Goal: Task Accomplishment & Management: Use online tool/utility

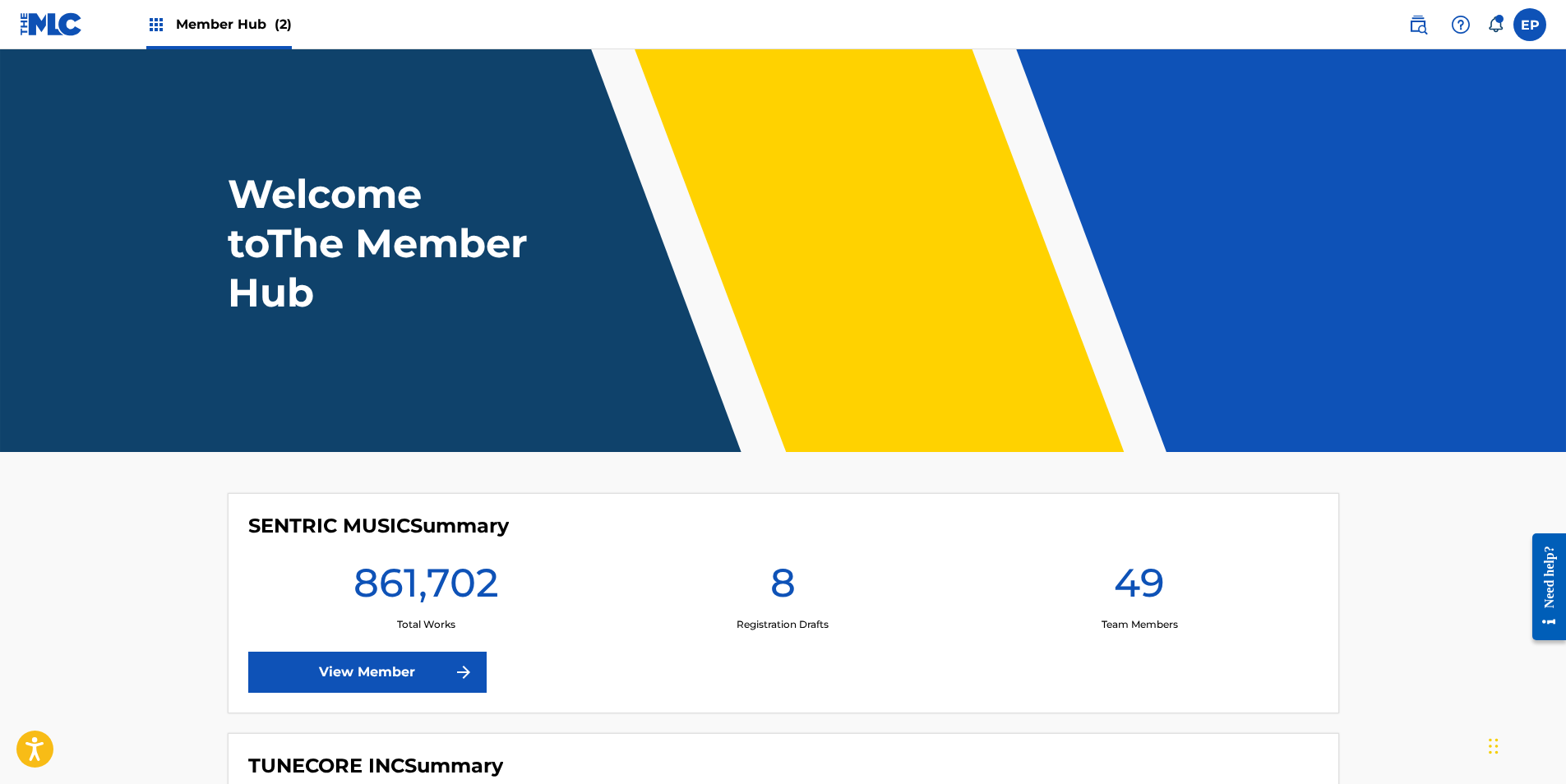
click at [235, 33] on span "Member Hub (2)" at bounding box center [234, 23] width 115 height 19
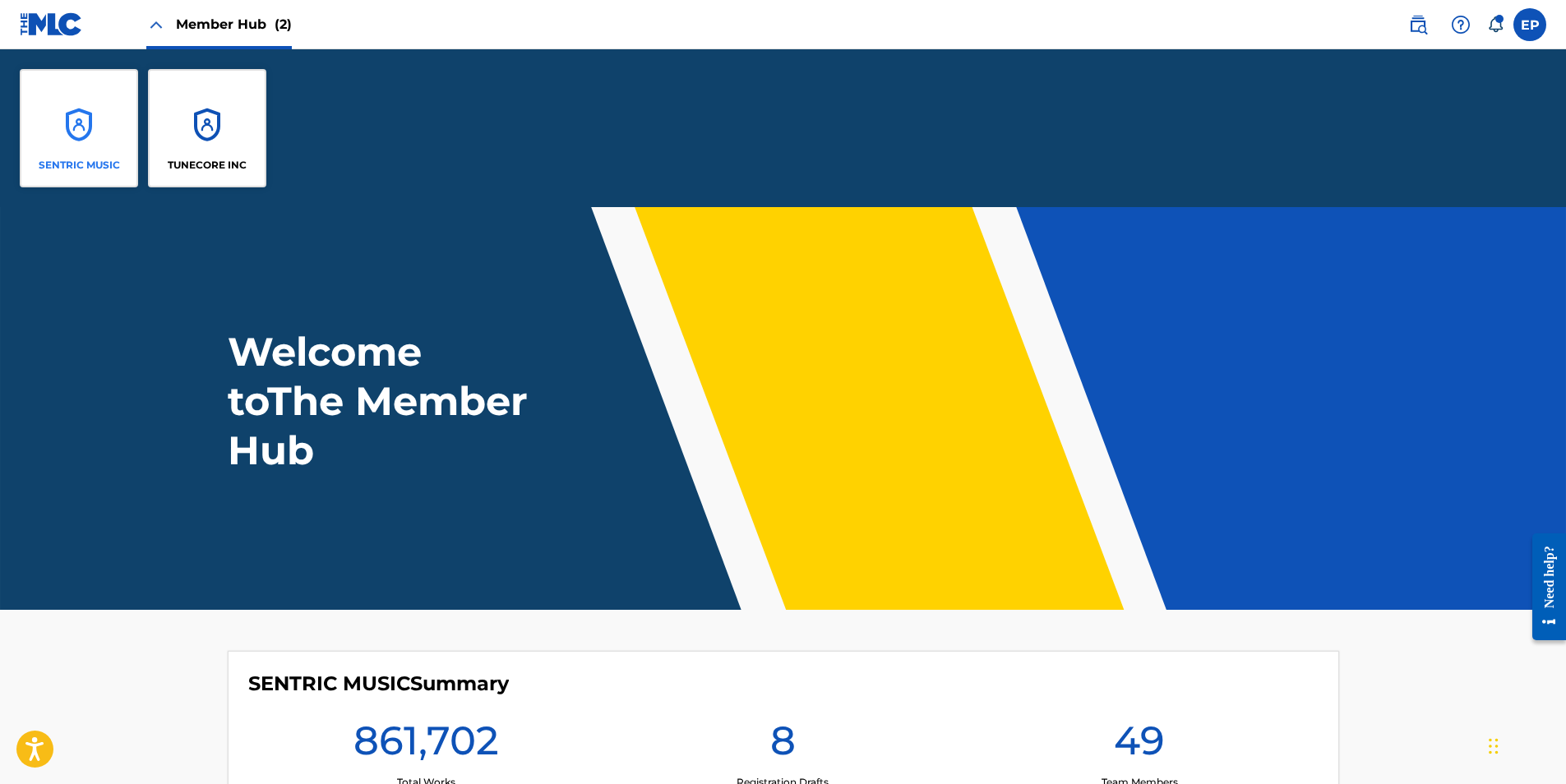
click at [81, 117] on div "SENTRIC MUSIC" at bounding box center [78, 128] width 118 height 118
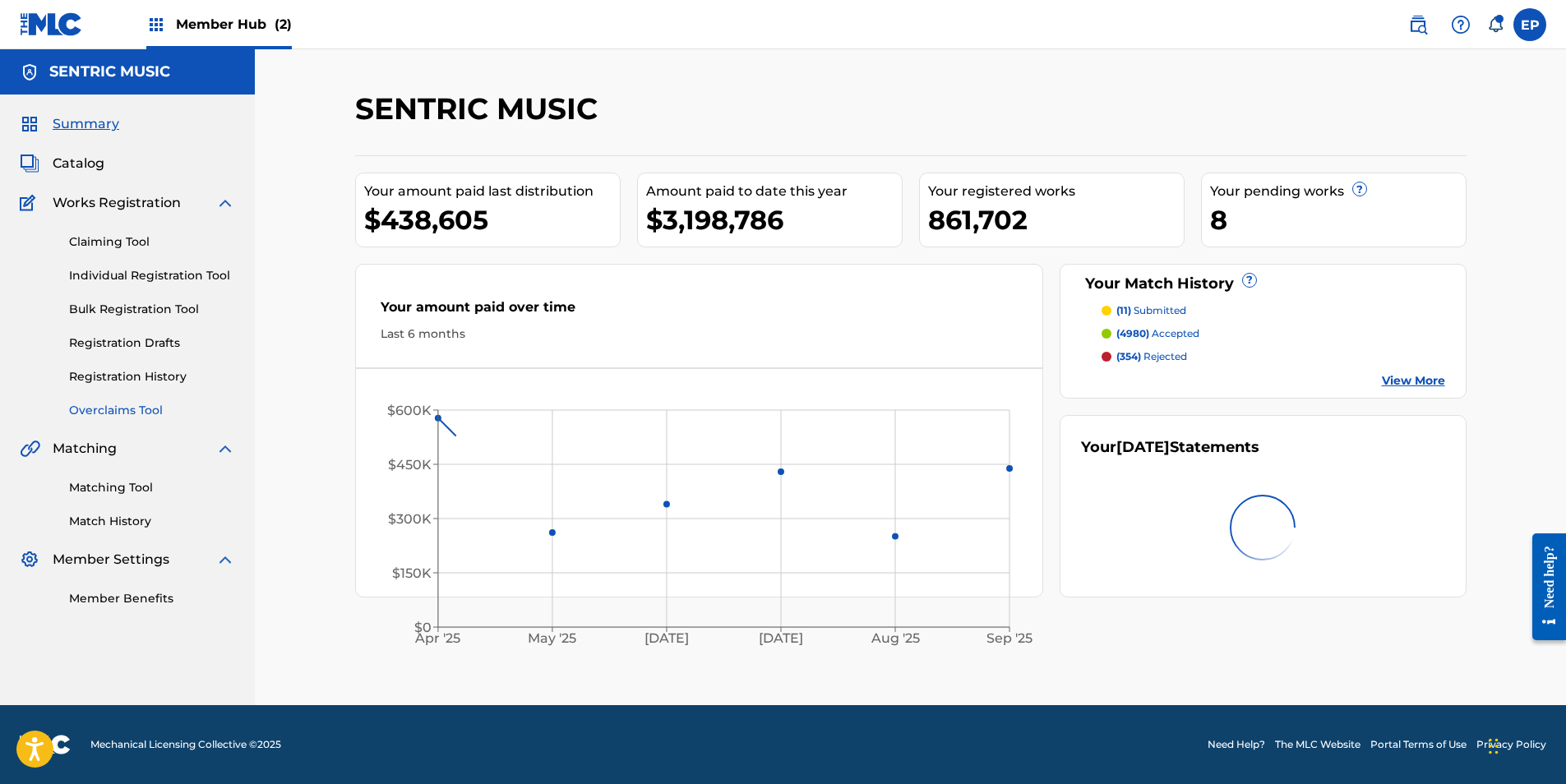
click at [125, 409] on link "Overclaims Tool" at bounding box center [153, 411] width 166 height 18
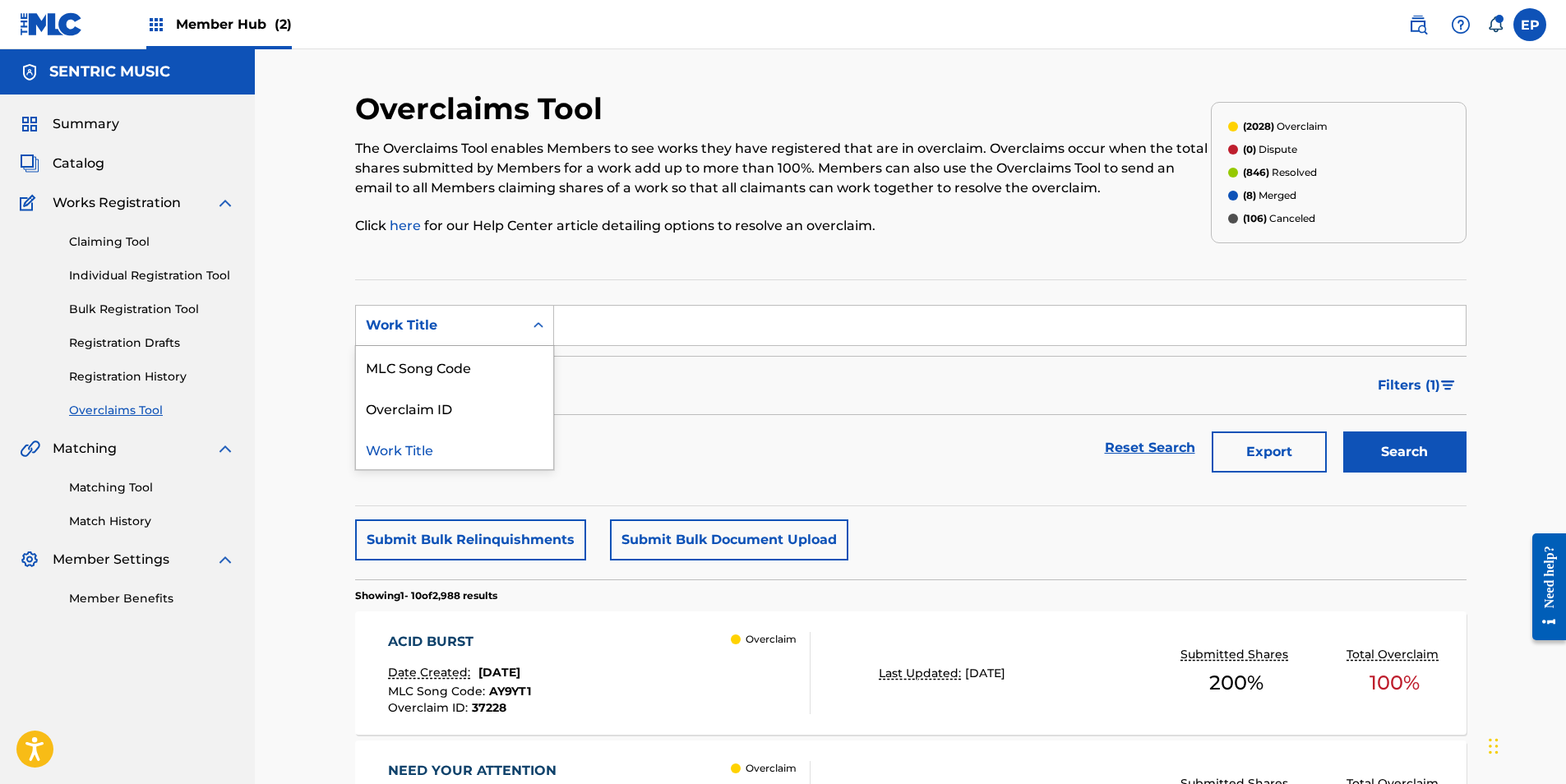
click at [522, 323] on div "Work Title" at bounding box center [439, 326] width 167 height 31
click at [456, 398] on div "Overclaim ID" at bounding box center [455, 408] width 198 height 41
drag, startPoint x: 581, startPoint y: 321, endPoint x: 638, endPoint y: 319, distance: 57.0
click at [581, 321] on input "Search Form" at bounding box center [1009, 326] width 912 height 39
paste input "28391"
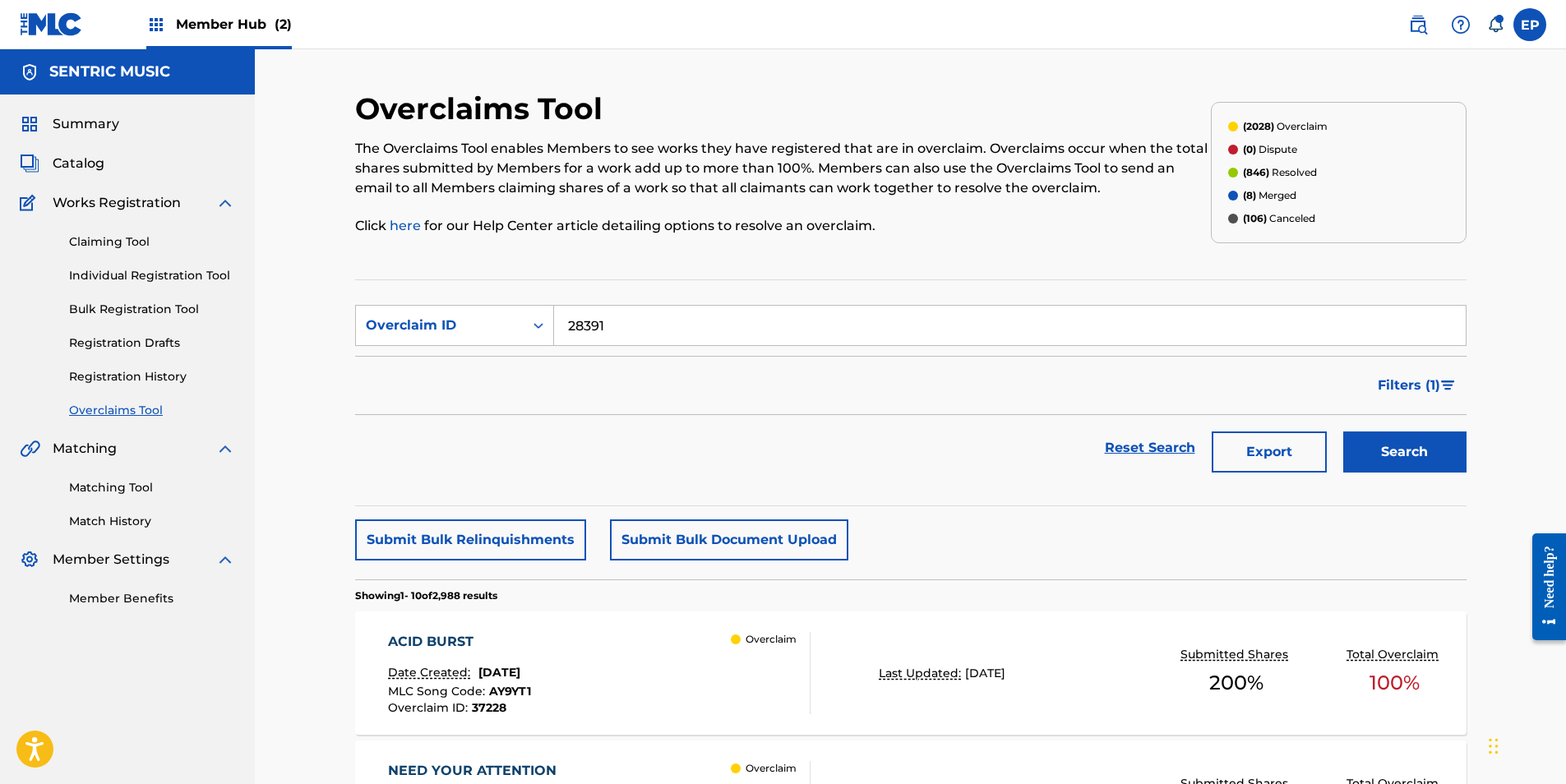
type input "28391"
click at [1443, 430] on div "Search" at bounding box center [1400, 447] width 131 height 65
click at [1441, 434] on button "Search" at bounding box center [1405, 452] width 123 height 41
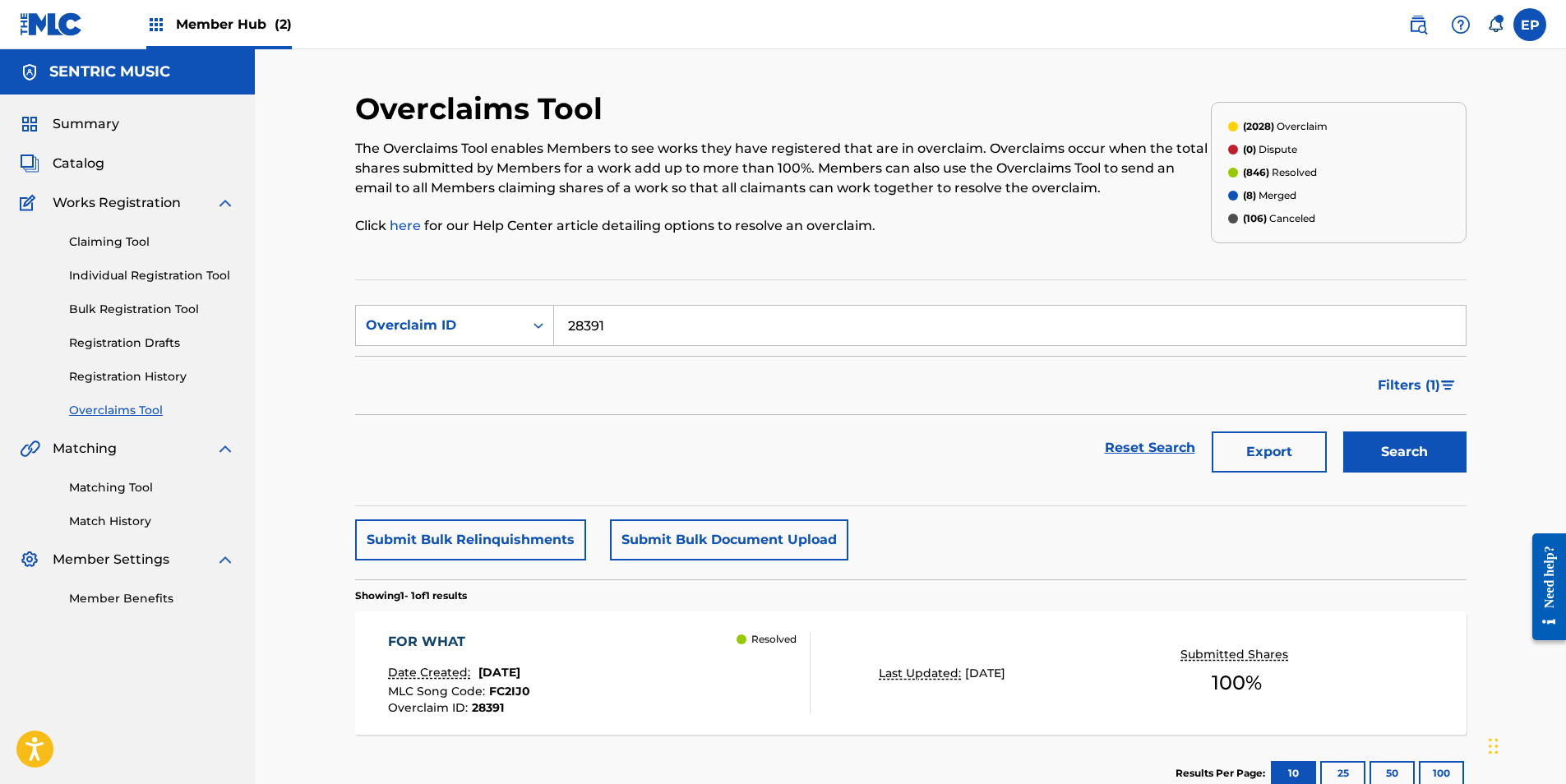
click at [828, 702] on div "FOR WHAT Date Created: July 23, 2025 MLC Song Code : FC2IJ0 Overclaim ID : 2839…" at bounding box center [911, 673] width 1111 height 123
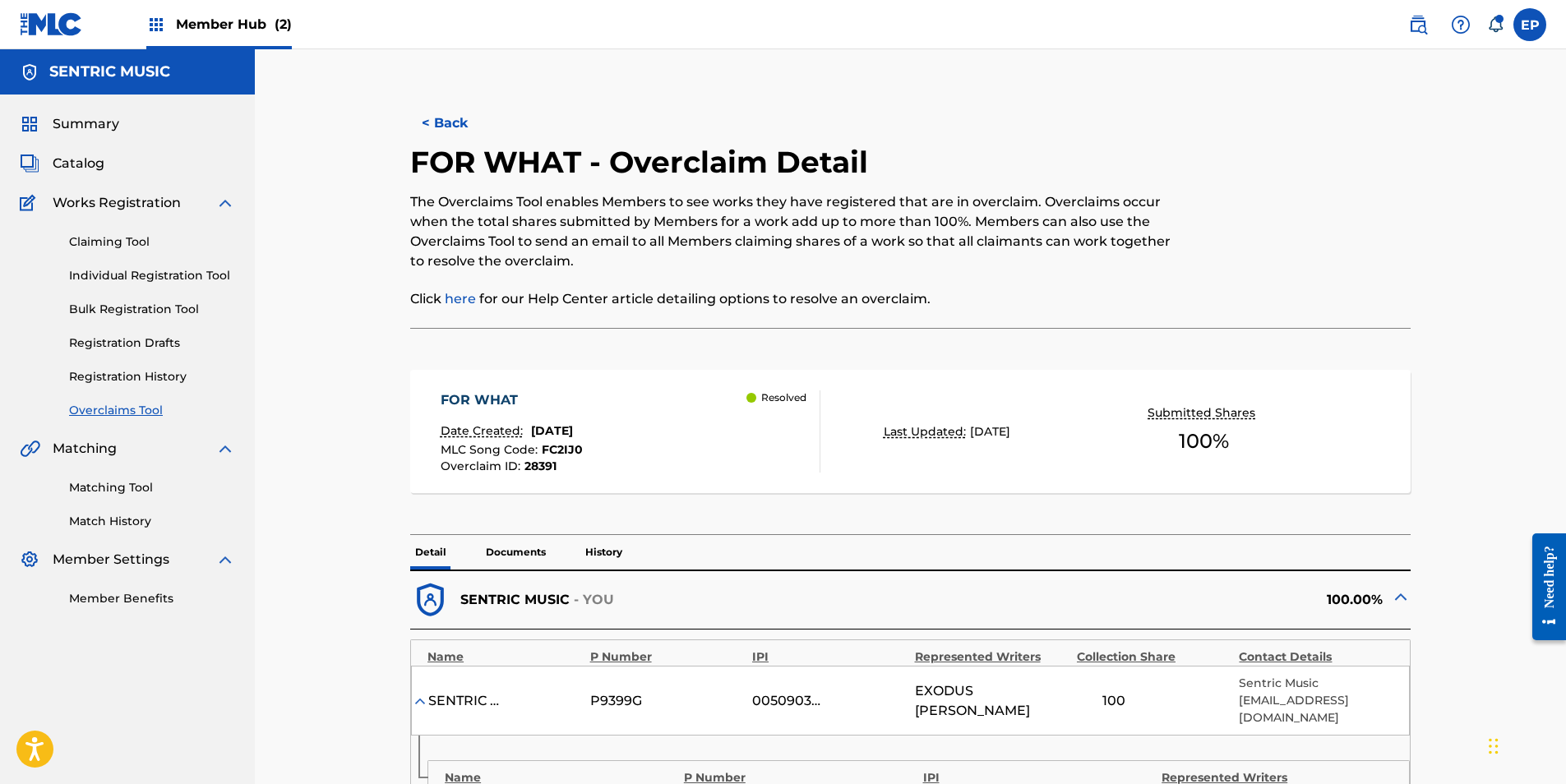
click at [126, 409] on link "Overclaims Tool" at bounding box center [153, 411] width 166 height 18
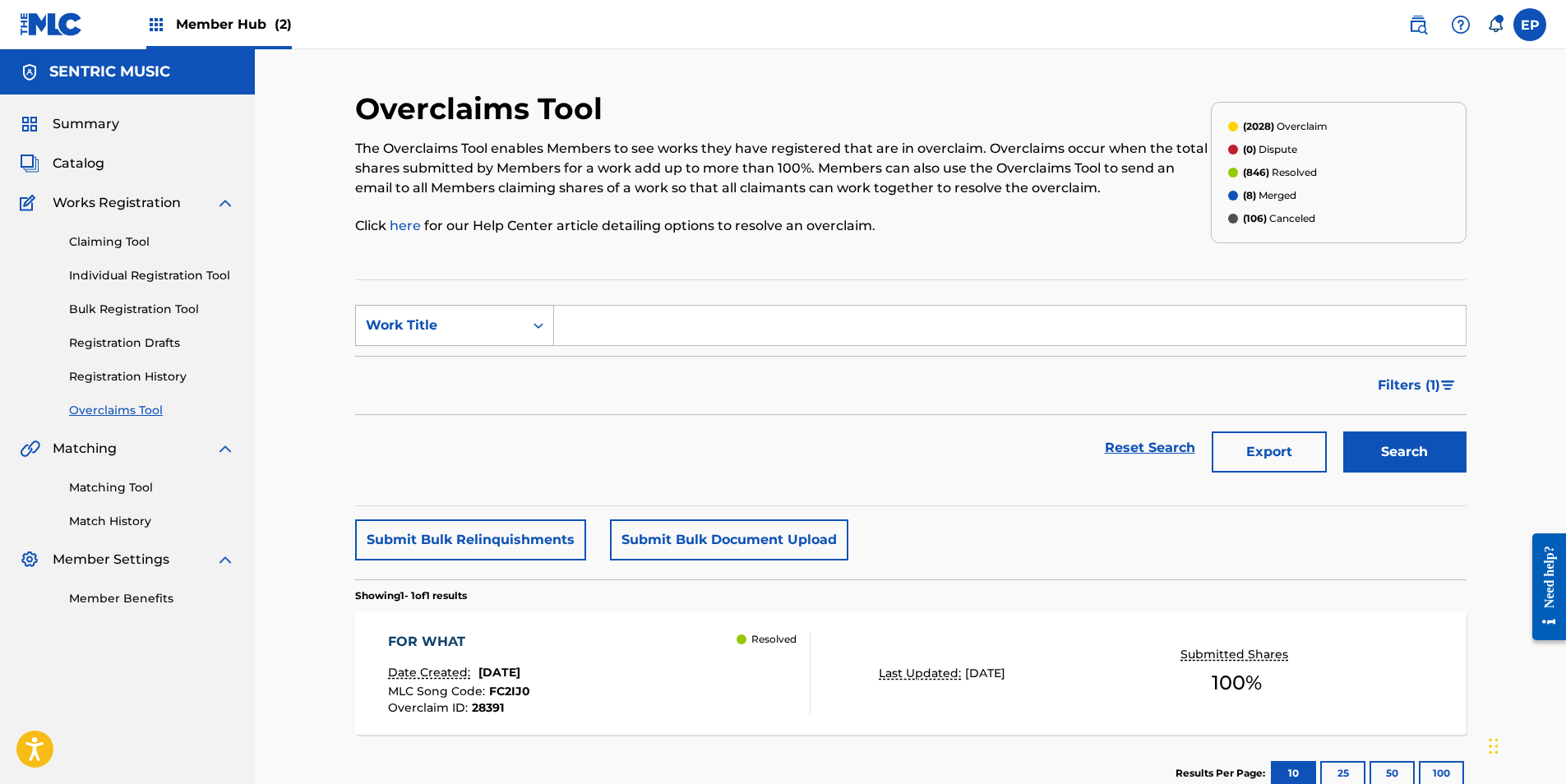
click at [510, 331] on div "Work Title" at bounding box center [439, 326] width 148 height 20
click at [469, 406] on div "Overclaim ID" at bounding box center [455, 408] width 198 height 41
click at [649, 316] on input "Search Form" at bounding box center [1009, 326] width 912 height 39
paste input "31059"
type input "31059"
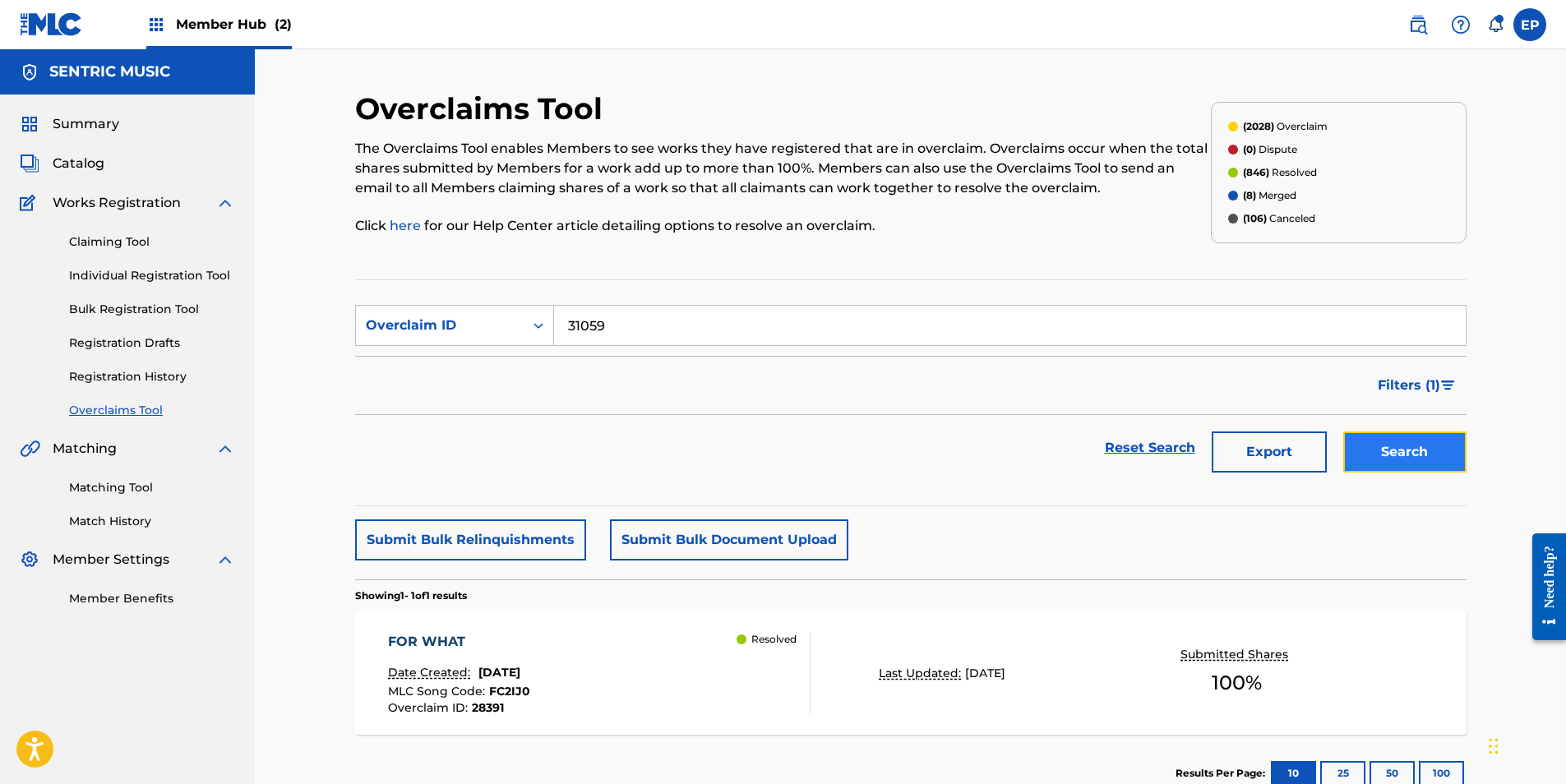
click at [1437, 446] on button "Search" at bounding box center [1405, 452] width 123 height 41
click at [563, 669] on div "4 MY BAE Date Created: July 30, 2025 MLC Song Code : 4A32IF Overclaim ID : 3105…" at bounding box center [600, 673] width 423 height 82
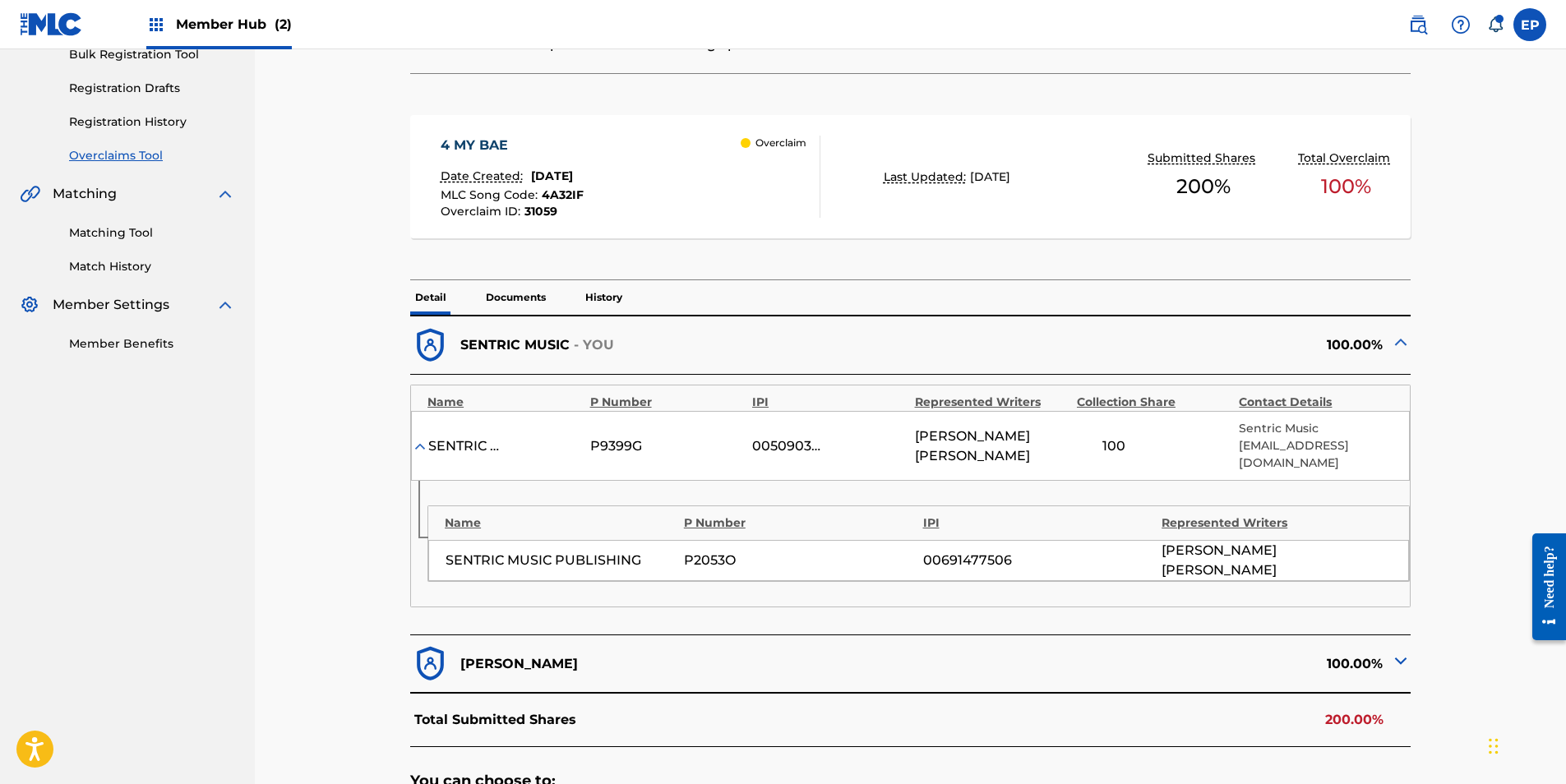
click at [496, 291] on p "Documents" at bounding box center [515, 296] width 69 height 34
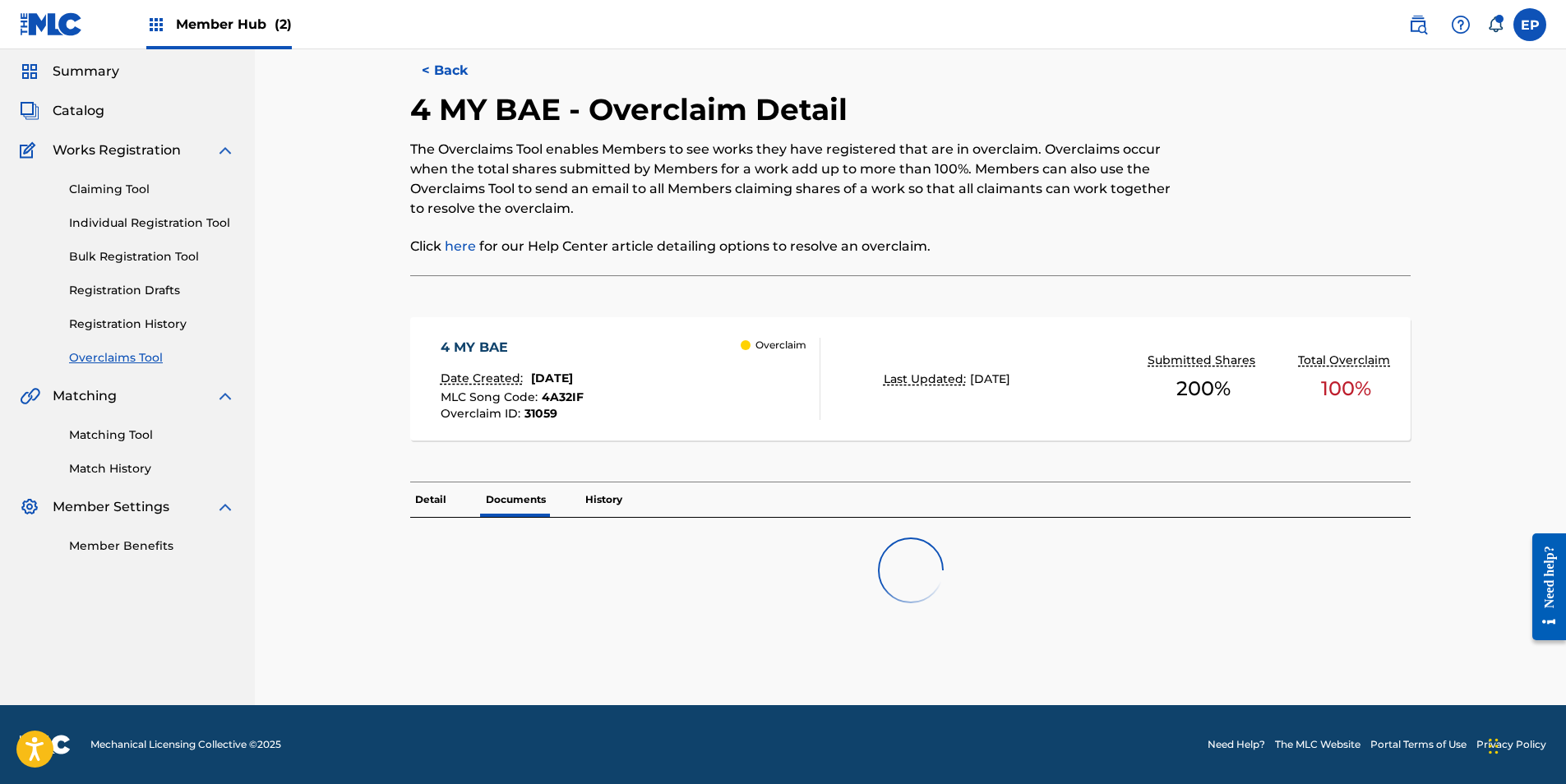
scroll to position [104, 0]
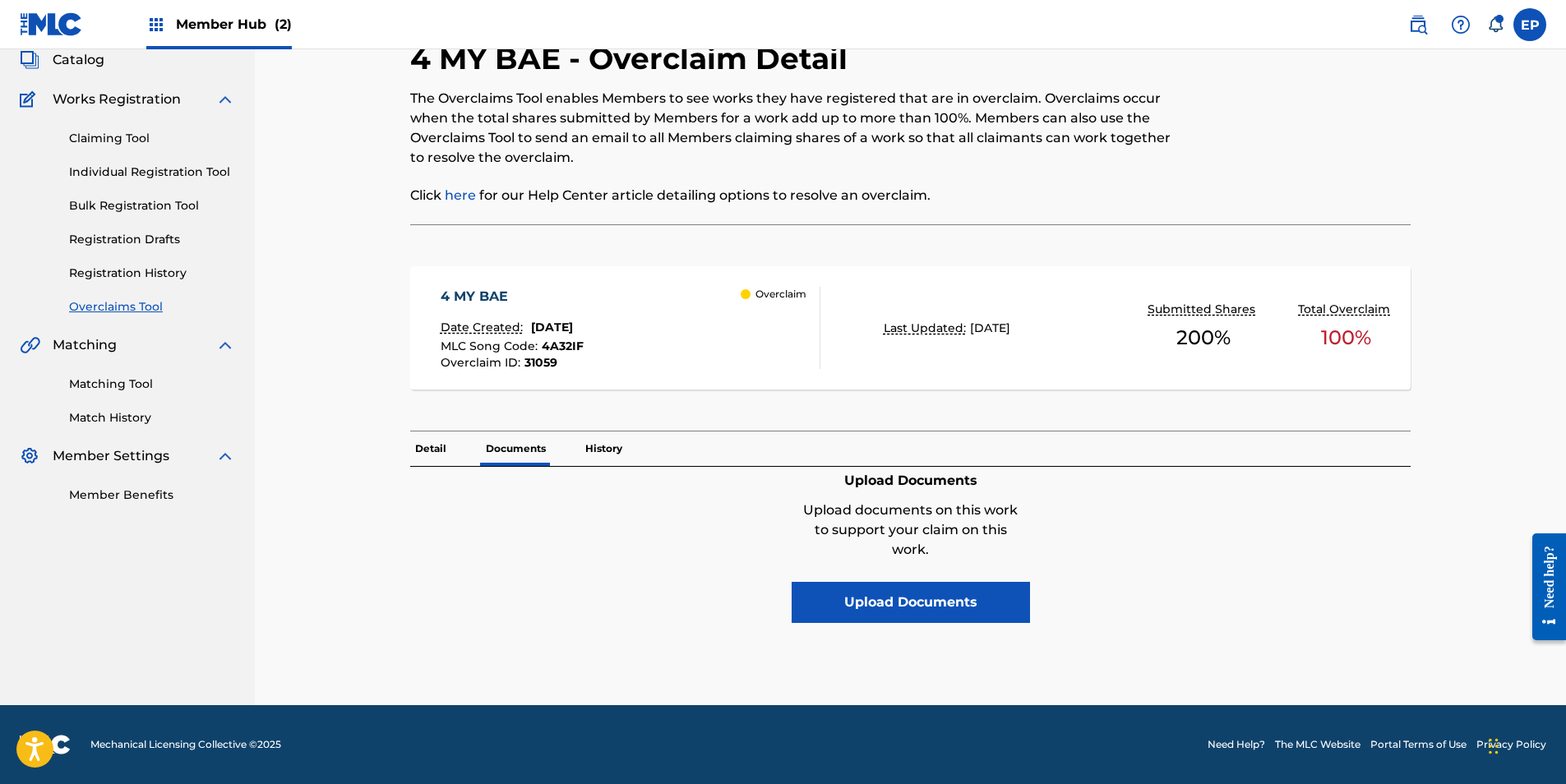
click at [456, 441] on div "Detail Documents History" at bounding box center [910, 448] width 1000 height 34
click at [435, 445] on p "Detail" at bounding box center [430, 448] width 41 height 34
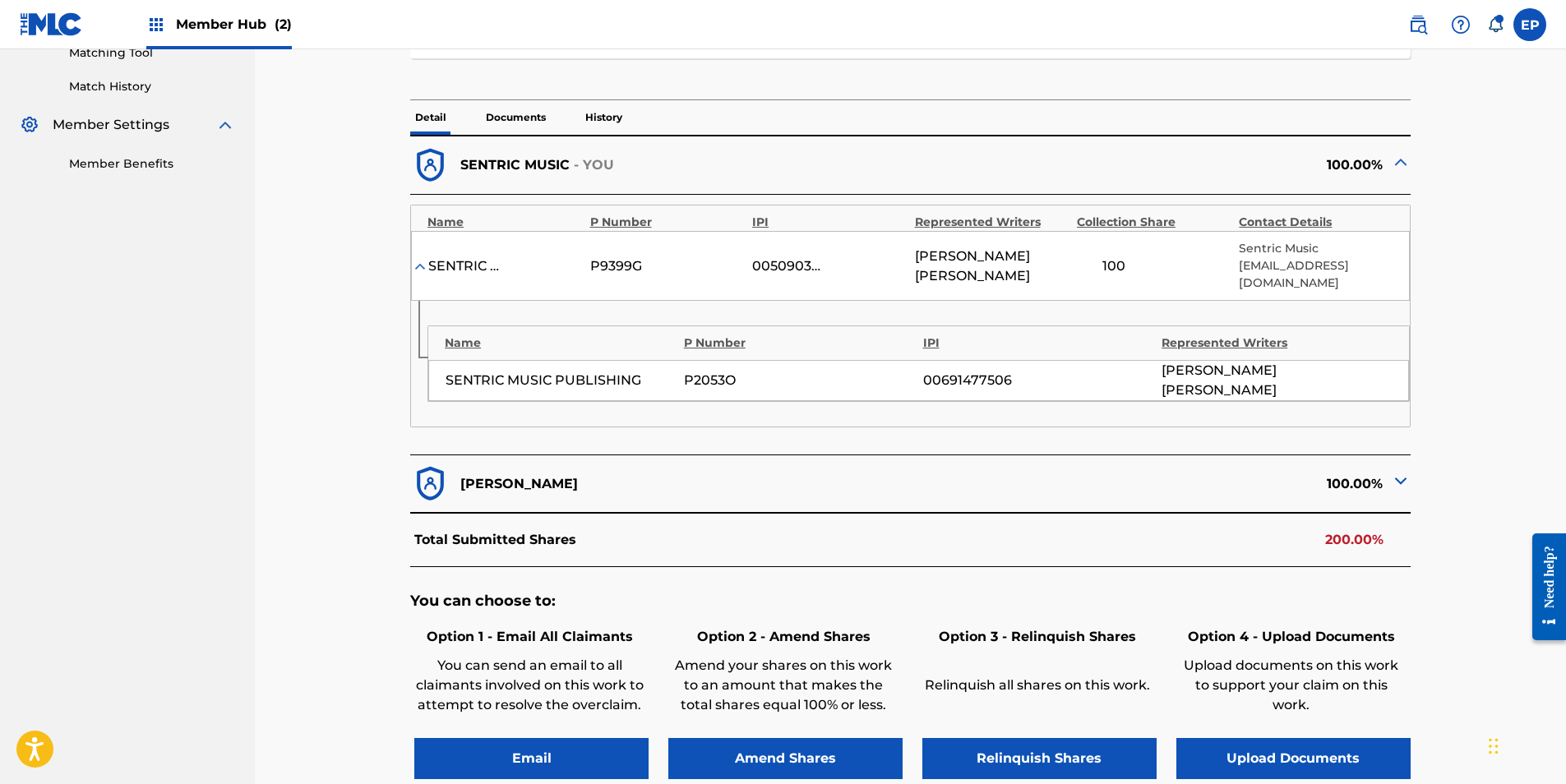
scroll to position [575, 0]
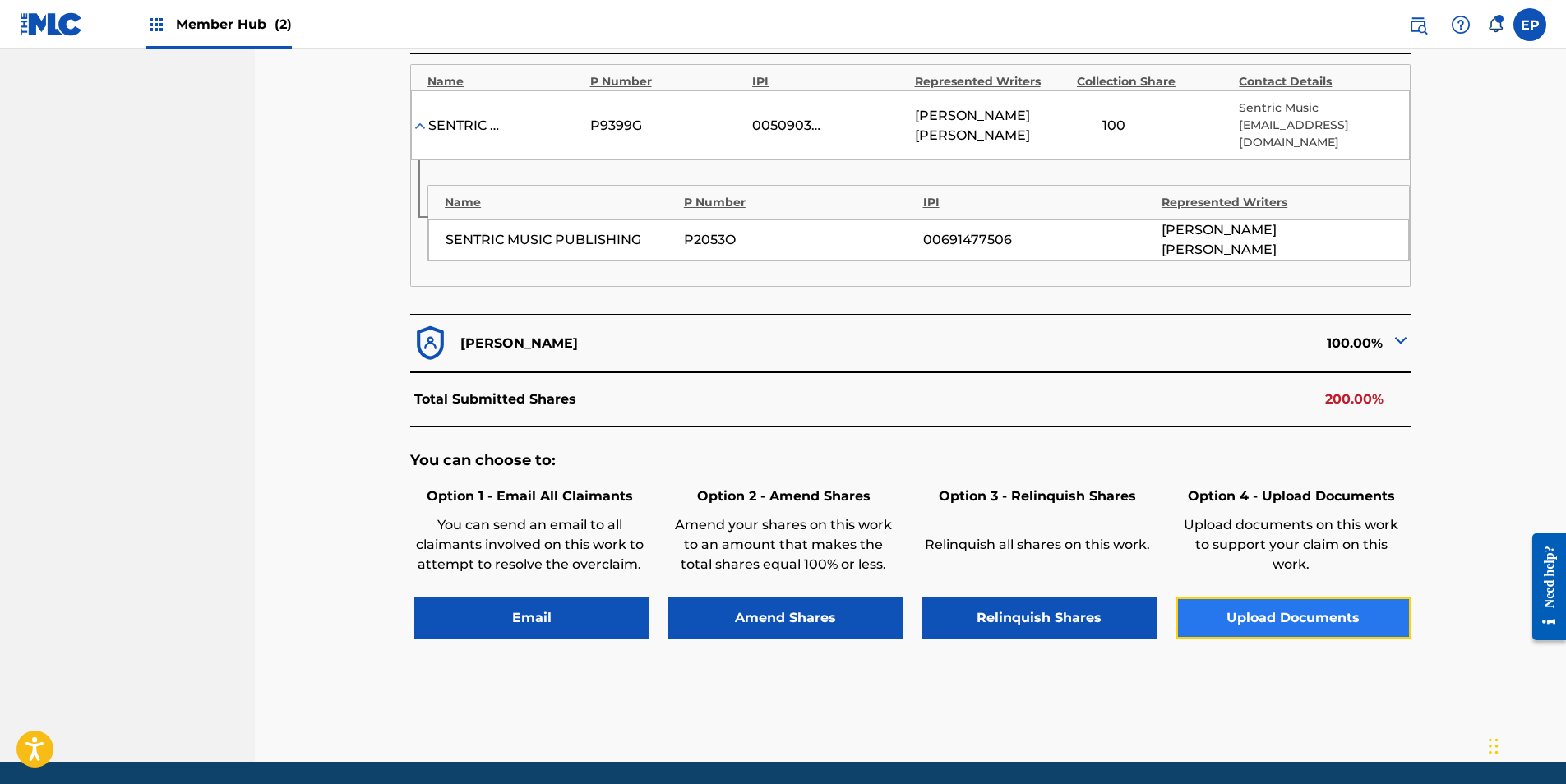
click at [1275, 599] on button "Upload Documents" at bounding box center [1292, 618] width 234 height 41
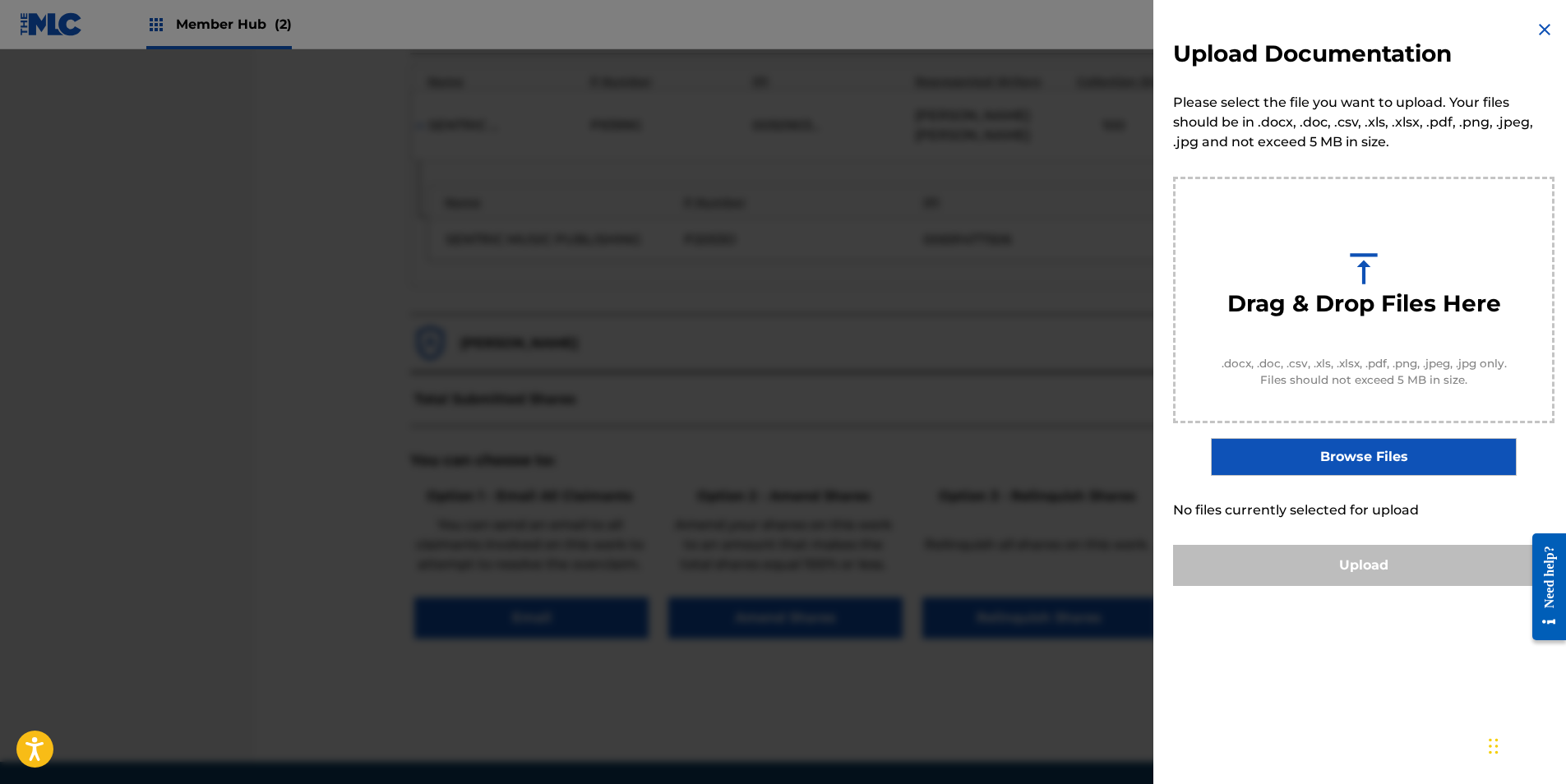
click at [1319, 462] on label "Browse Files" at bounding box center [1364, 457] width 305 height 38
click at [0, 0] on input "Browse Files" at bounding box center [0, 0] width 0 height 0
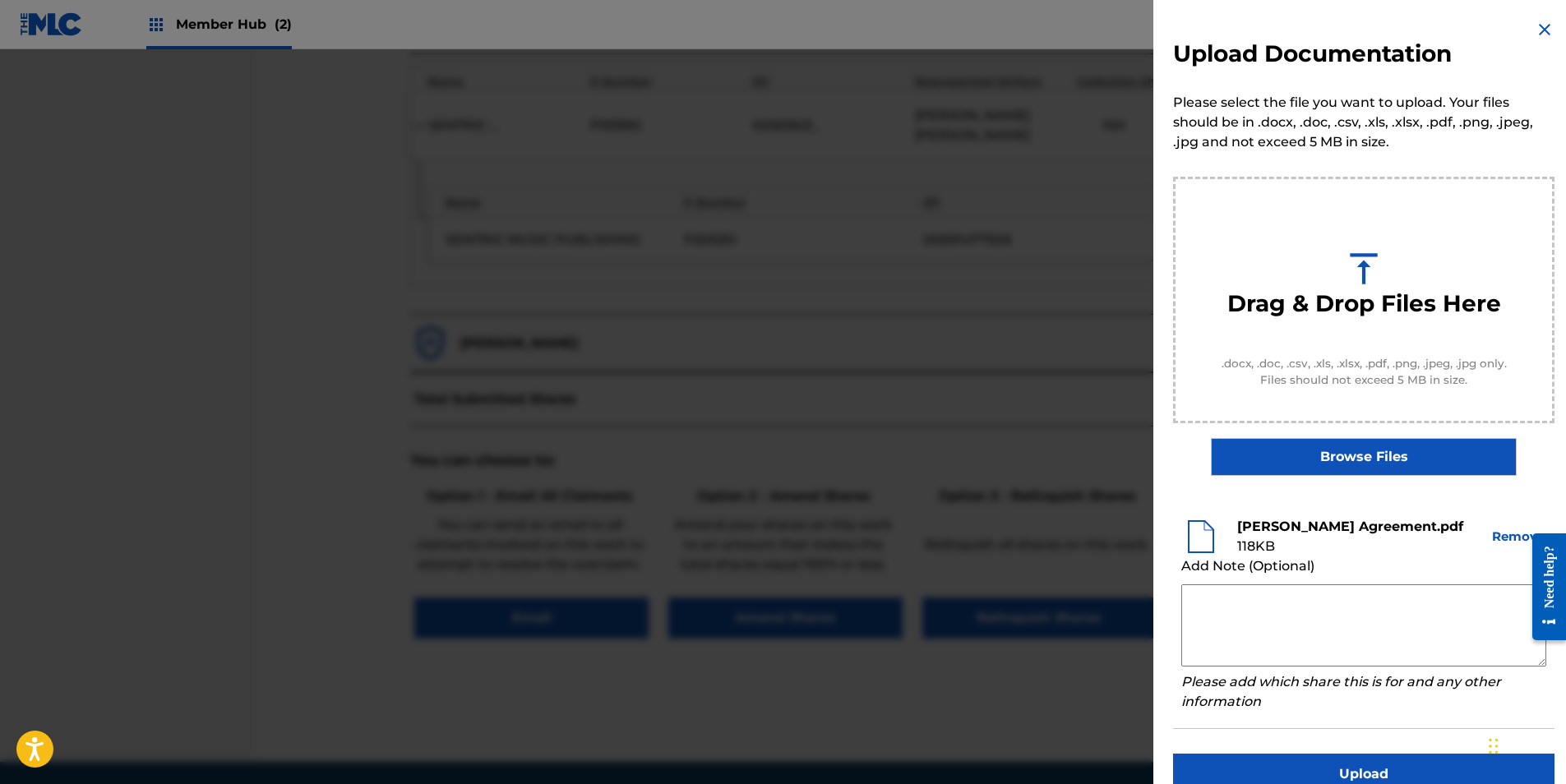
click at [1209, 597] on textarea at bounding box center [1363, 625] width 365 height 82
paste textarea "Our self service agreement is signed via digital signature and is active until …"
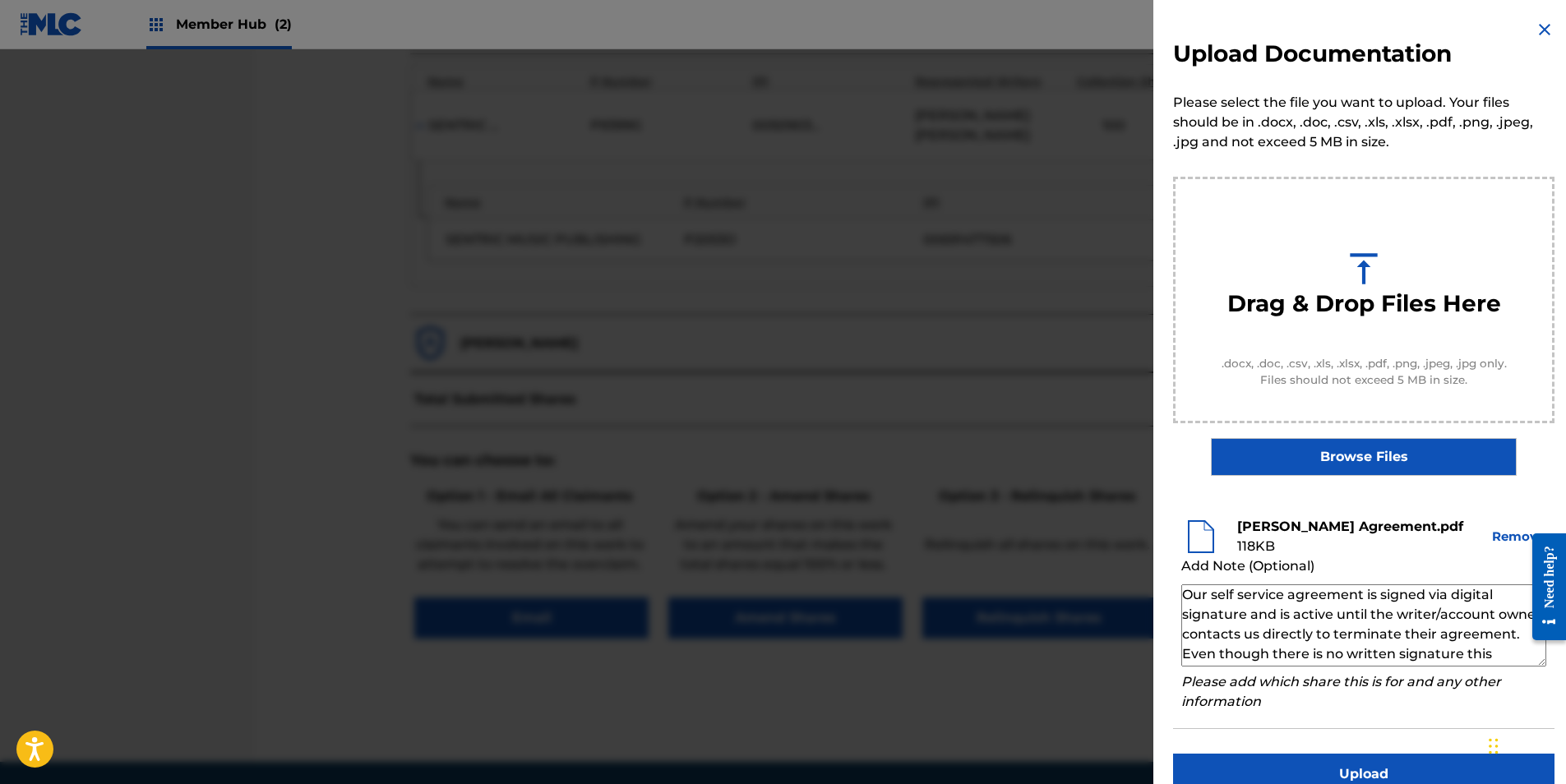
scroll to position [58, 0]
type textarea "Our self service agreement is signed via digital signature and is active until …"
click at [1304, 751] on div "Upload Documentation Please select the file you want to upload. Your files shou…" at bounding box center [1364, 407] width 421 height 814
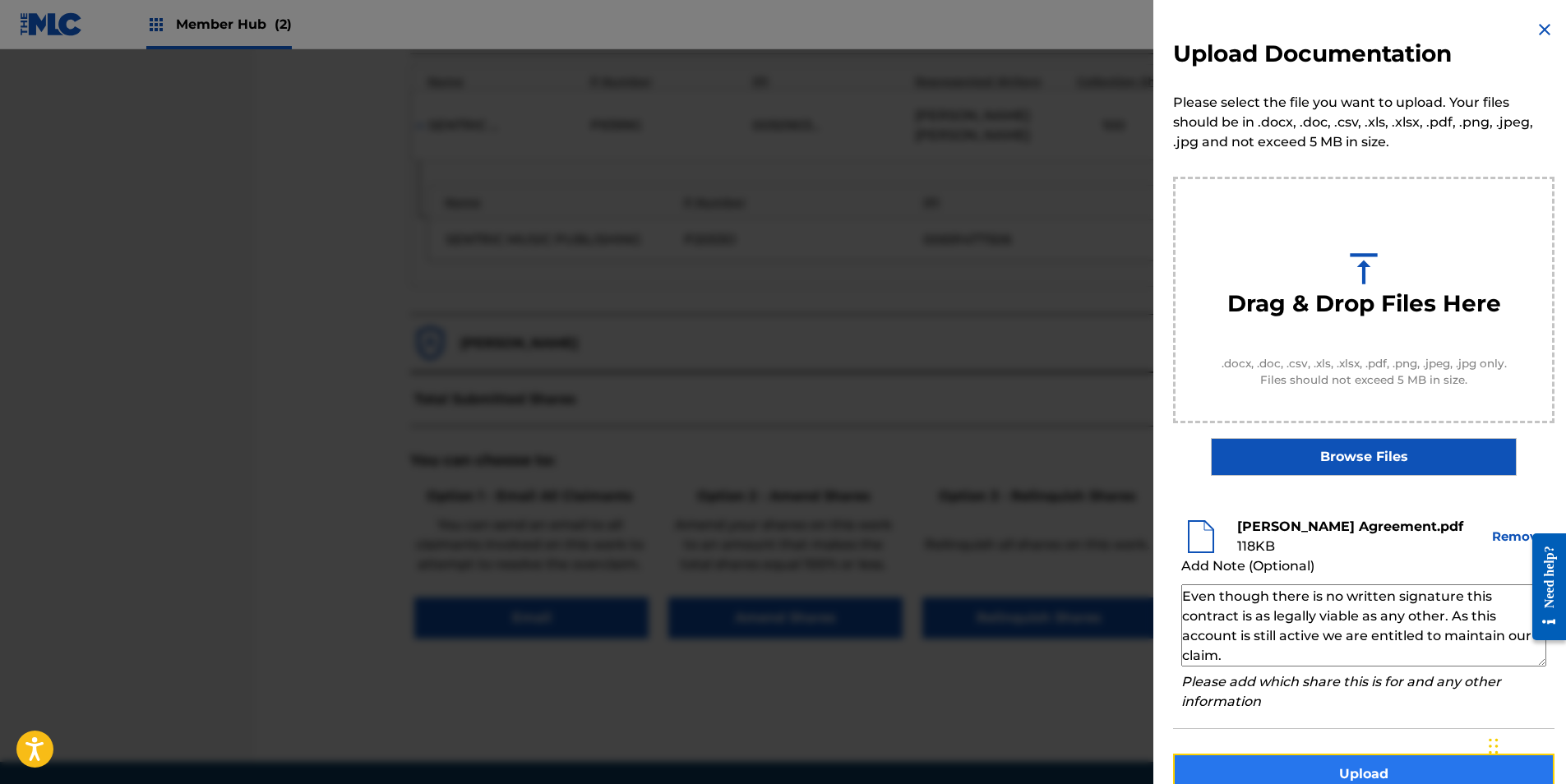
click at [1306, 763] on button "Upload" at bounding box center [1364, 773] width 381 height 41
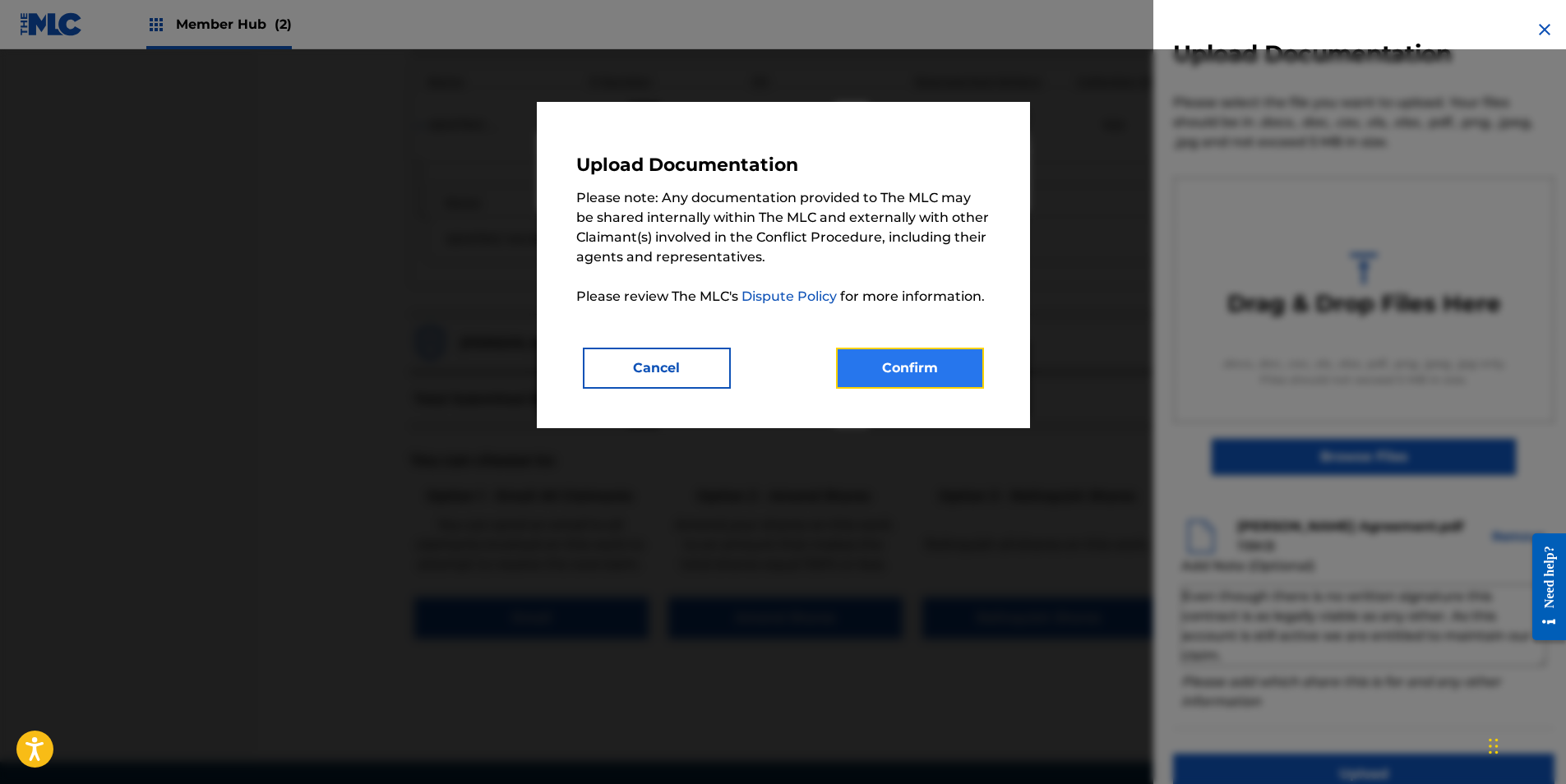
click at [964, 363] on button "Confirm" at bounding box center [909, 368] width 148 height 41
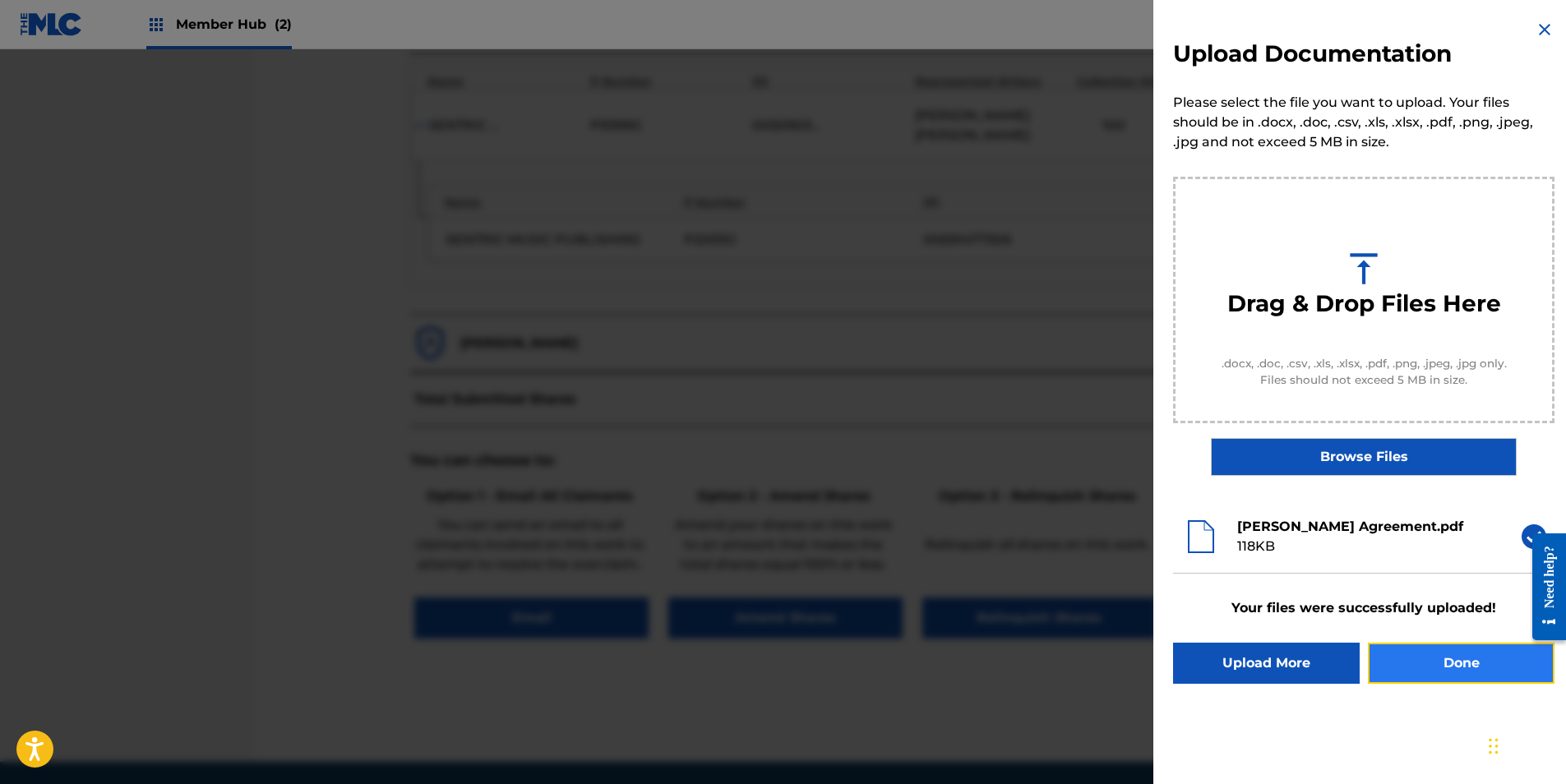
click at [1403, 650] on button "Done" at bounding box center [1460, 663] width 187 height 41
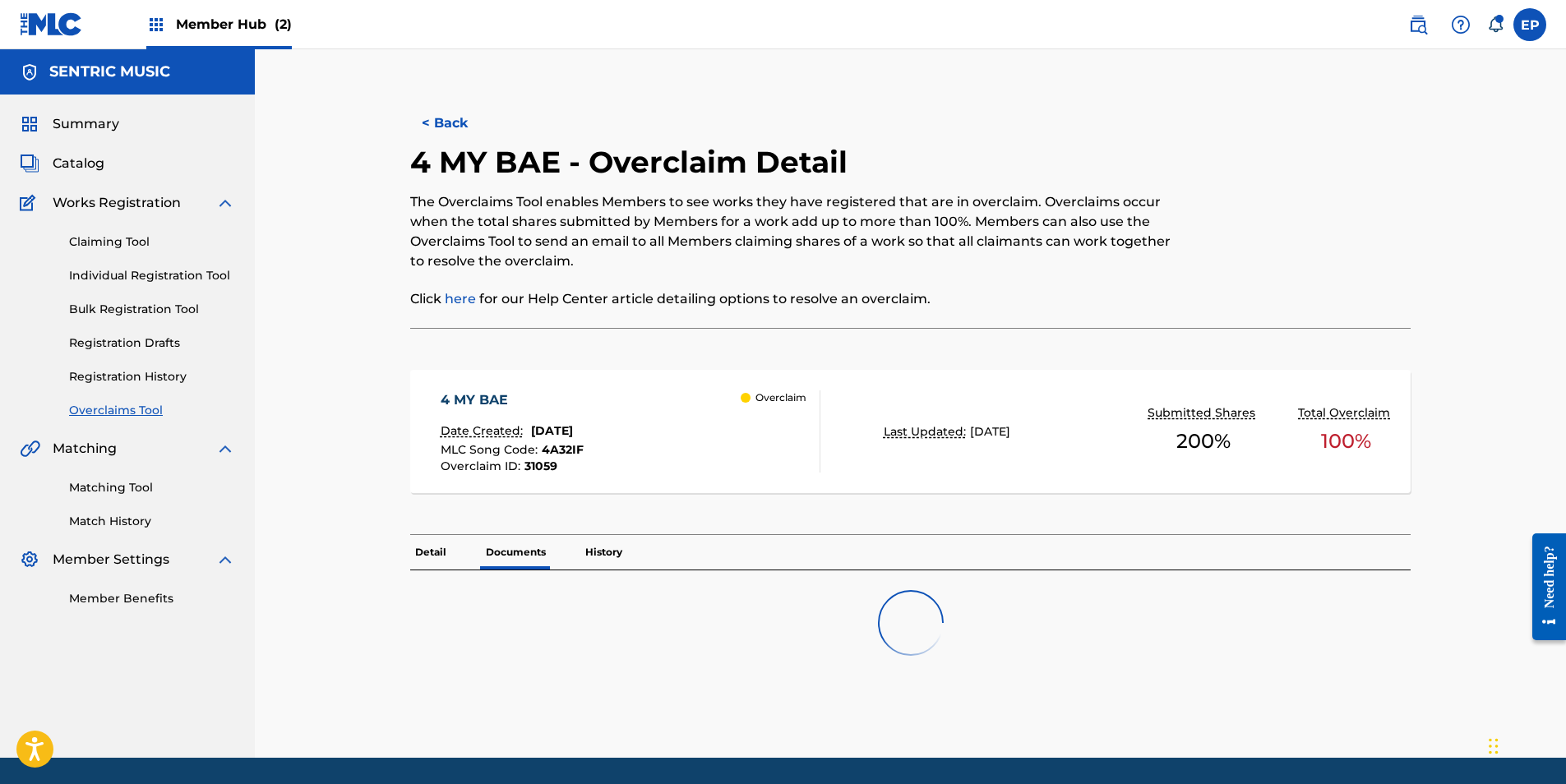
click at [120, 398] on div "Claiming Tool Individual Registration Tool Bulk Registration Tool Registration …" at bounding box center [127, 316] width 215 height 206
click at [123, 403] on link "Overclaims Tool" at bounding box center [153, 411] width 166 height 18
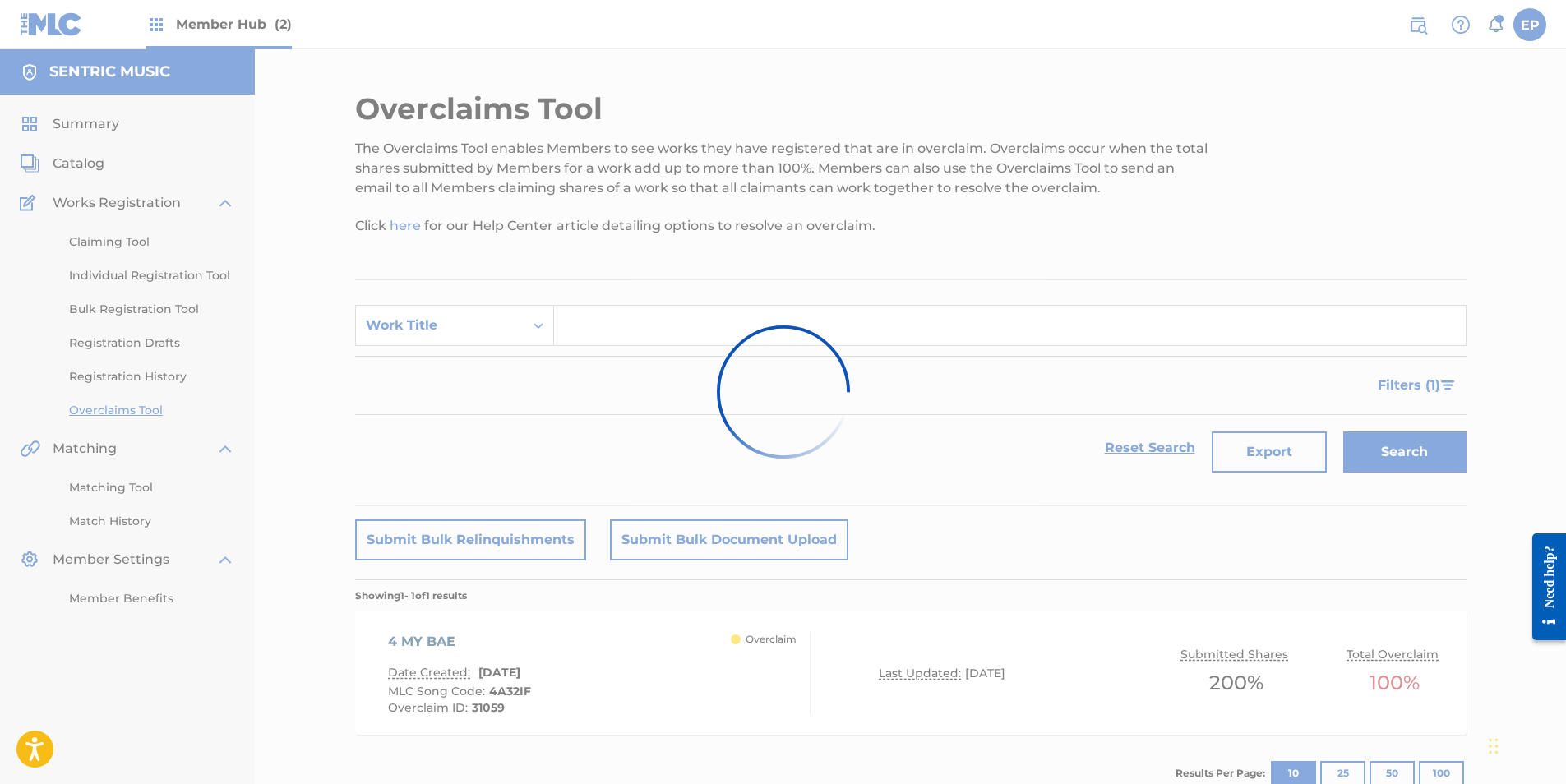
click at [431, 328] on div at bounding box center [783, 392] width 1566 height 784
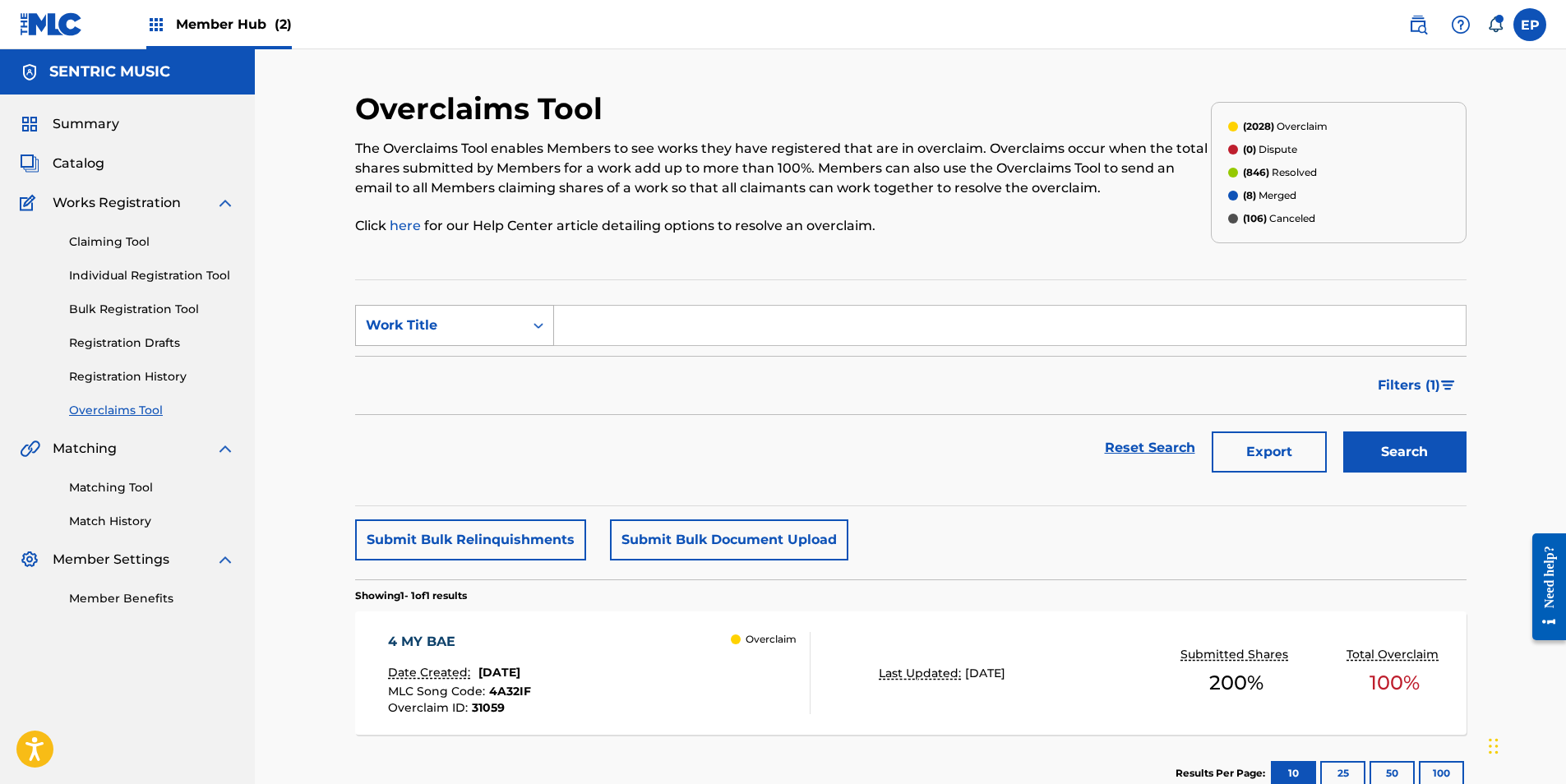
click at [494, 327] on div "Work Title" at bounding box center [439, 326] width 148 height 20
click at [475, 394] on div "Overclaim ID" at bounding box center [455, 408] width 198 height 41
click at [604, 326] on input "Search Form" at bounding box center [1009, 326] width 912 height 39
paste input "31060"
type input "31060"
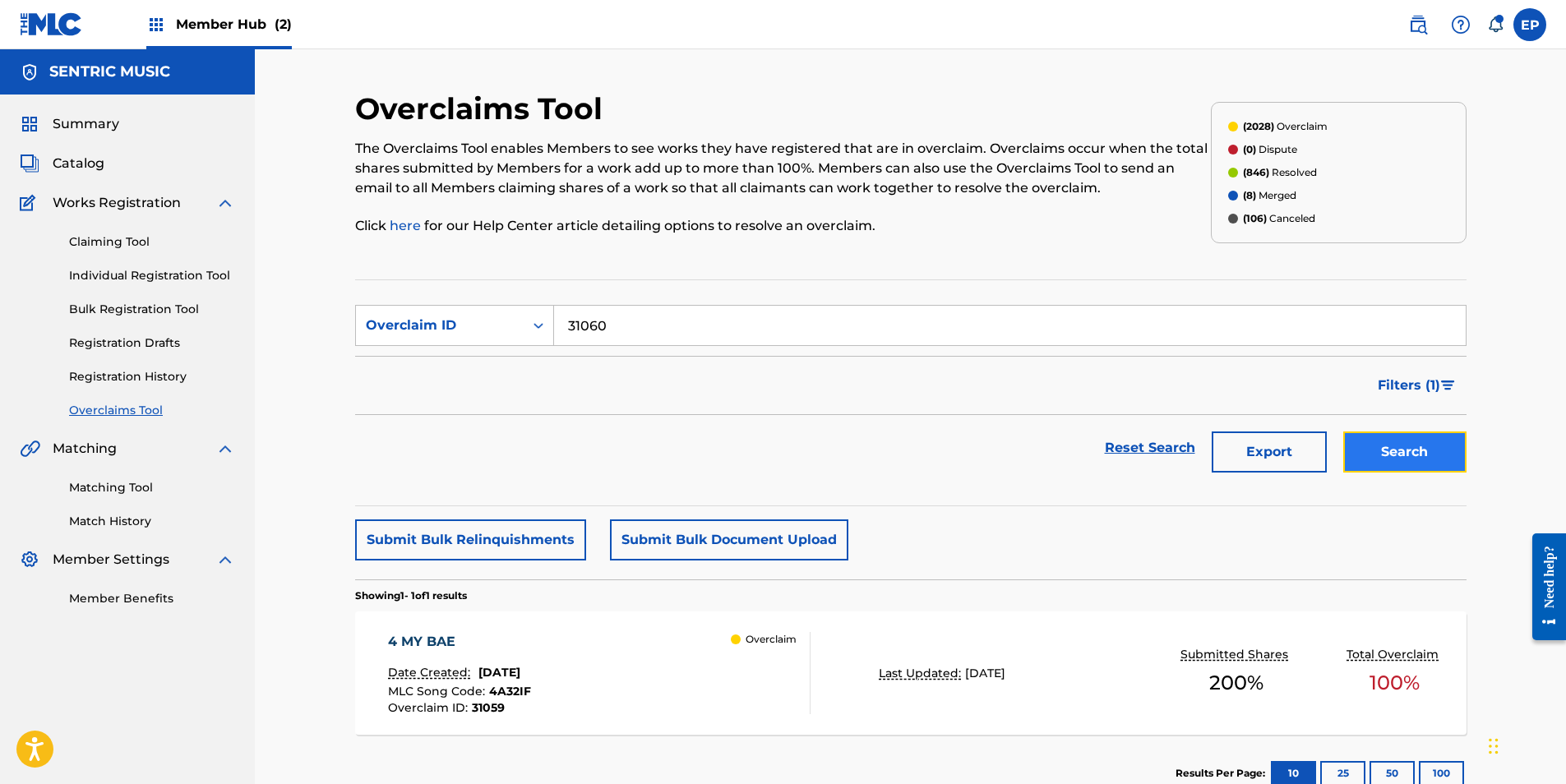
click at [1380, 464] on button "Search" at bounding box center [1405, 452] width 123 height 41
click at [605, 638] on div "LIFETIME LOVIN Date Created: July 30, 2025 MLC Song Code : LS6LOS Overclaim ID …" at bounding box center [600, 673] width 423 height 82
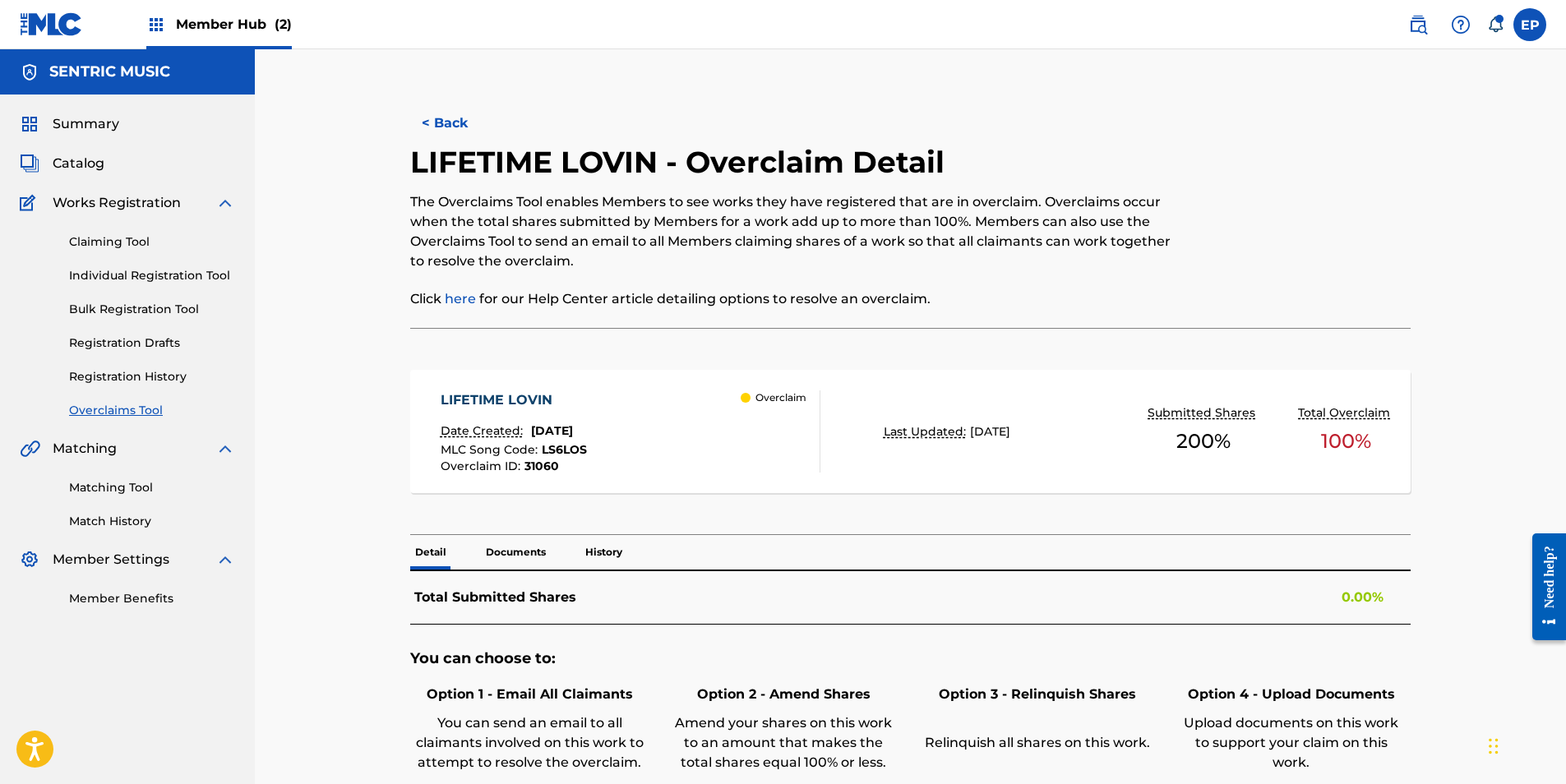
click at [516, 543] on p "Documents" at bounding box center [515, 551] width 69 height 34
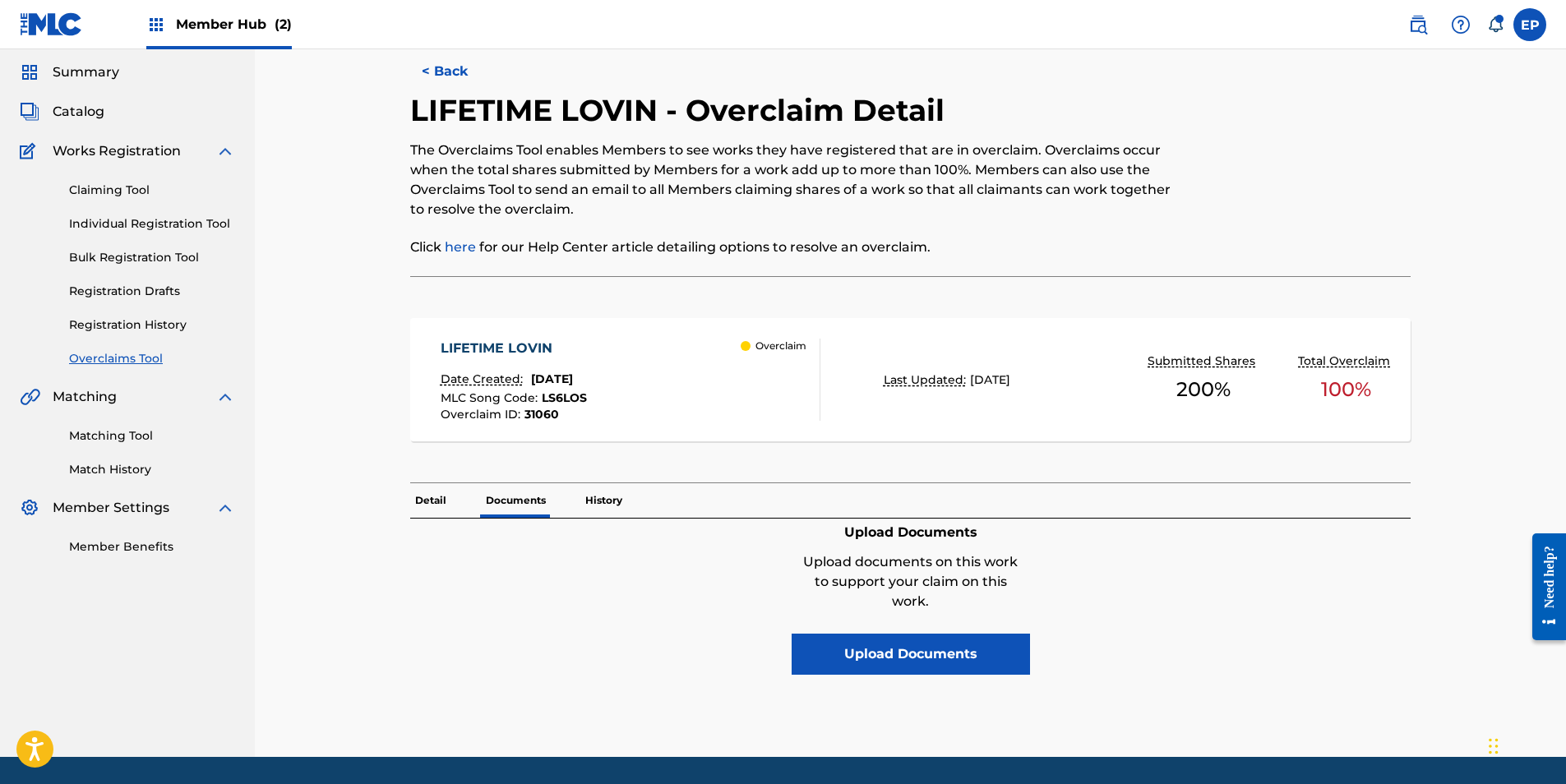
scroll to position [104, 0]
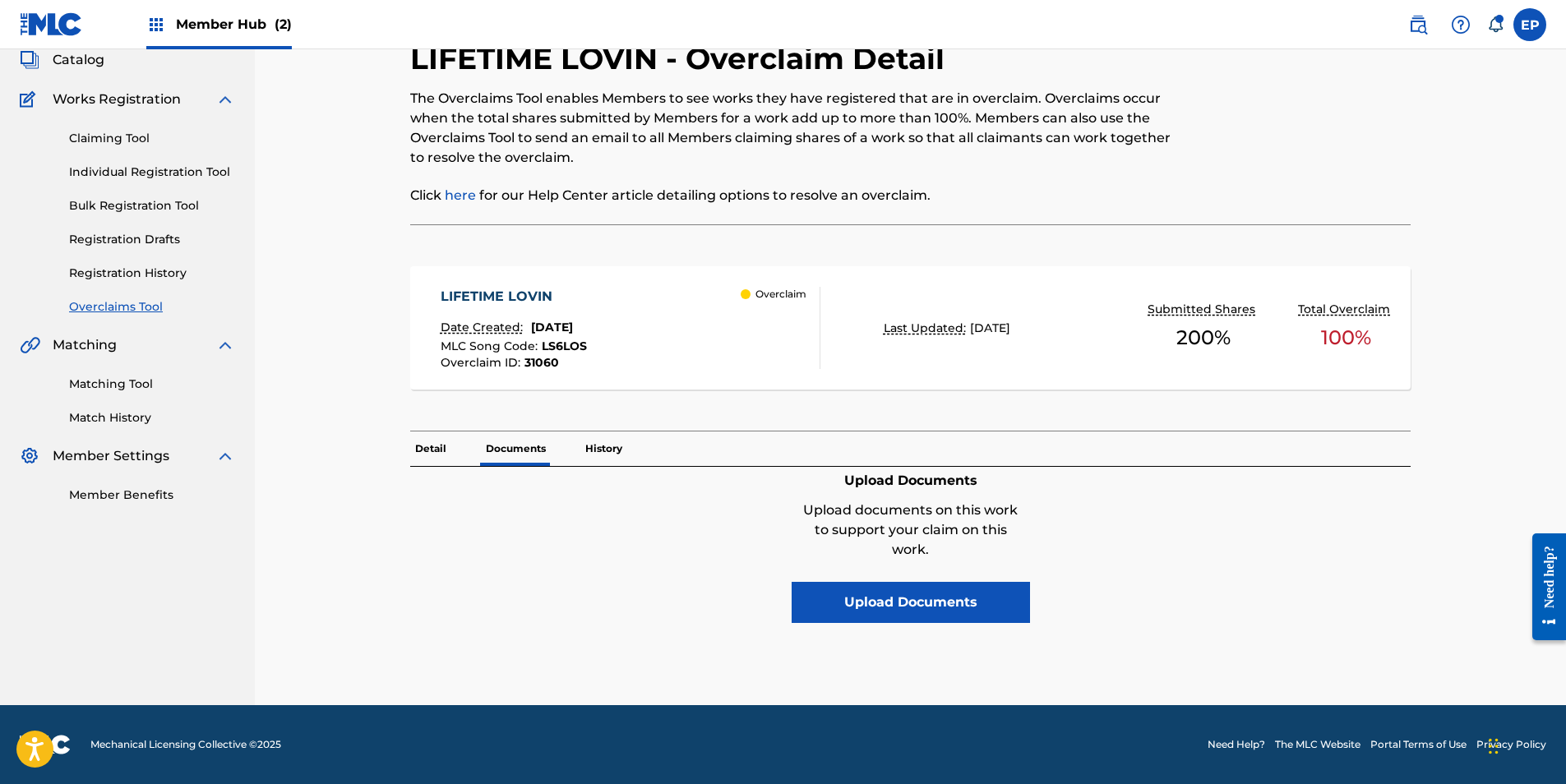
click at [917, 579] on div "Upload Documents Upload documents on this work to support your claim on this wo…" at bounding box center [911, 544] width 239 height 156
drag, startPoint x: 917, startPoint y: 579, endPoint x: 925, endPoint y: 604, distance: 26.2
click at [925, 604] on button "Upload Documents" at bounding box center [911, 602] width 239 height 41
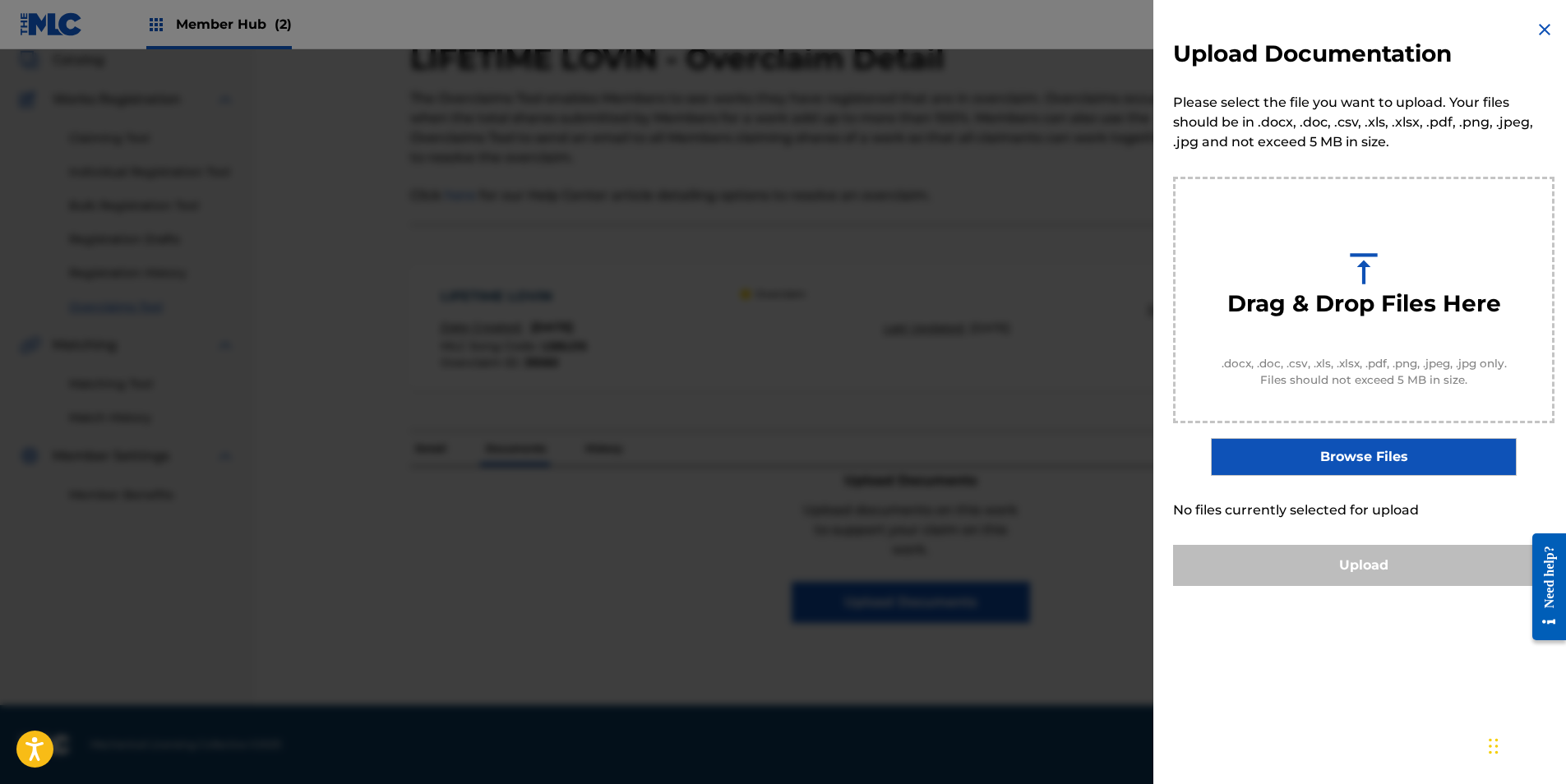
click at [1322, 448] on label "Browse Files" at bounding box center [1364, 457] width 305 height 38
click at [0, 0] on input "Browse Files" at bounding box center [0, 0] width 0 height 0
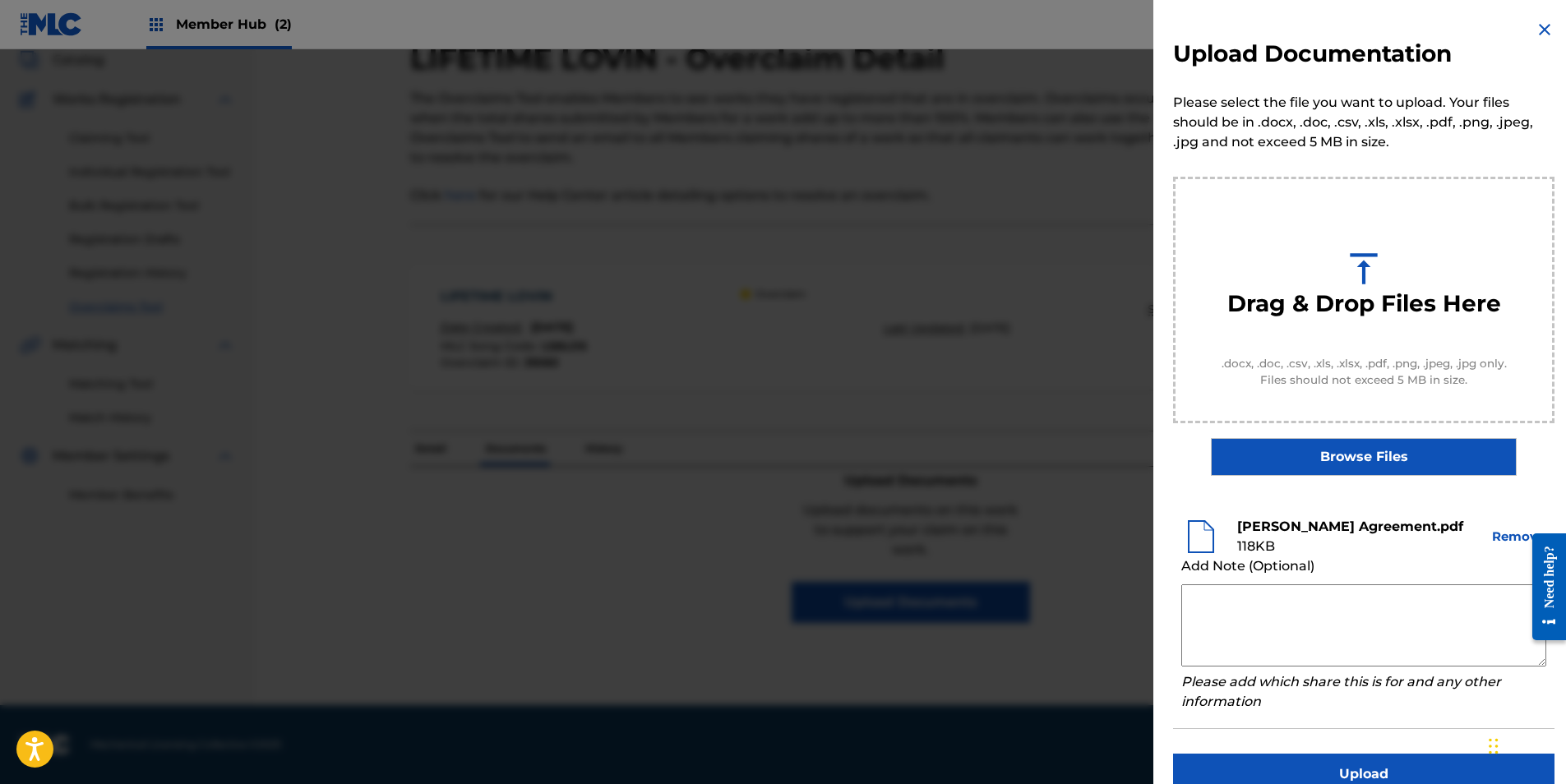
click at [1221, 591] on textarea at bounding box center [1363, 625] width 365 height 82
paste textarea "Our self service agreement is signed via digital signature and is active until …"
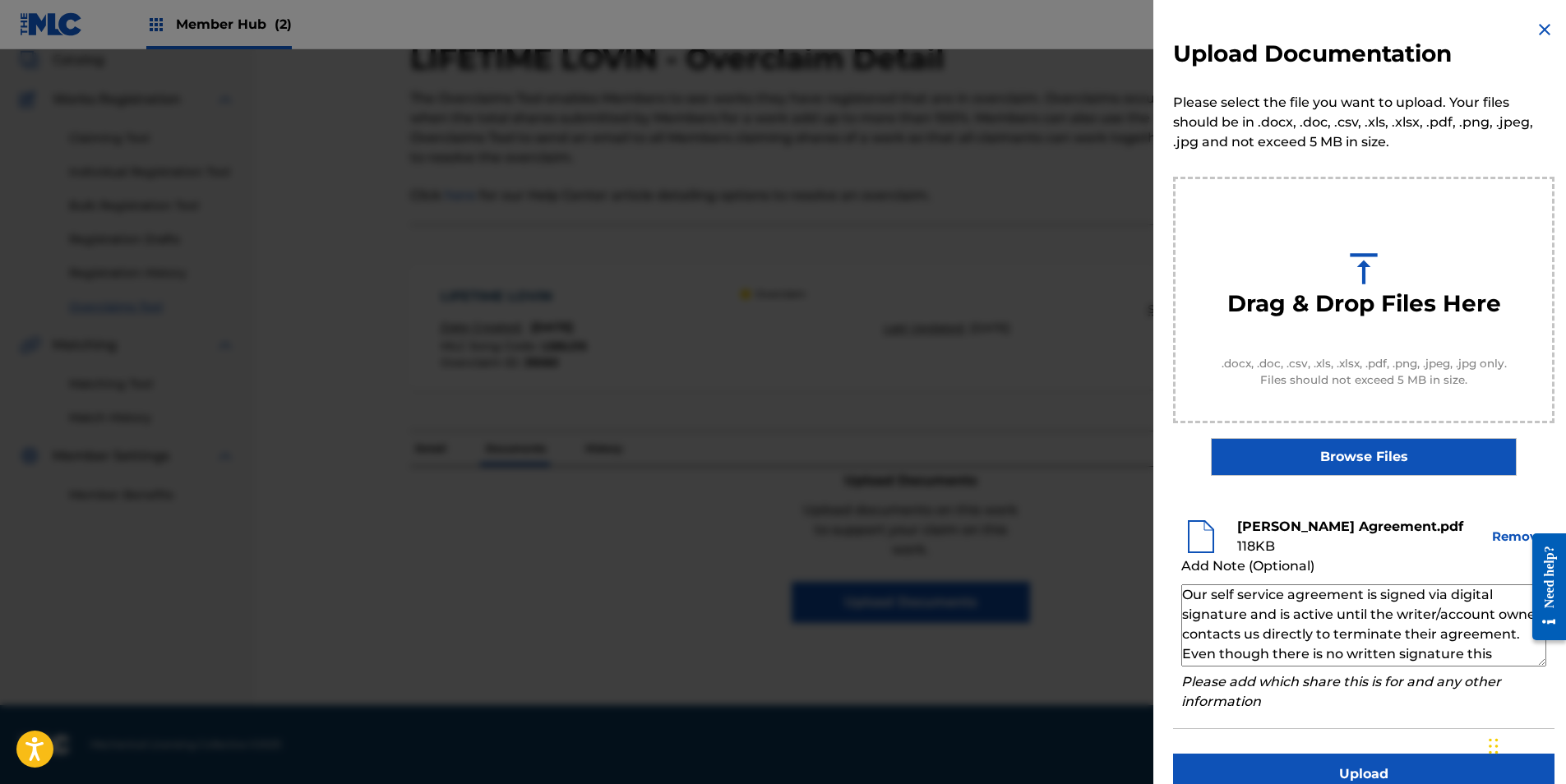
scroll to position [55, 0]
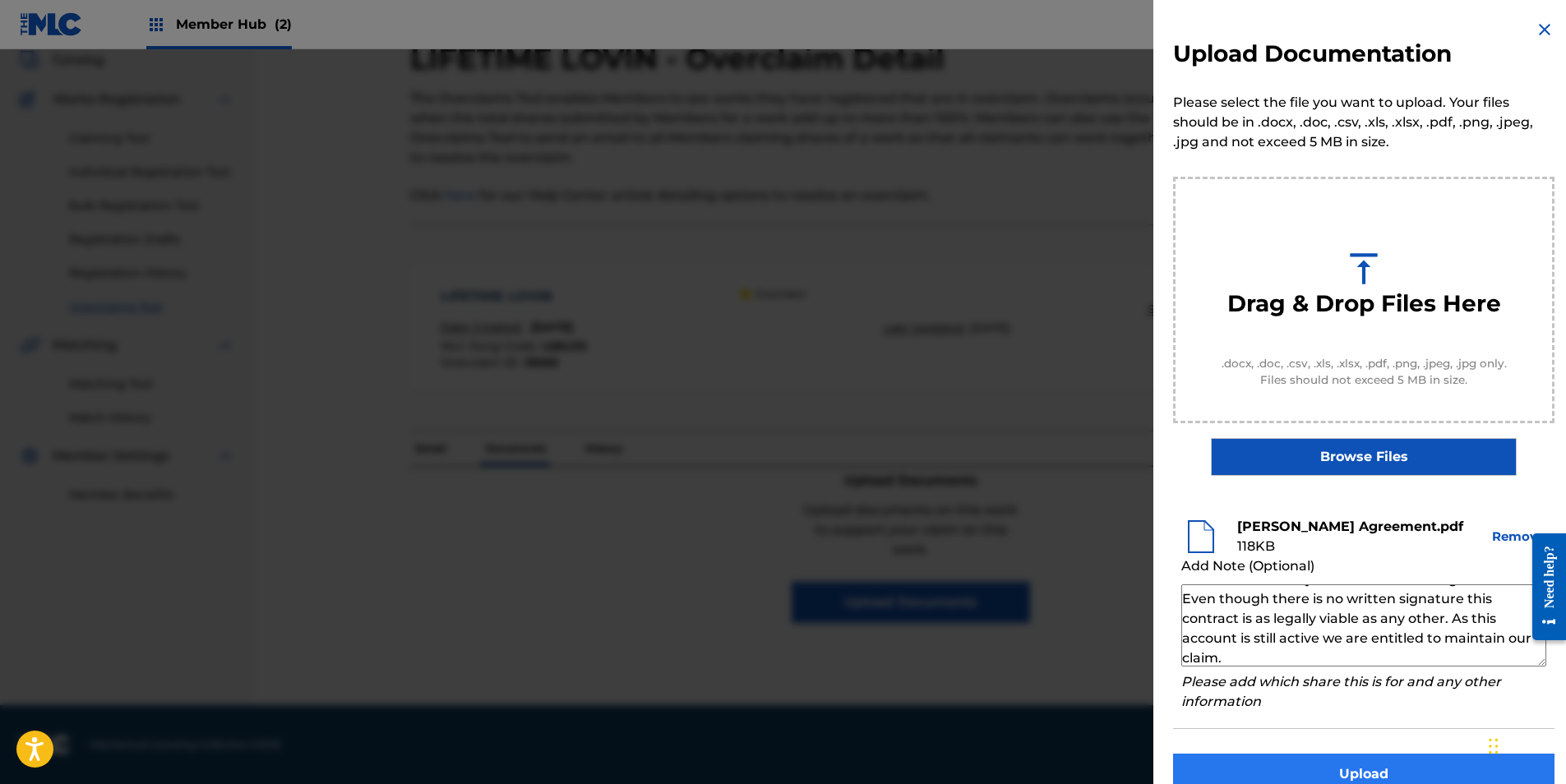
type textarea "Our self service agreement is signed via digital signature and is active until …"
click at [1381, 777] on button "Upload" at bounding box center [1364, 773] width 381 height 41
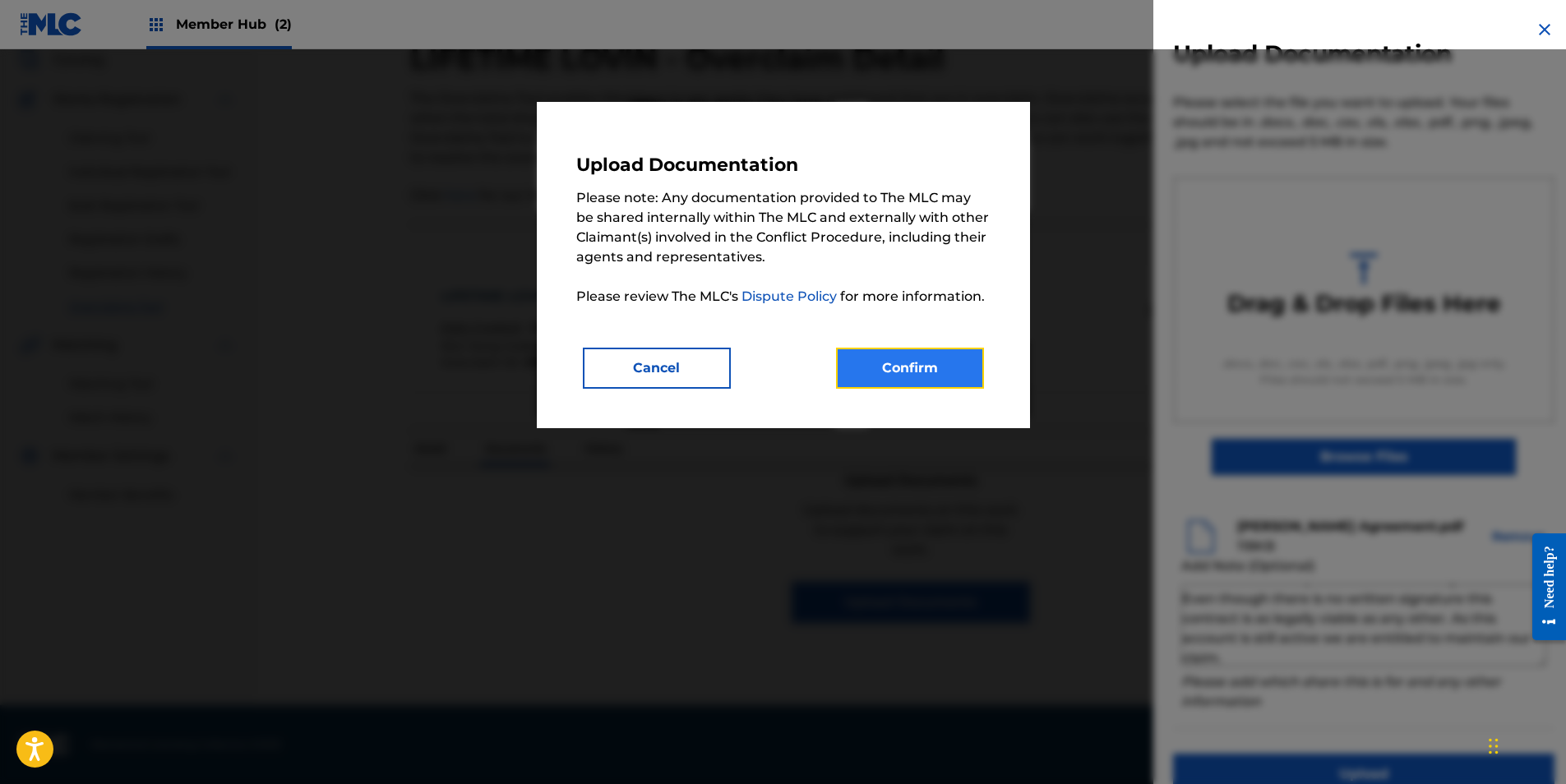
click at [894, 363] on button "Confirm" at bounding box center [909, 368] width 148 height 41
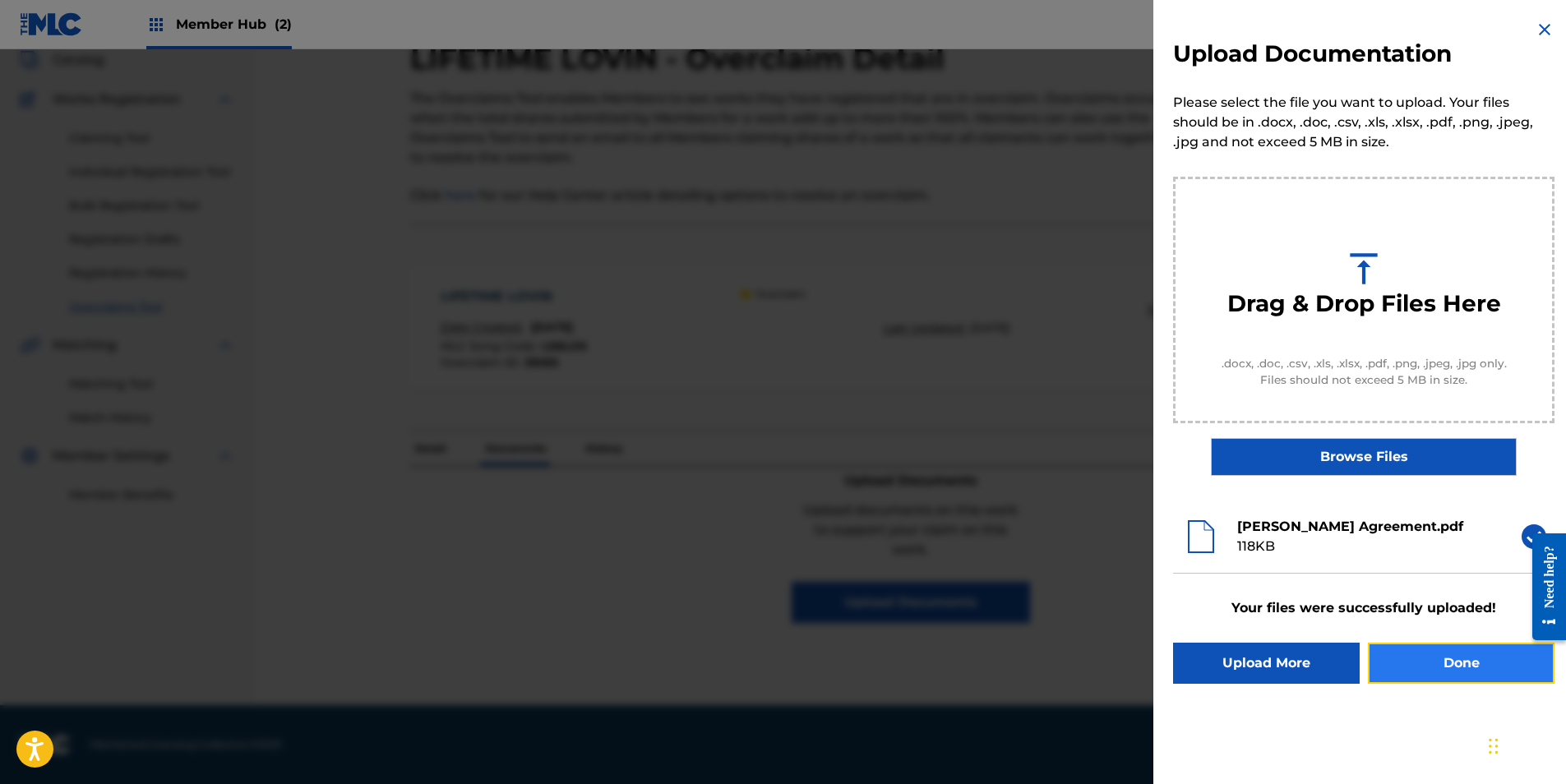
click at [1443, 675] on button "Done" at bounding box center [1460, 663] width 187 height 41
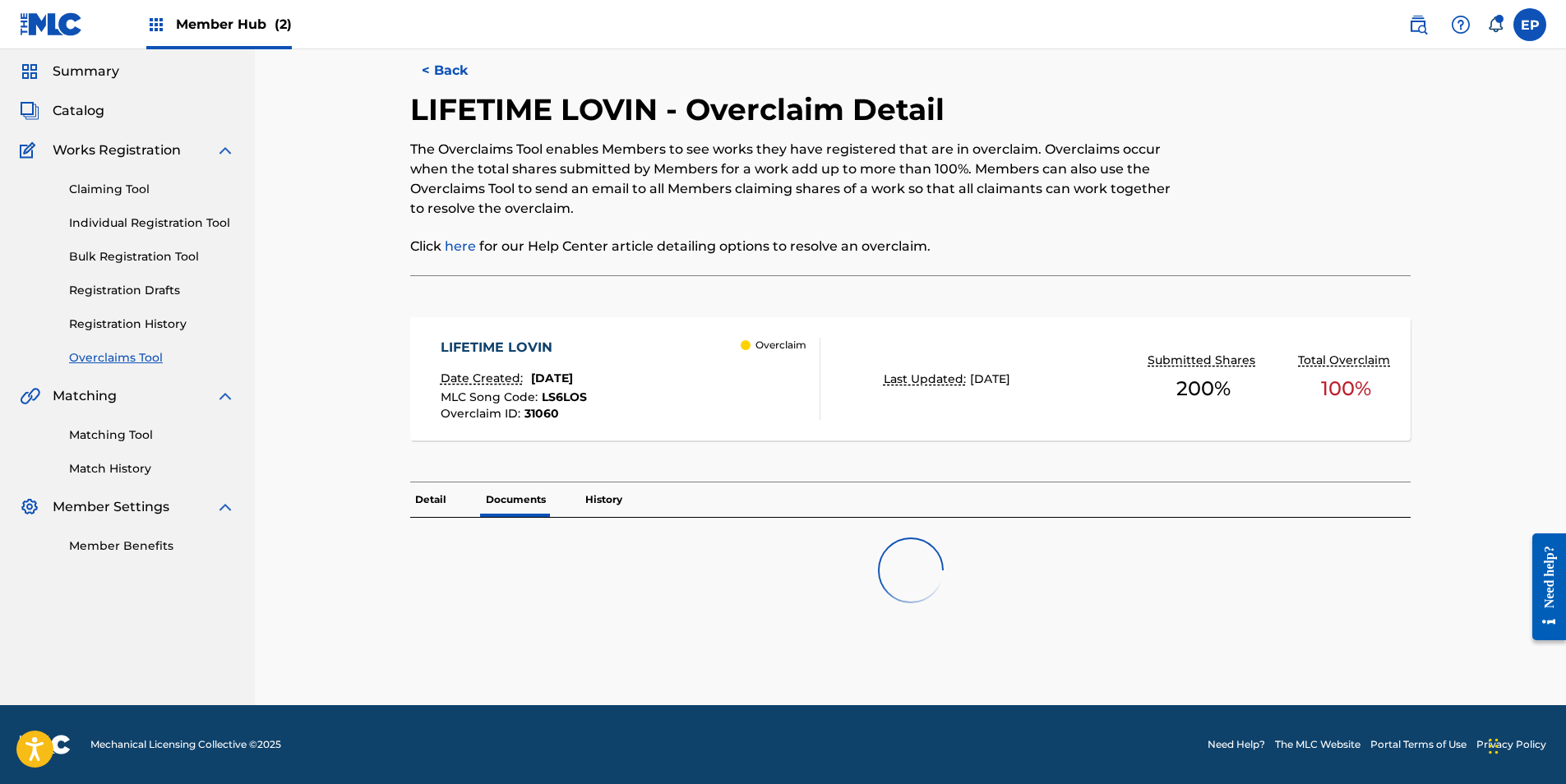
scroll to position [0, 0]
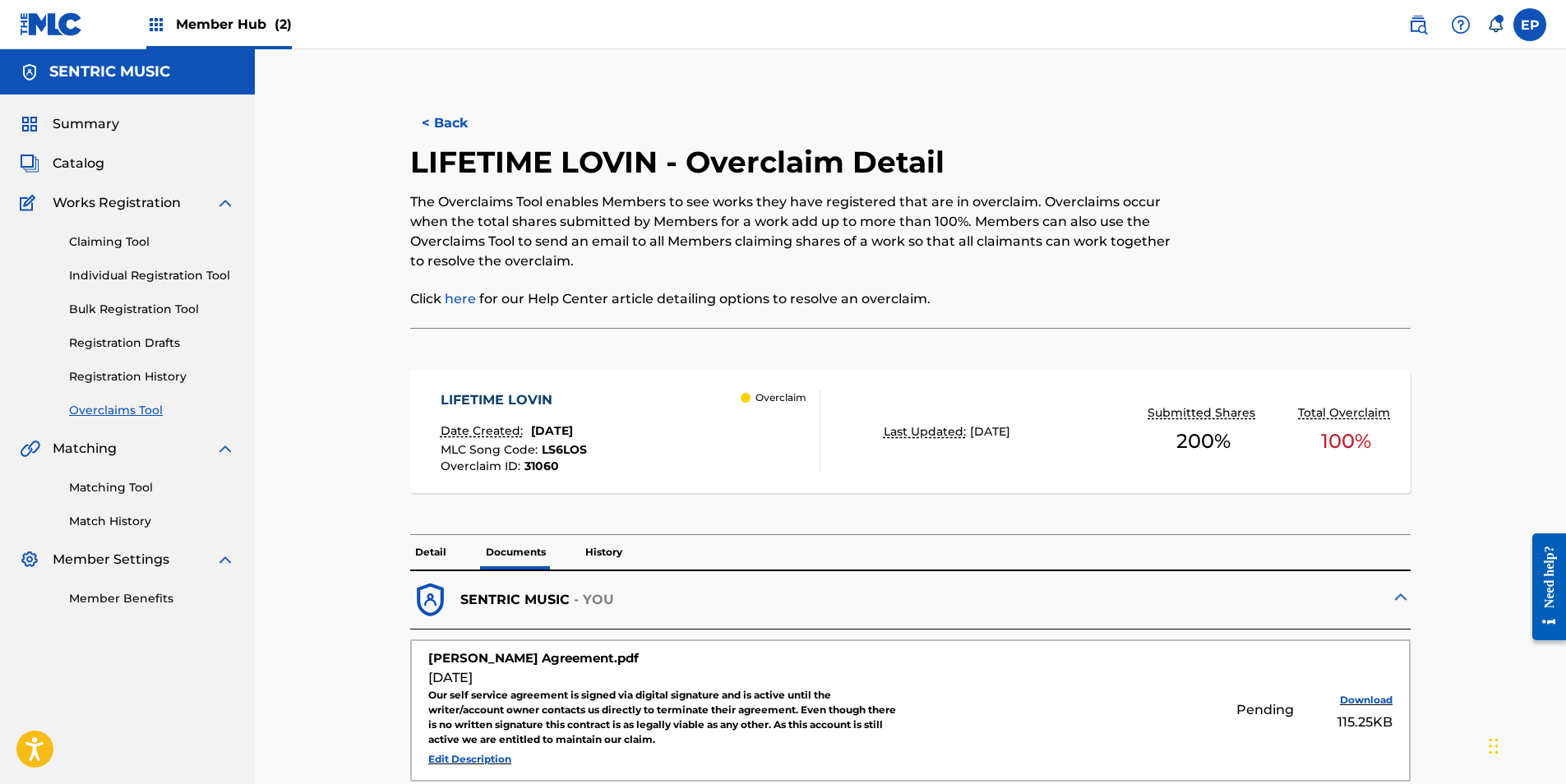
click at [140, 409] on link "Overclaims Tool" at bounding box center [153, 411] width 166 height 18
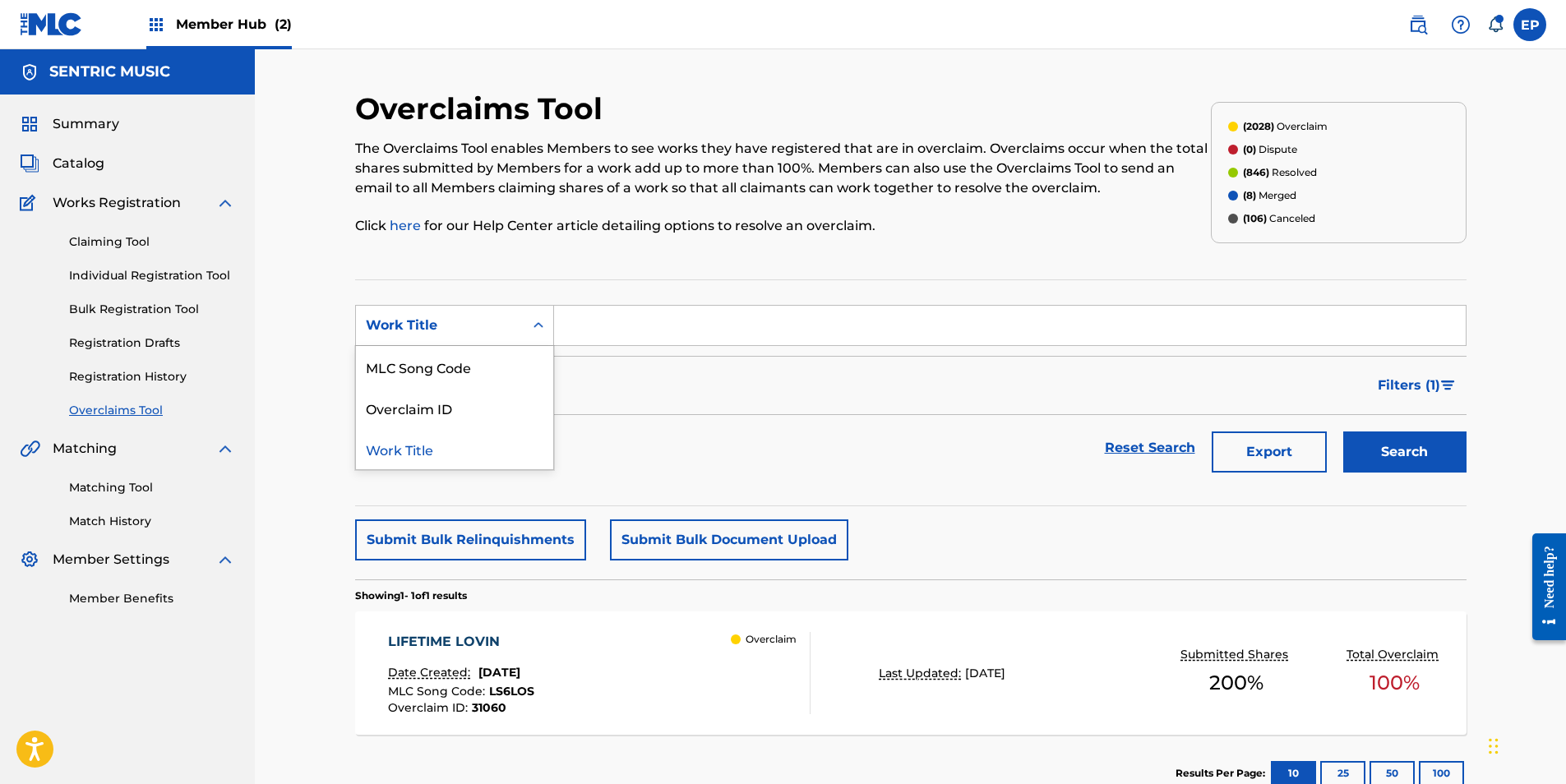
click at [398, 339] on div "Work Title" at bounding box center [439, 326] width 167 height 31
click at [439, 414] on div "Overclaim ID" at bounding box center [455, 408] width 198 height 41
drag, startPoint x: 606, startPoint y: 331, endPoint x: 617, endPoint y: 330, distance: 11.0
click at [606, 331] on input "Search Form" at bounding box center [1009, 326] width 912 height 39
paste input "31056"
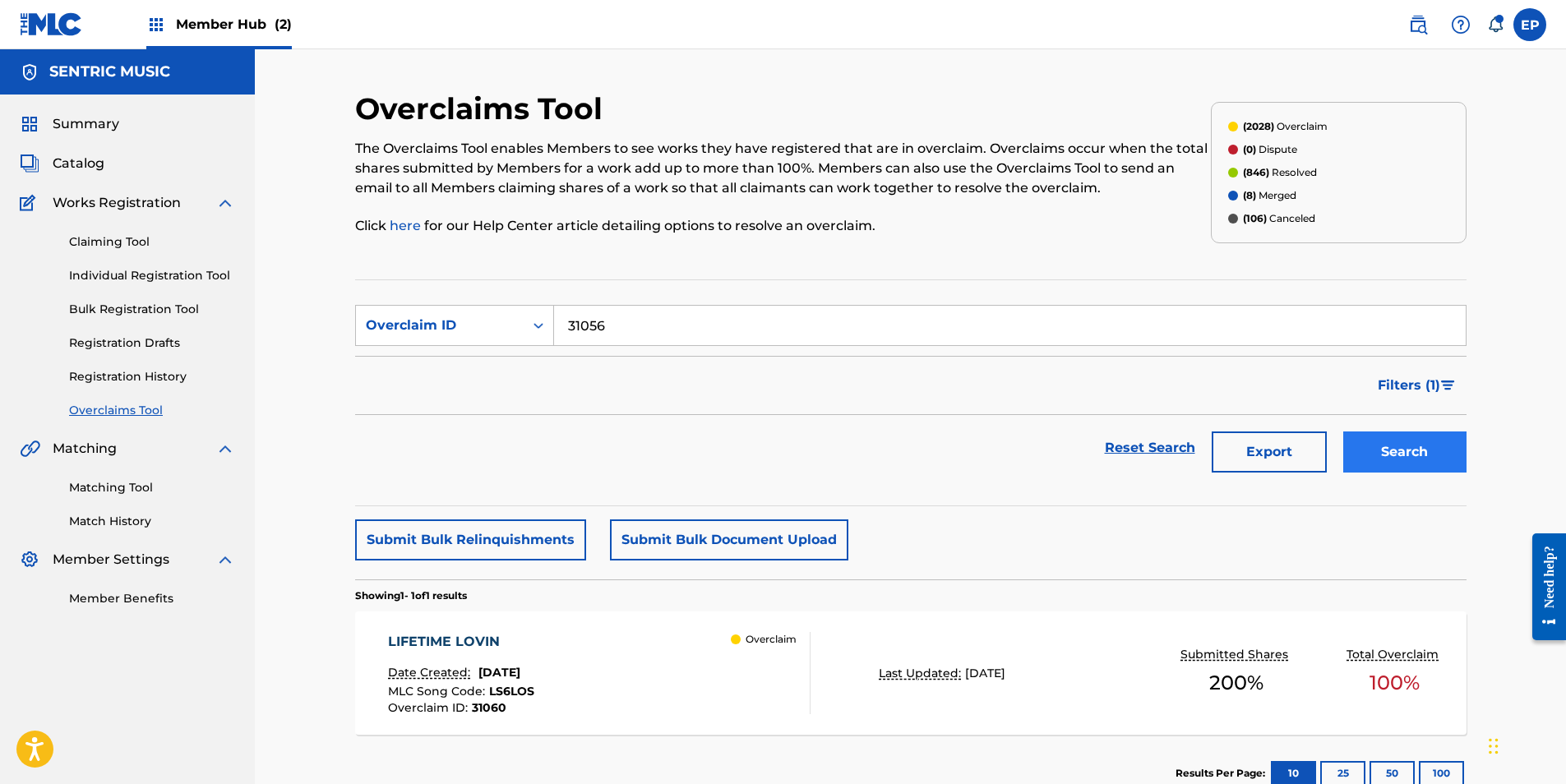
type input "31056"
click at [1352, 445] on button "Search" at bounding box center [1405, 452] width 123 height 41
click at [705, 686] on div "BACKBONE & SPINE Date Created: July 30, 2025 MLC Song Code : BE1XYP Overclaim I…" at bounding box center [600, 673] width 423 height 82
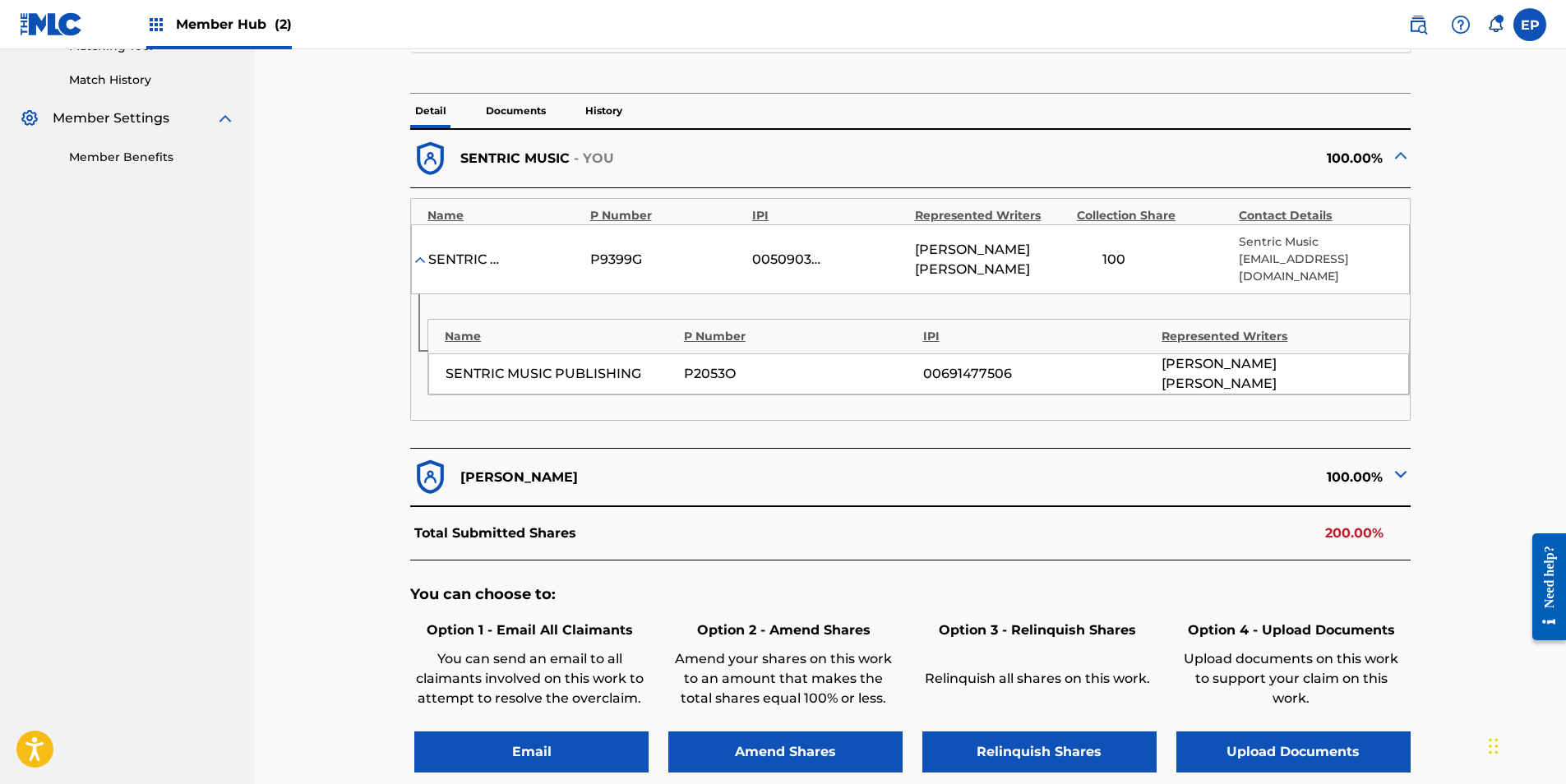
scroll to position [575, 0]
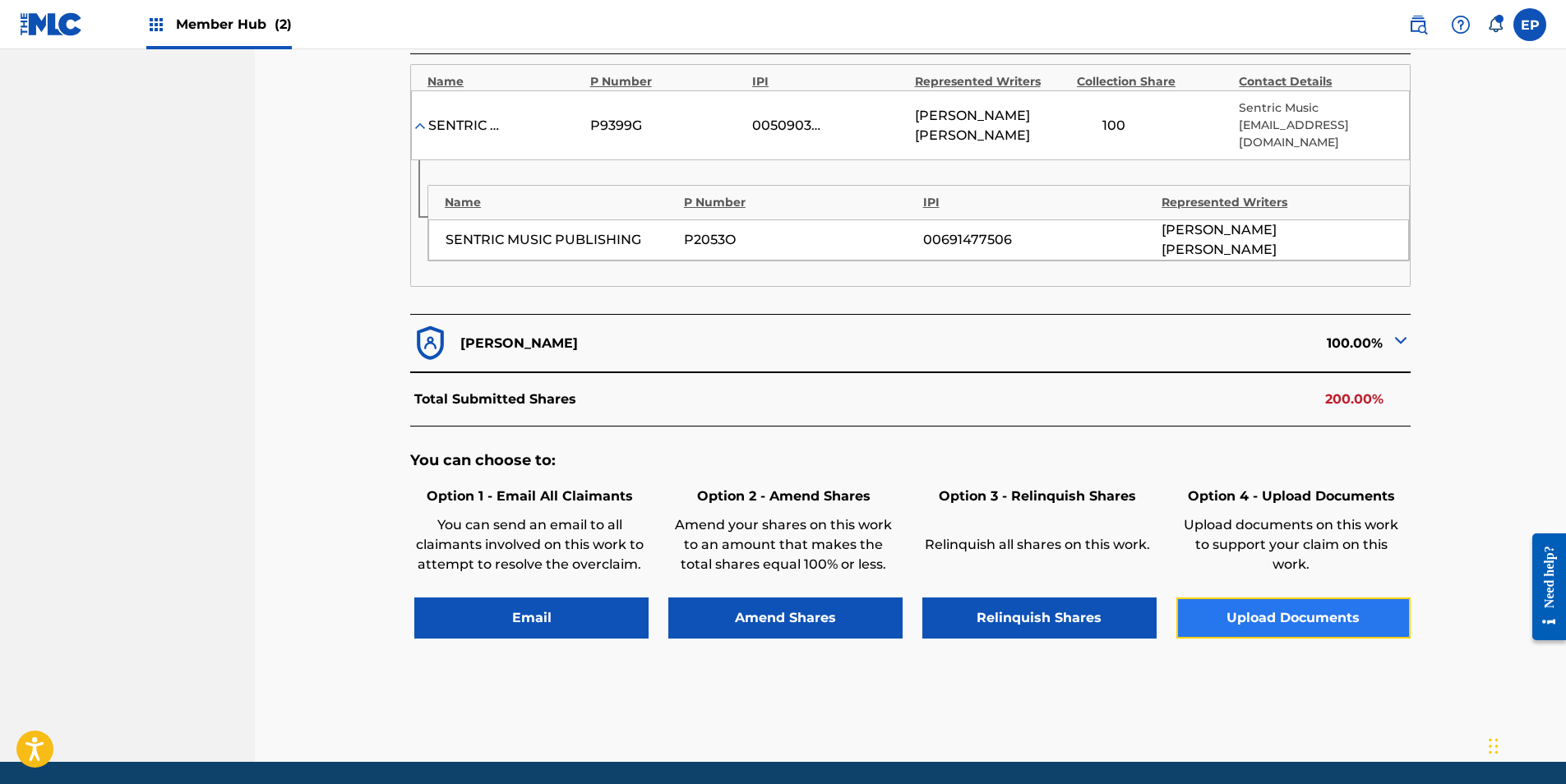
click at [1325, 597] on button "Upload Documents" at bounding box center [1292, 618] width 234 height 41
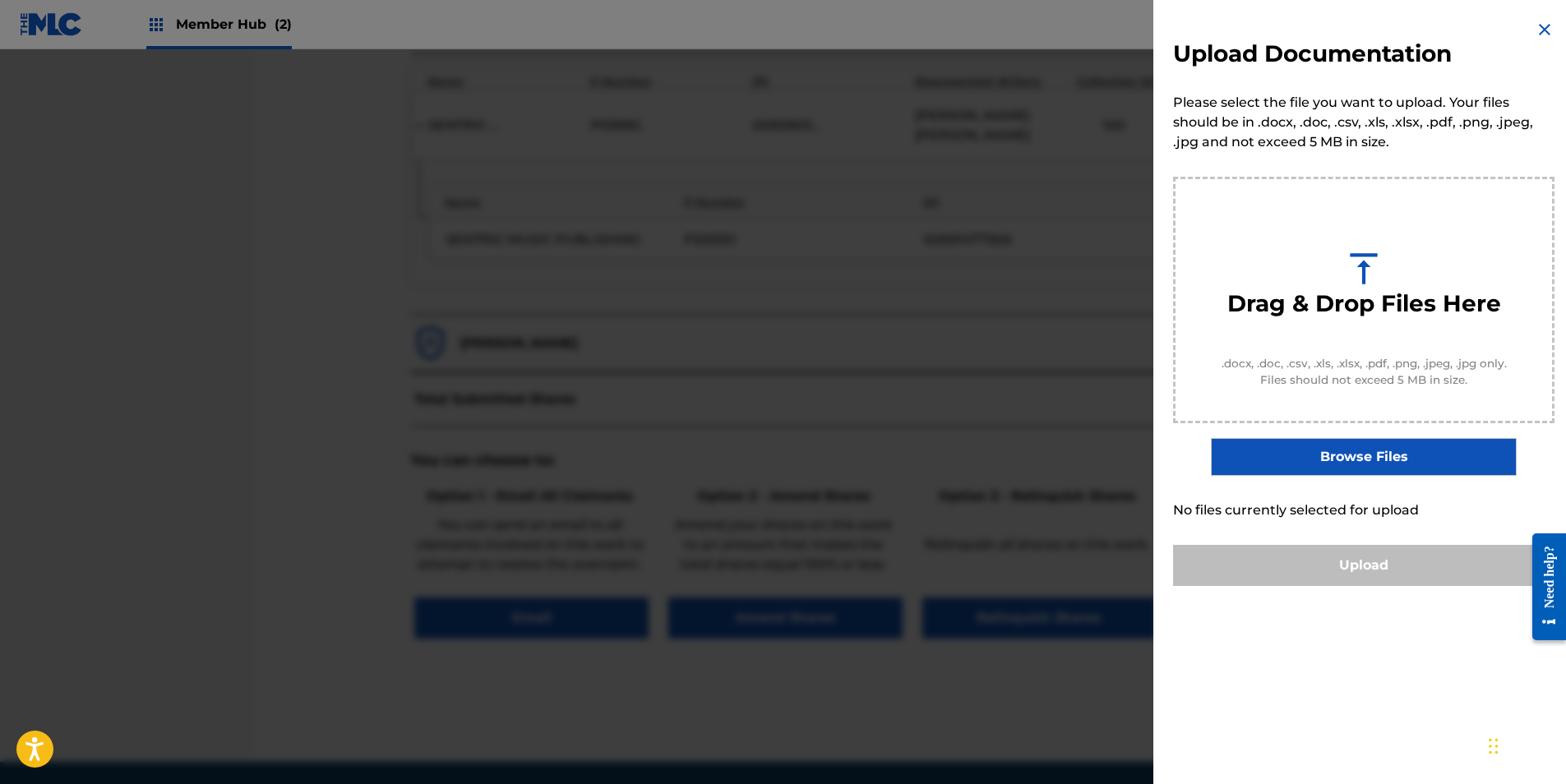
click at [1317, 460] on label "Browse Files" at bounding box center [1364, 457] width 305 height 38
click at [0, 0] on input "Browse Files" at bounding box center [0, 0] width 0 height 0
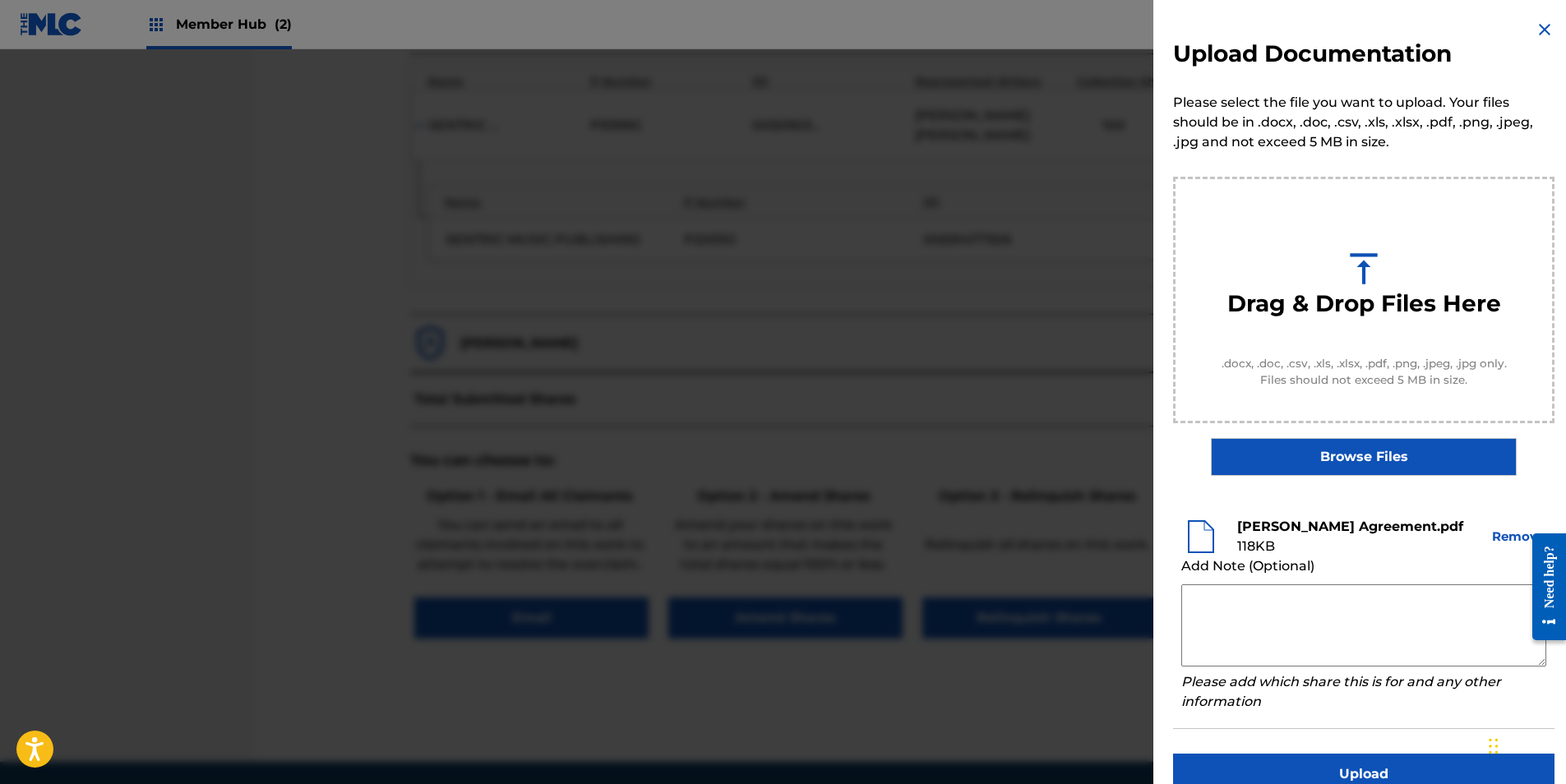
click at [1227, 596] on textarea at bounding box center [1363, 625] width 365 height 82
paste textarea "Our self service agreement is signed via digital signature and is active until …"
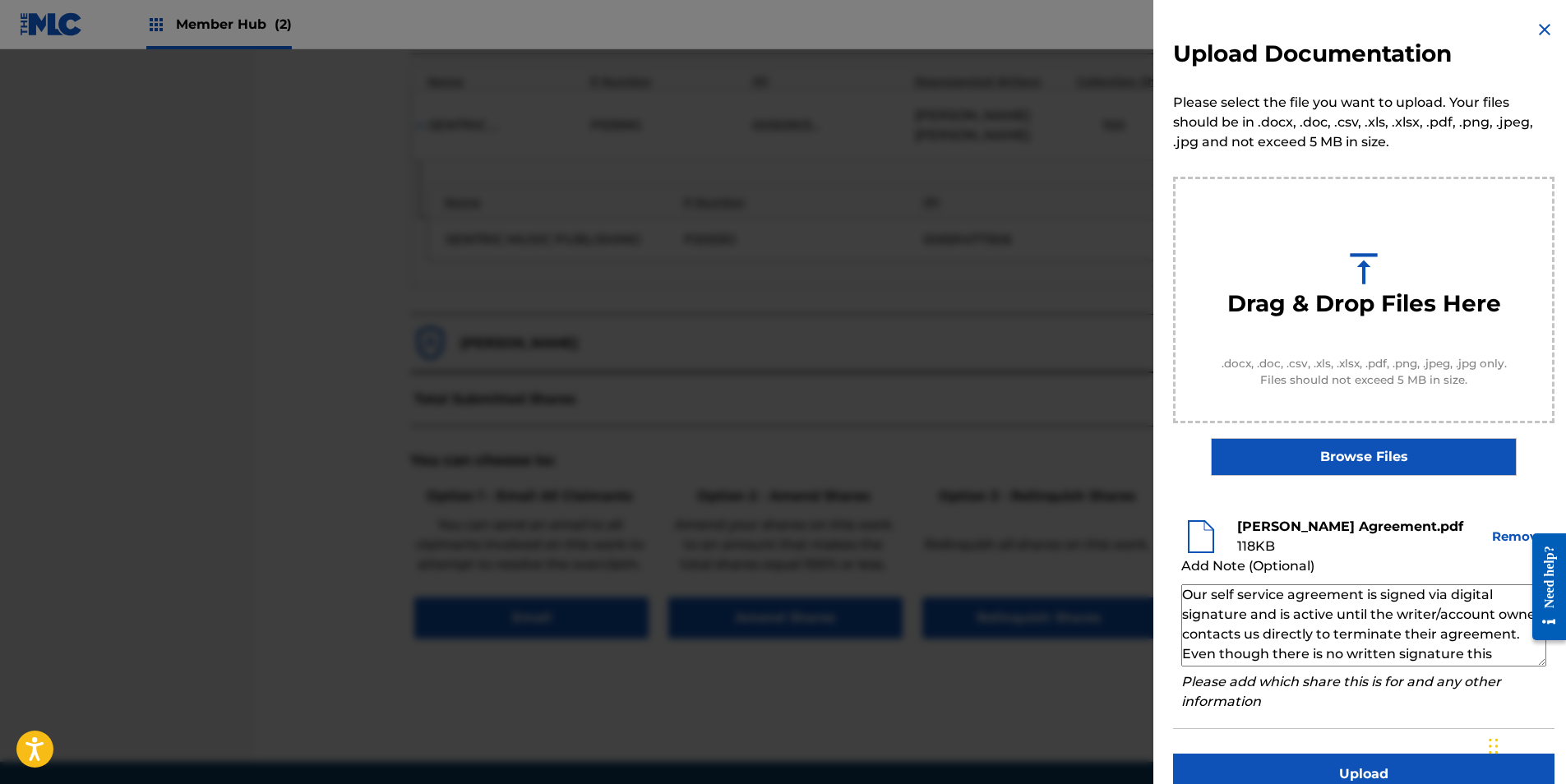
scroll to position [55, 0]
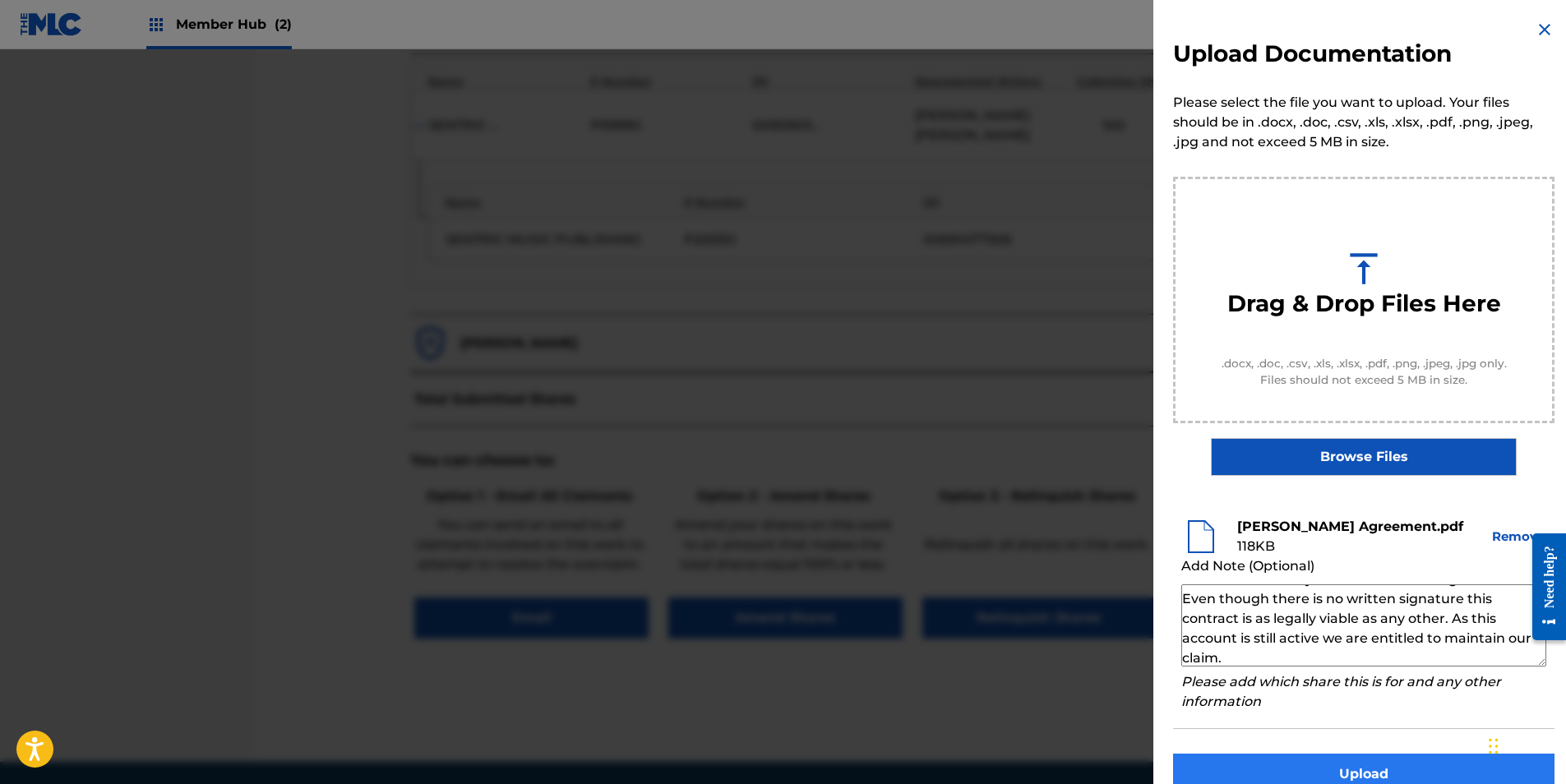
type textarea "Our self service agreement is signed via digital signature and is active until …"
click at [1407, 764] on button "Upload" at bounding box center [1364, 773] width 381 height 41
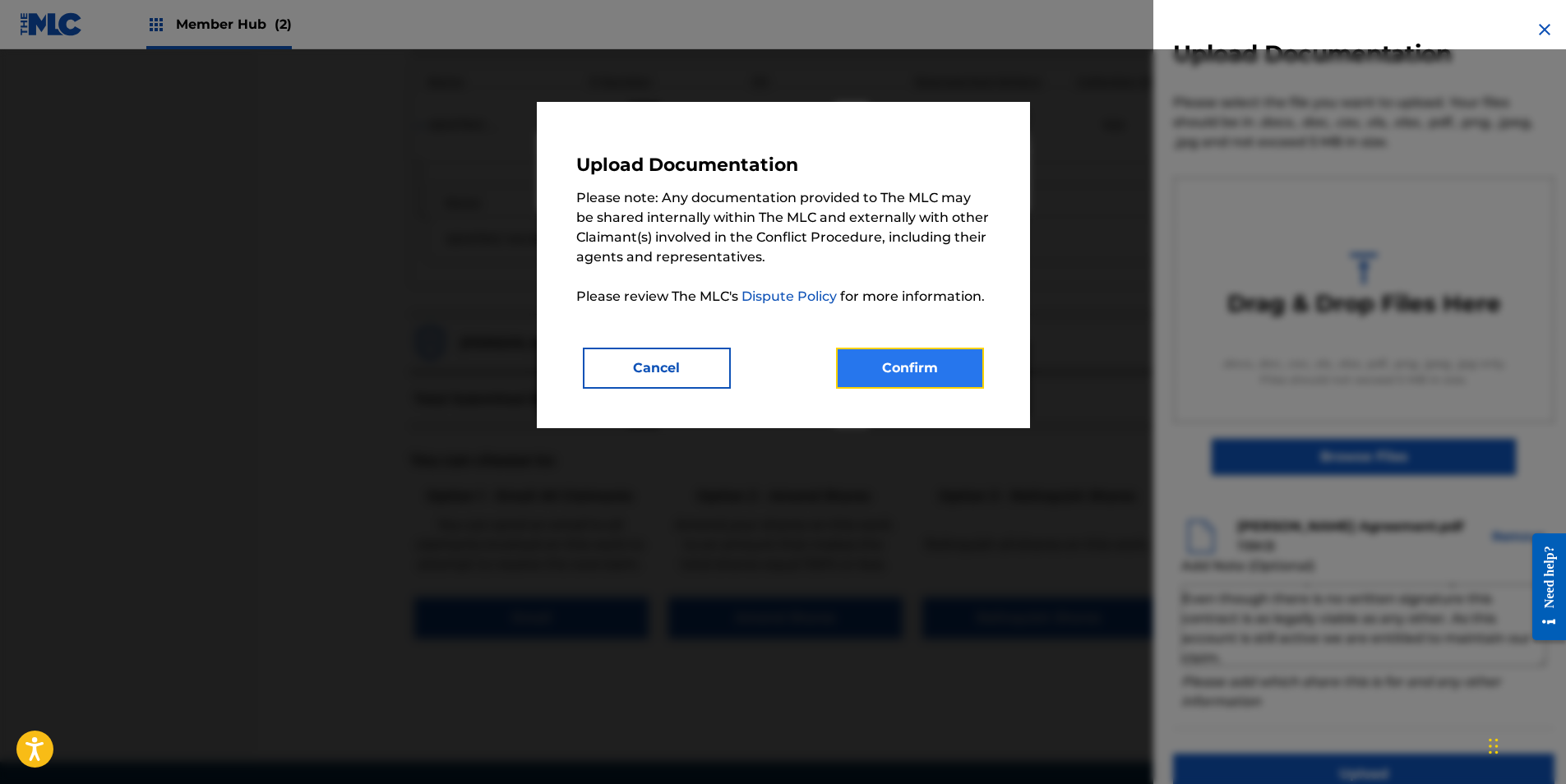
click at [926, 350] on button "Confirm" at bounding box center [909, 368] width 148 height 41
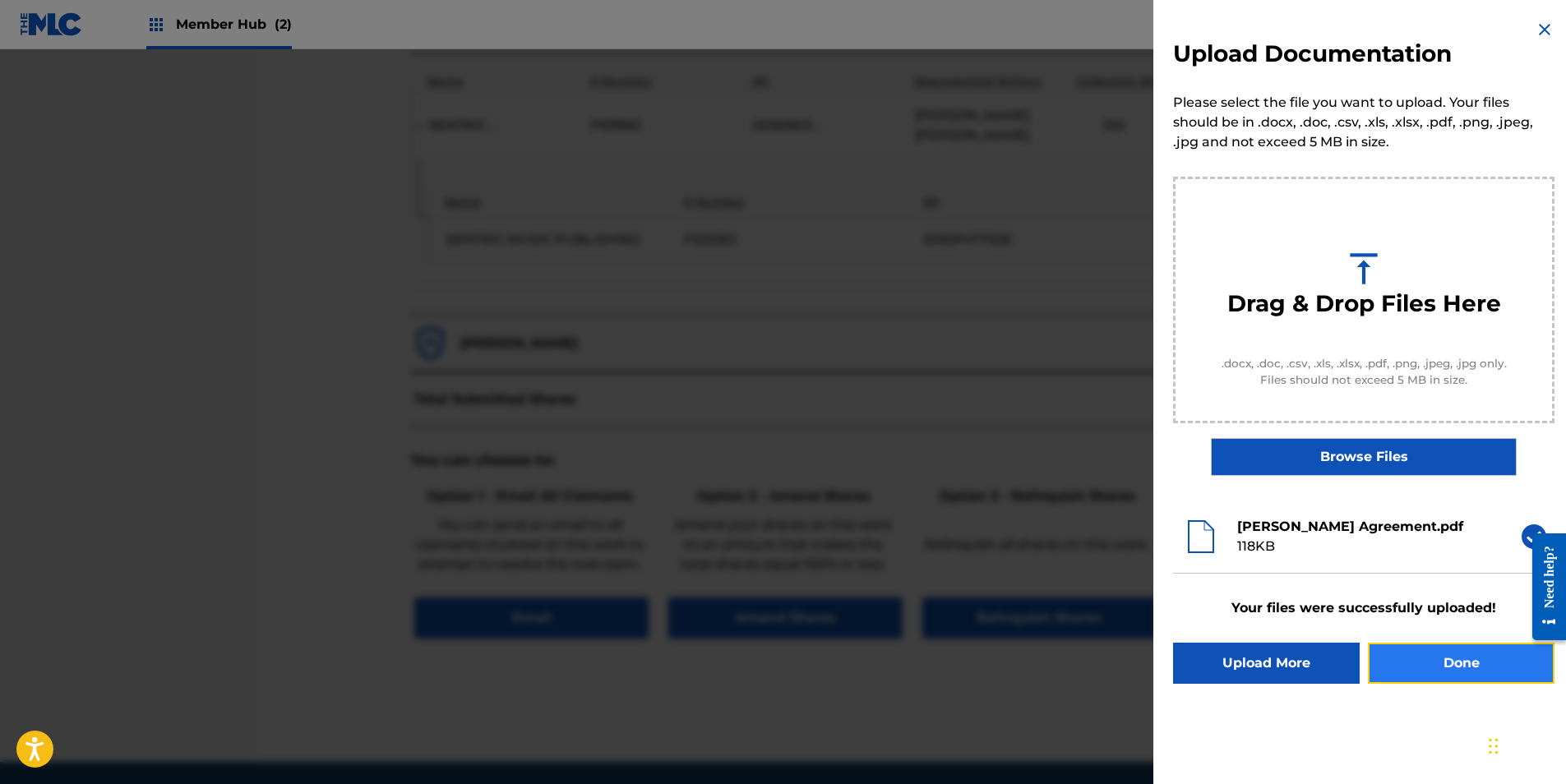
click at [1402, 674] on button "Done" at bounding box center [1460, 663] width 187 height 41
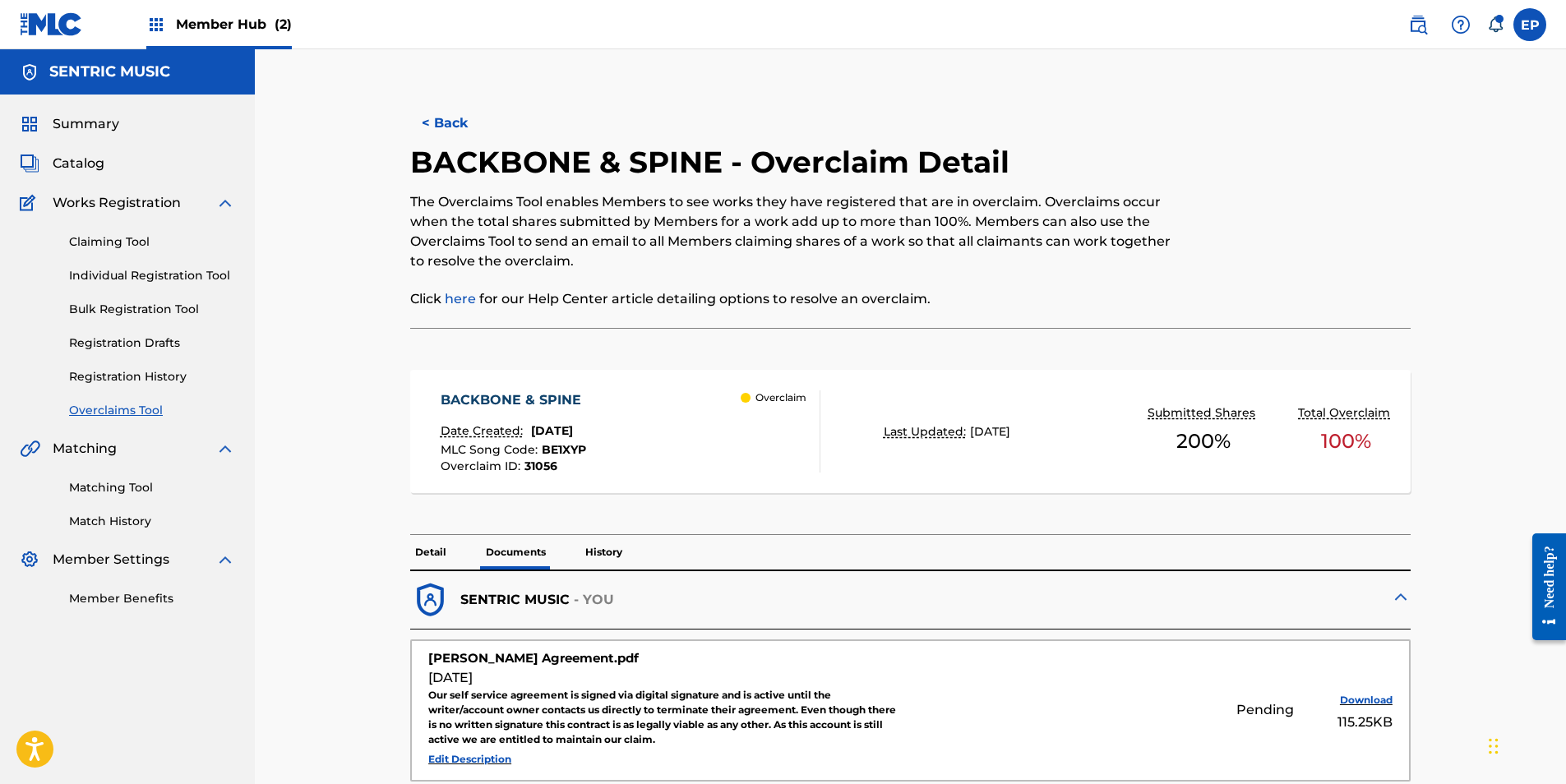
click at [93, 409] on link "Overclaims Tool" at bounding box center [153, 411] width 166 height 18
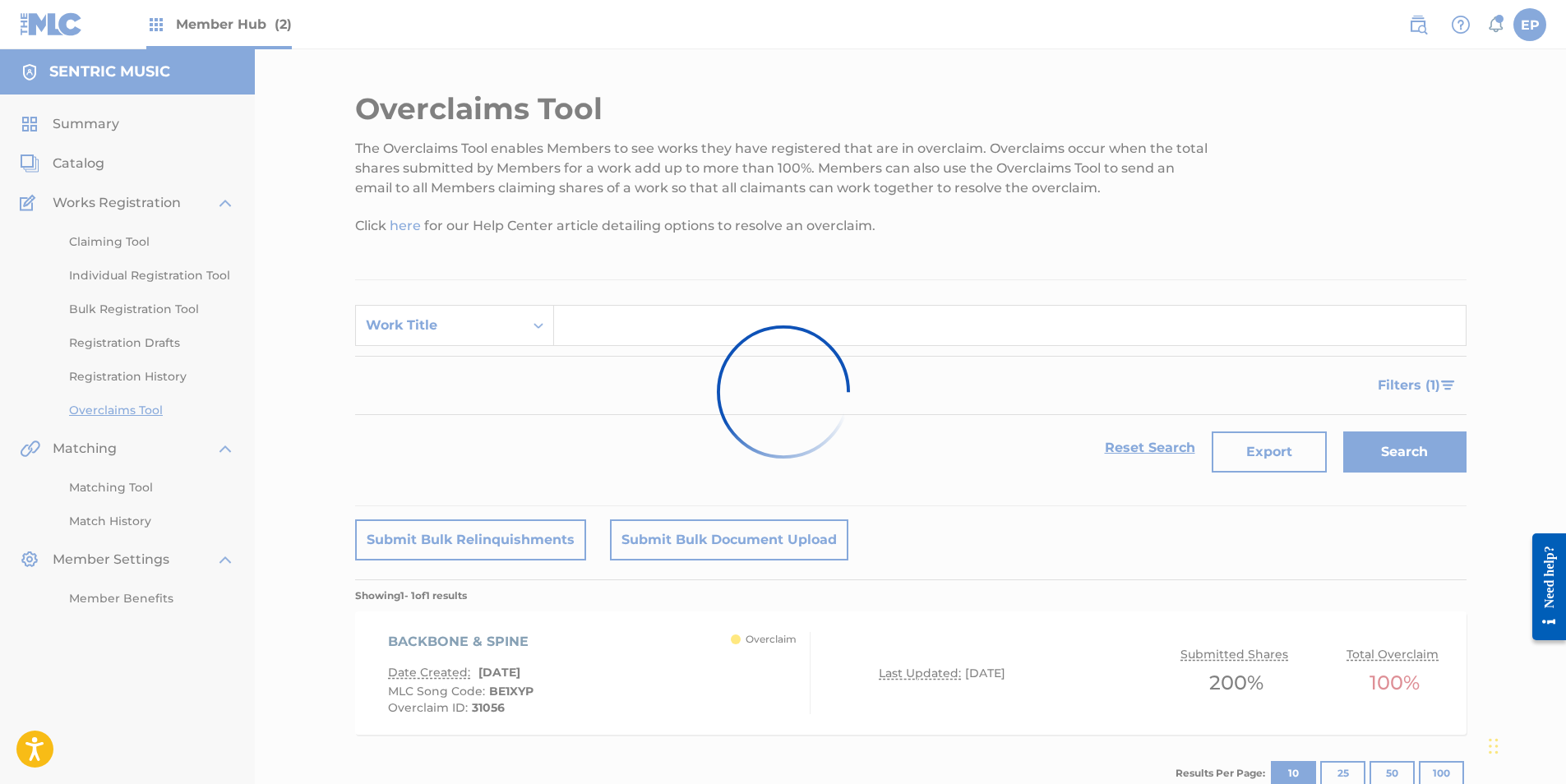
click at [513, 320] on div at bounding box center [783, 392] width 1566 height 784
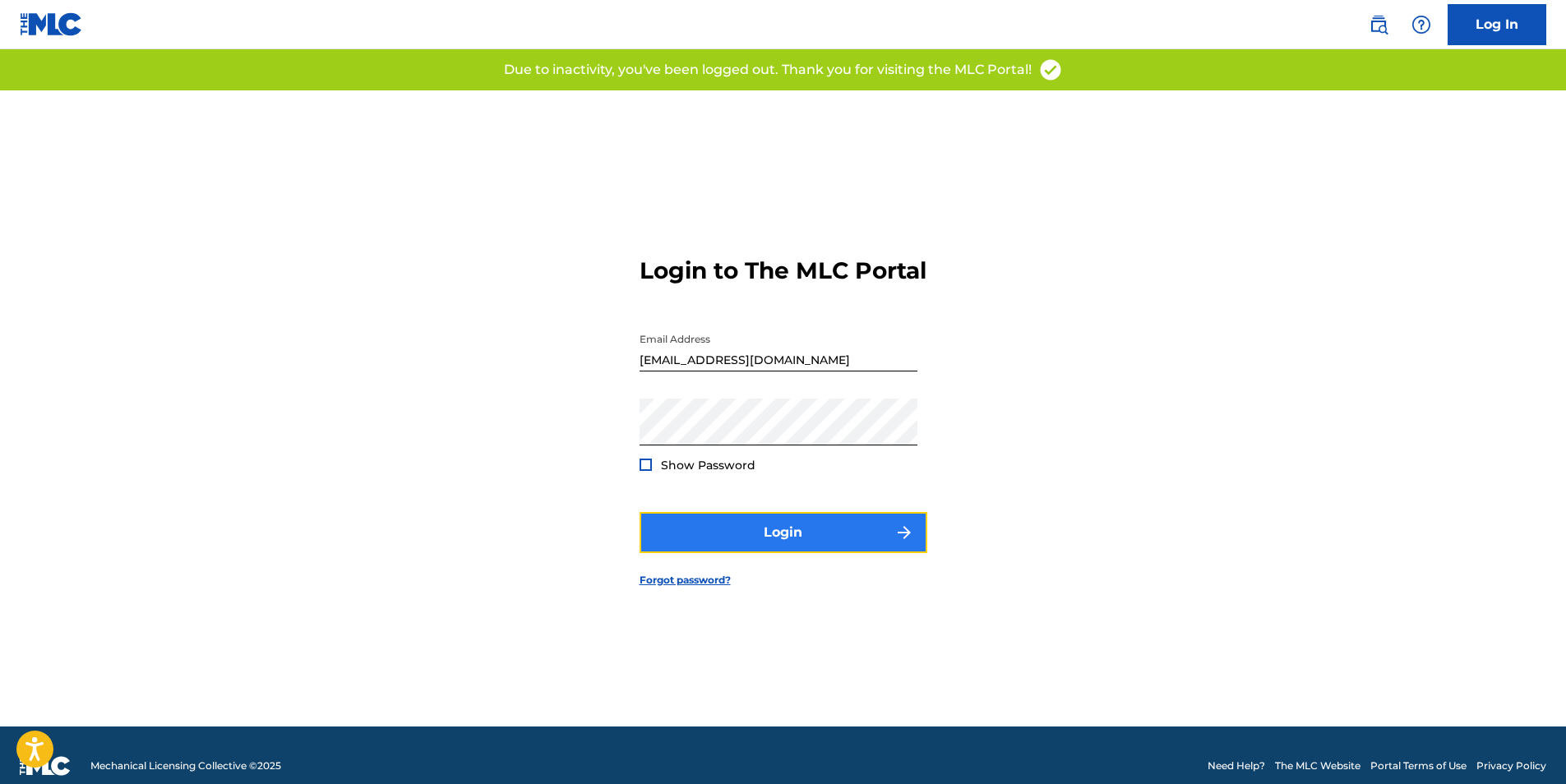
click at [822, 549] on button "Login" at bounding box center [783, 532] width 288 height 41
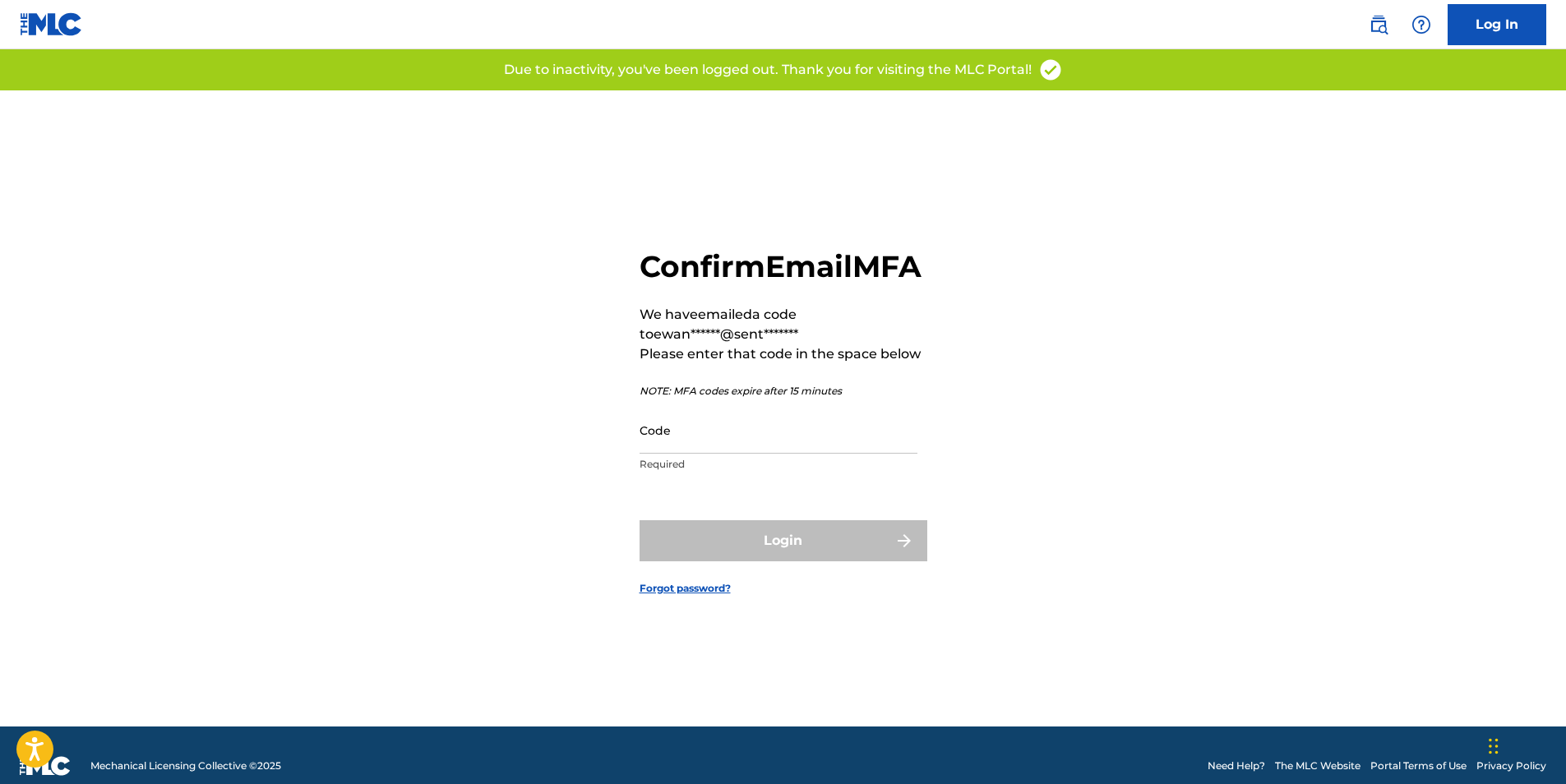
drag, startPoint x: 731, startPoint y: 446, endPoint x: 634, endPoint y: 380, distance: 117.3
click at [731, 446] on input "Code" at bounding box center [779, 430] width 278 height 47
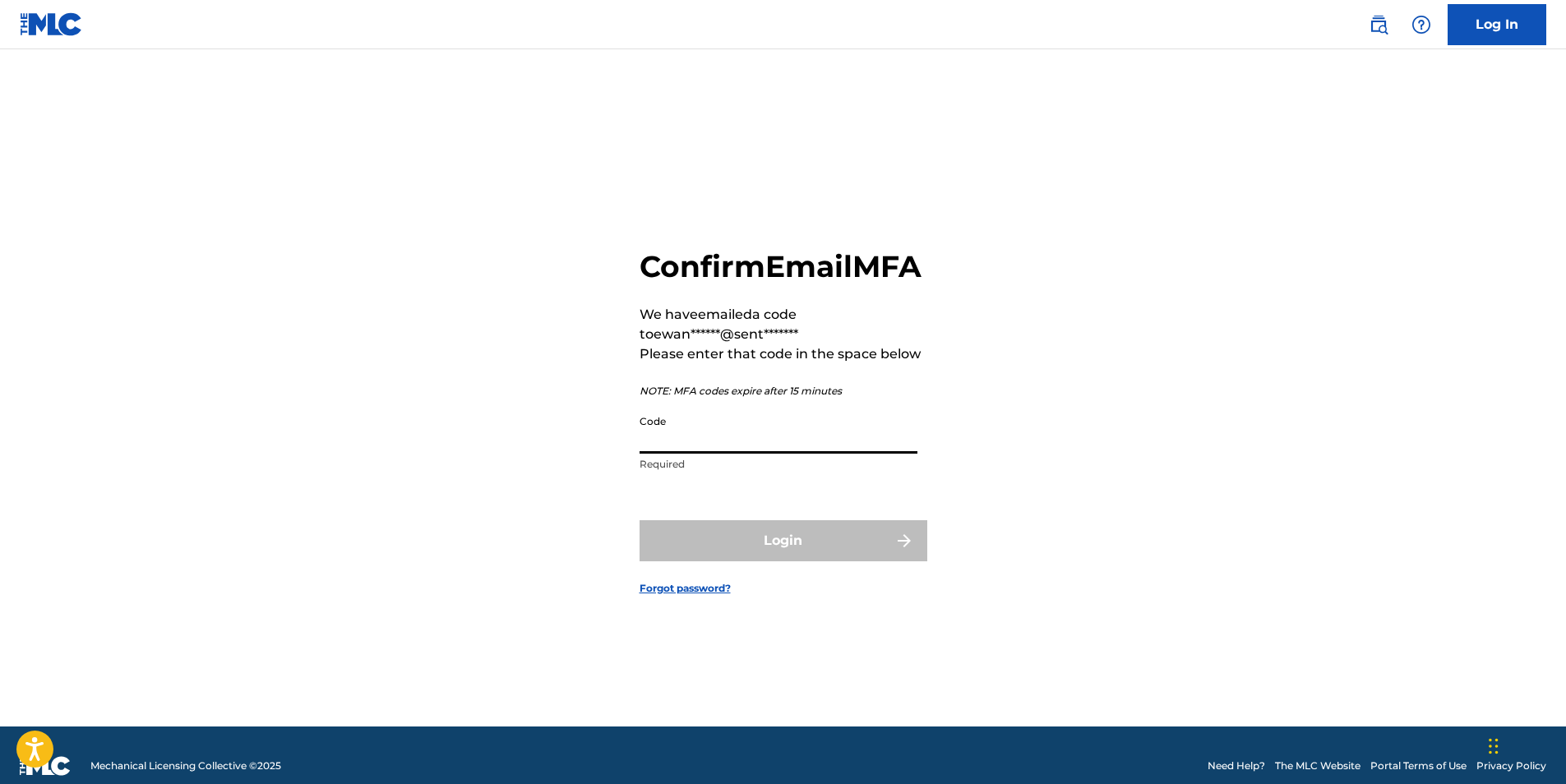
click at [689, 454] on input "Code" at bounding box center [779, 430] width 278 height 47
paste input "643975"
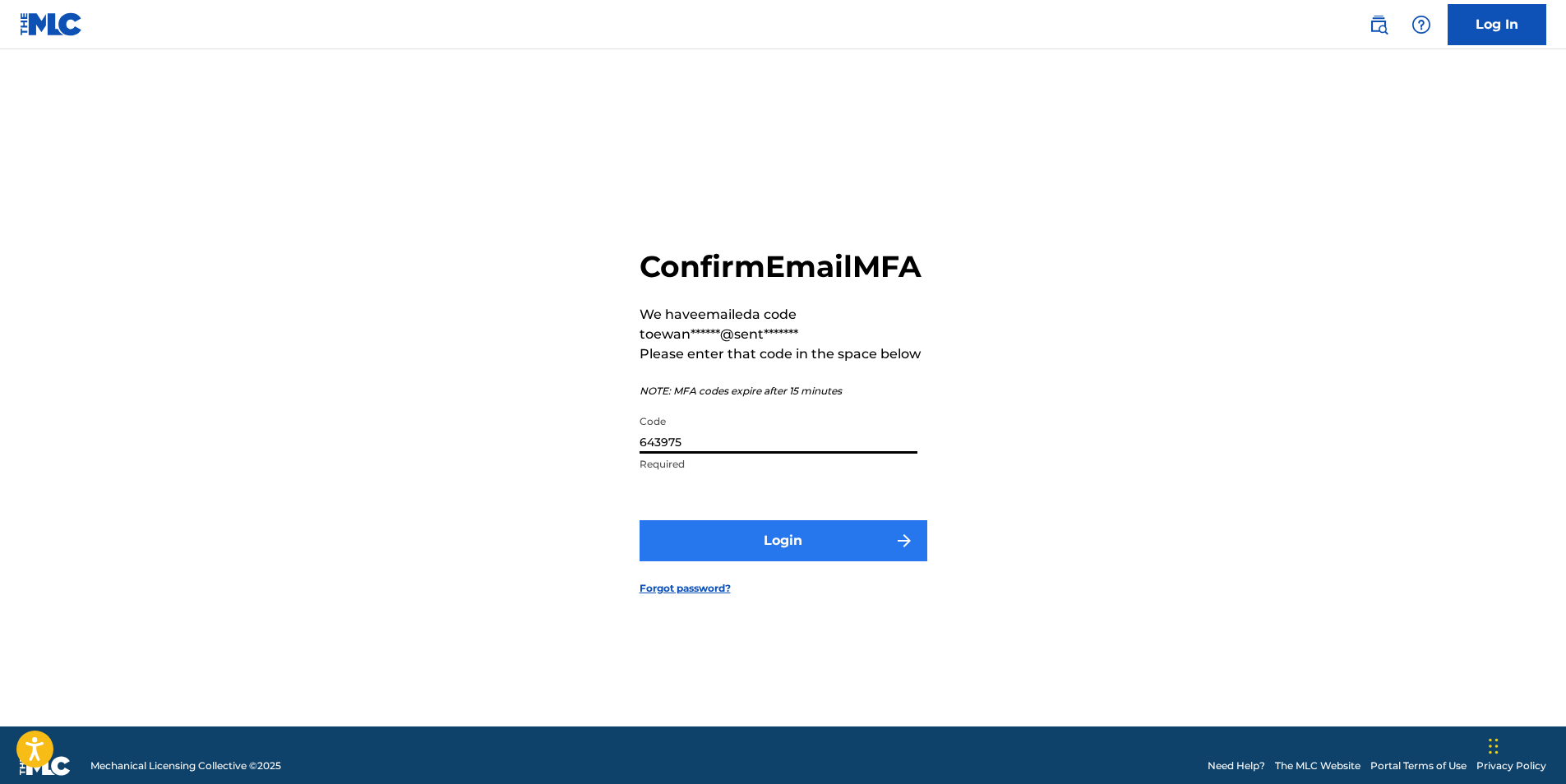
type input "643975"
click at [767, 550] on button "Login" at bounding box center [783, 541] width 288 height 41
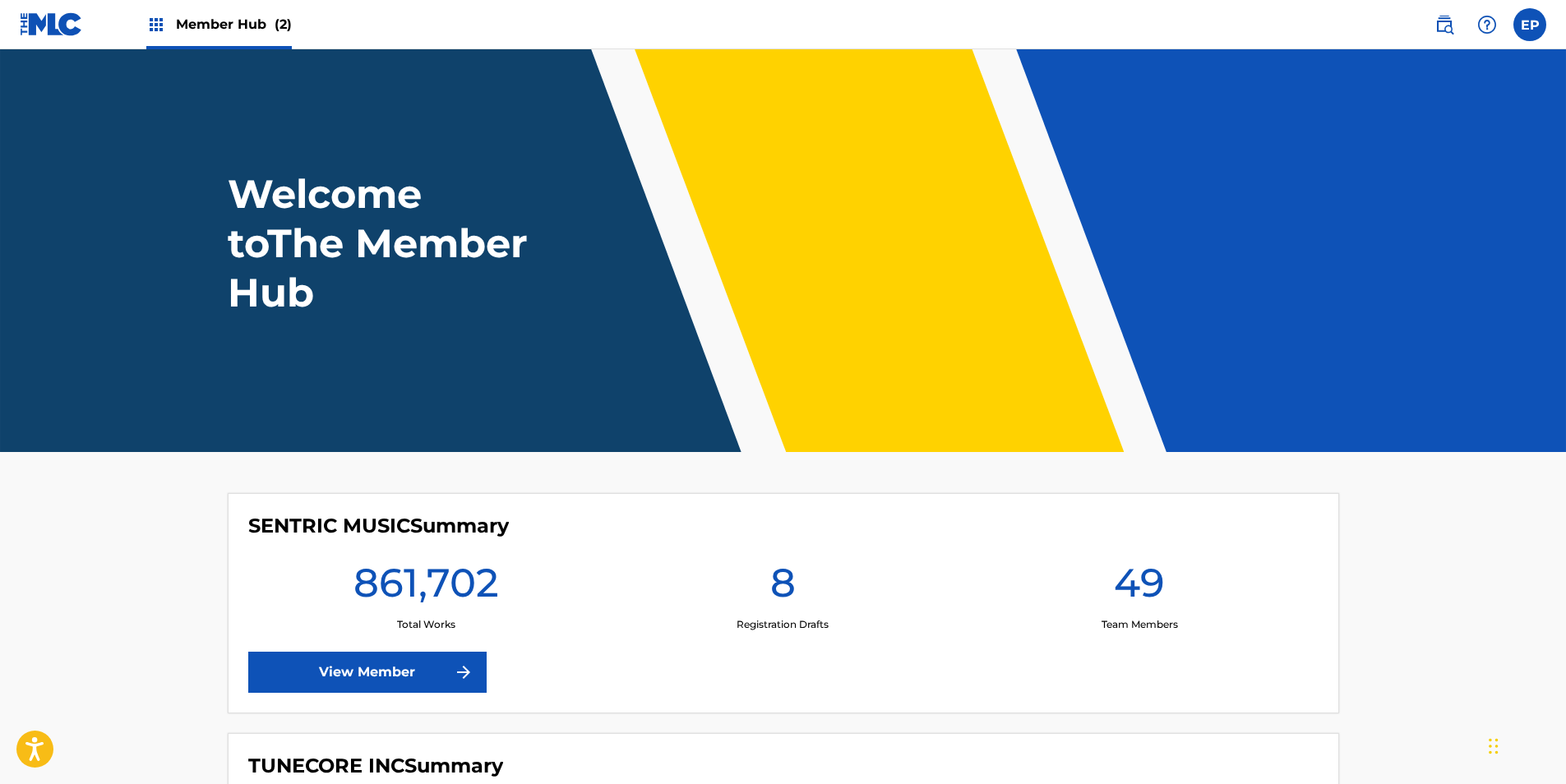
click at [193, 21] on span "Member Hub (2)" at bounding box center [234, 23] width 115 height 19
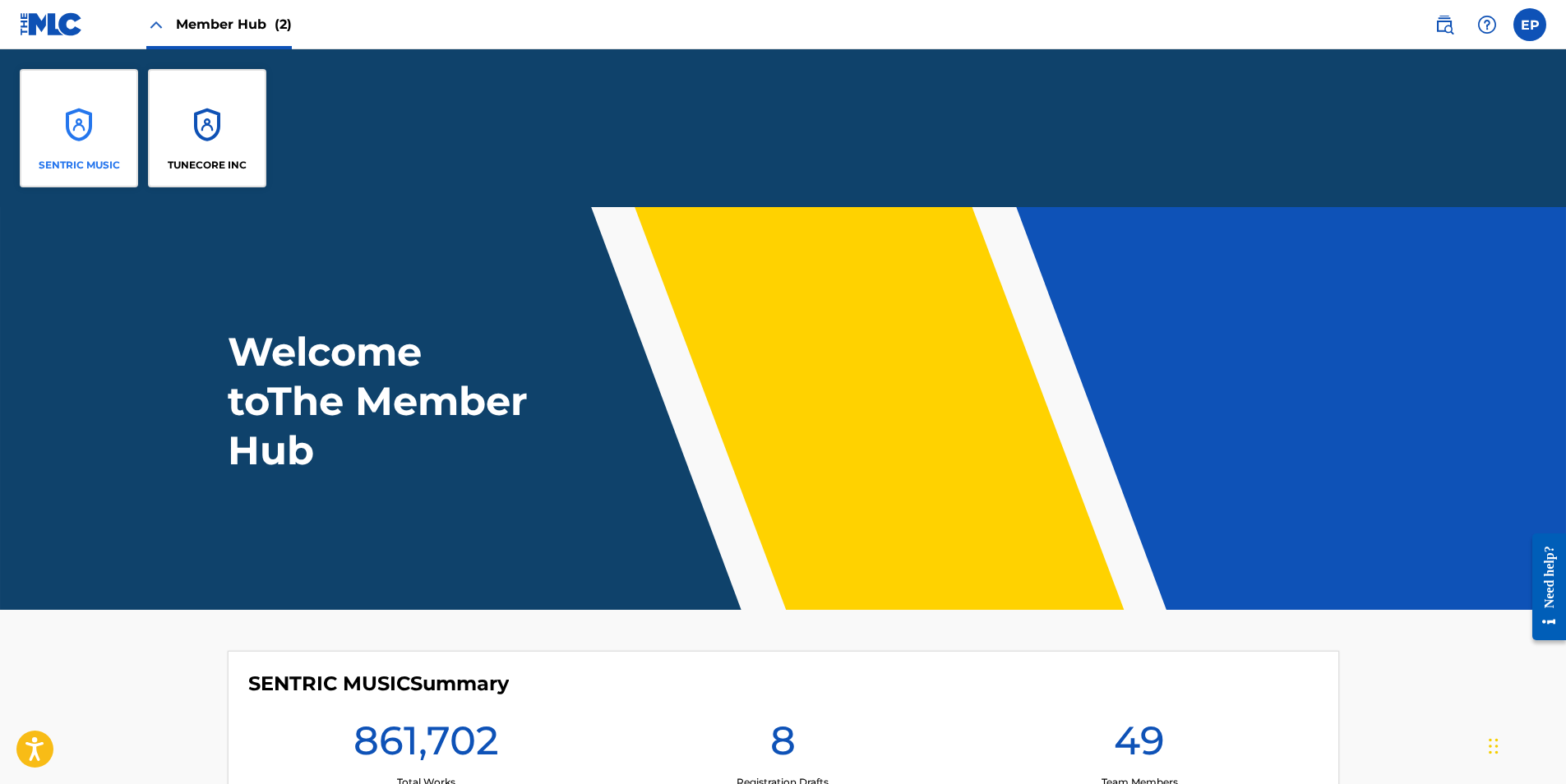
click at [62, 143] on div "SENTRIC MUSIC" at bounding box center [78, 128] width 118 height 118
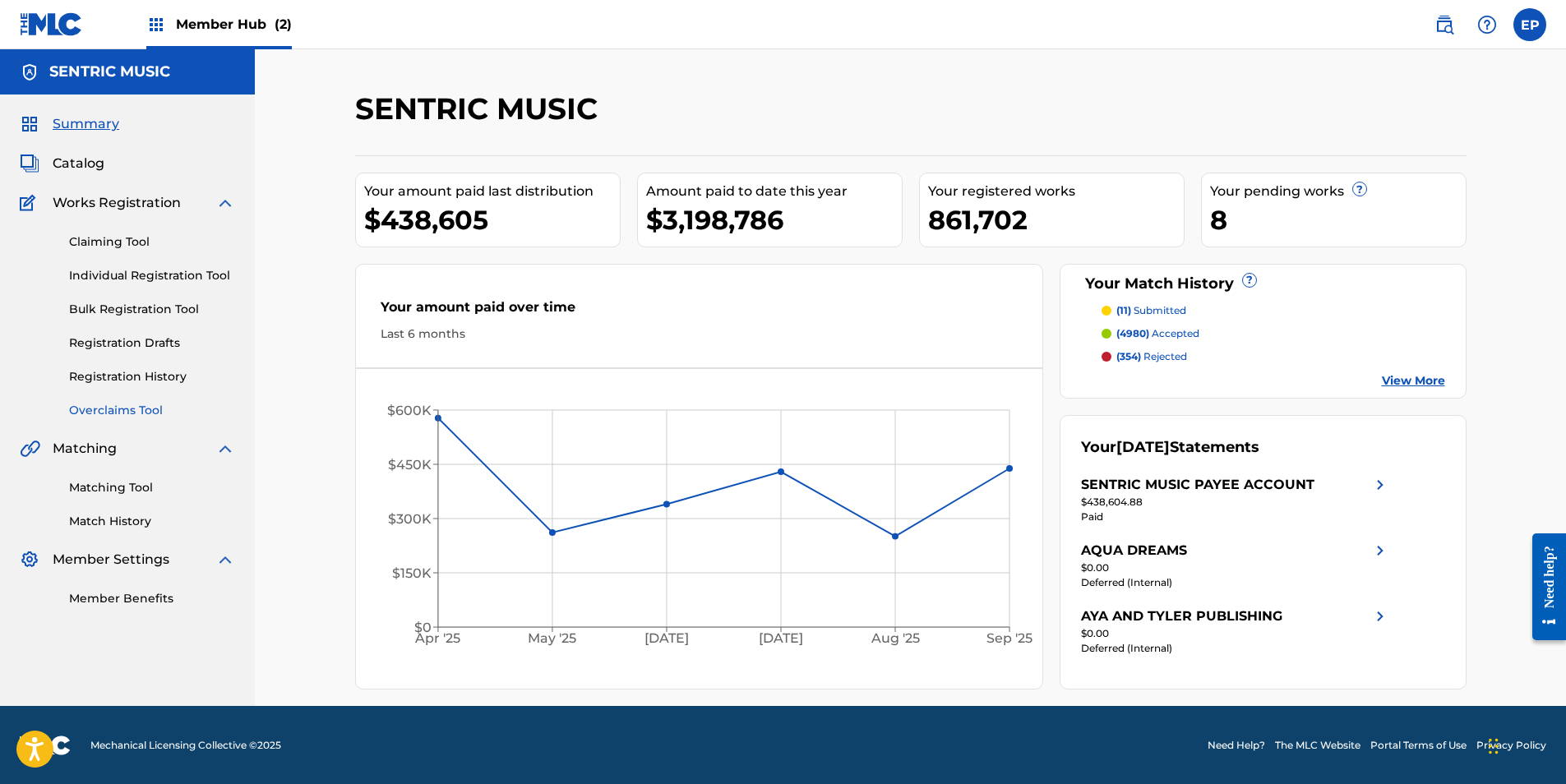
click at [137, 408] on link "Overclaims Tool" at bounding box center [153, 411] width 166 height 18
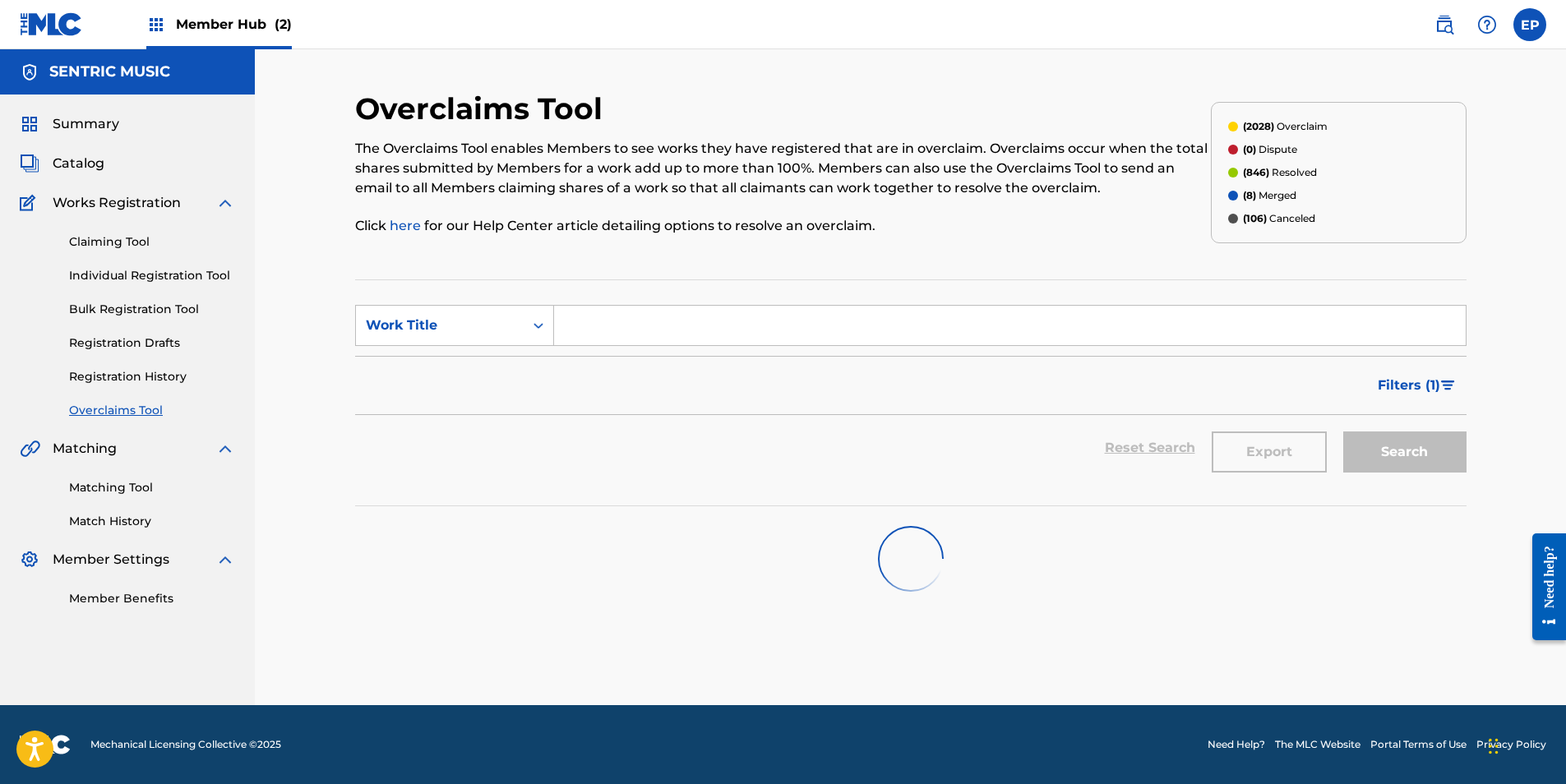
click at [417, 315] on div "Work Title" at bounding box center [439, 326] width 167 height 31
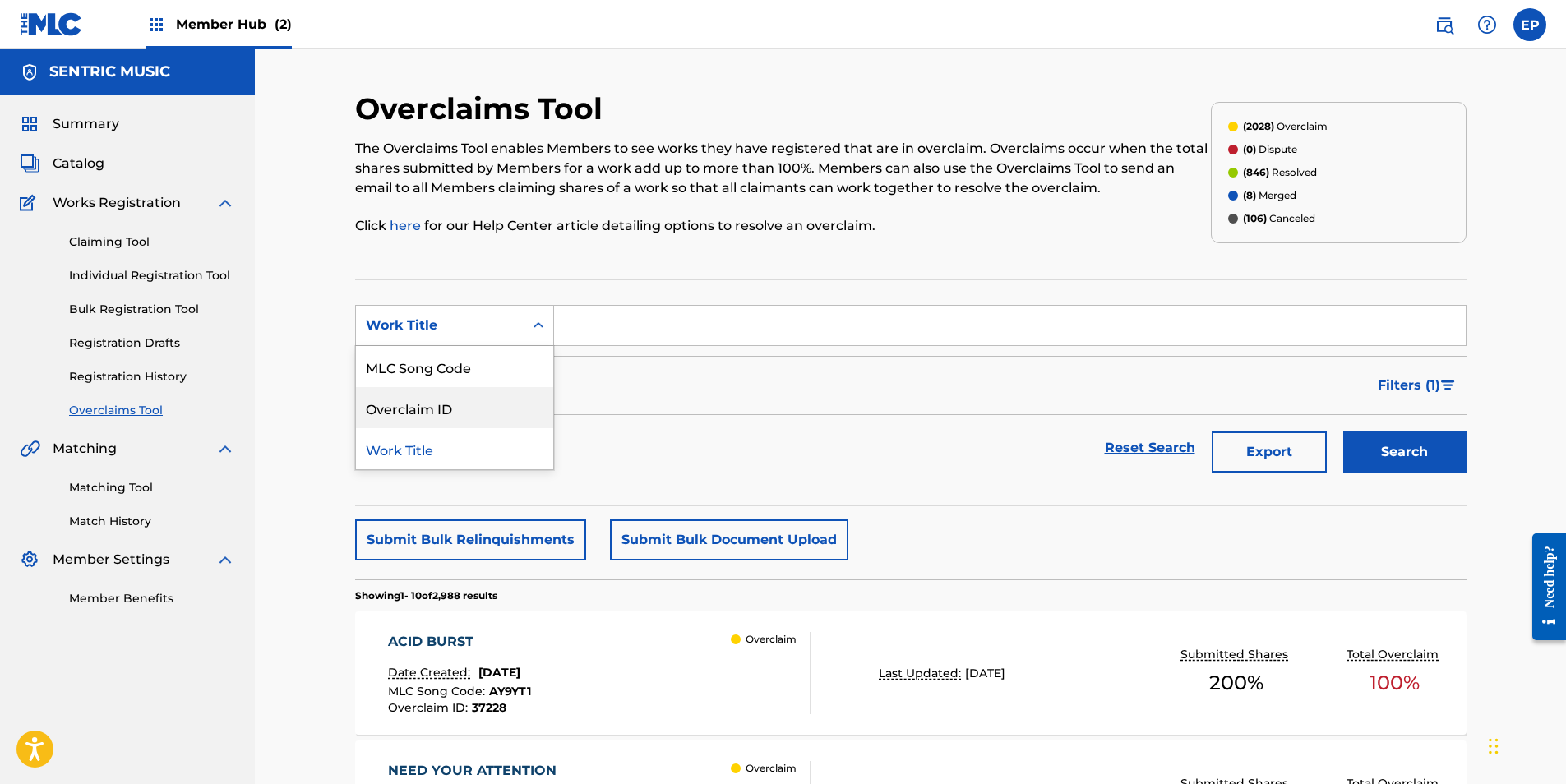
click at [440, 403] on div "Overclaim ID" at bounding box center [455, 408] width 198 height 41
click at [600, 320] on input "Search Form" at bounding box center [1009, 326] width 912 height 39
paste input "643975"
type input "643975"
click at [1397, 444] on button "Search" at bounding box center [1405, 452] width 123 height 41
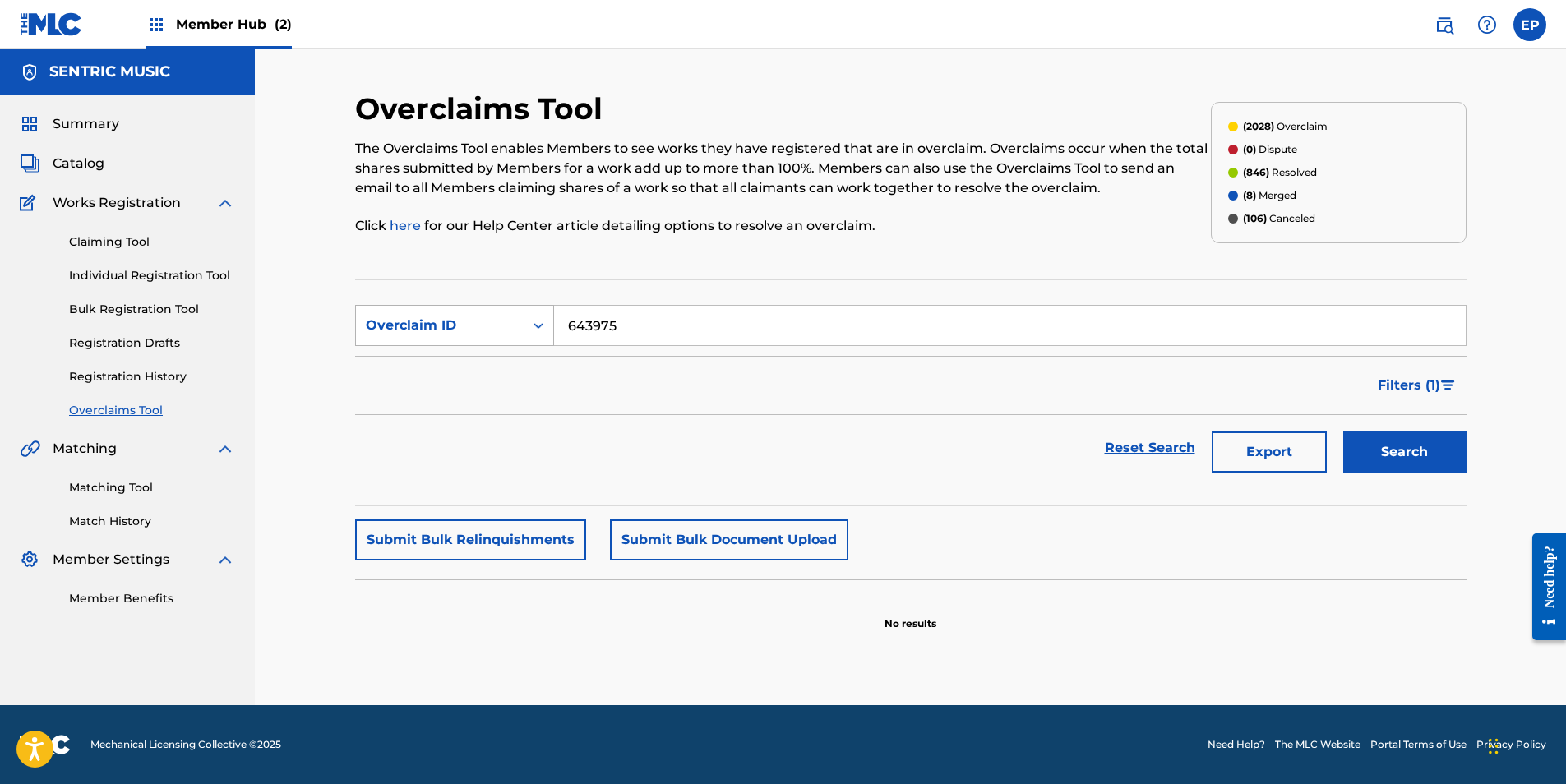
click at [502, 321] on div "Overclaim ID" at bounding box center [439, 326] width 148 height 20
click at [464, 407] on div "MLC Song Code" at bounding box center [455, 408] width 198 height 41
click at [632, 299] on section "SearchWithCriteriac77b2de9-842c-4d47-b1d3-4d55081a7d8b MLC Song Code Filter Sta…" at bounding box center [911, 393] width 1111 height 227
click at [633, 312] on input "Search Form" at bounding box center [1009, 326] width 912 height 39
paste input "DQ59FS"
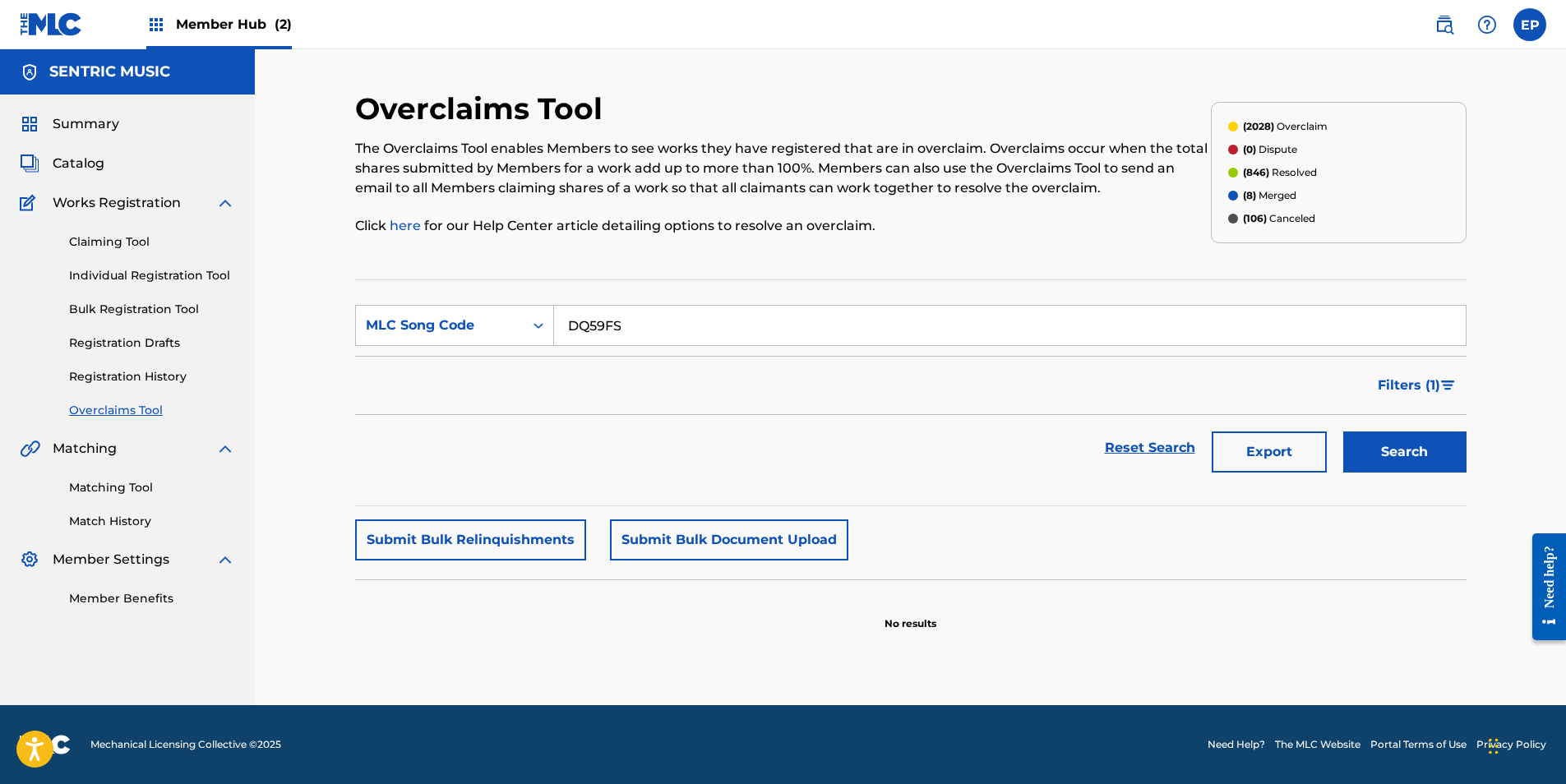
type input "DQ59FS"
click at [1350, 424] on div "Search" at bounding box center [1400, 447] width 131 height 65
click at [1378, 456] on button "Search" at bounding box center [1405, 452] width 123 height 41
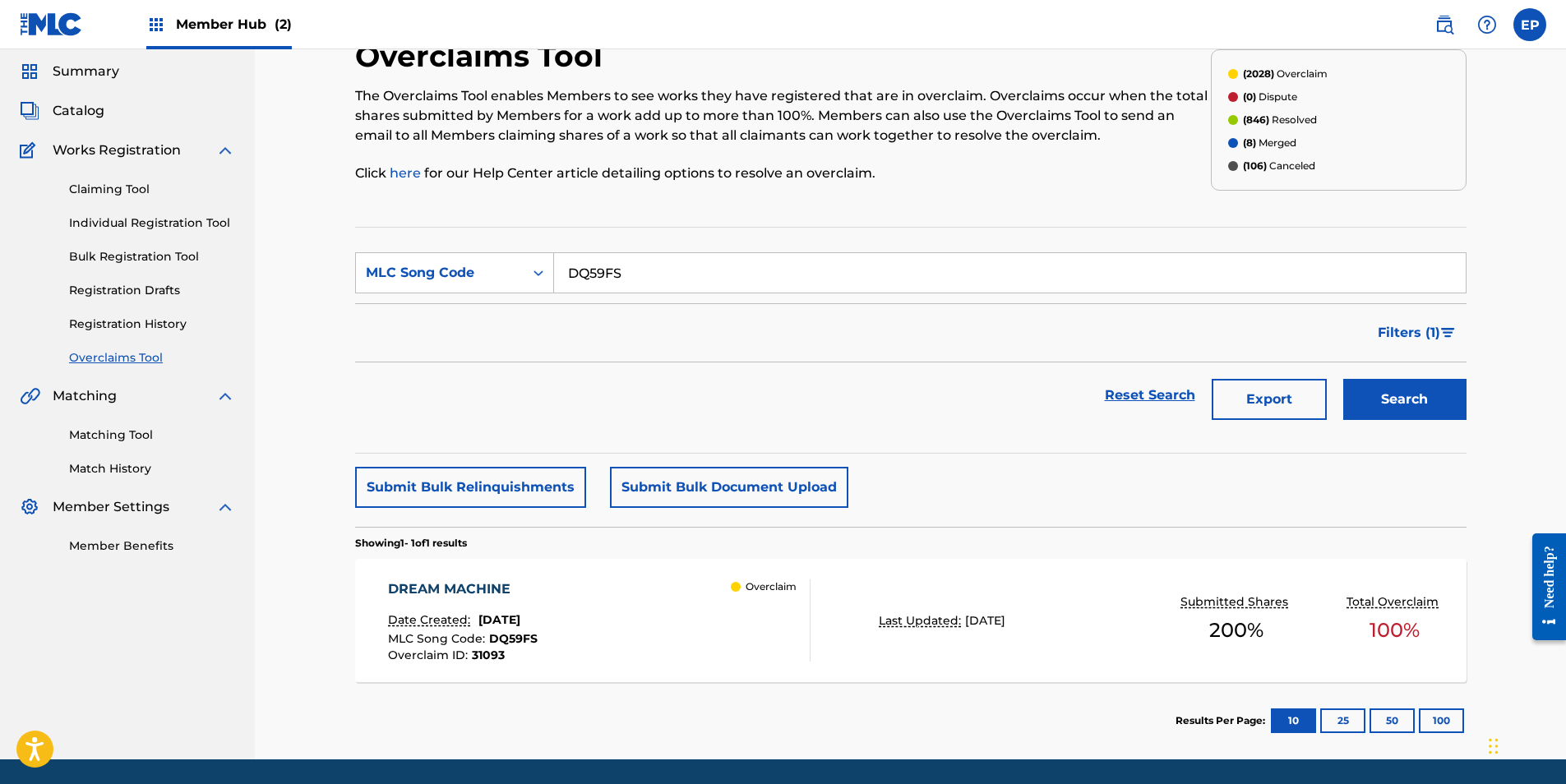
scroll to position [107, 0]
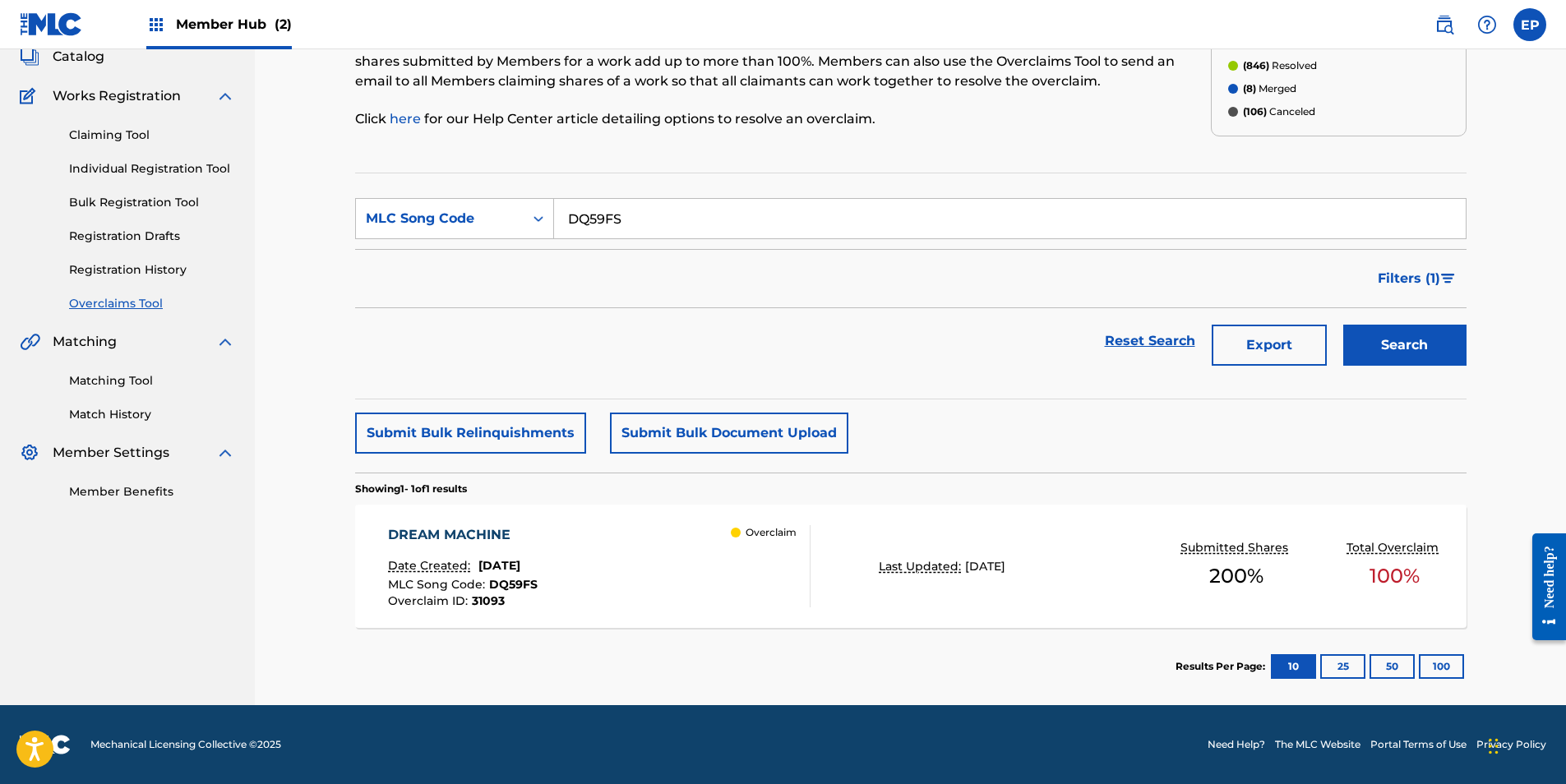
click at [723, 547] on div "DREAM MACHINE Date Created: [DATE] MLC Song Code : DQ59FS Overclaim ID : 31093 …" at bounding box center [600, 566] width 423 height 82
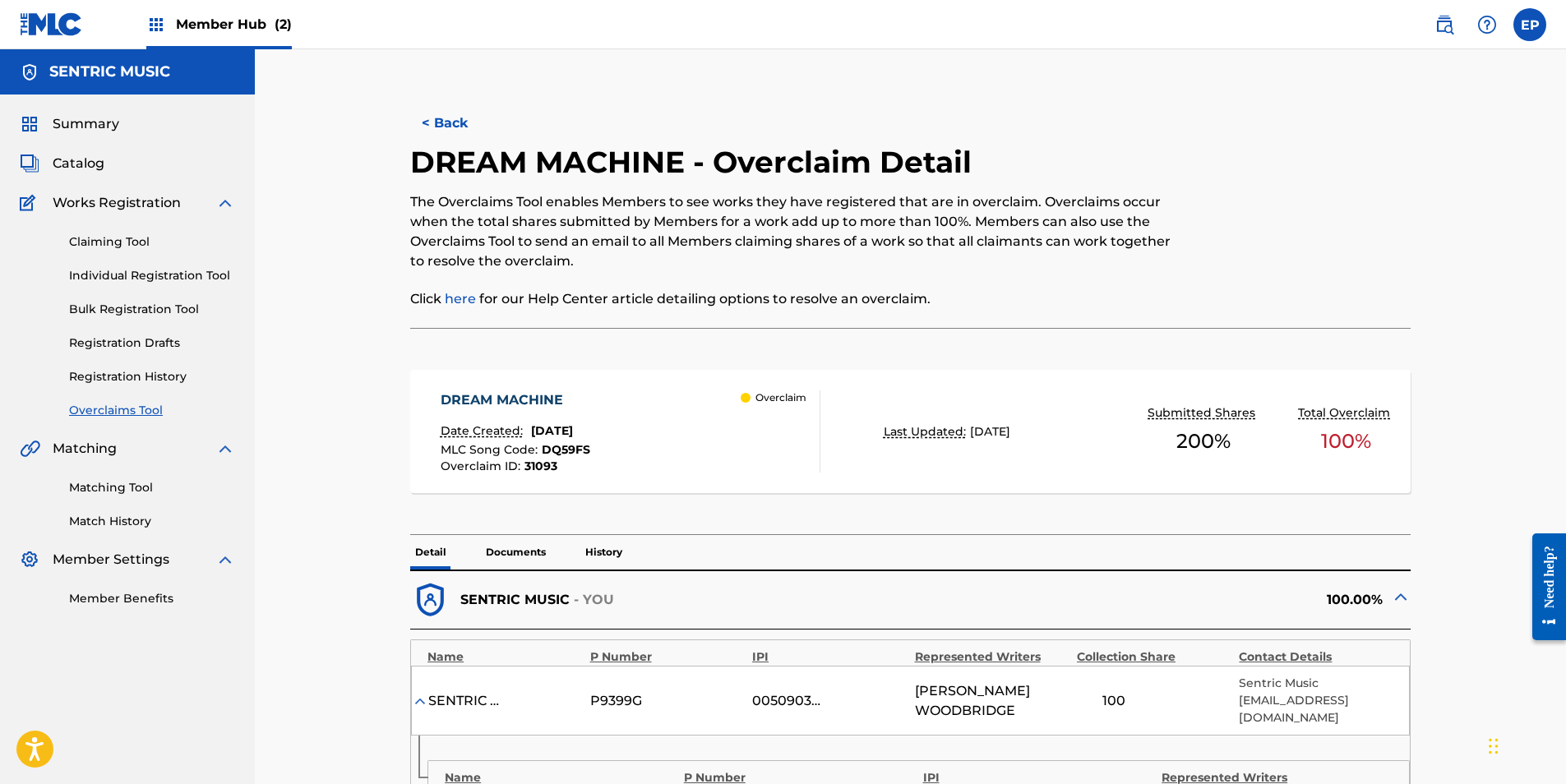
click at [508, 557] on p "Documents" at bounding box center [515, 551] width 69 height 34
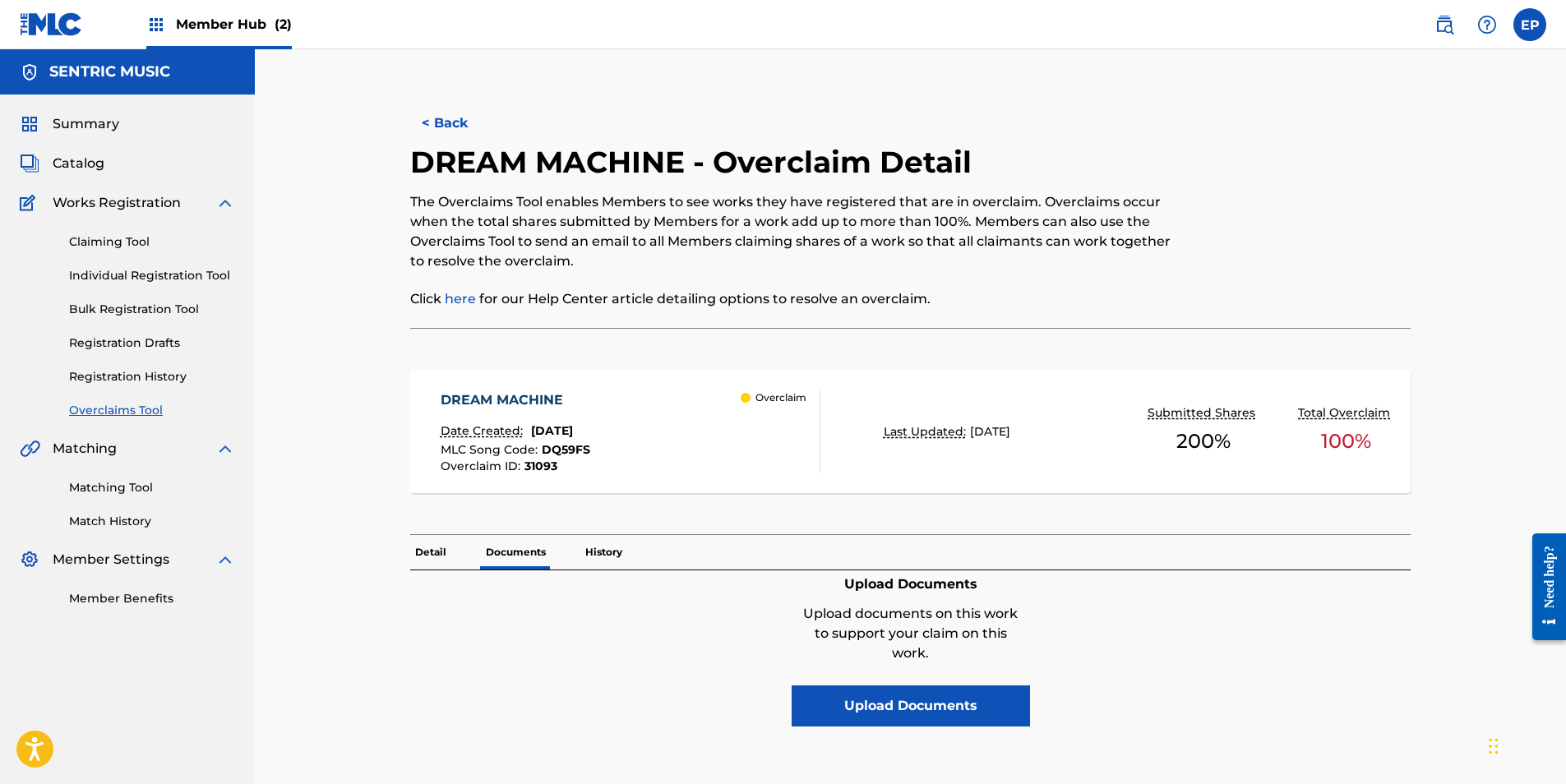
click at [428, 561] on p "Detail" at bounding box center [430, 551] width 41 height 34
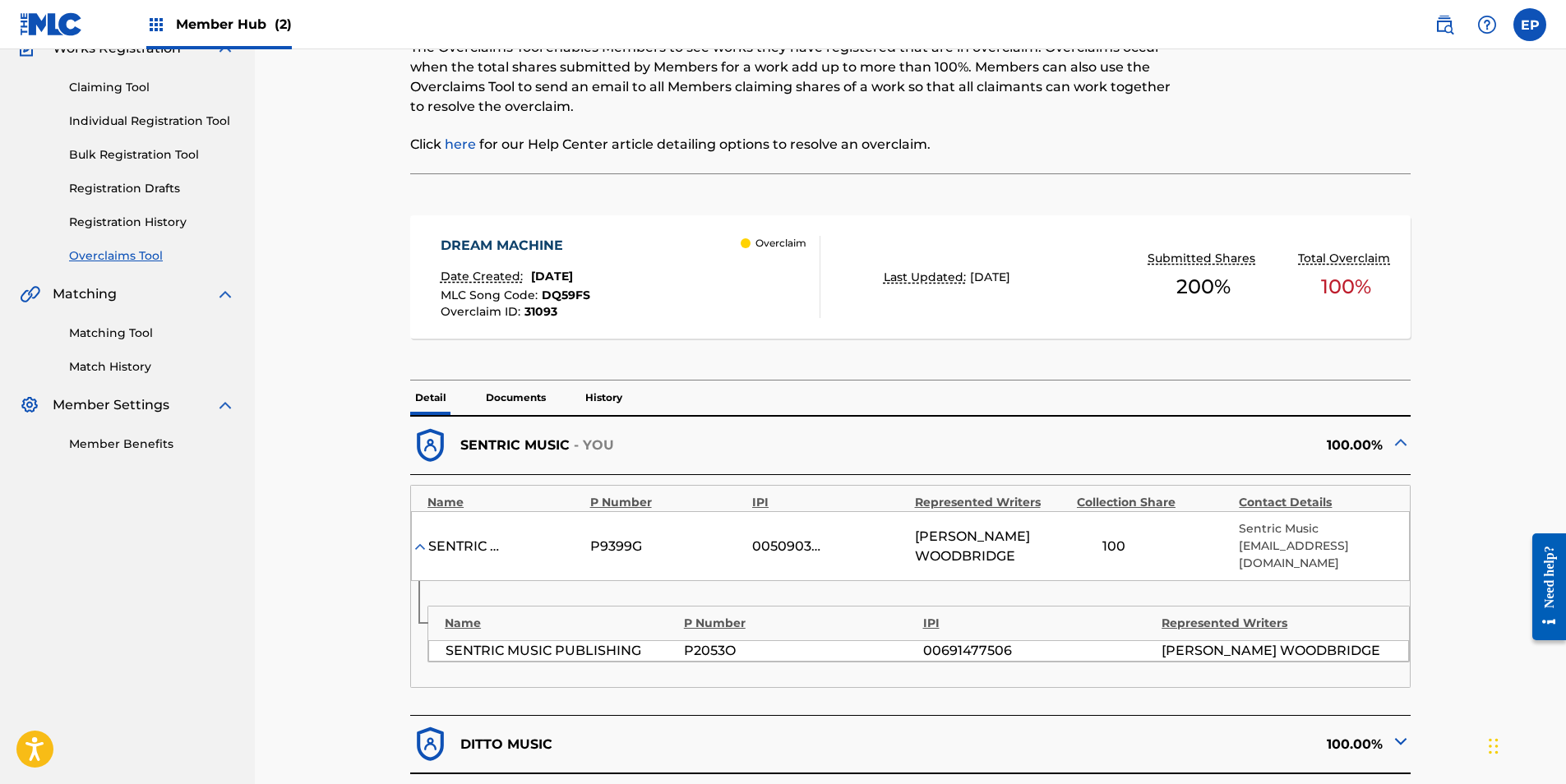
scroll to position [572, 0]
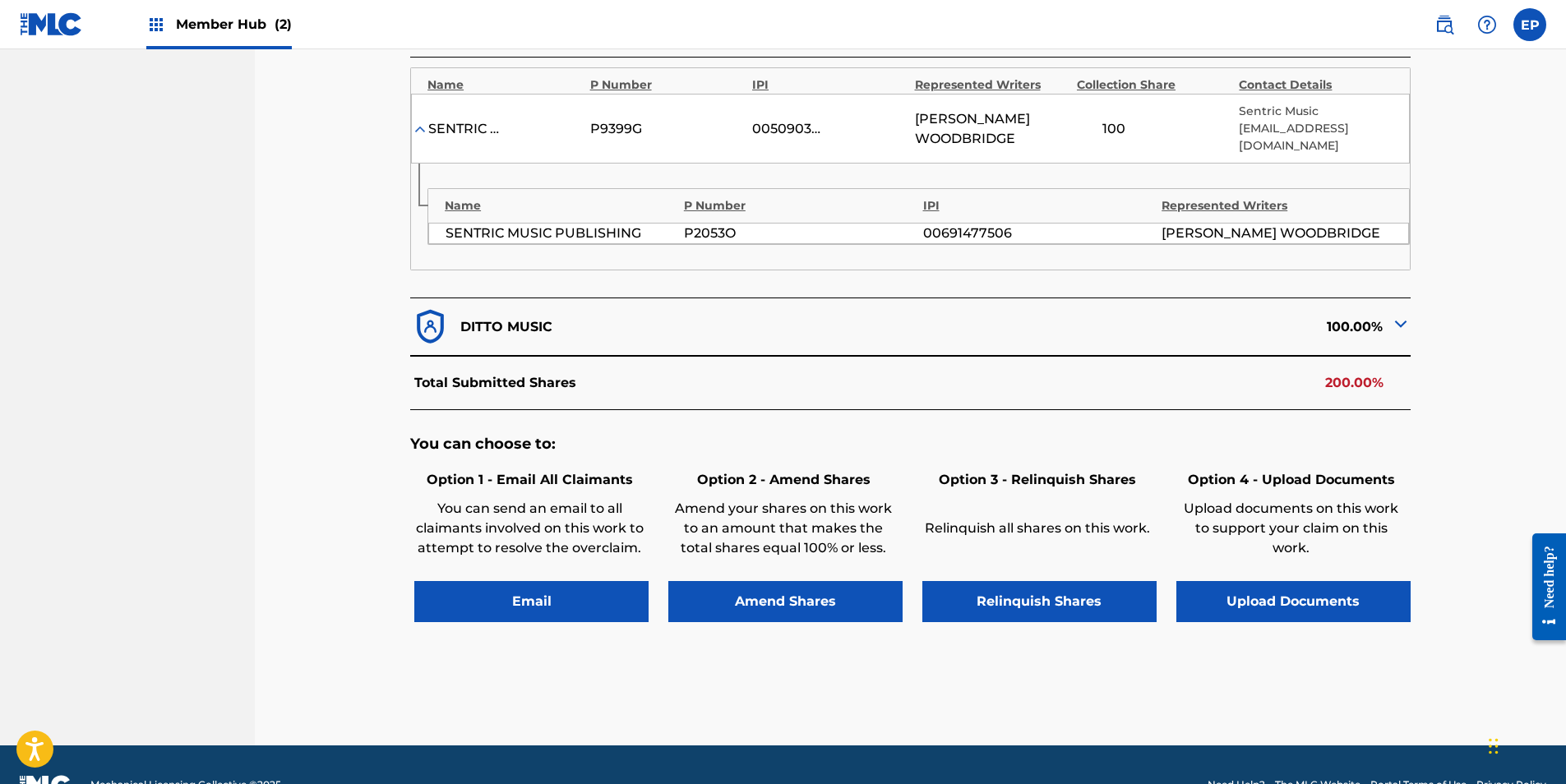
click at [1254, 578] on div "Option 4 - Upload Documents Upload documents on this work to support your claim…" at bounding box center [1291, 544] width 239 height 156
click at [1257, 583] on button "Upload Documents" at bounding box center [1292, 601] width 234 height 41
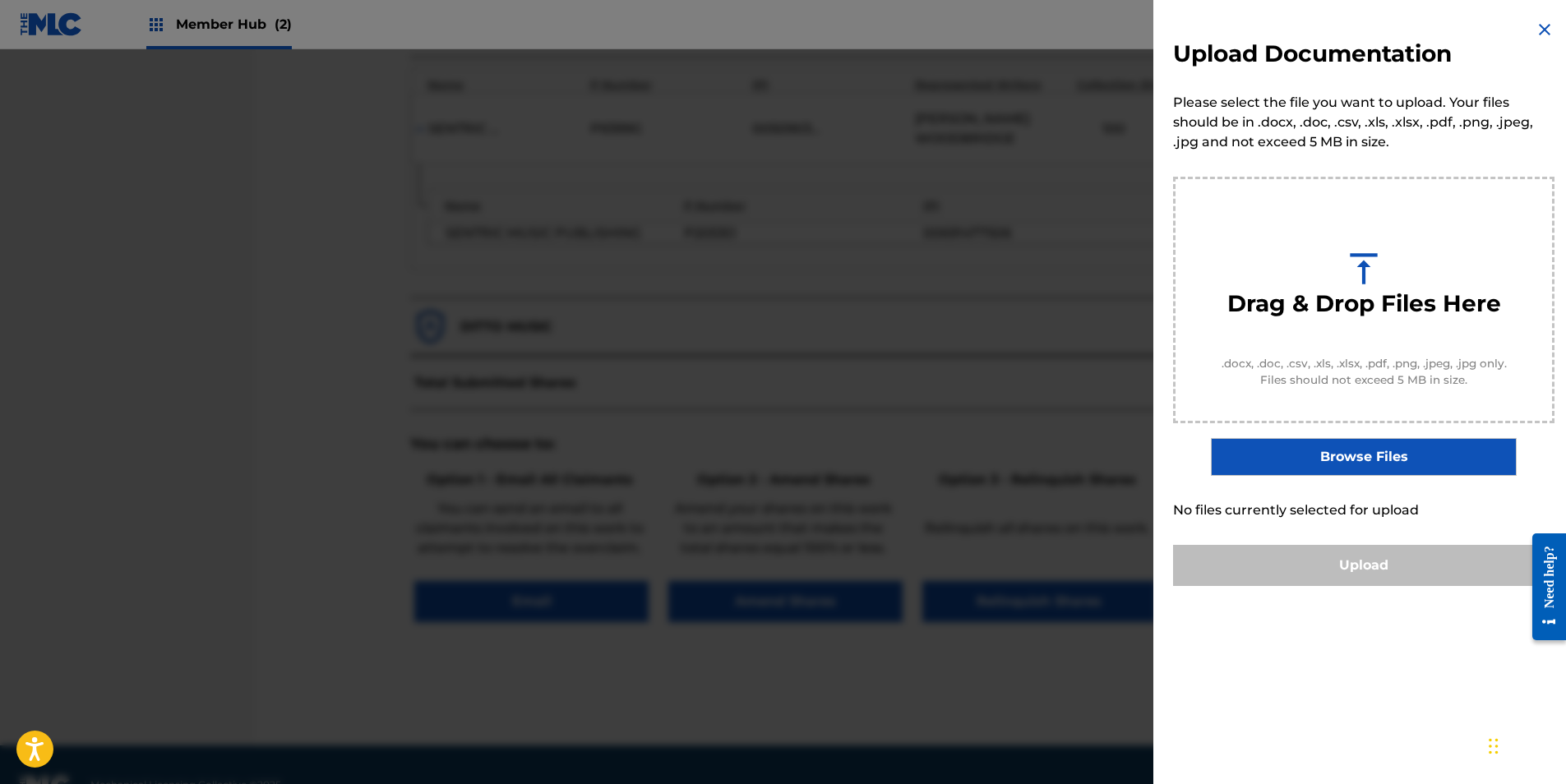
click at [1353, 435] on div "Drag & Drop Files Here .docx, .doc, .csv, .xls, .xlsx, .pdf, .png, .jpeg, .jpg …" at bounding box center [1364, 327] width 381 height 299
click at [1355, 445] on label "Browse Files" at bounding box center [1364, 457] width 305 height 38
click at [0, 0] on input "Browse Files" at bounding box center [0, 0] width 0 height 0
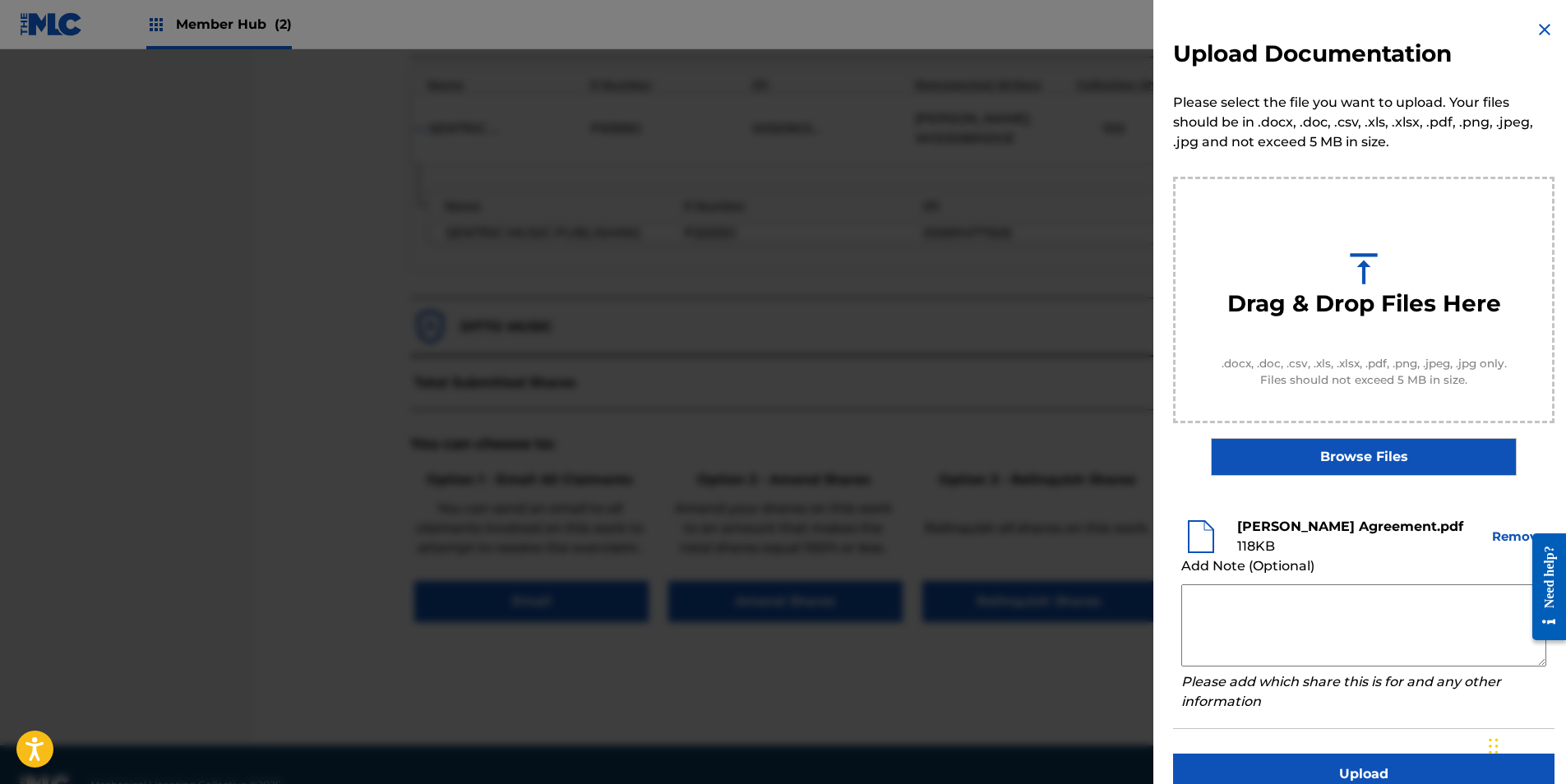
click at [1263, 611] on textarea at bounding box center [1363, 625] width 365 height 82
paste textarea "Our self service agreement is signed via digital signature and is active until …"
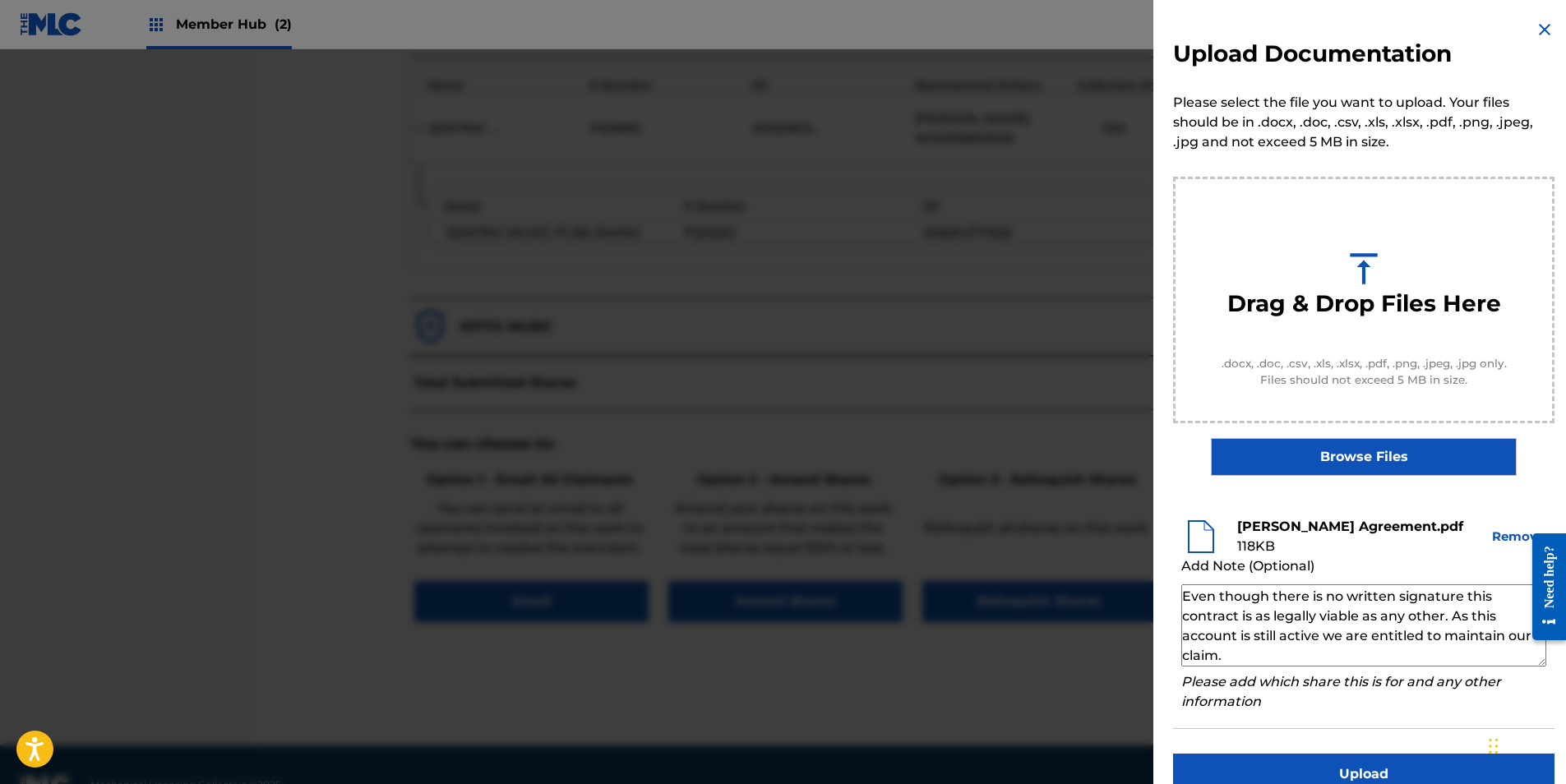
scroll to position [50, 0]
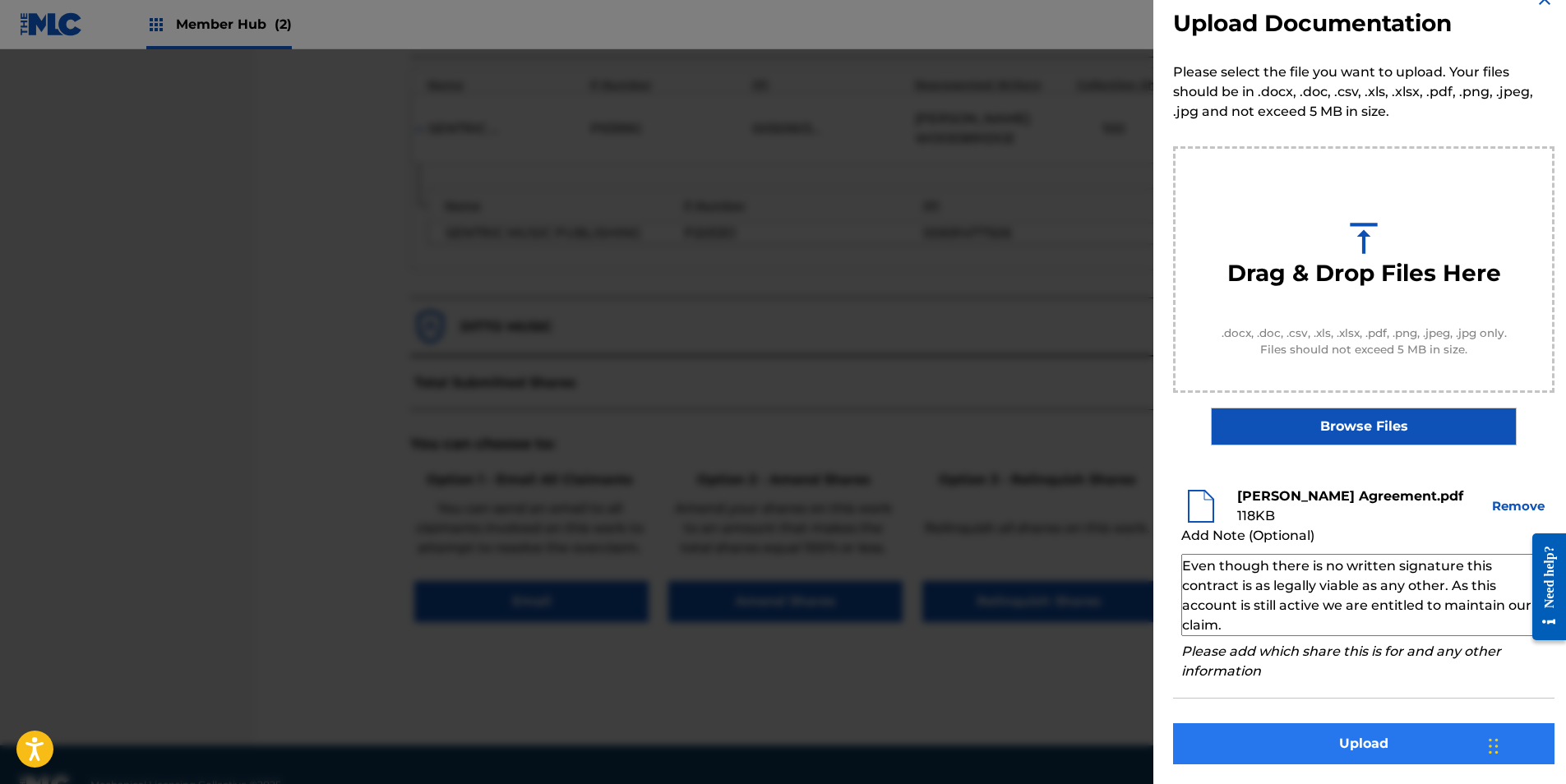
type textarea "Our self service agreement is signed via digital signature and is active until …"
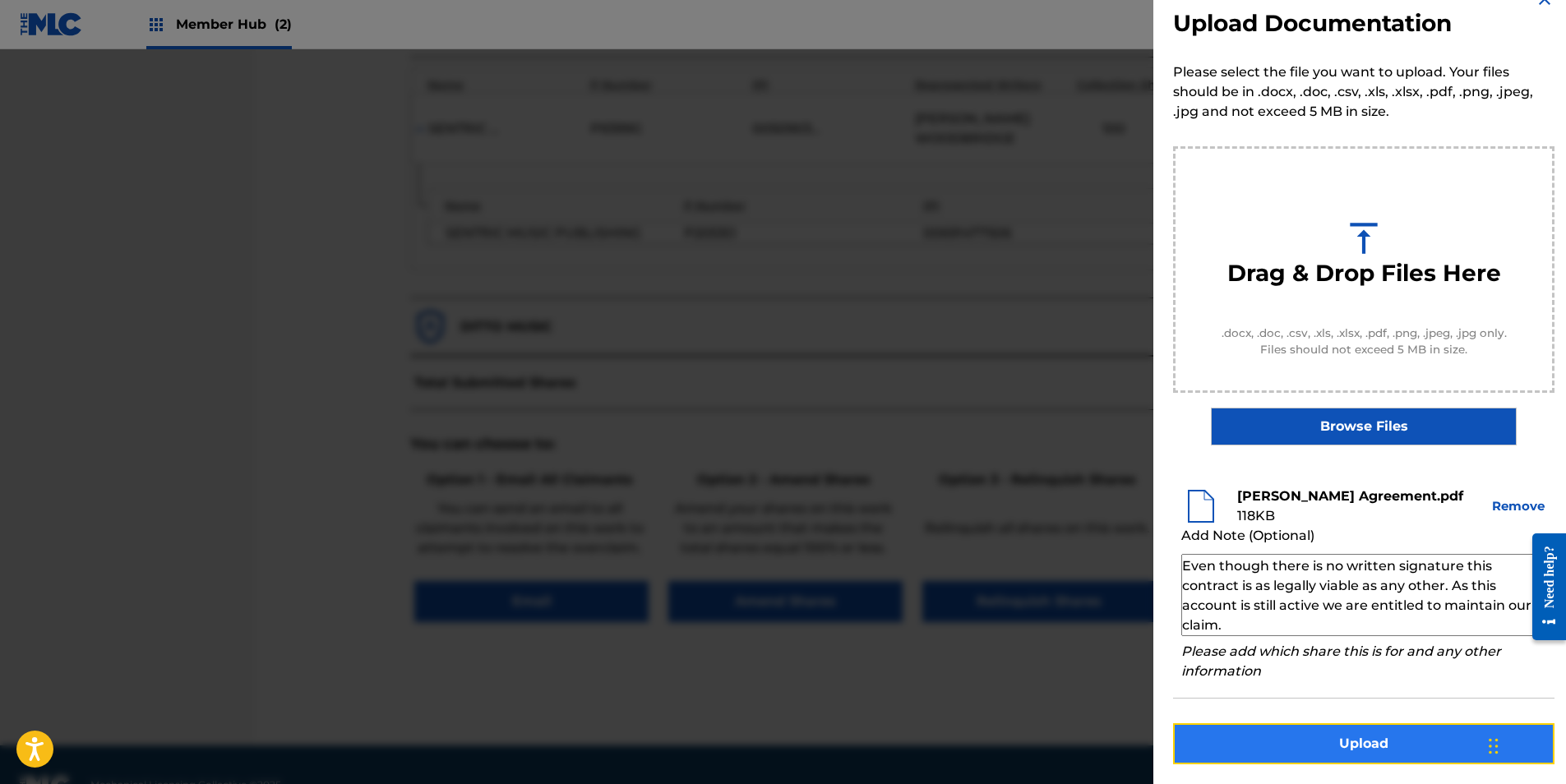
click at [1314, 733] on button "Upload" at bounding box center [1364, 743] width 381 height 41
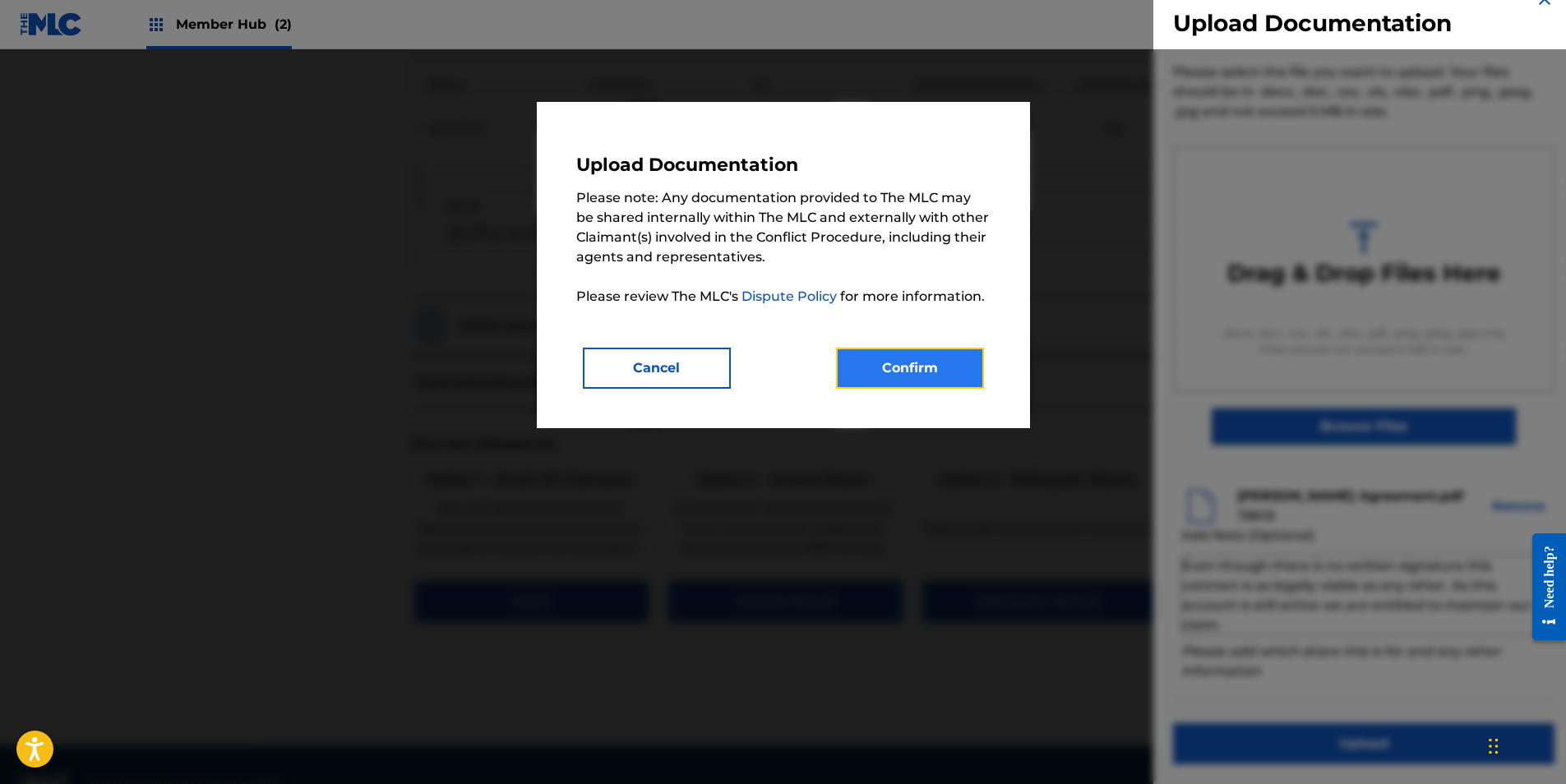
click at [925, 368] on button "Confirm" at bounding box center [909, 368] width 148 height 41
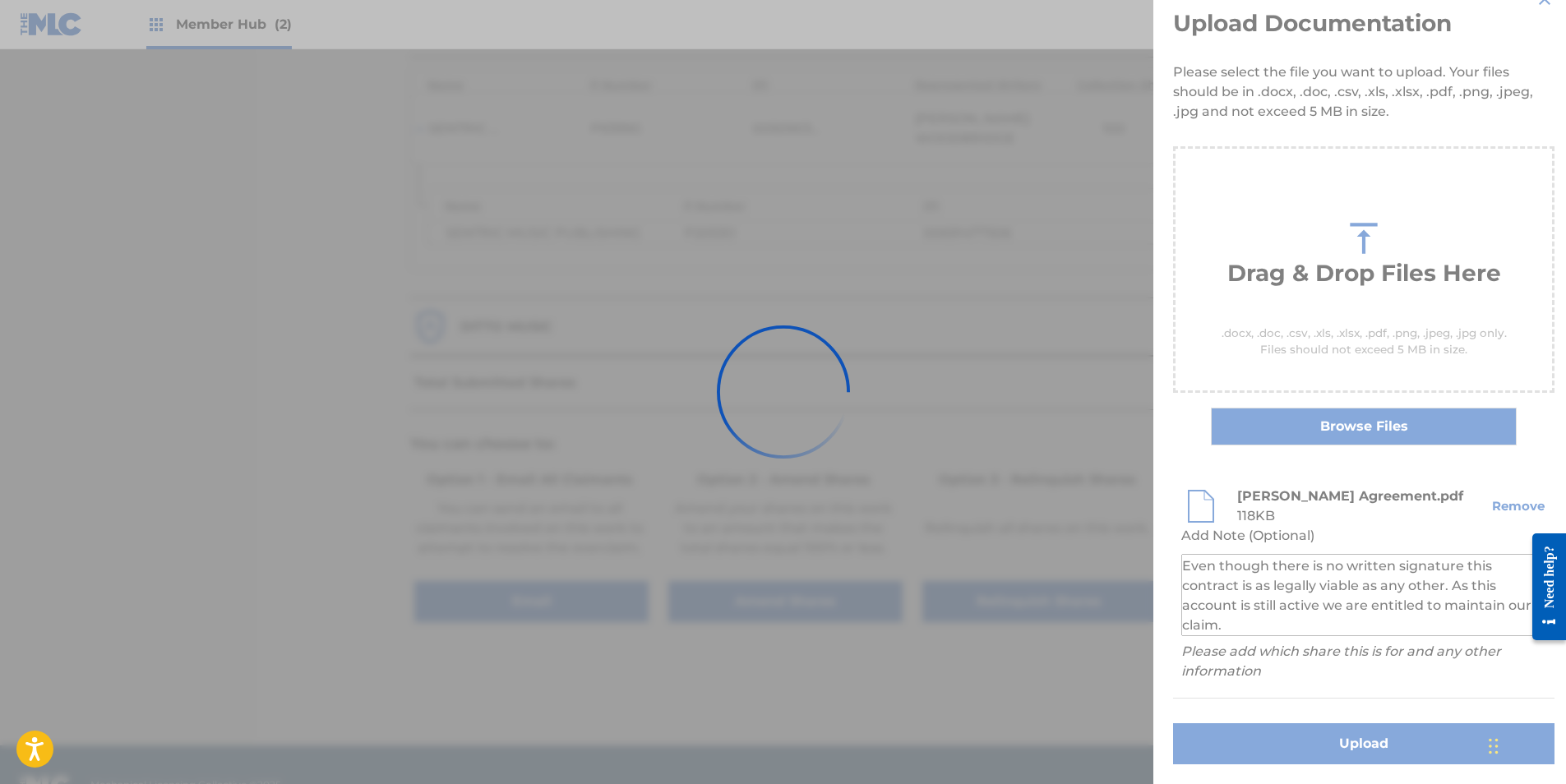
scroll to position [0, 0]
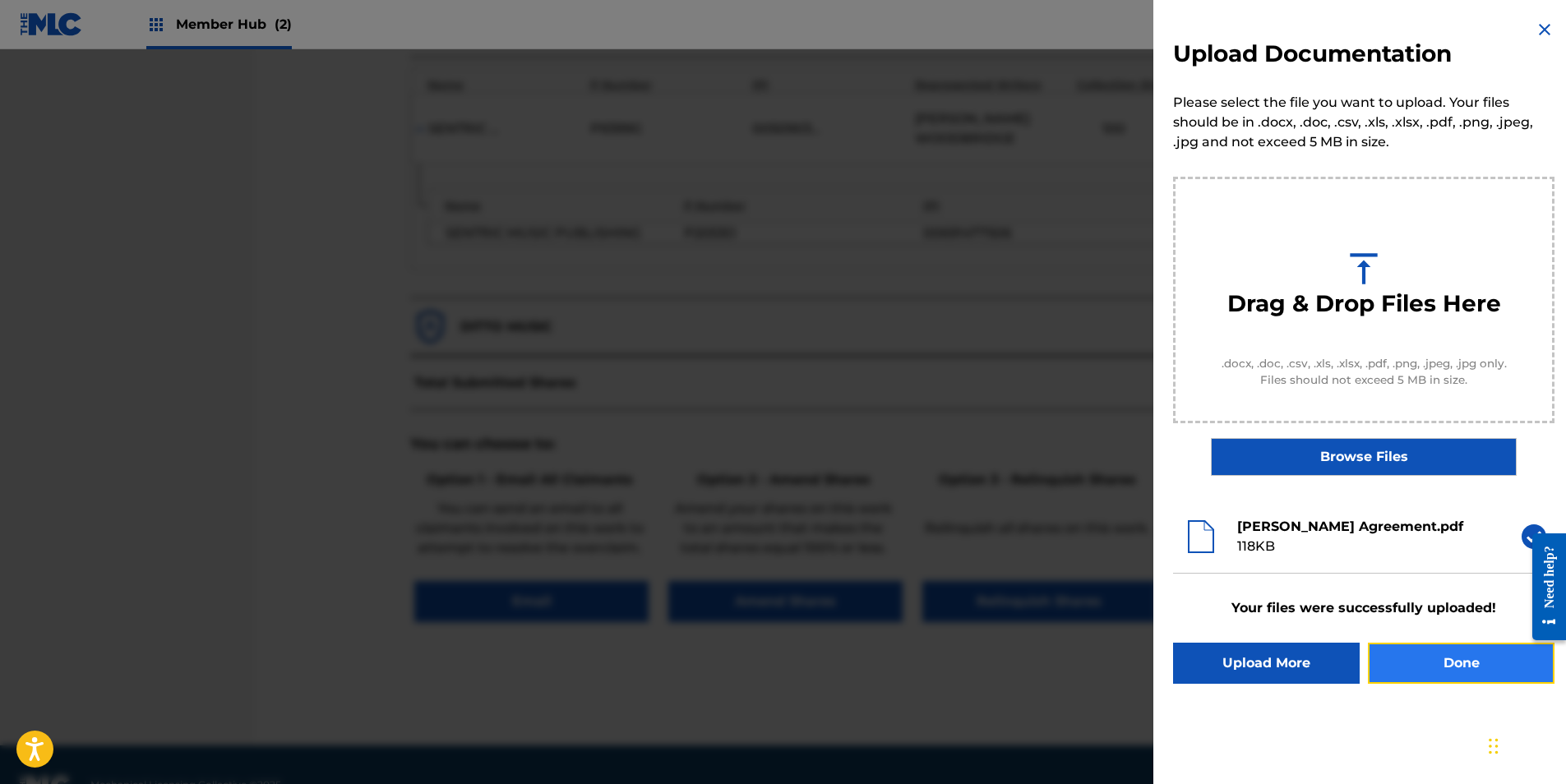
click at [1411, 681] on button "Done" at bounding box center [1460, 663] width 187 height 41
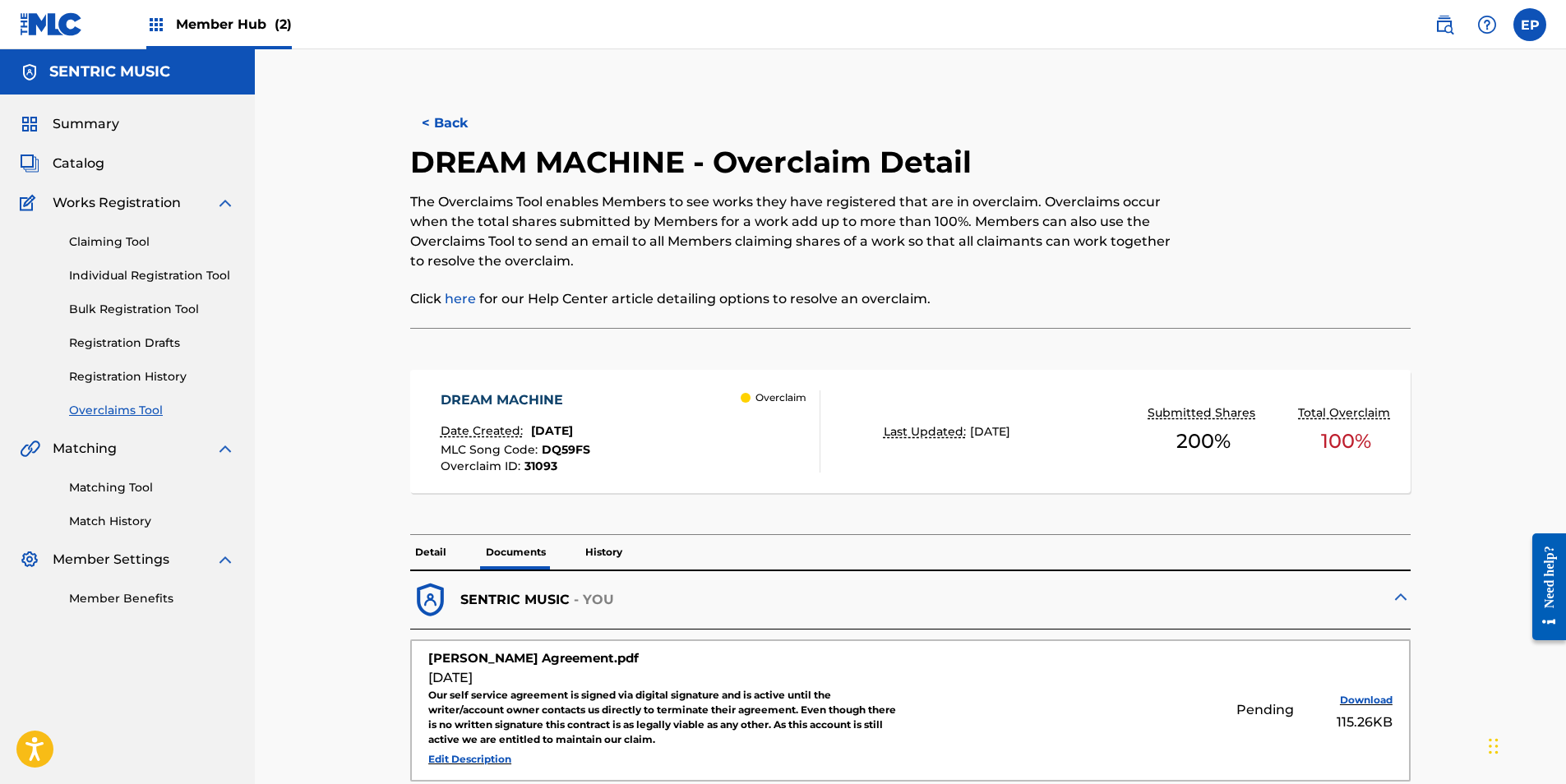
click at [141, 413] on link "Overclaims Tool" at bounding box center [153, 411] width 166 height 18
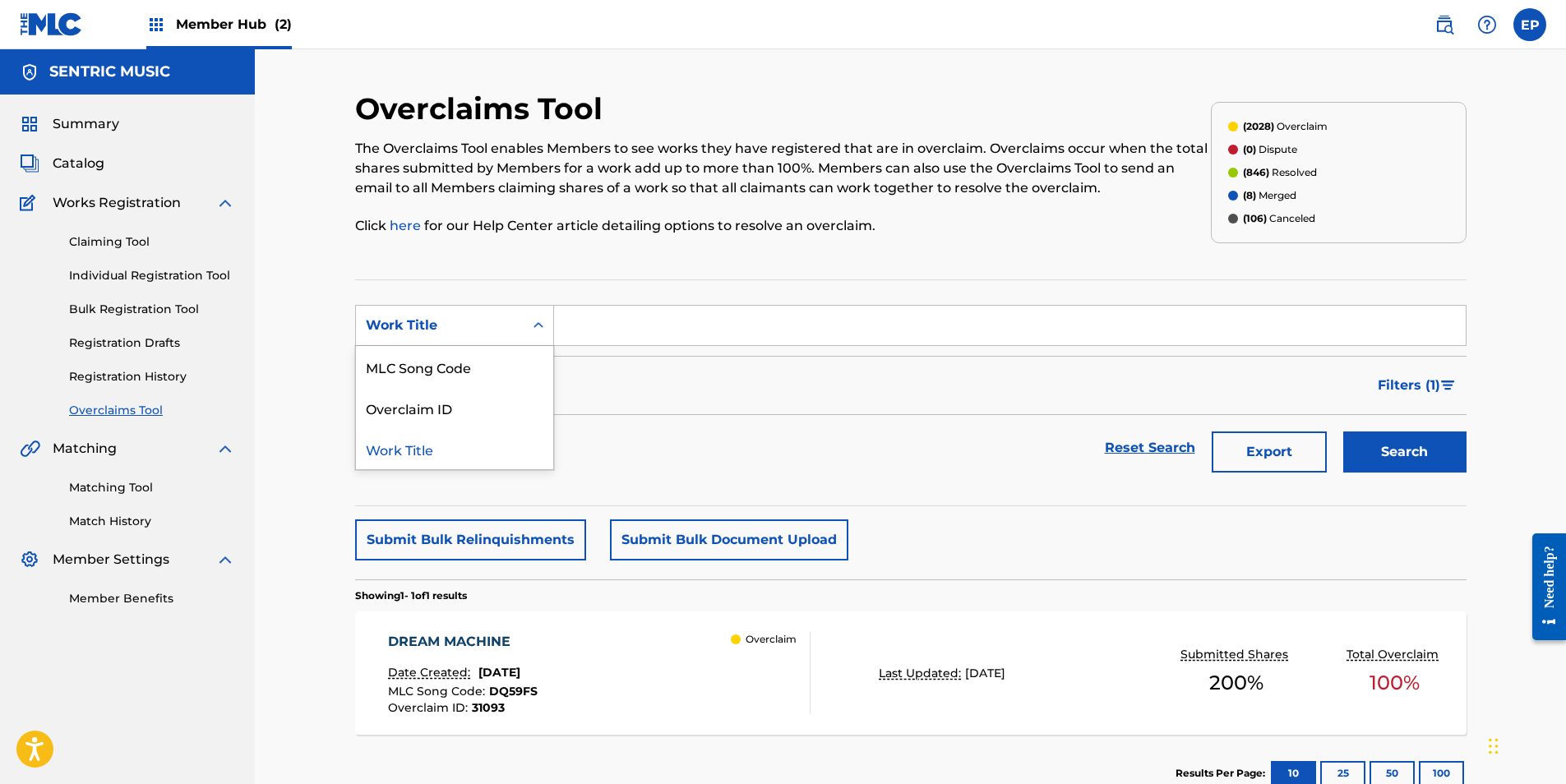
click at [466, 322] on div "Work Title" at bounding box center [439, 326] width 148 height 20
click at [450, 414] on div "Overclaim ID" at bounding box center [455, 408] width 198 height 41
click at [597, 316] on input "Search Form" at bounding box center [1009, 326] width 912 height 39
paste input "31063"
type input "31063"
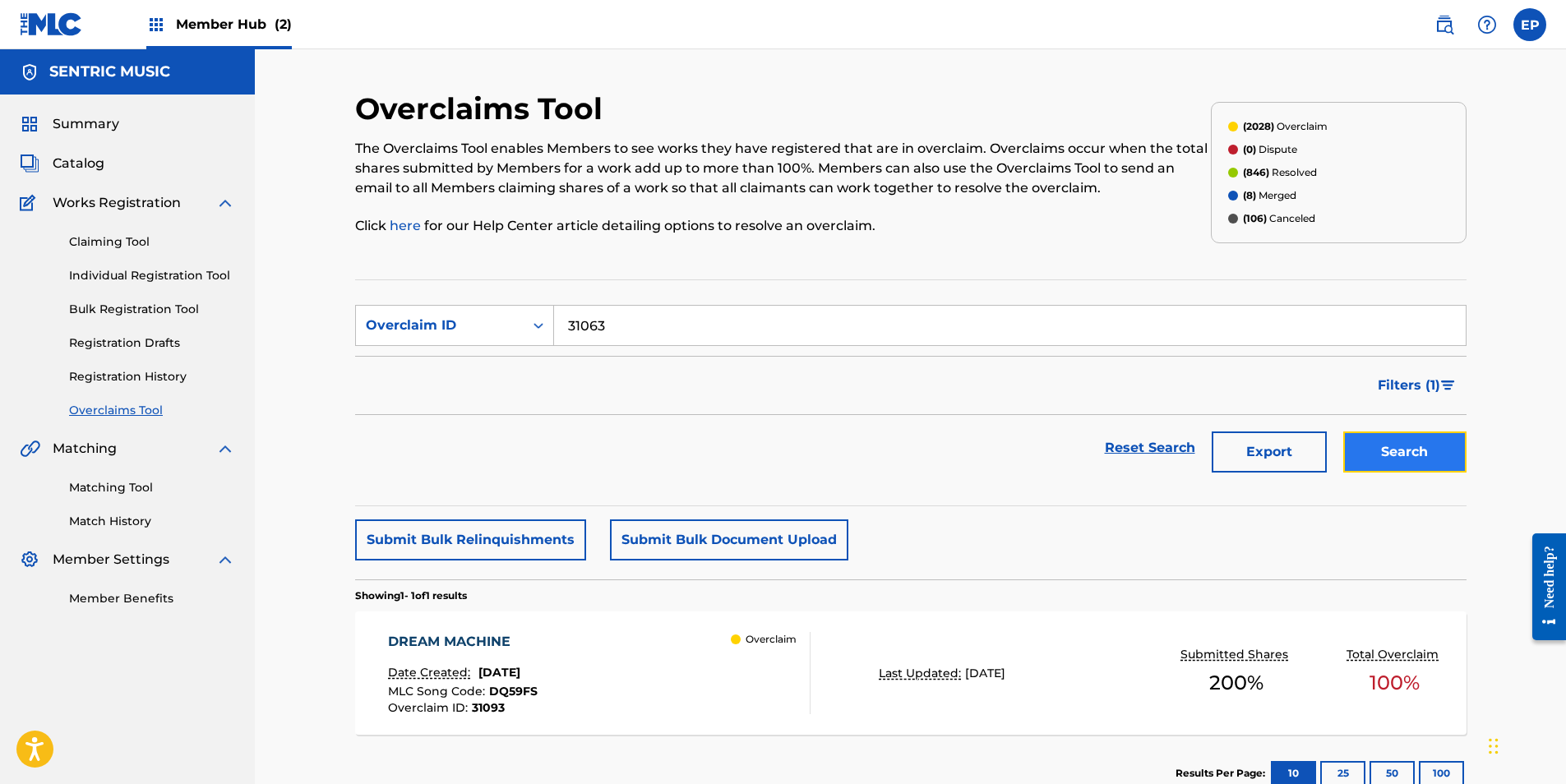
click at [1365, 446] on button "Search" at bounding box center [1405, 452] width 123 height 41
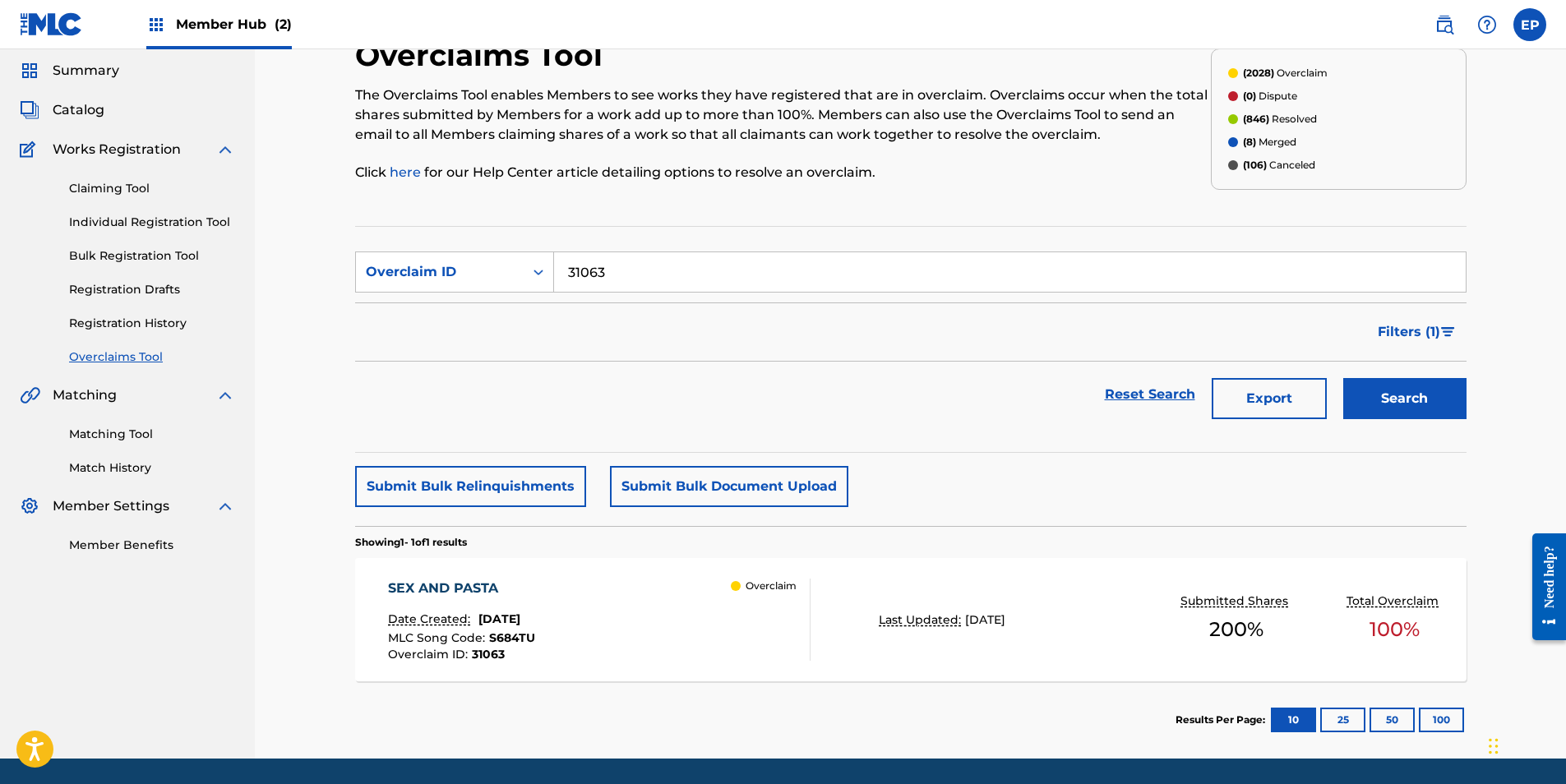
scroll to position [82, 0]
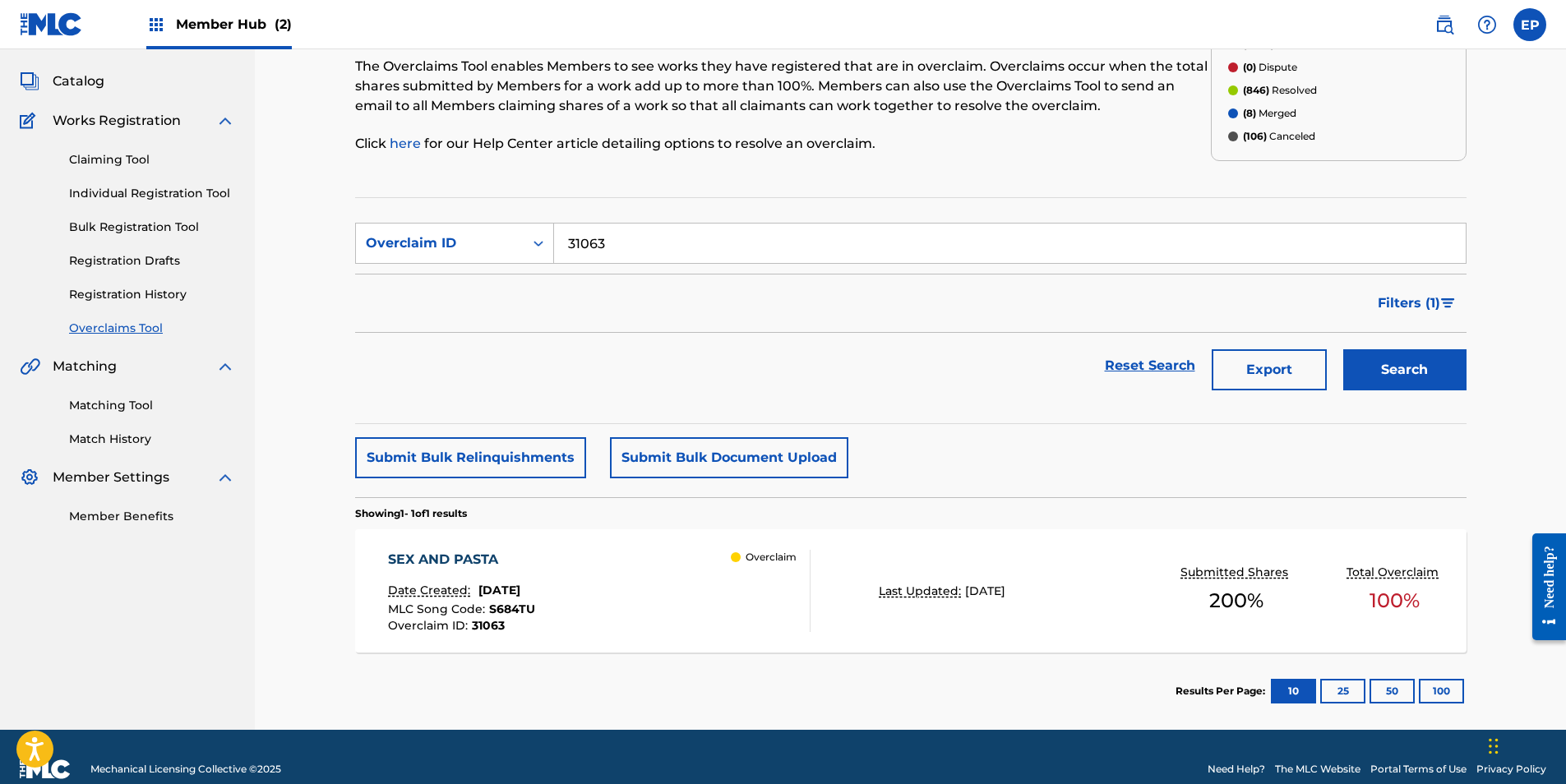
click at [653, 578] on div "SEX AND PASTA Date Created: [DATE] MLC Song Code : S684TU Overclaim ID : 31063 …" at bounding box center [600, 590] width 423 height 82
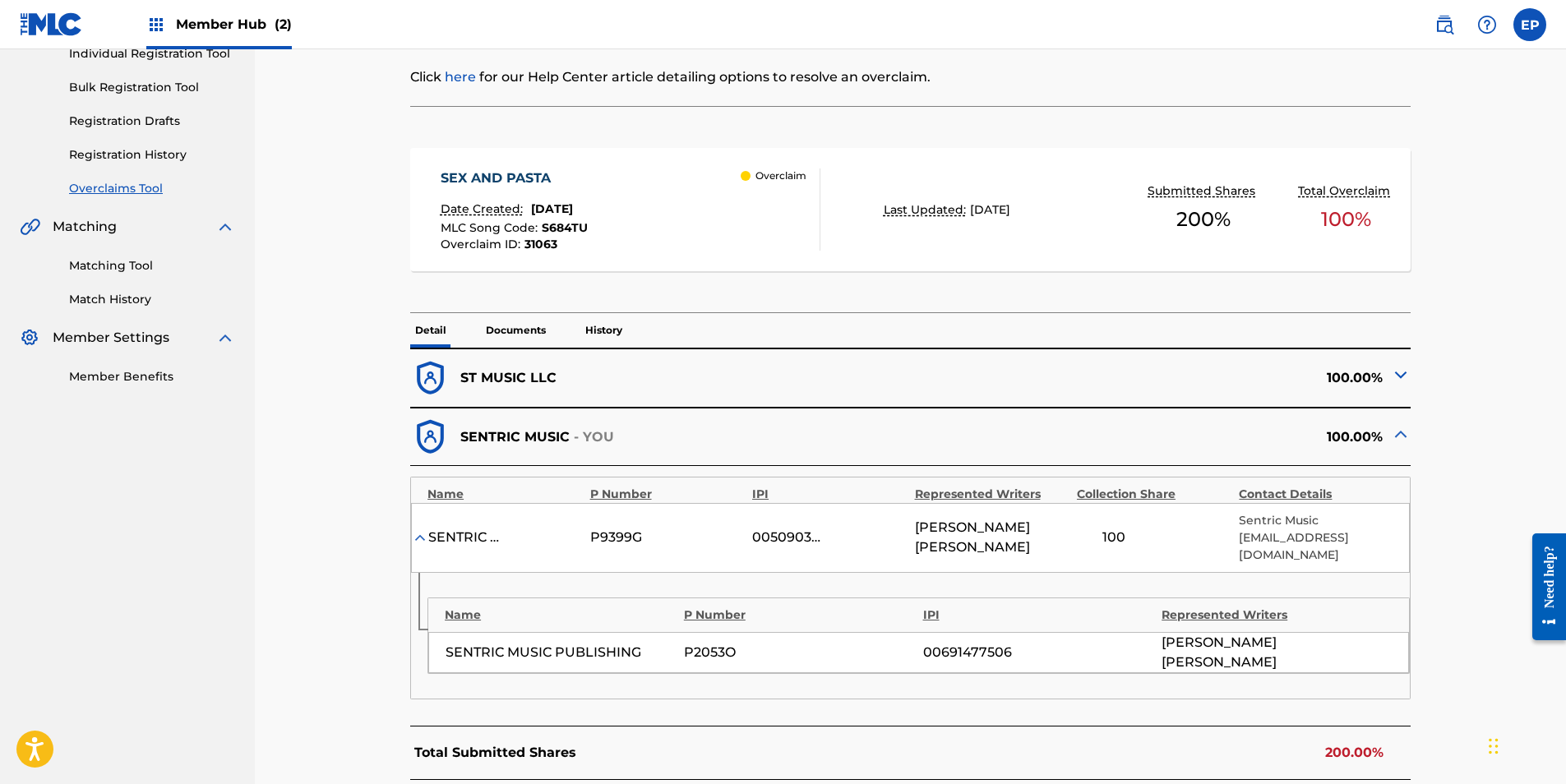
scroll to position [328, 0]
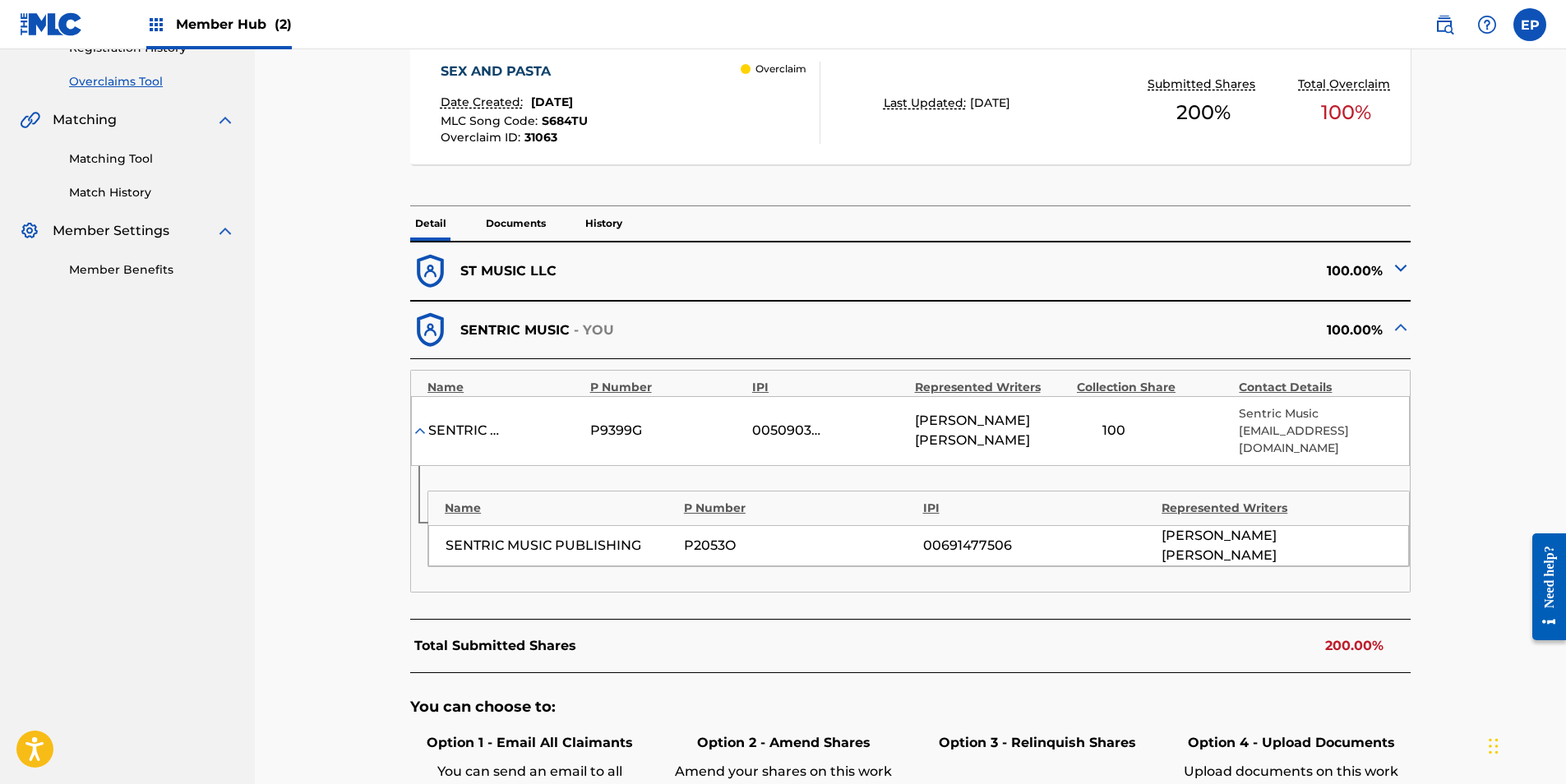
click at [507, 196] on div "SEX AND PASTA Date Created: [DATE] MLC Song Code : S684TU Overclaim ID : 31063 …" at bounding box center [910, 111] width 1000 height 190
click at [508, 203] on div "SEX AND PASTA Date Created: [DATE] MLC Song Code : S684TU Overclaim ID : 31063 …" at bounding box center [910, 111] width 1000 height 190
click at [508, 218] on p "Documents" at bounding box center [515, 223] width 69 height 34
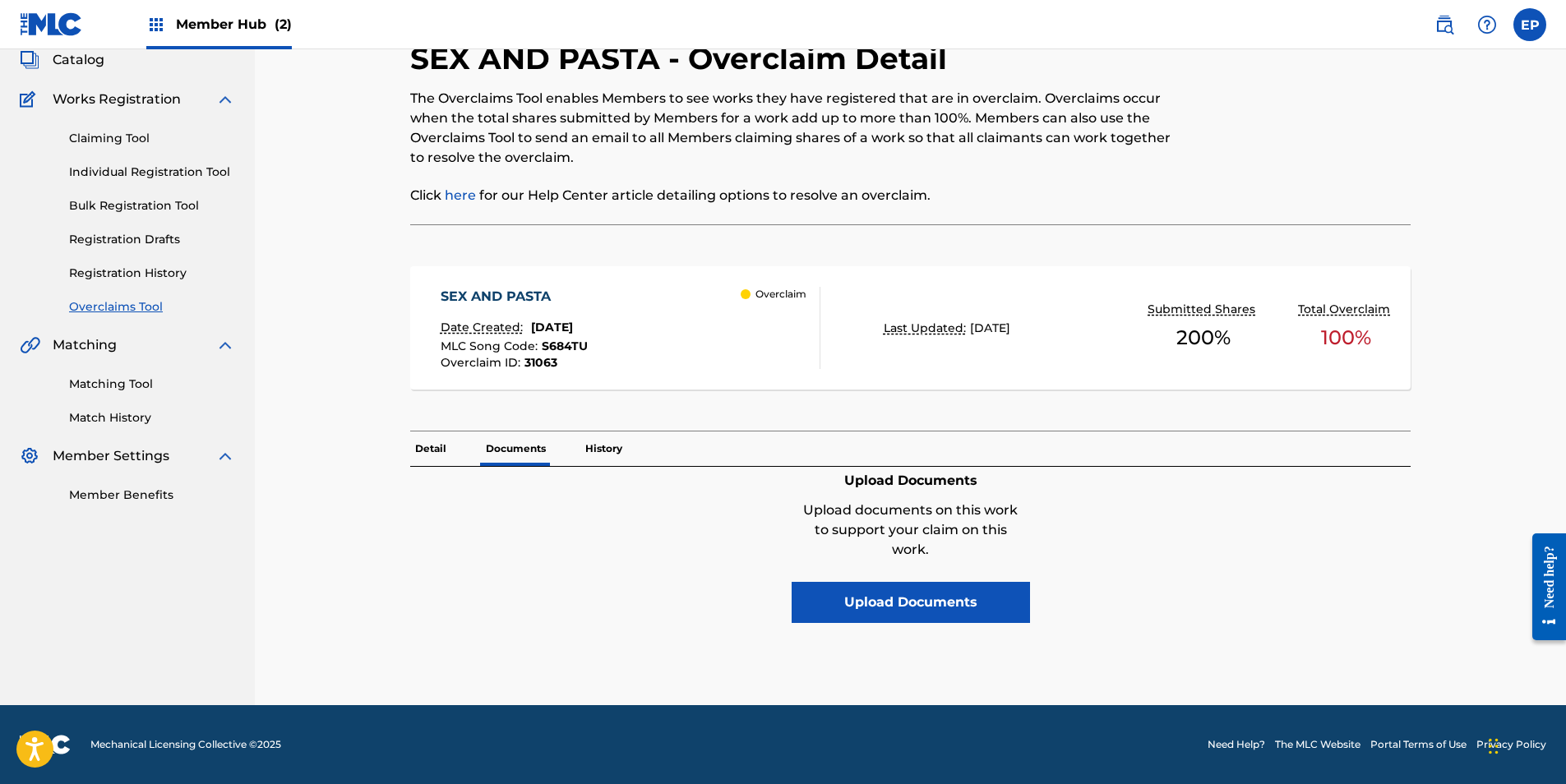
click at [439, 451] on p "Detail" at bounding box center [430, 448] width 41 height 34
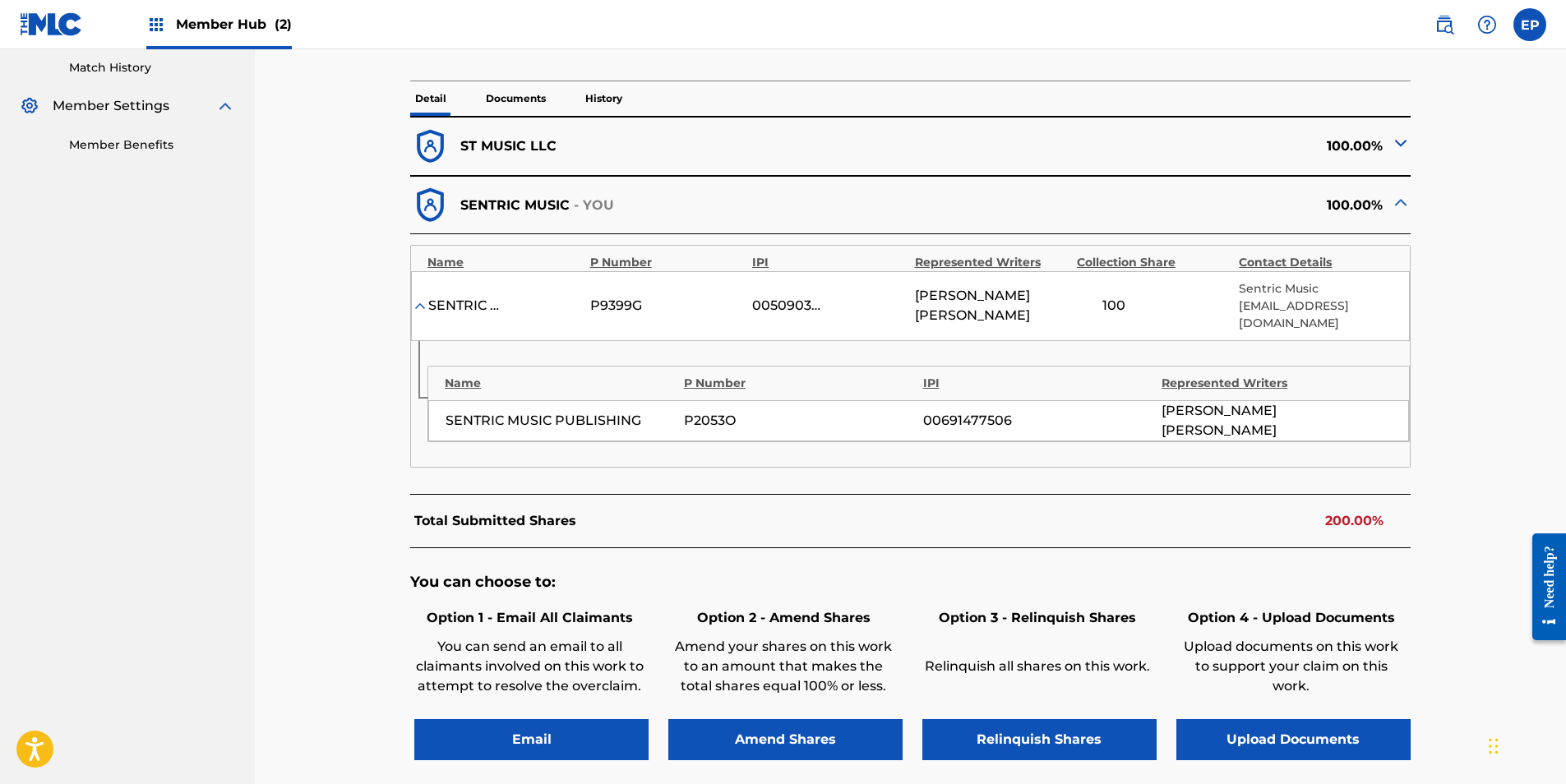
scroll to position [493, 0]
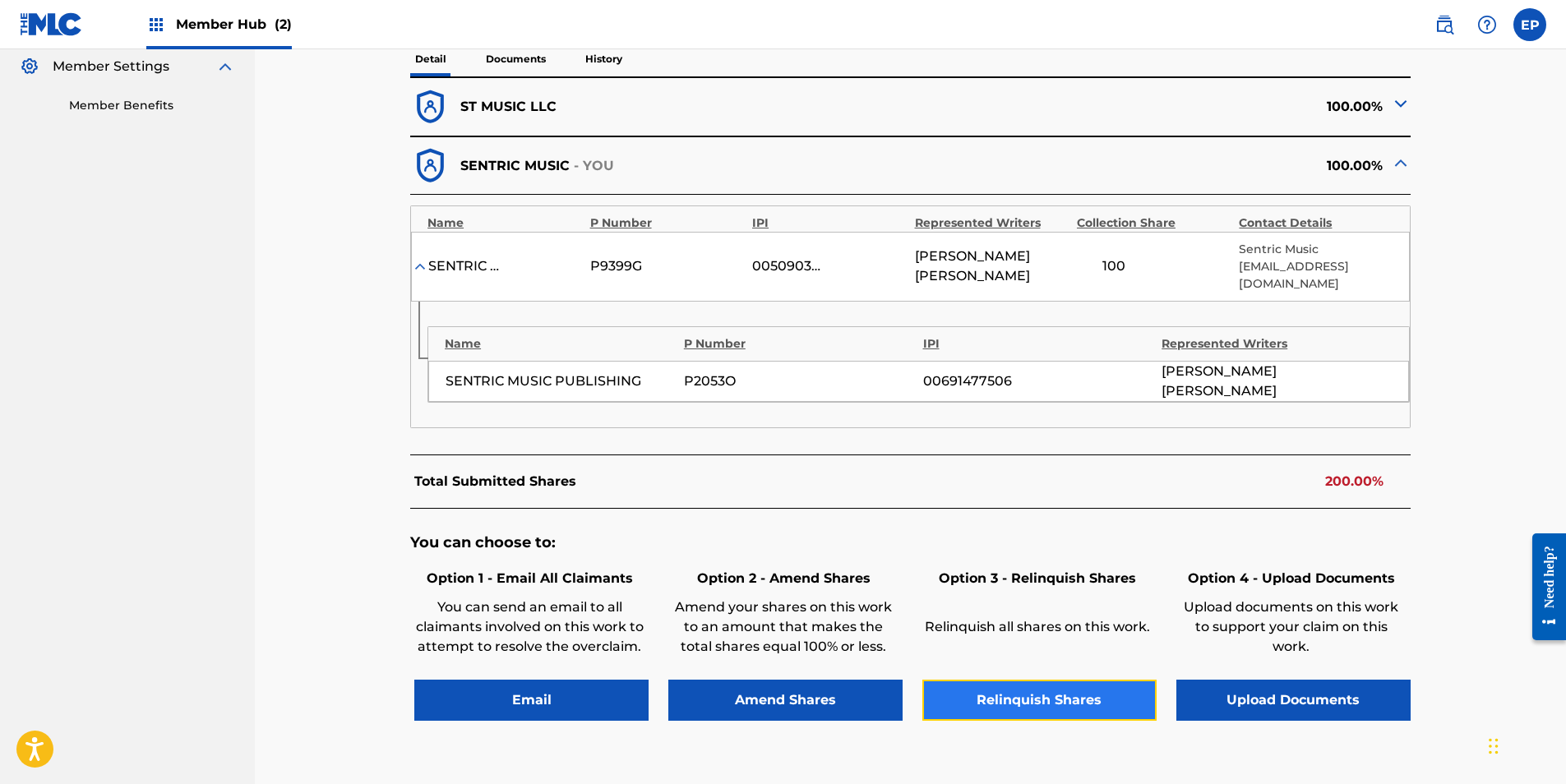
click at [1022, 682] on button "Relinquish Shares" at bounding box center [1039, 700] width 234 height 41
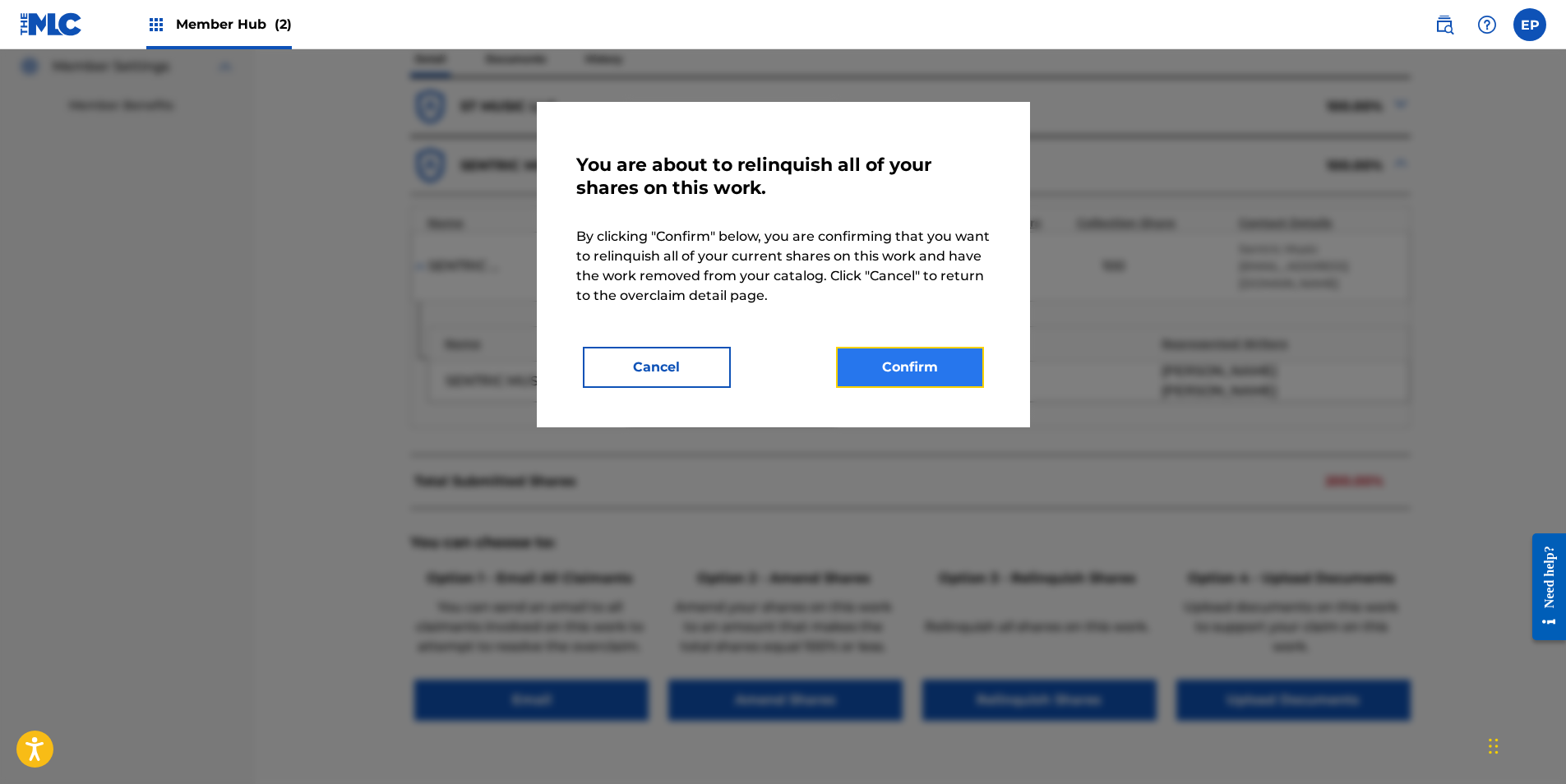
click at [942, 383] on button "Confirm" at bounding box center [909, 368] width 148 height 41
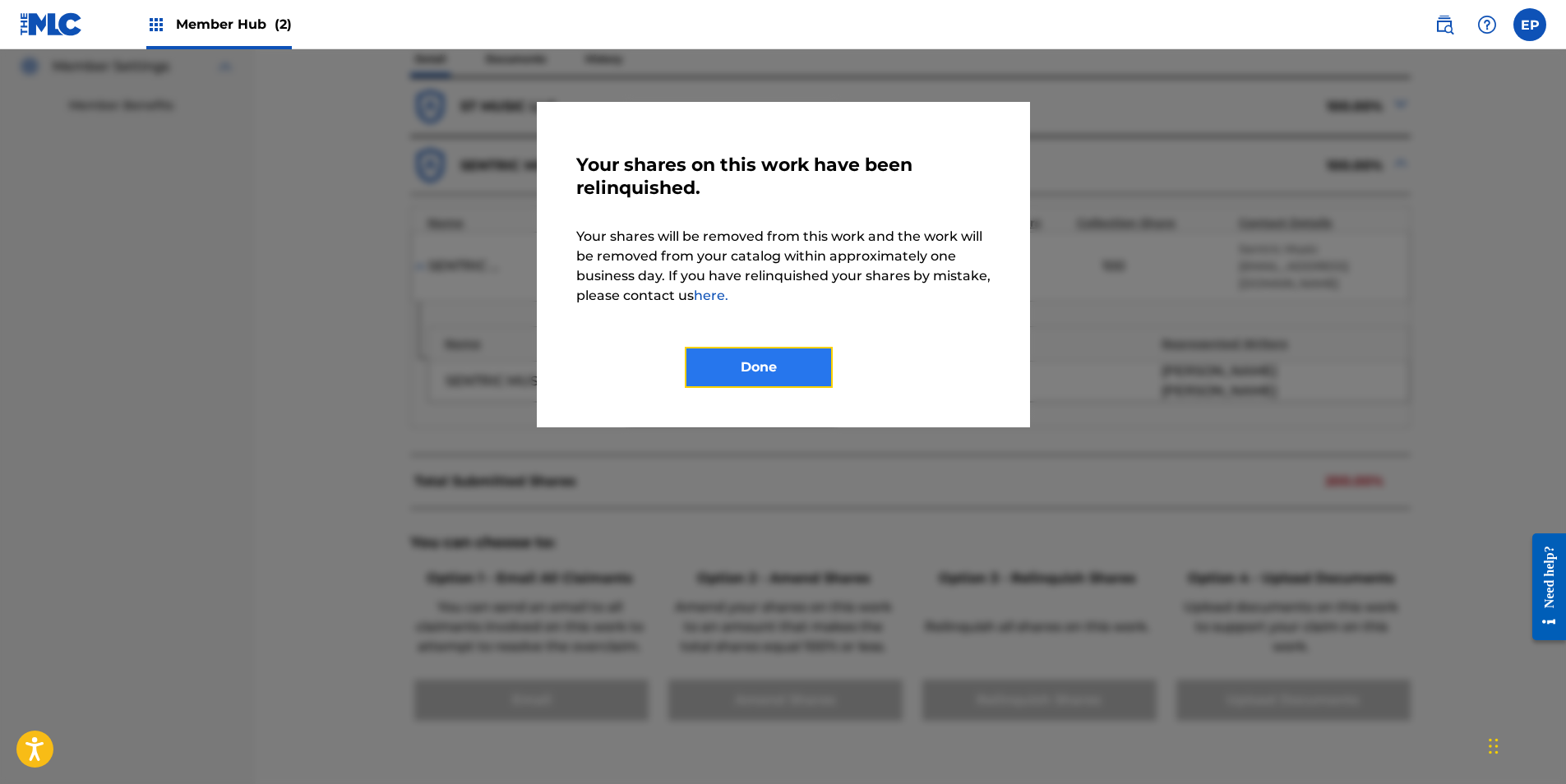
click at [815, 371] on button "Done" at bounding box center [758, 368] width 148 height 41
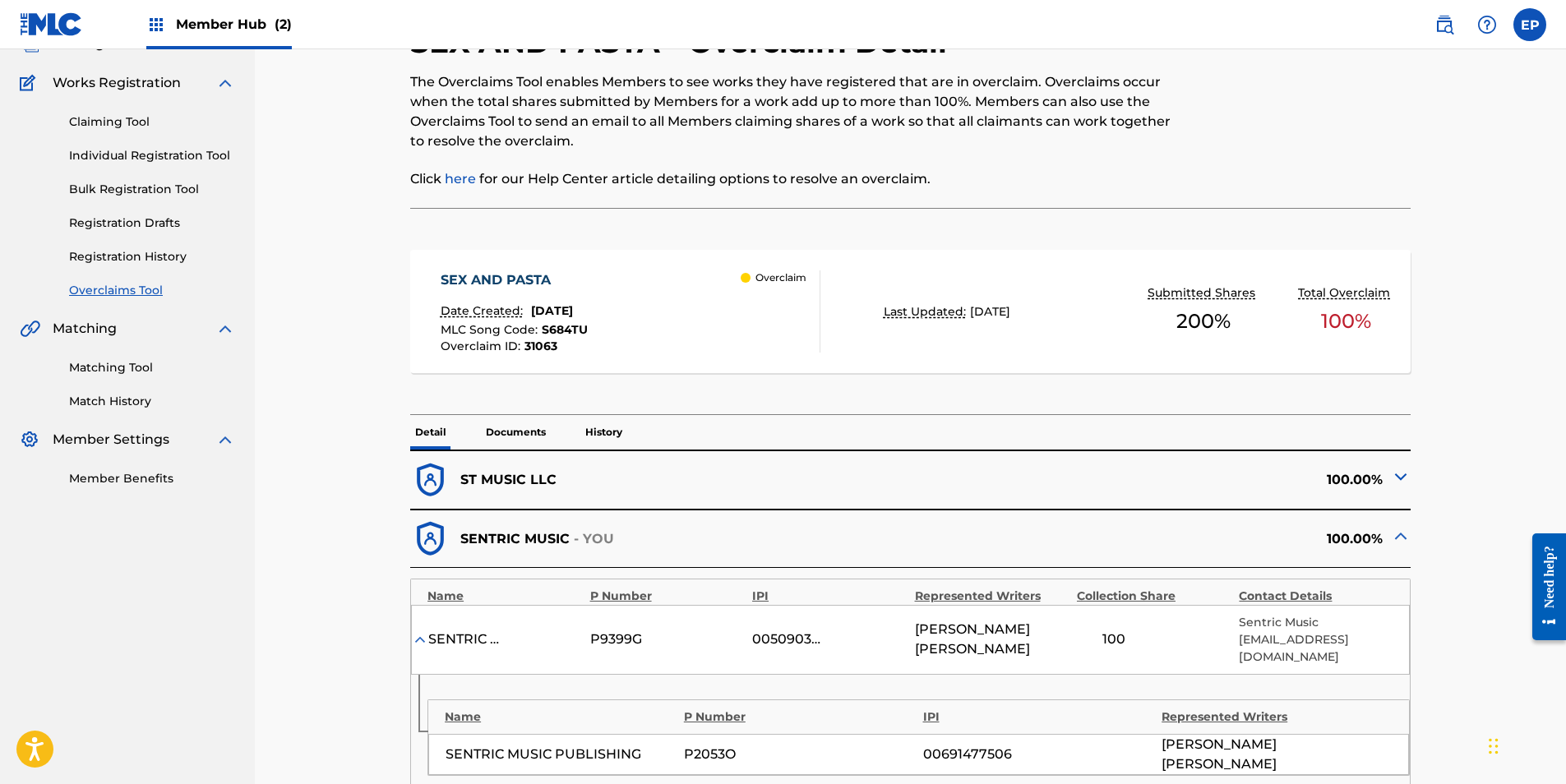
scroll to position [0, 0]
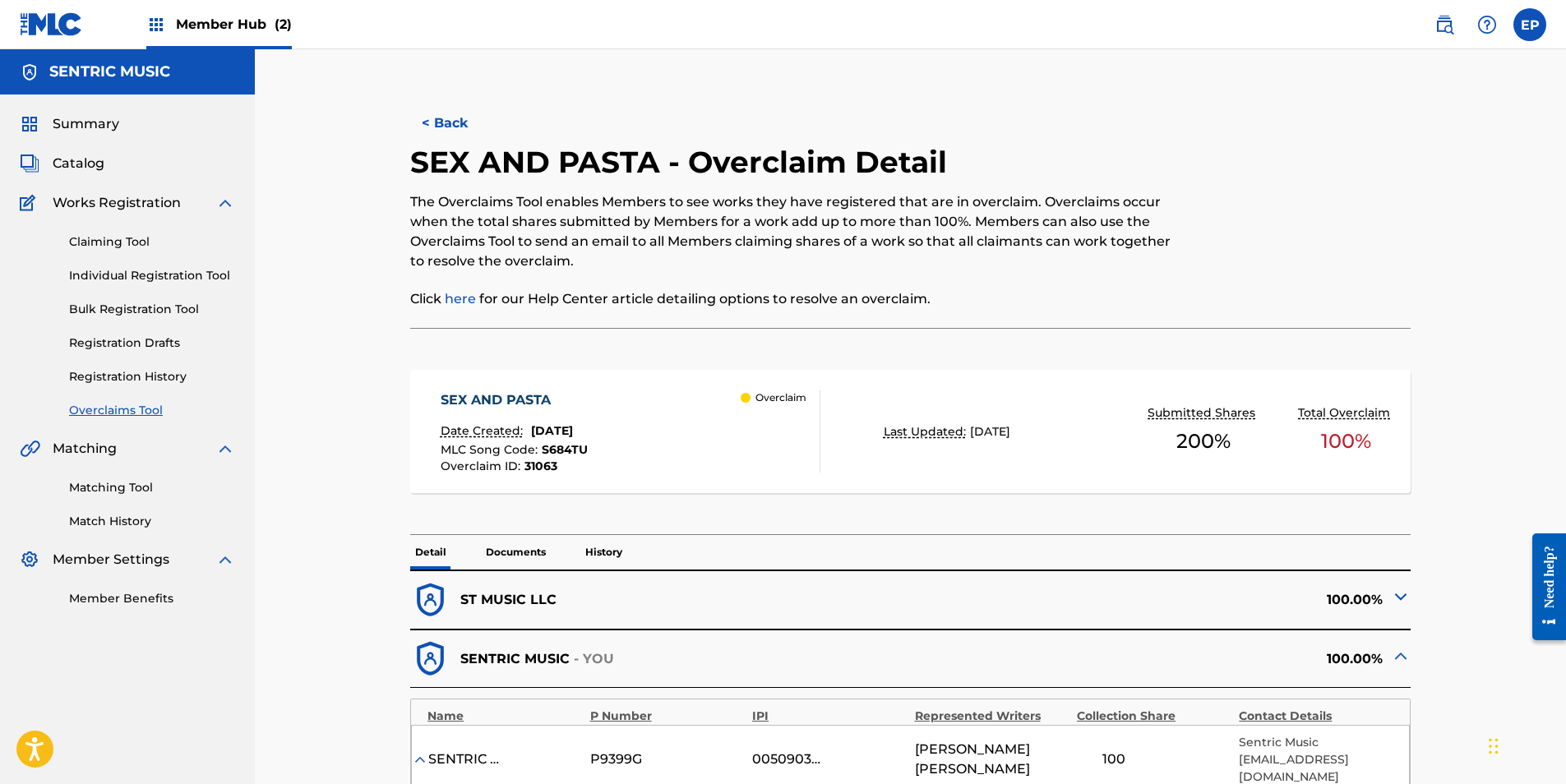
click at [154, 409] on link "Overclaims Tool" at bounding box center [153, 411] width 166 height 18
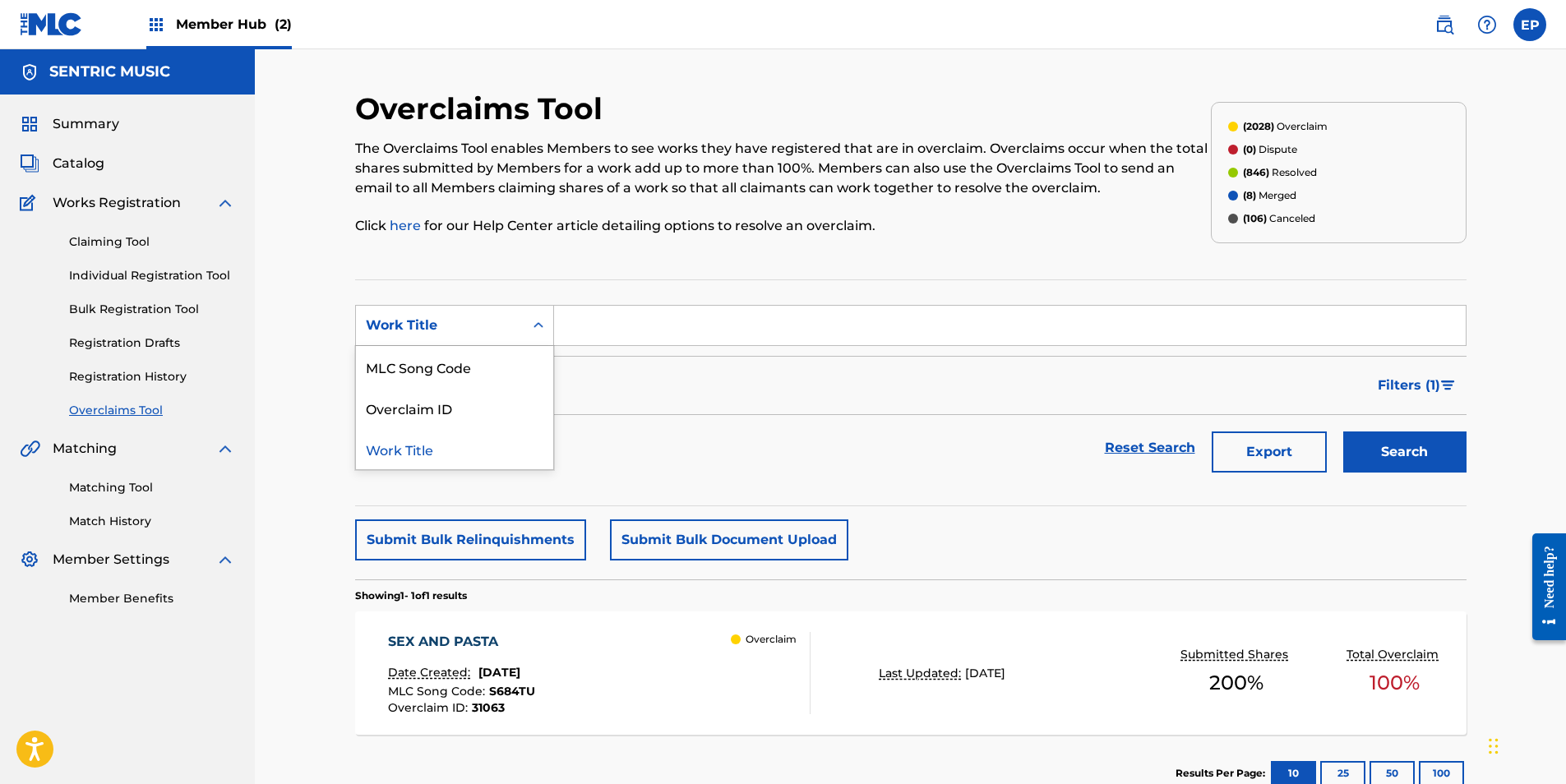
click at [521, 323] on div "Work Title" at bounding box center [439, 326] width 167 height 31
click at [483, 415] on div "Overclaim ID" at bounding box center [455, 408] width 198 height 41
click at [619, 344] on input "Search Form" at bounding box center [1009, 326] width 912 height 39
paste input "31102"
type input "31102"
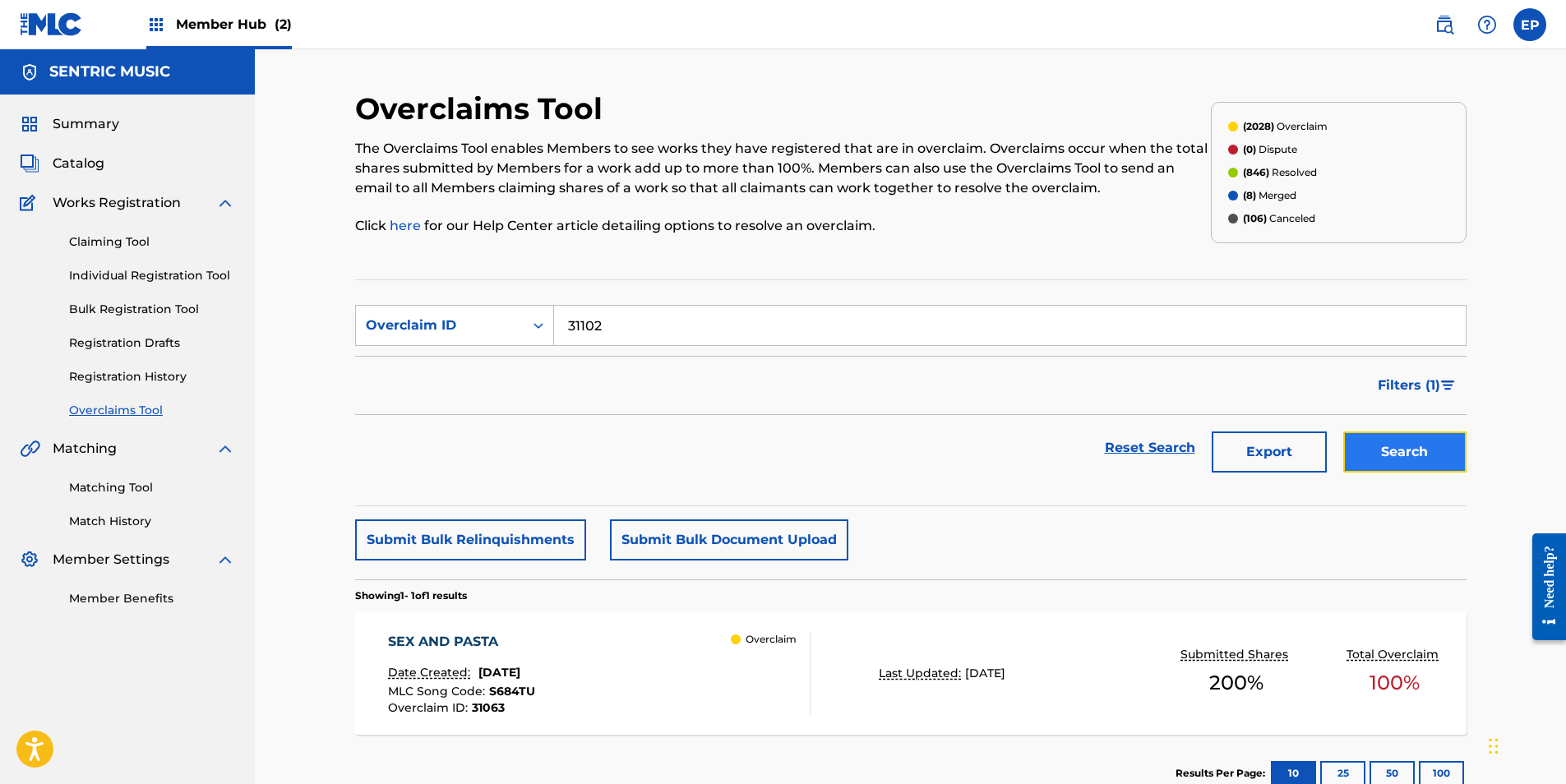
click at [1409, 457] on button "Search" at bounding box center [1405, 452] width 123 height 41
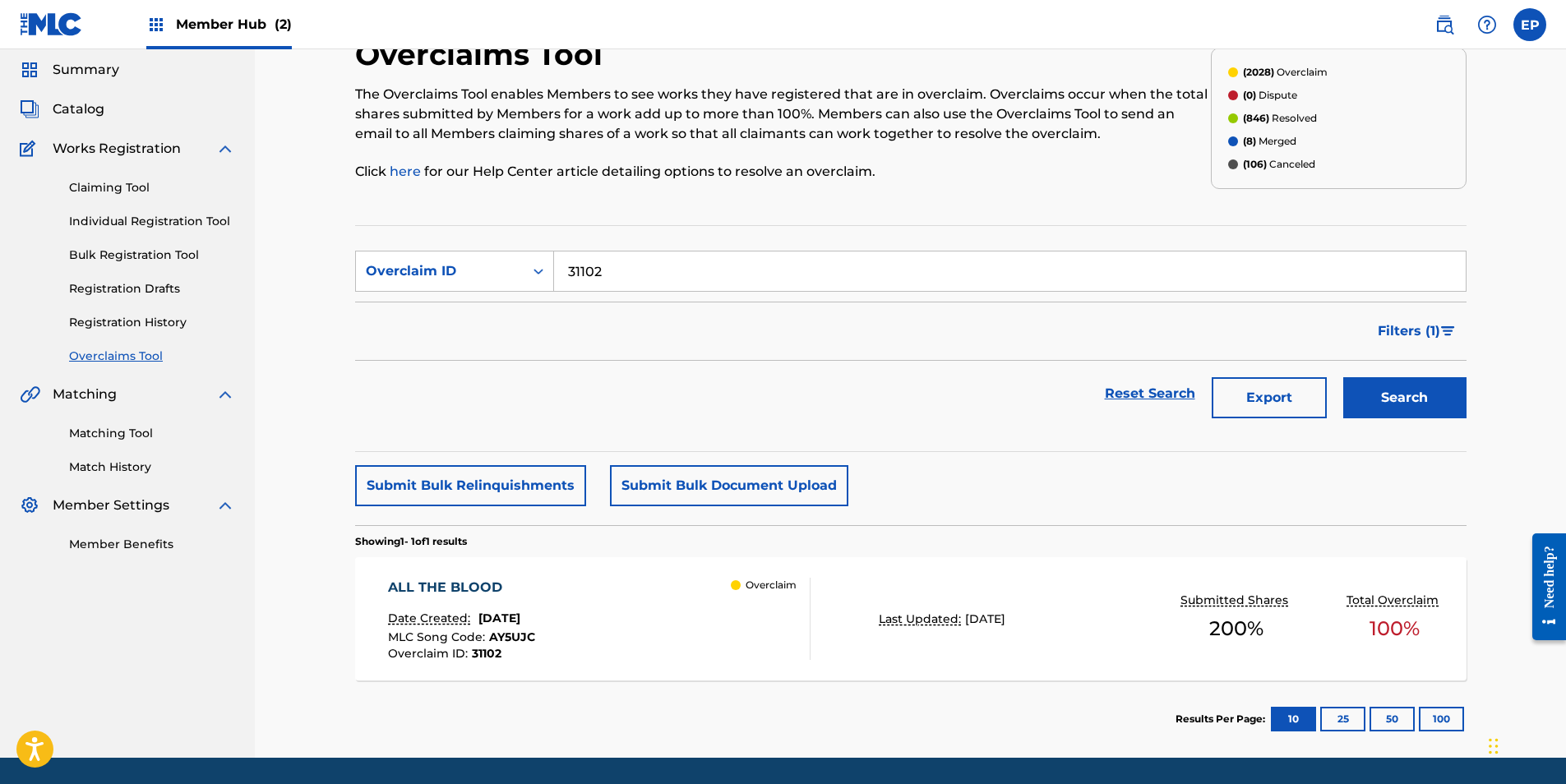
scroll to position [82, 0]
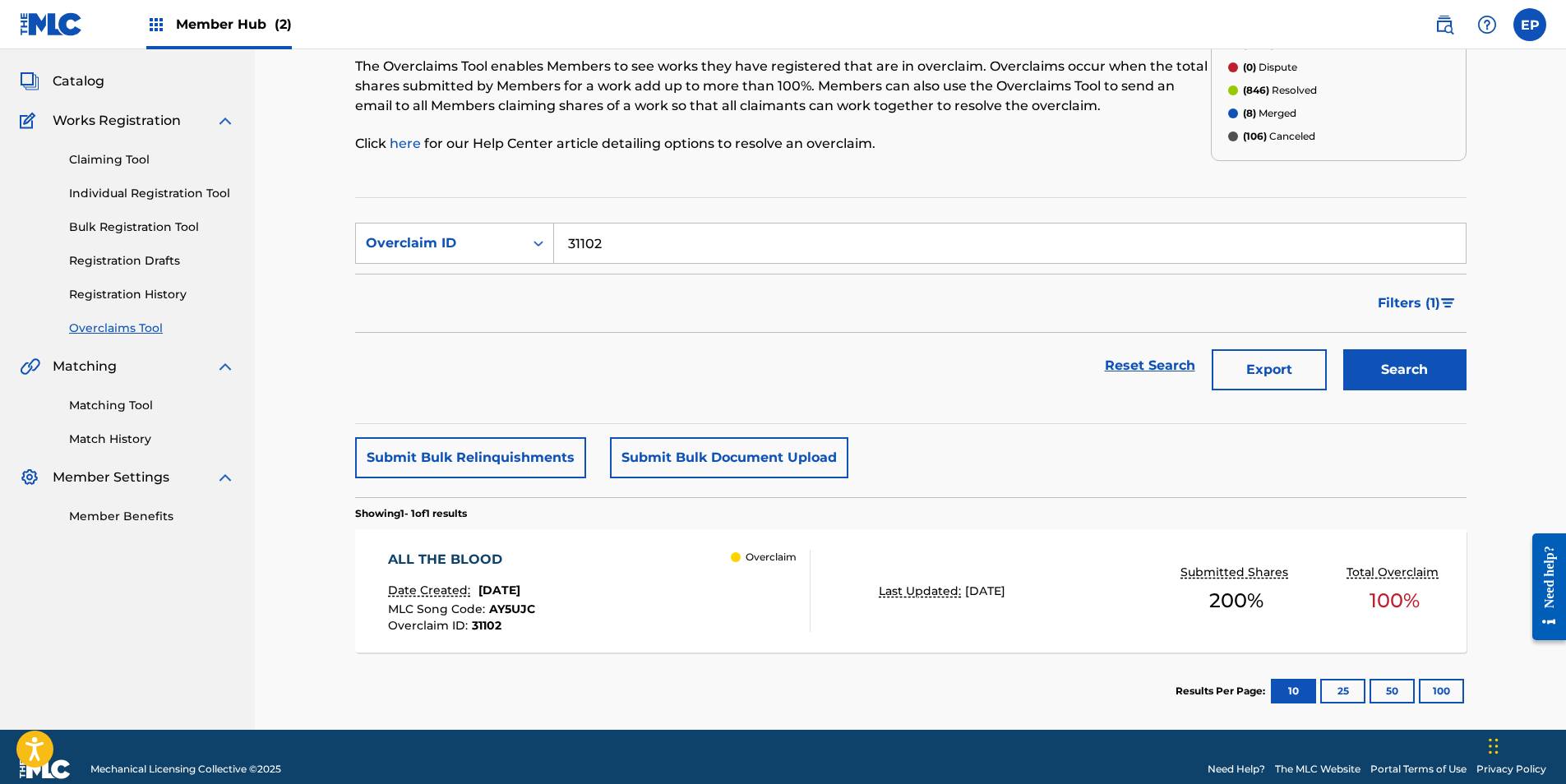
click at [759, 593] on div "Overclaim" at bounding box center [770, 590] width 79 height 82
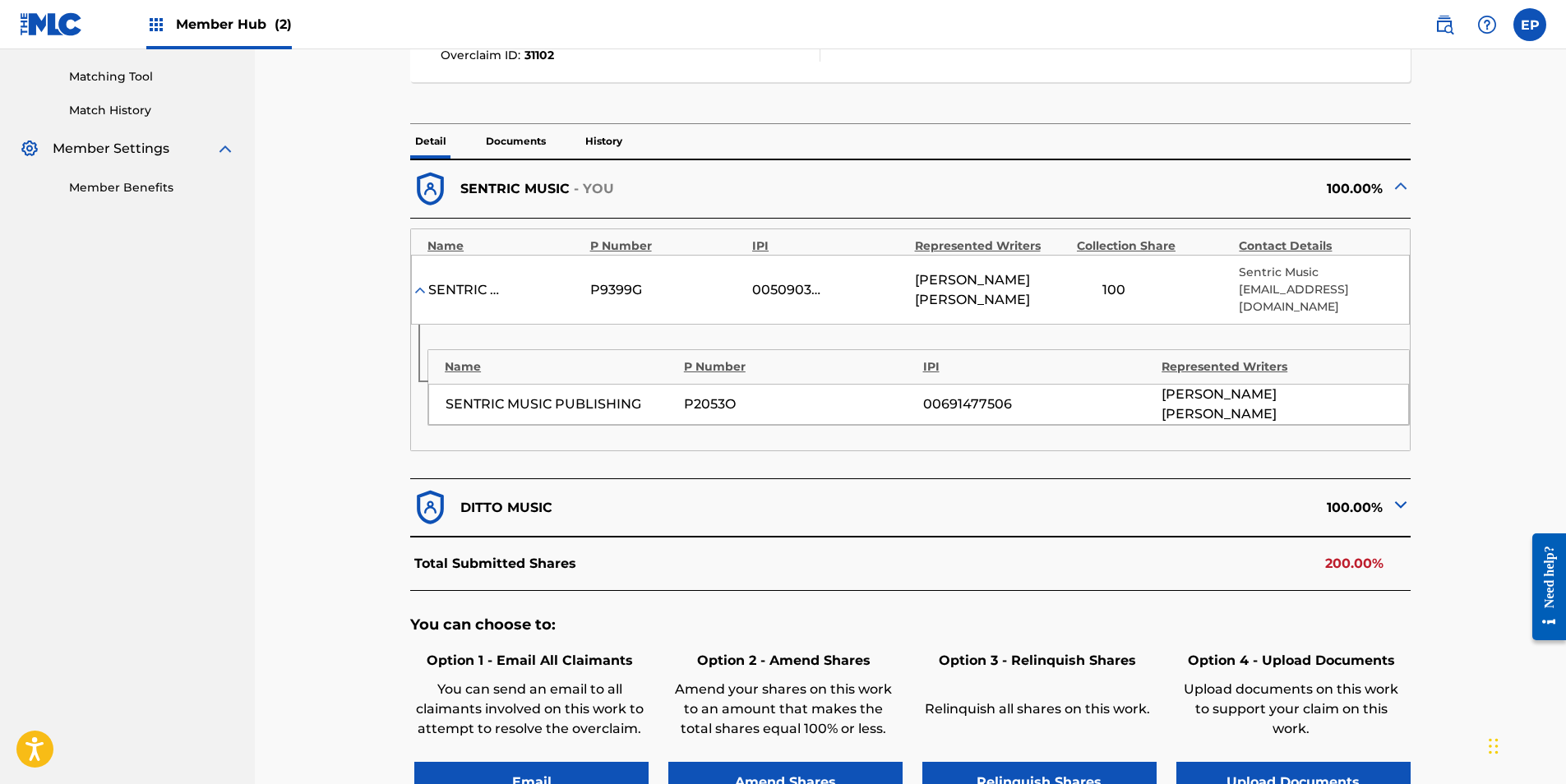
scroll to position [493, 0]
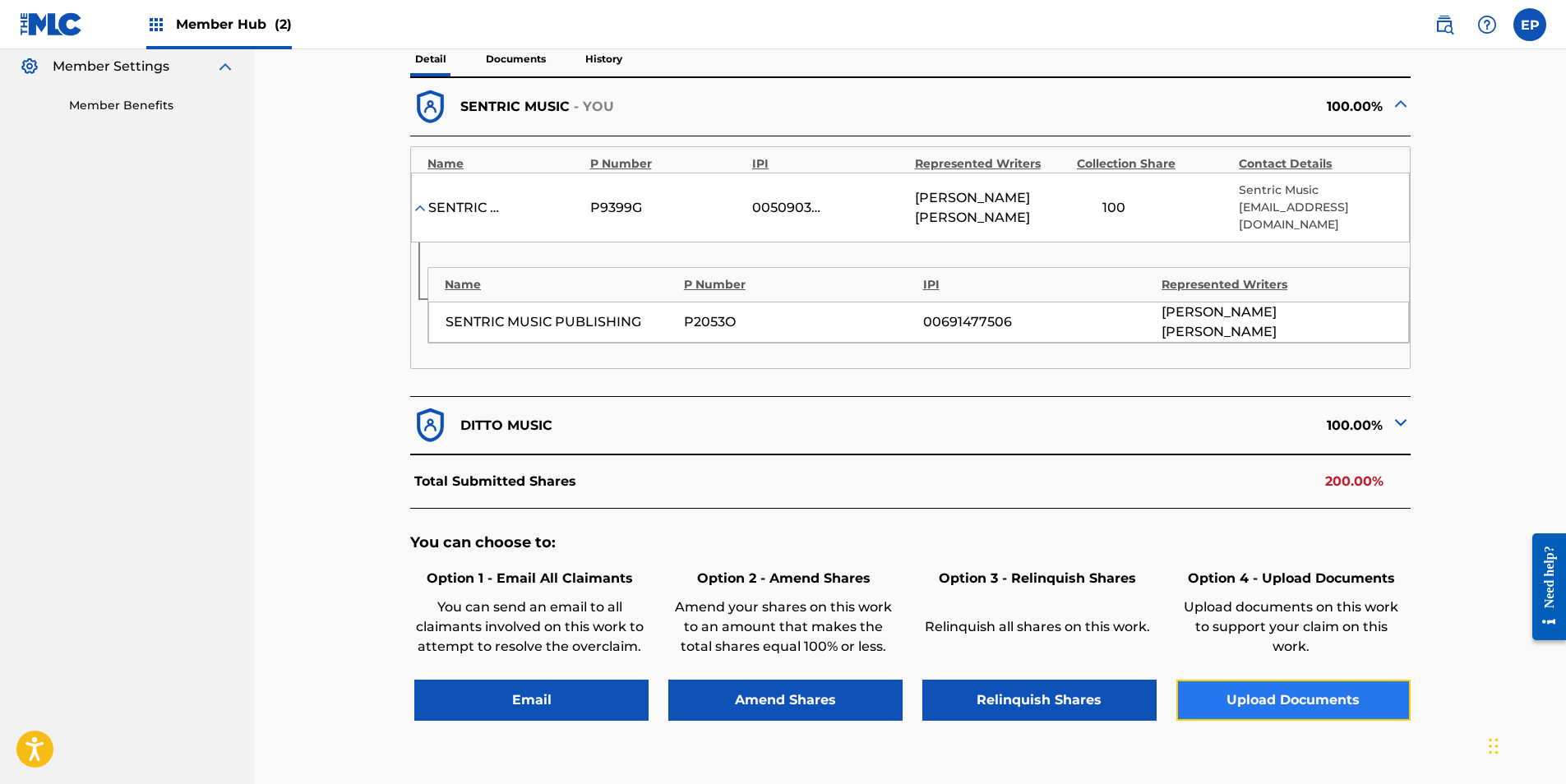
click at [1266, 687] on button "Upload Documents" at bounding box center [1292, 700] width 234 height 41
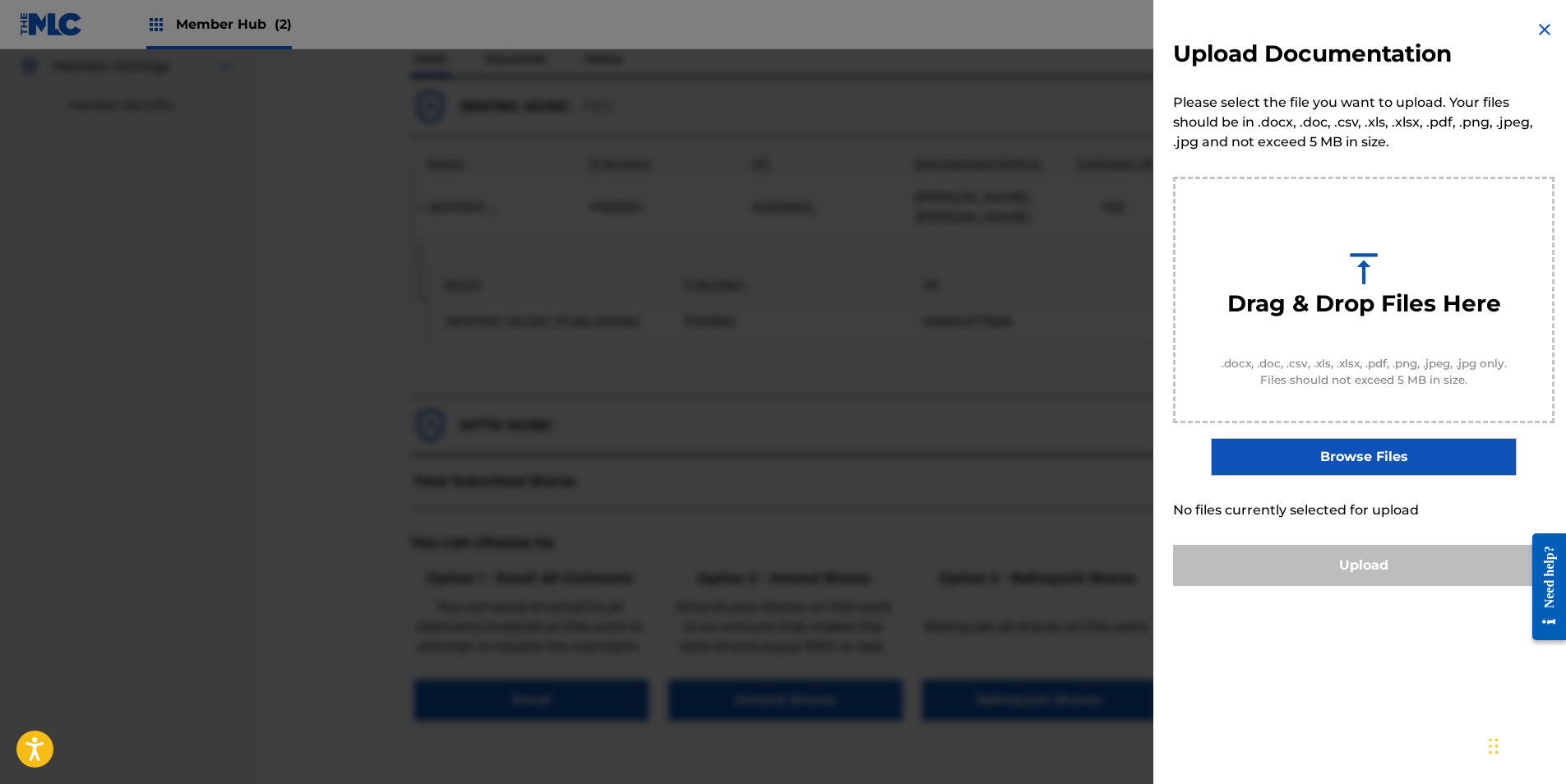
click at [1328, 446] on label "Browse Files" at bounding box center [1364, 457] width 305 height 38
click at [0, 0] on input "Browse Files" at bounding box center [0, 0] width 0 height 0
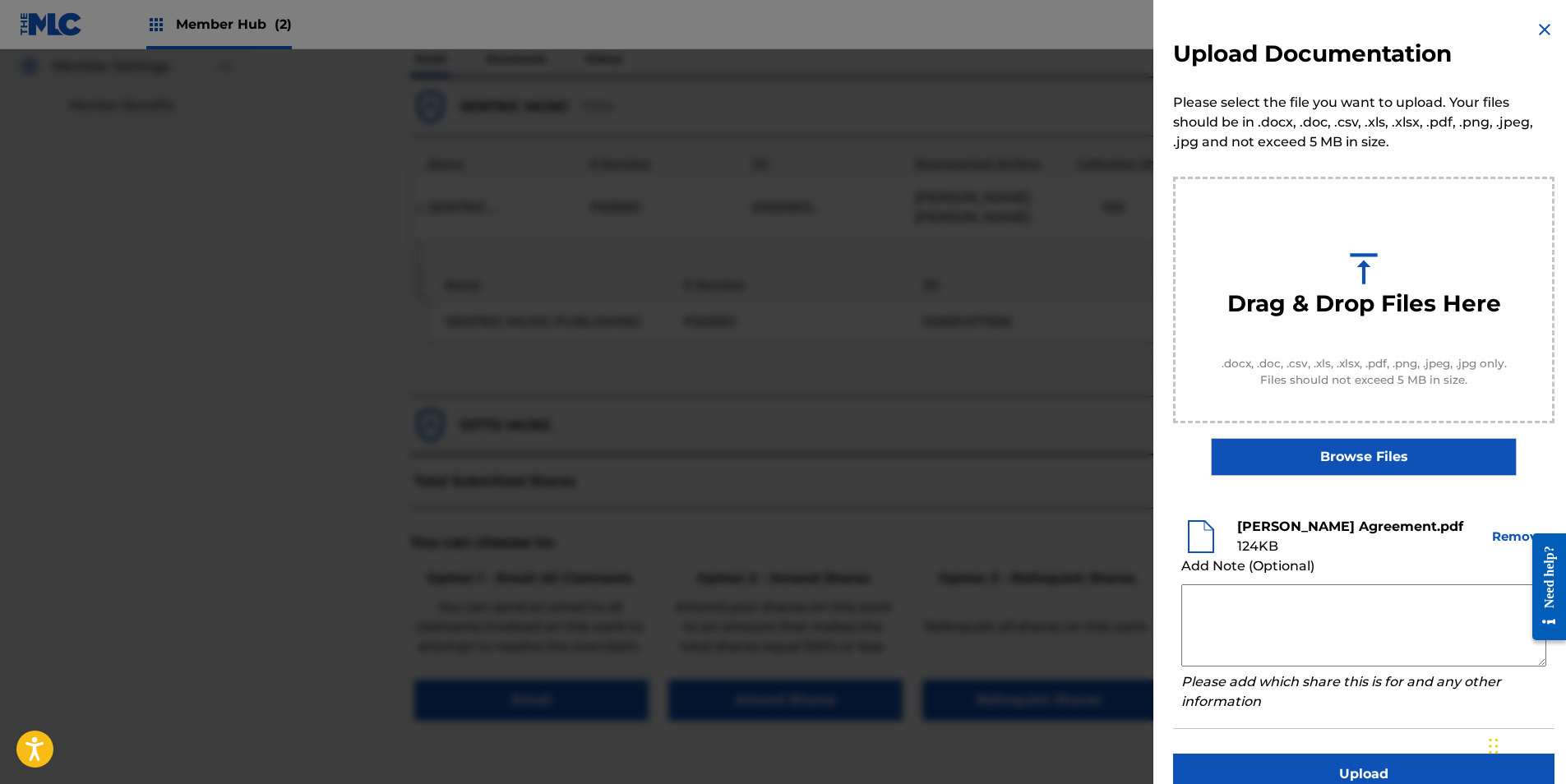
click at [1234, 614] on textarea at bounding box center [1363, 625] width 365 height 82
paste textarea "Our self service agreement is signed via digital signature and is active until …"
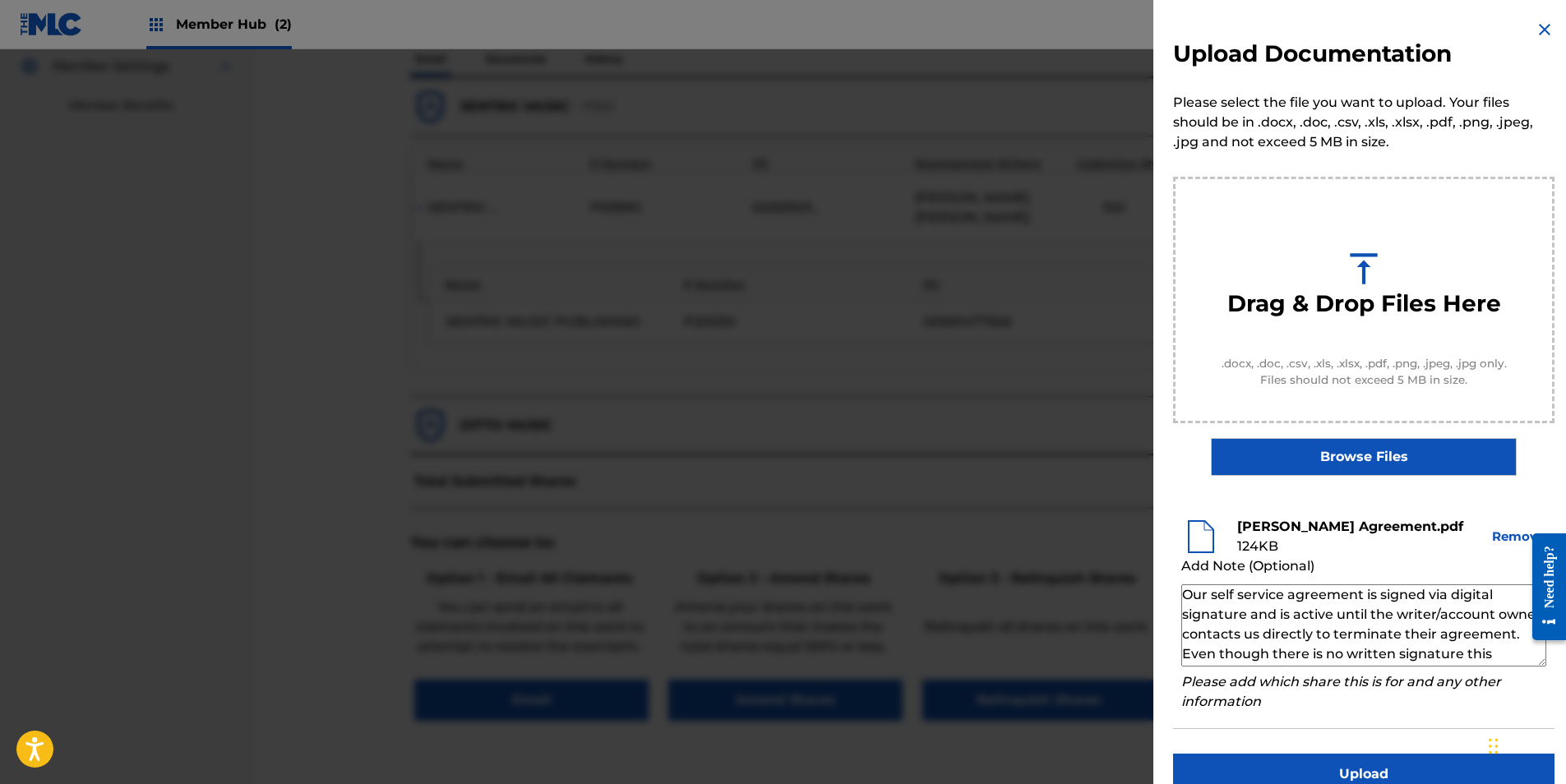
scroll to position [55, 0]
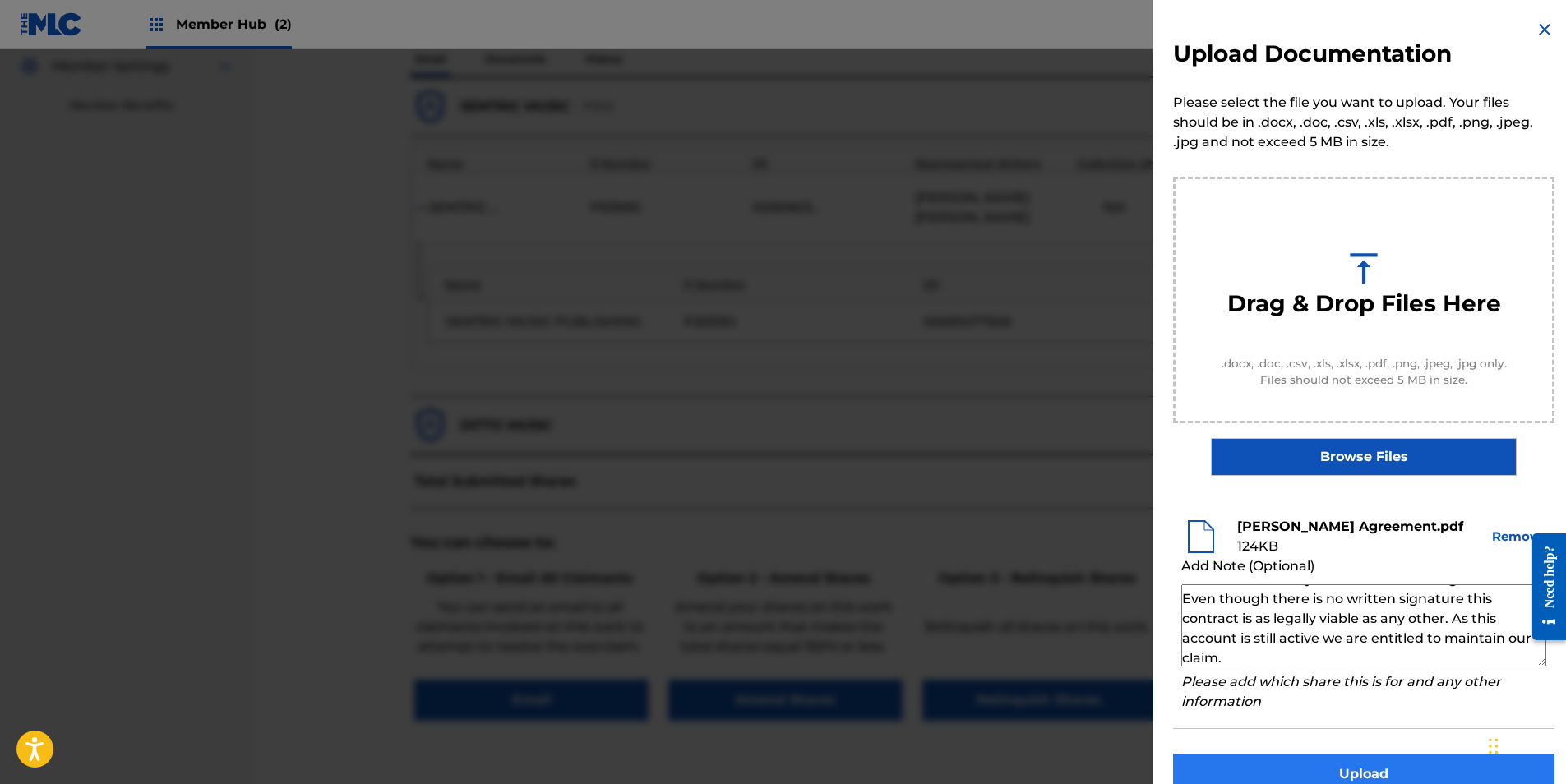
type textarea "Our self service agreement is signed via digital signature and is active until …"
click at [1368, 760] on button "Upload" at bounding box center [1364, 773] width 381 height 41
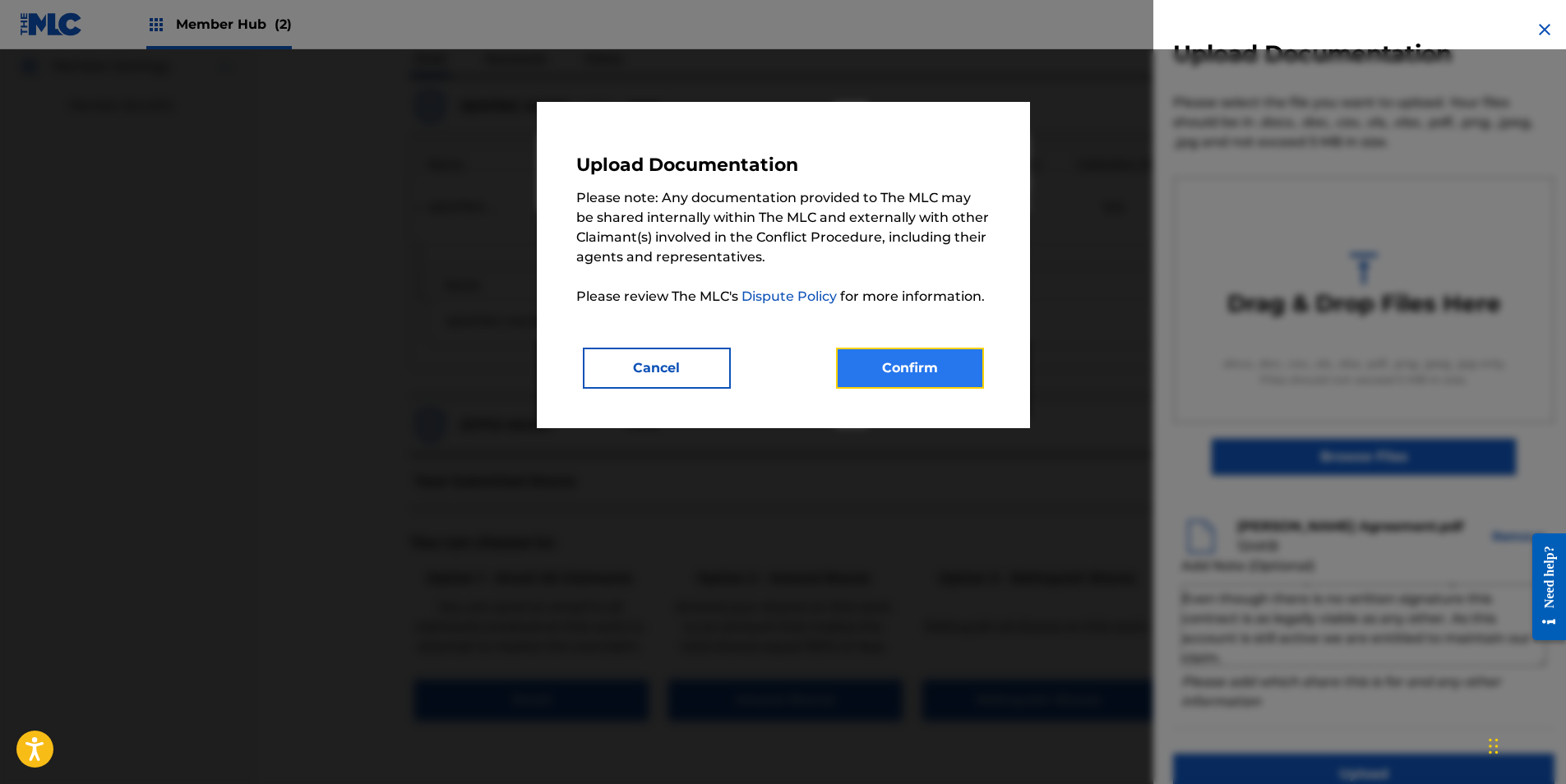
click at [917, 356] on button "Confirm" at bounding box center [909, 368] width 148 height 41
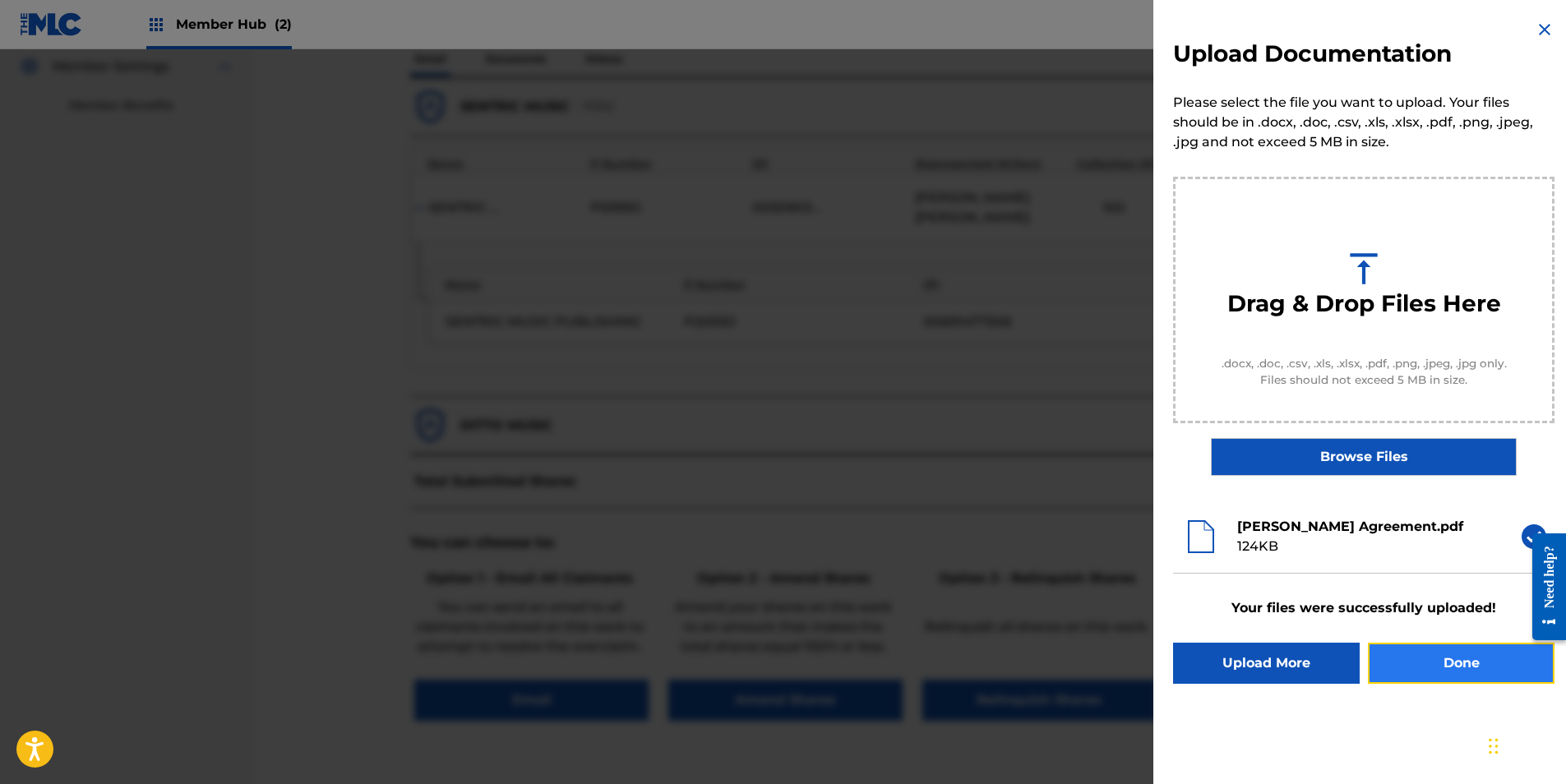
click at [1409, 666] on button "Done" at bounding box center [1460, 663] width 187 height 41
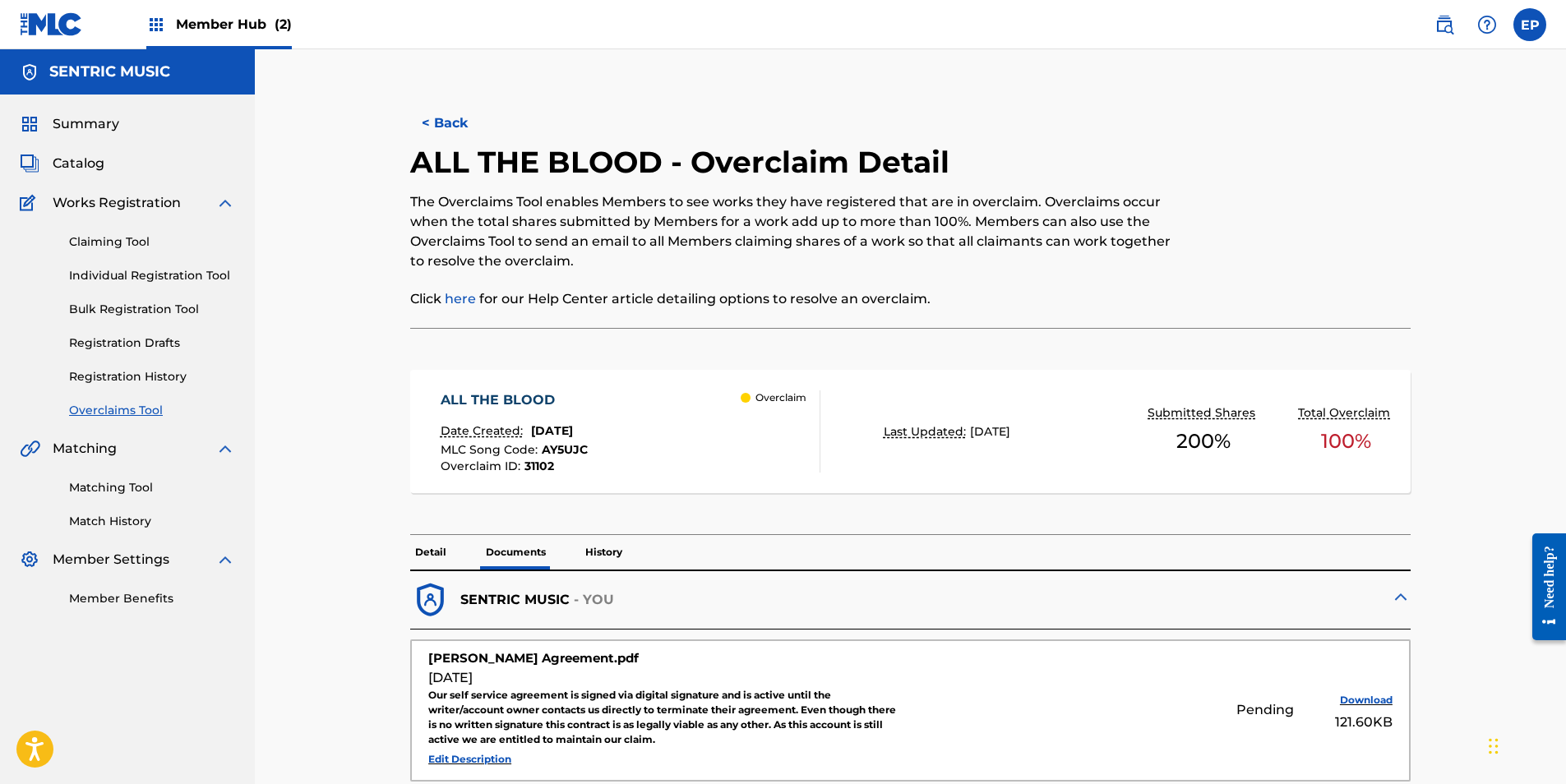
click at [130, 414] on link "Overclaims Tool" at bounding box center [153, 411] width 166 height 18
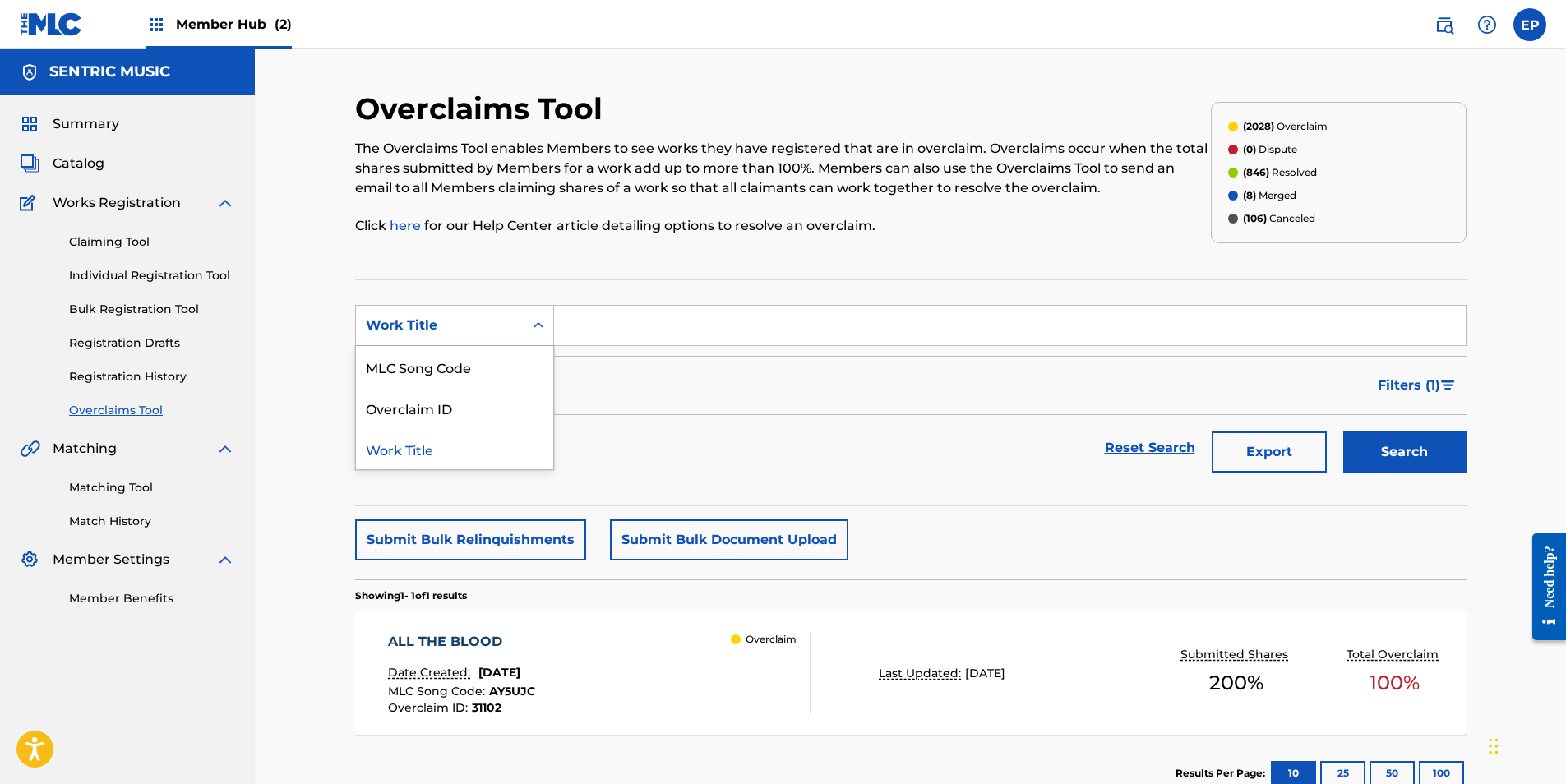
click at [466, 317] on div "Work Title" at bounding box center [439, 326] width 148 height 20
click at [440, 405] on div "Overclaim ID" at bounding box center [455, 408] width 198 height 41
click at [601, 347] on form "SearchWithCriteria11f8d187-6f26-4e61-956d-46c303d8be2d Overclaim ID Filter Stat…" at bounding box center [911, 393] width 1111 height 176
click at [613, 333] on input "Search Form" at bounding box center [1009, 326] width 912 height 39
paste input "31072"
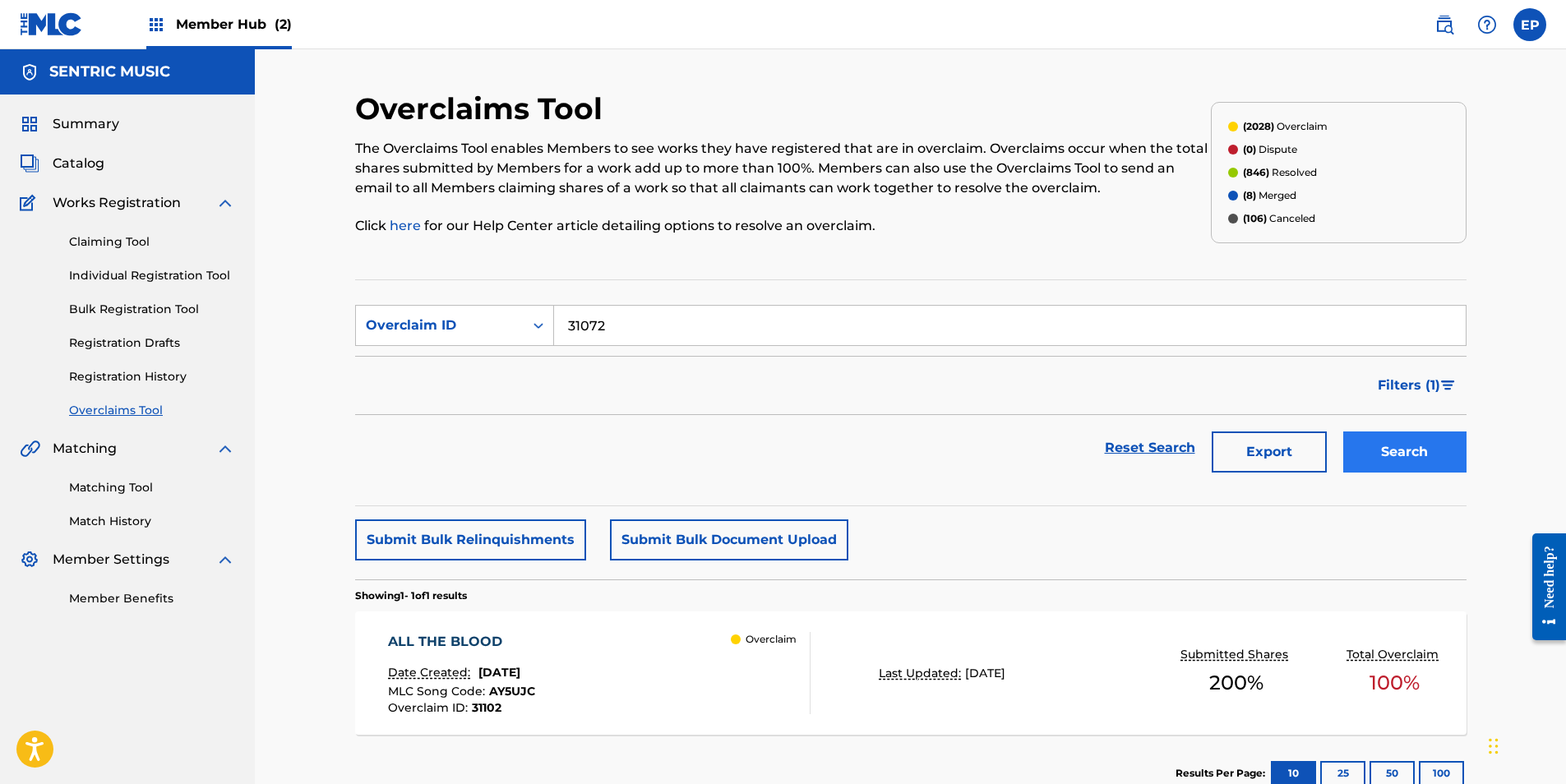
type input "31072"
click at [1390, 470] on button "Search" at bounding box center [1405, 452] width 123 height 41
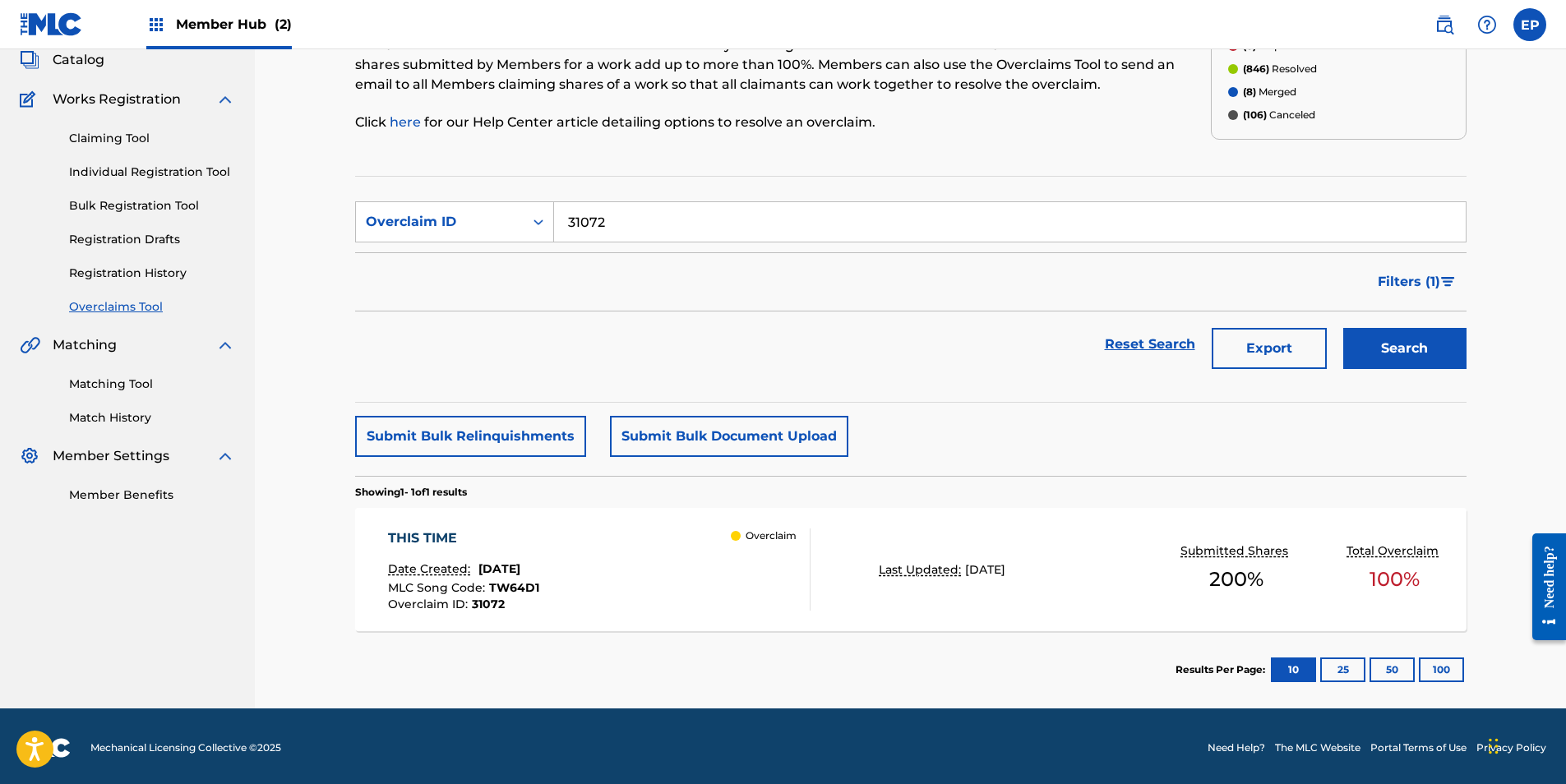
scroll to position [107, 0]
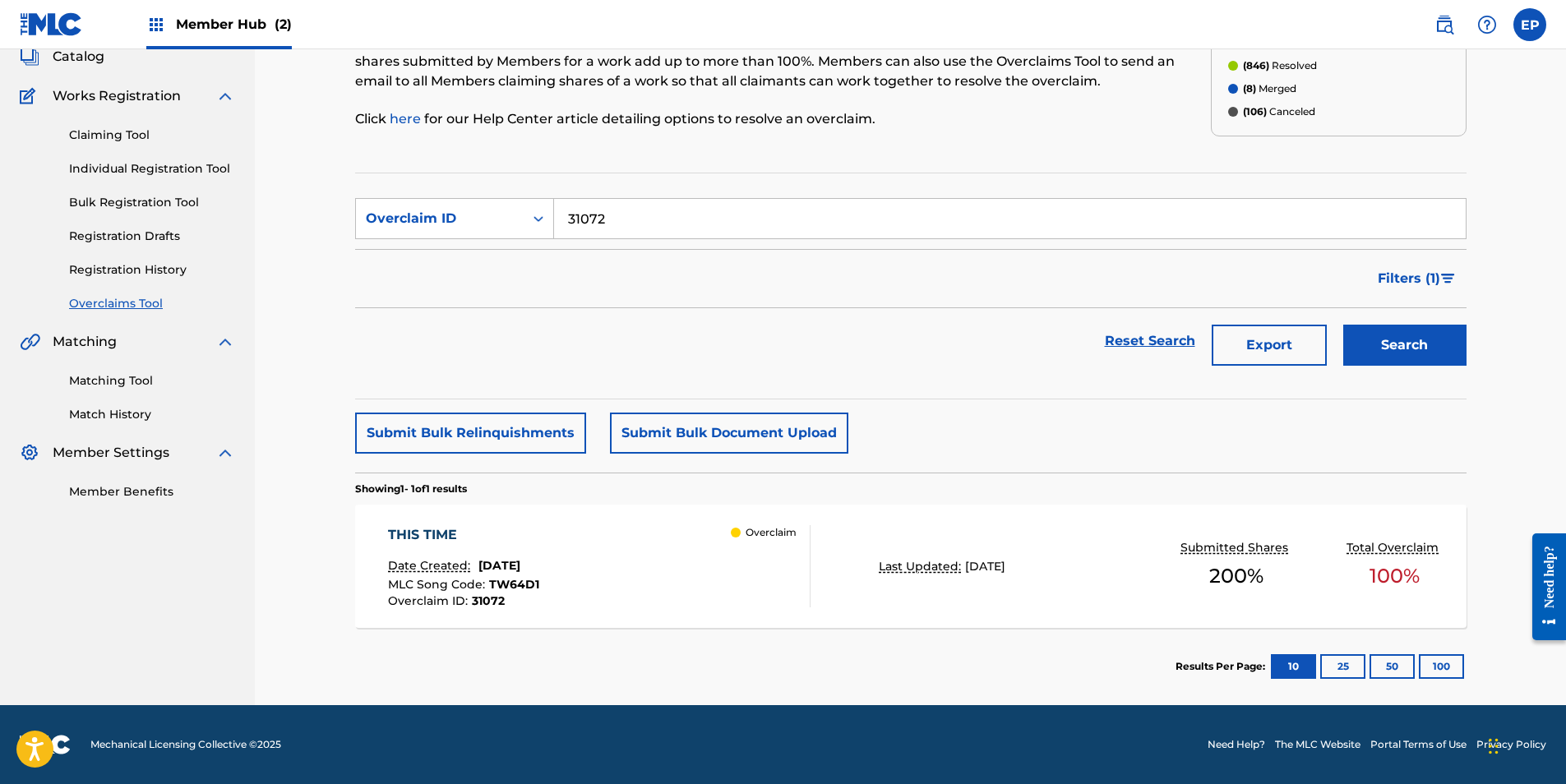
click at [686, 584] on div "THIS TIME Date Created: [DATE] MLC Song Code : TW64D1 Overclaim ID : 31072 Over…" at bounding box center [600, 566] width 423 height 82
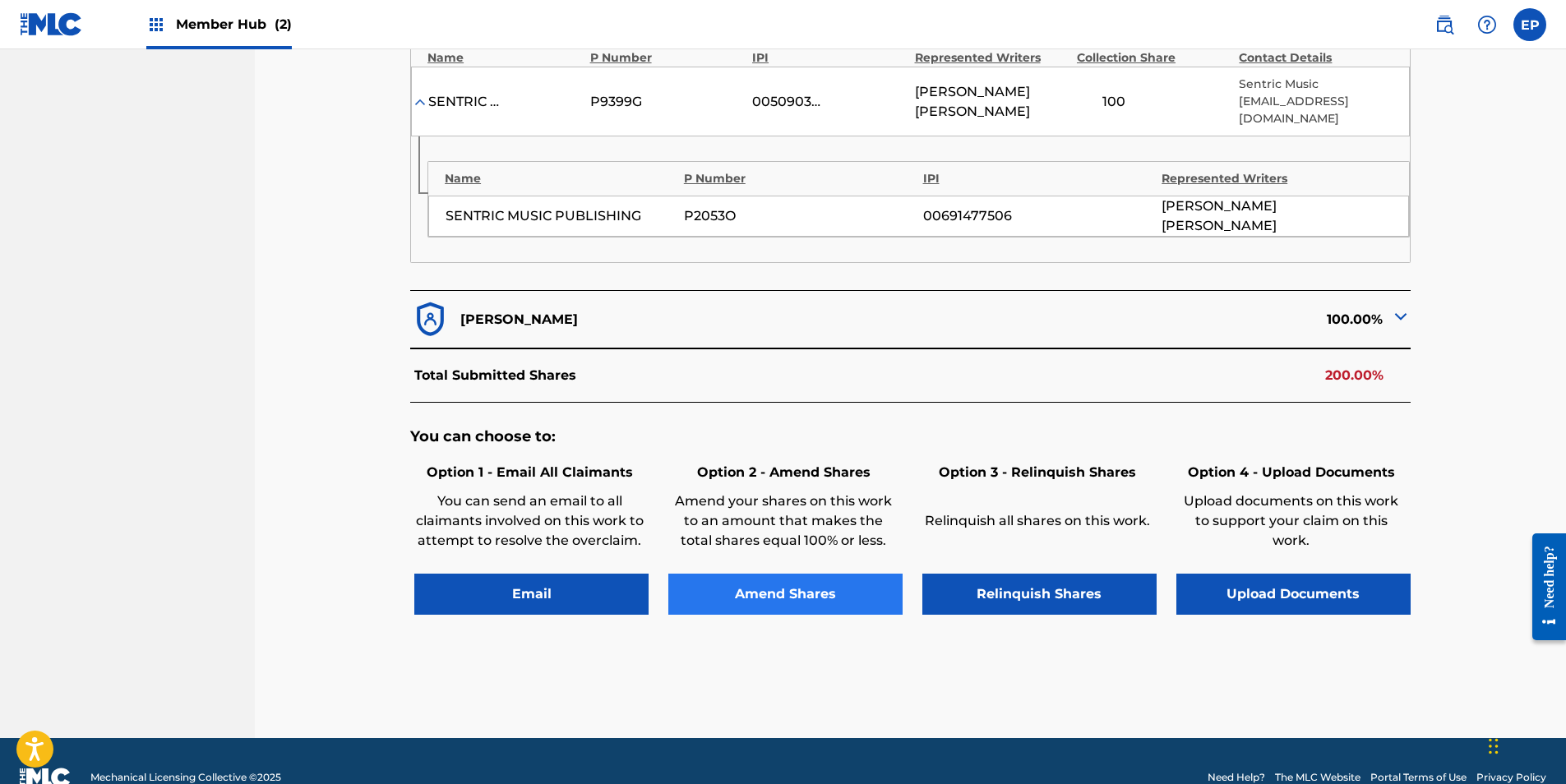
scroll to position [612, 0]
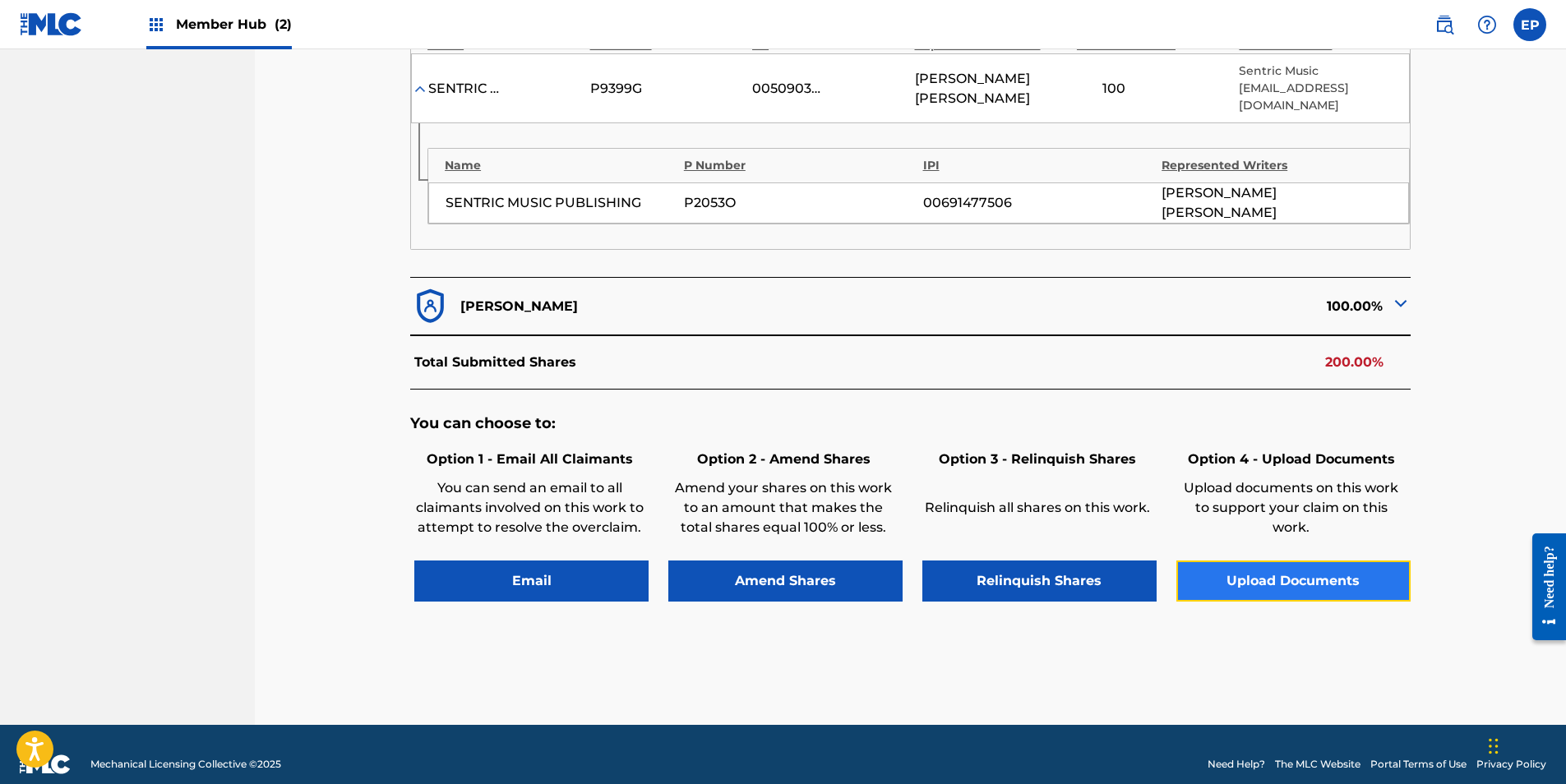
click at [1326, 560] on button "Upload Documents" at bounding box center [1292, 581] width 234 height 41
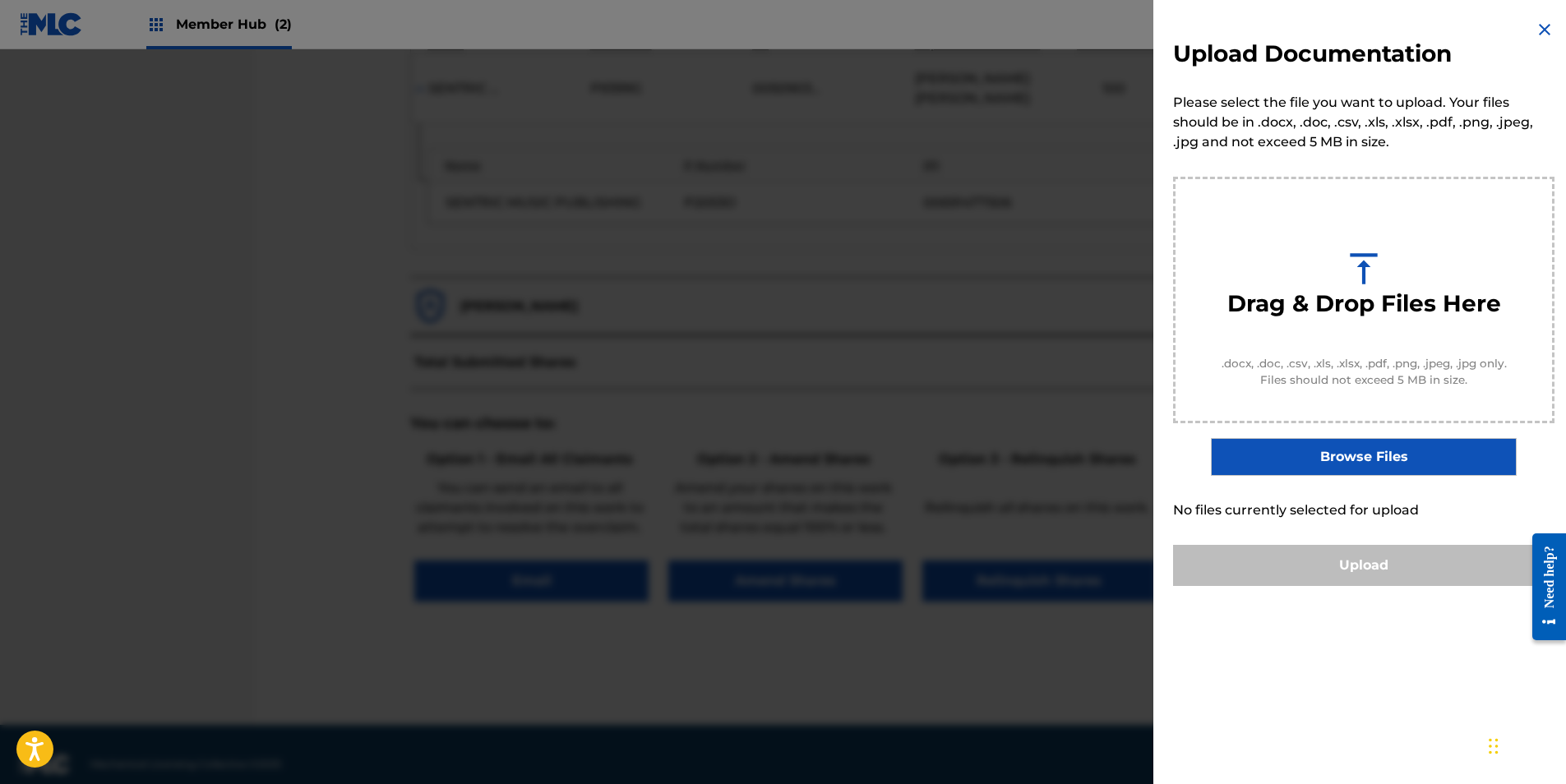
click at [1329, 476] on div "Upload Documentation Please select the file you want to upload. Your files shou…" at bounding box center [1364, 302] width 421 height 605
drag, startPoint x: 1329, startPoint y: 476, endPoint x: 1326, endPoint y: 459, distance: 17.3
click at [1326, 459] on label "Browse Files" at bounding box center [1364, 457] width 305 height 38
click at [0, 0] on input "Browse Files" at bounding box center [0, 0] width 0 height 0
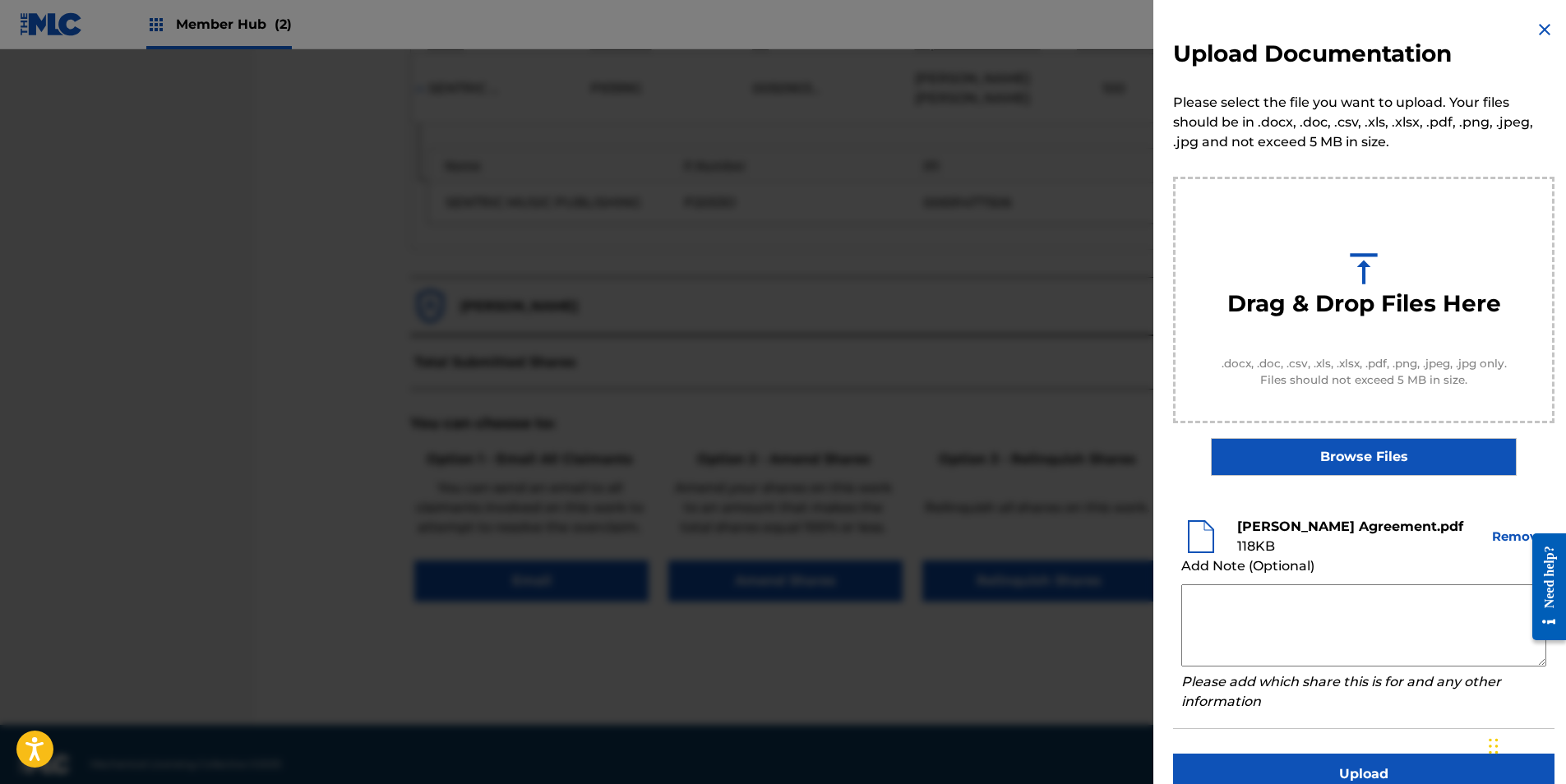
click at [1228, 606] on textarea at bounding box center [1363, 625] width 365 height 82
paste textarea "Our self service agreement is signed via digital signature and is active until …"
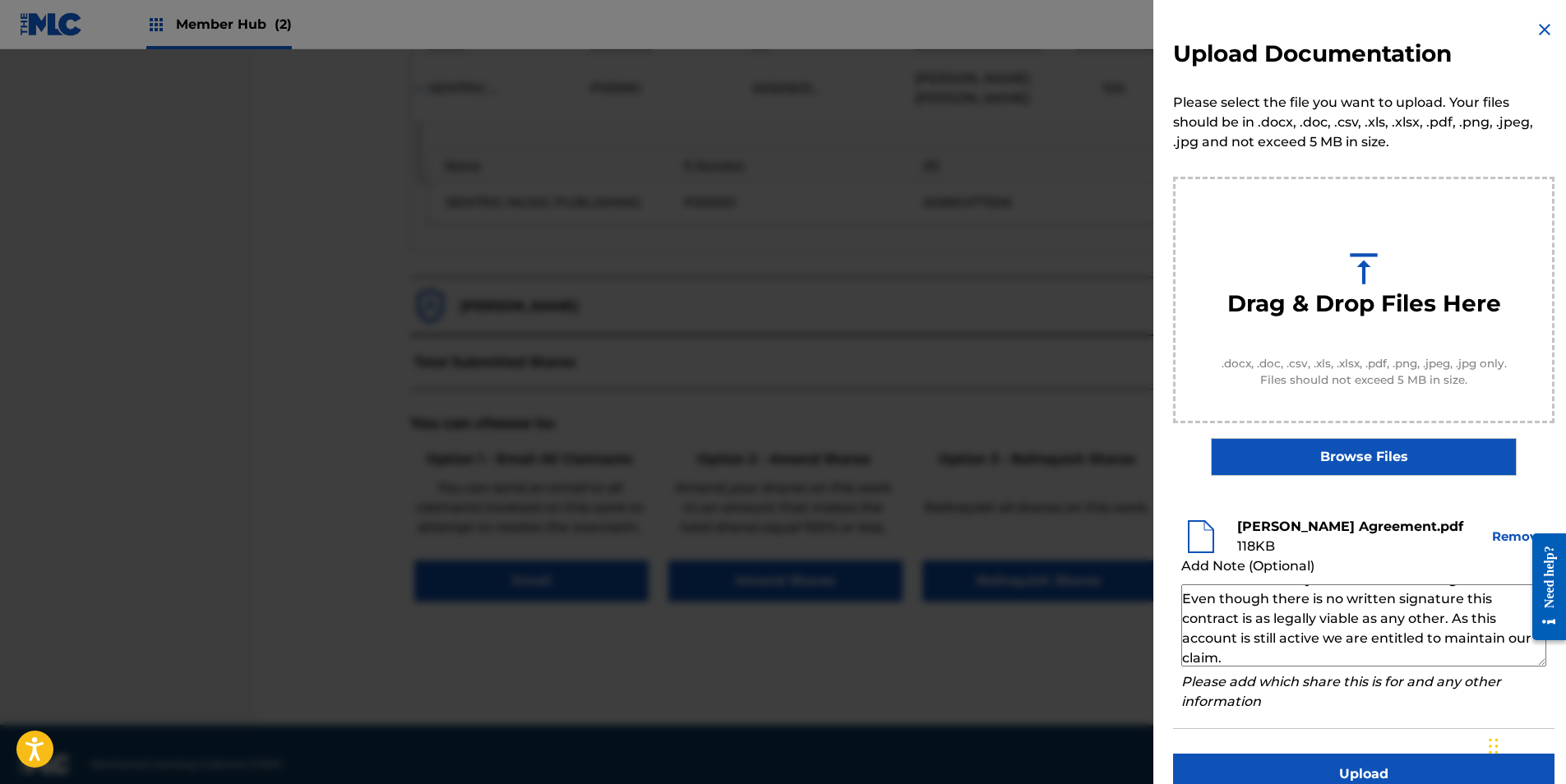
scroll to position [58, 0]
type textarea "Our self service agreement is signed via digital signature and is active until …"
click at [1350, 768] on button "Upload" at bounding box center [1364, 773] width 381 height 41
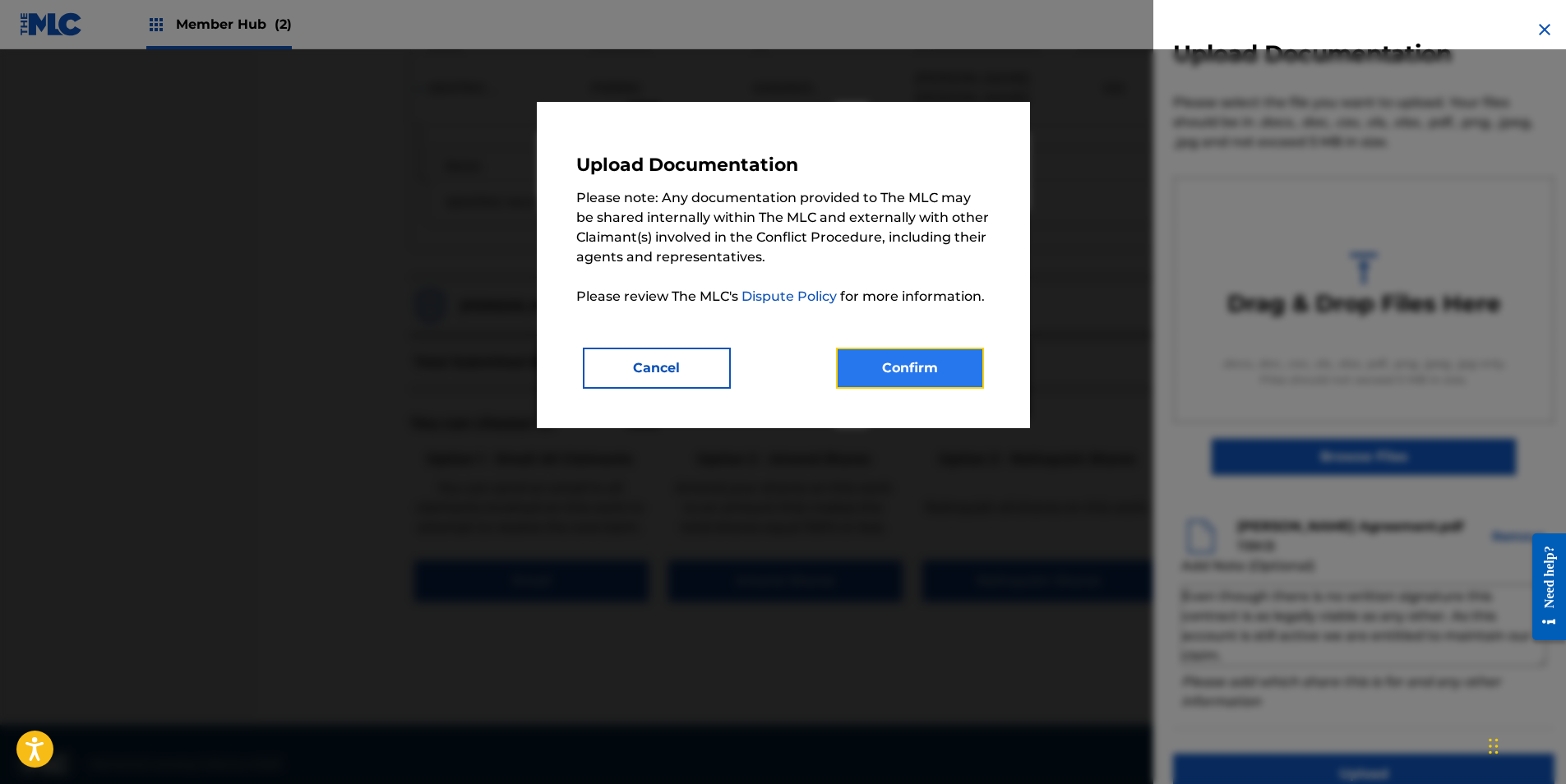
click at [960, 373] on button "Confirm" at bounding box center [909, 368] width 148 height 41
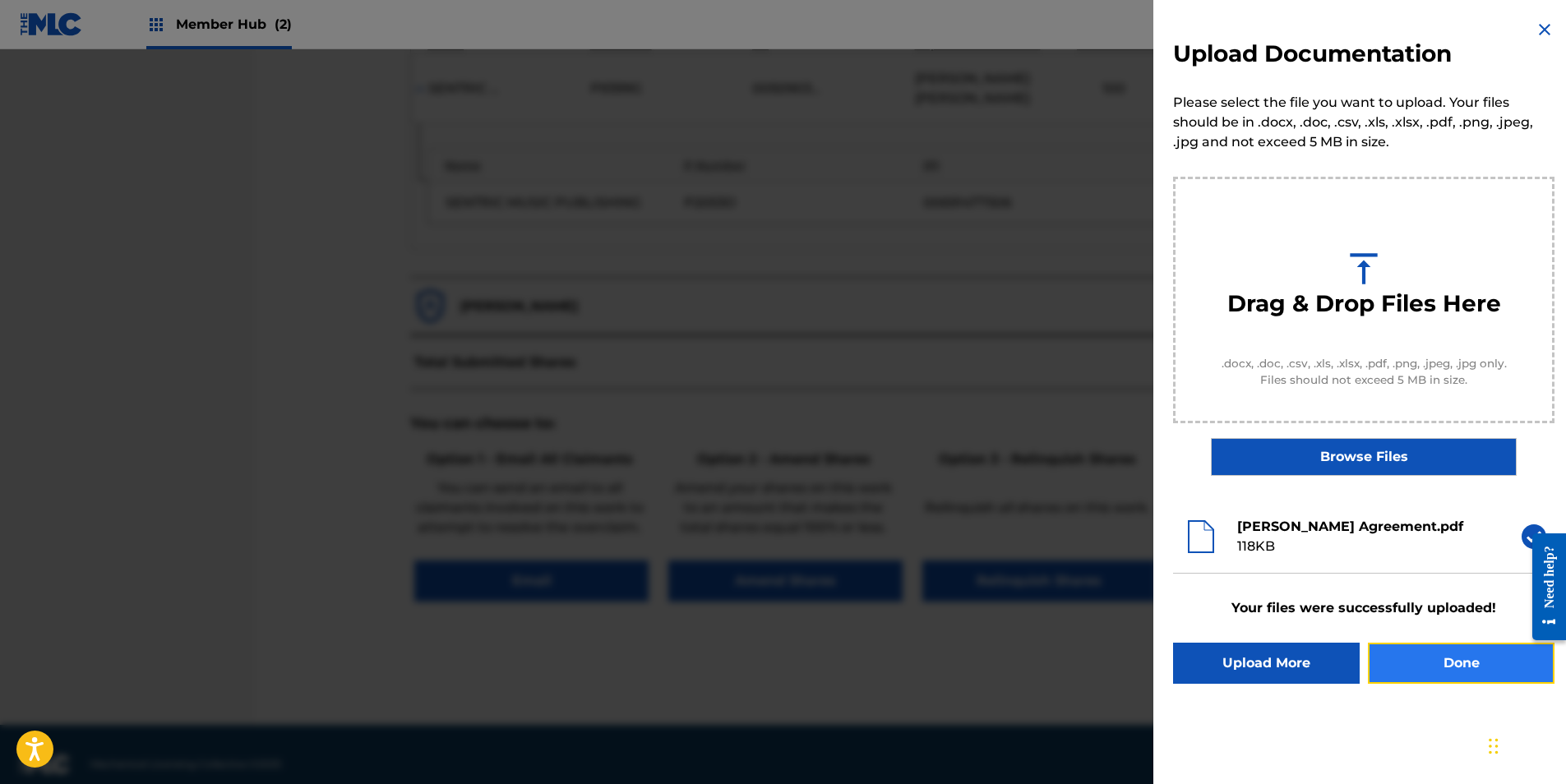
click at [1391, 668] on button "Done" at bounding box center [1460, 663] width 187 height 41
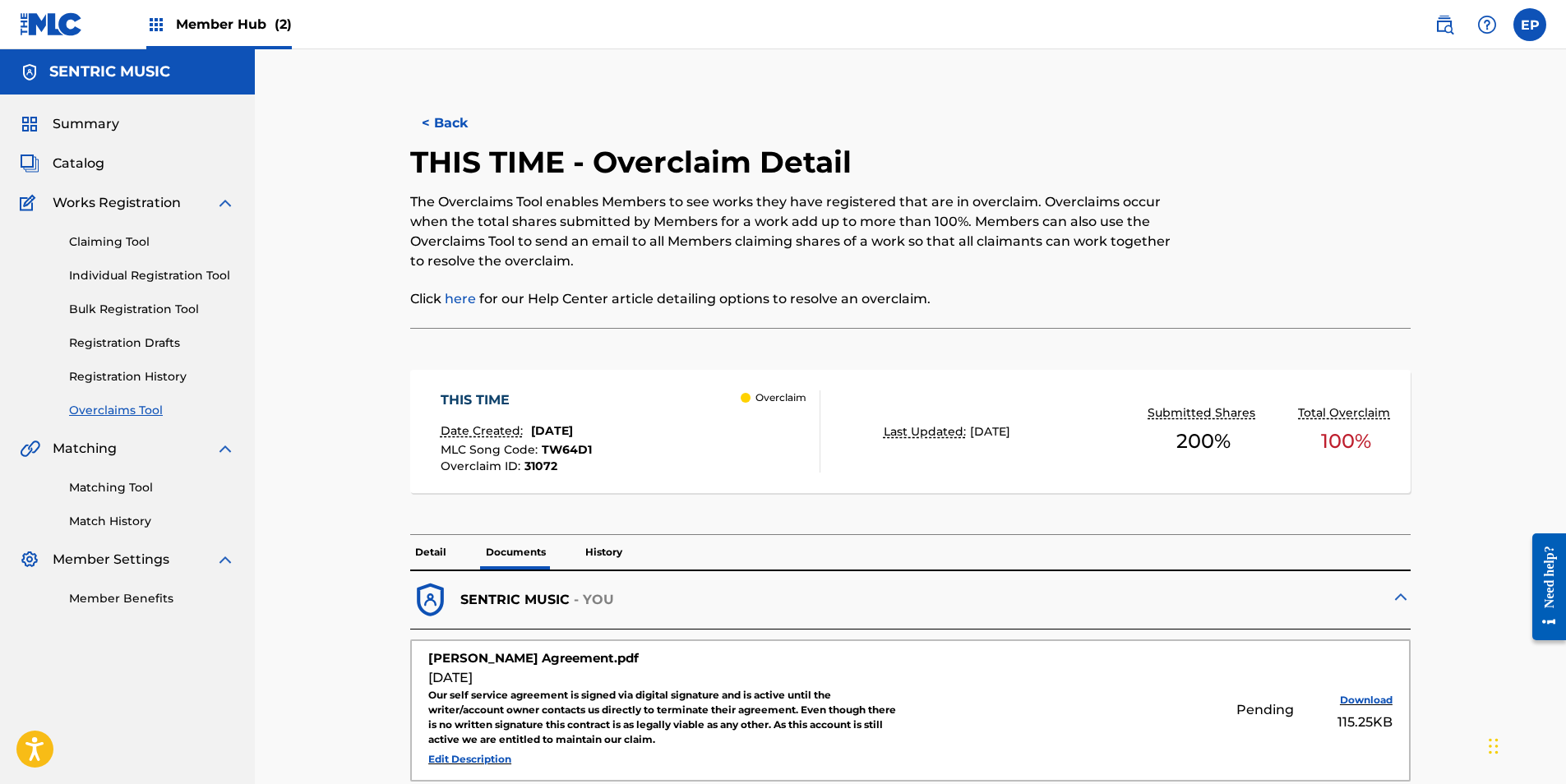
click at [153, 404] on link "Overclaims Tool" at bounding box center [153, 411] width 166 height 18
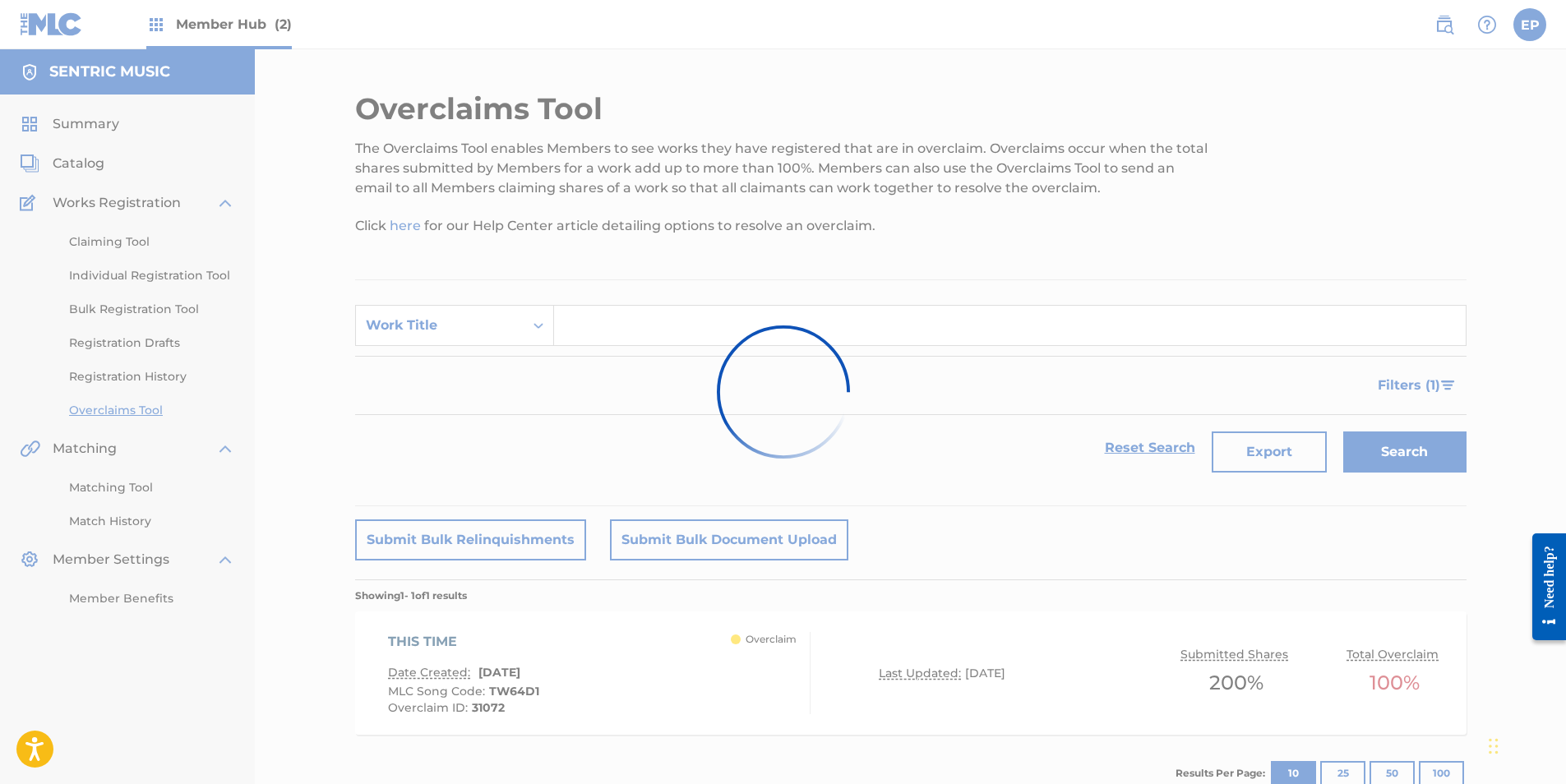
click at [538, 339] on div at bounding box center [783, 392] width 1566 height 784
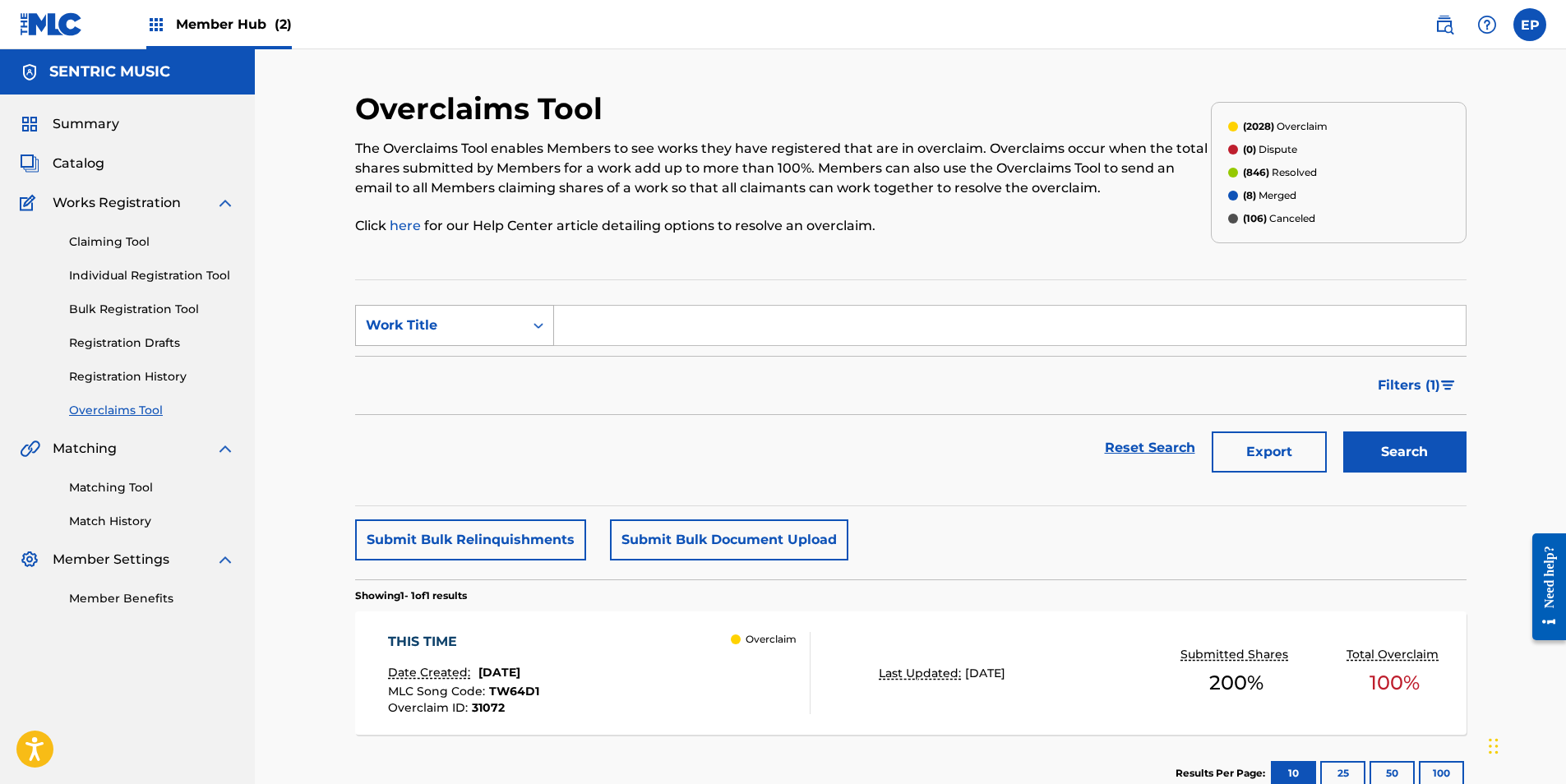
click at [523, 328] on div "Search Form" at bounding box center [538, 326] width 29 height 39
click at [476, 409] on div "Overclaim ID" at bounding box center [455, 408] width 198 height 41
click at [568, 336] on input "Search Form" at bounding box center [1009, 326] width 912 height 39
paste input "31106"
type input "31106"
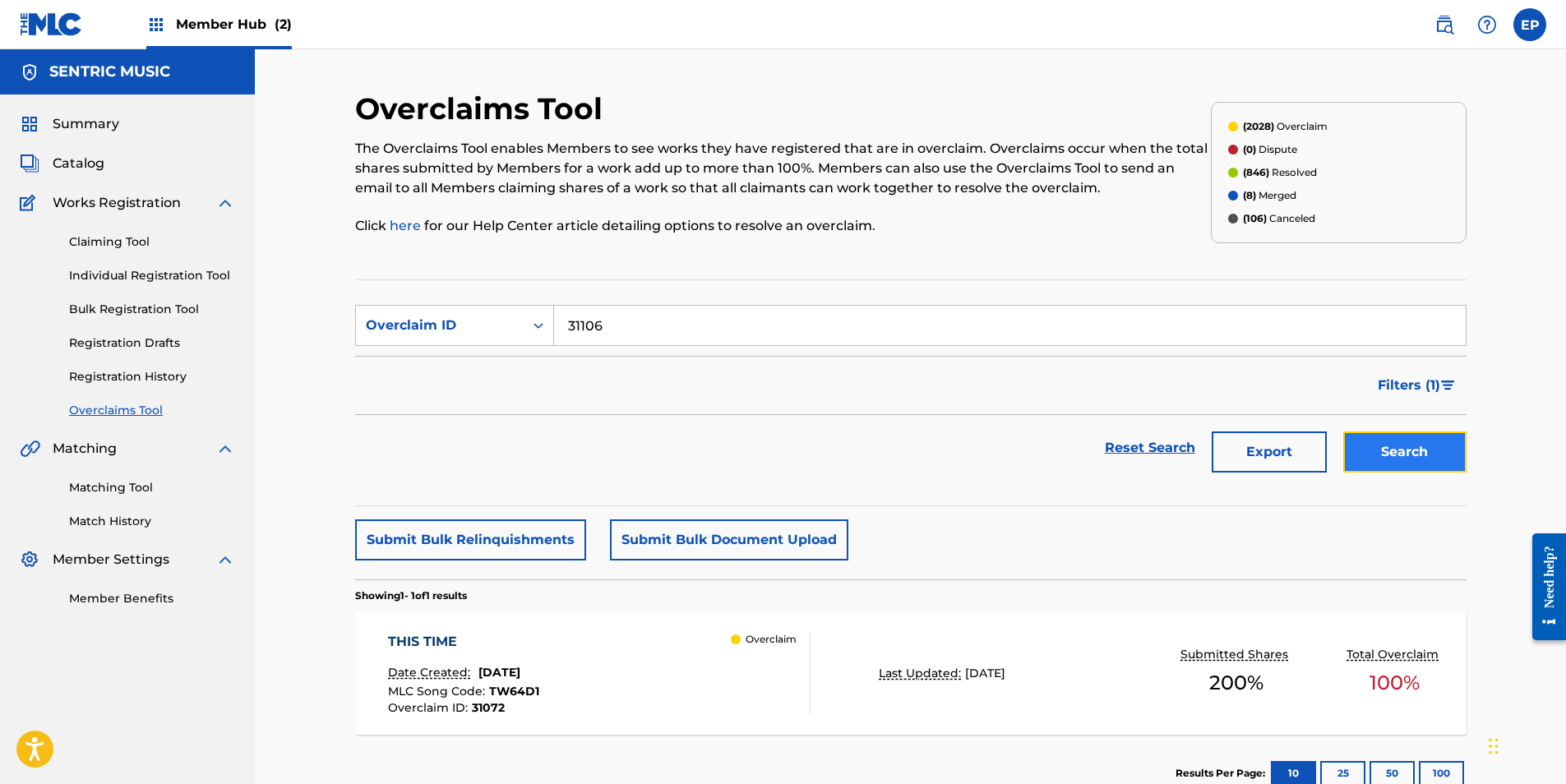
click at [1454, 447] on button "Search" at bounding box center [1405, 452] width 123 height 41
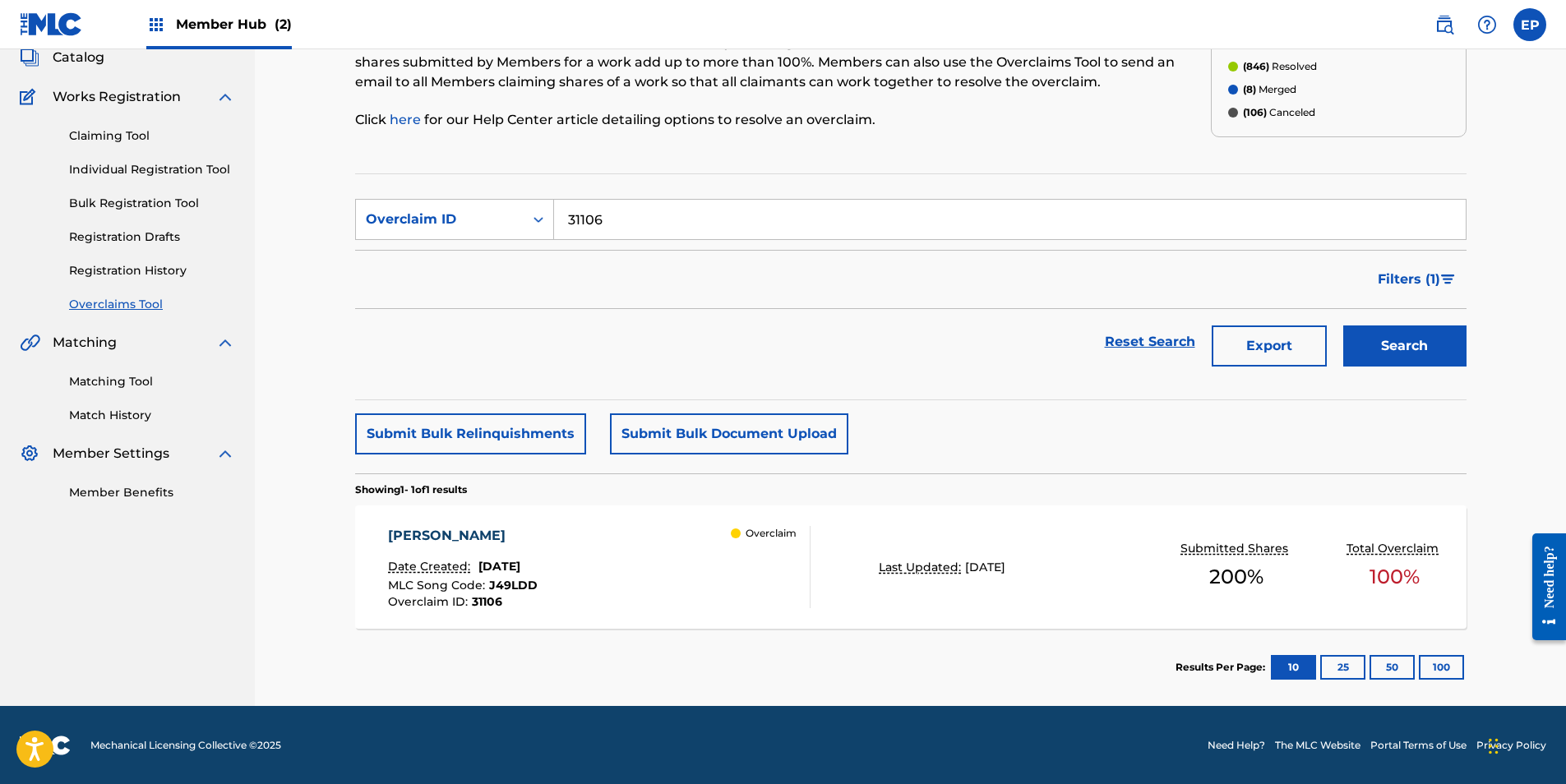
scroll to position [107, 0]
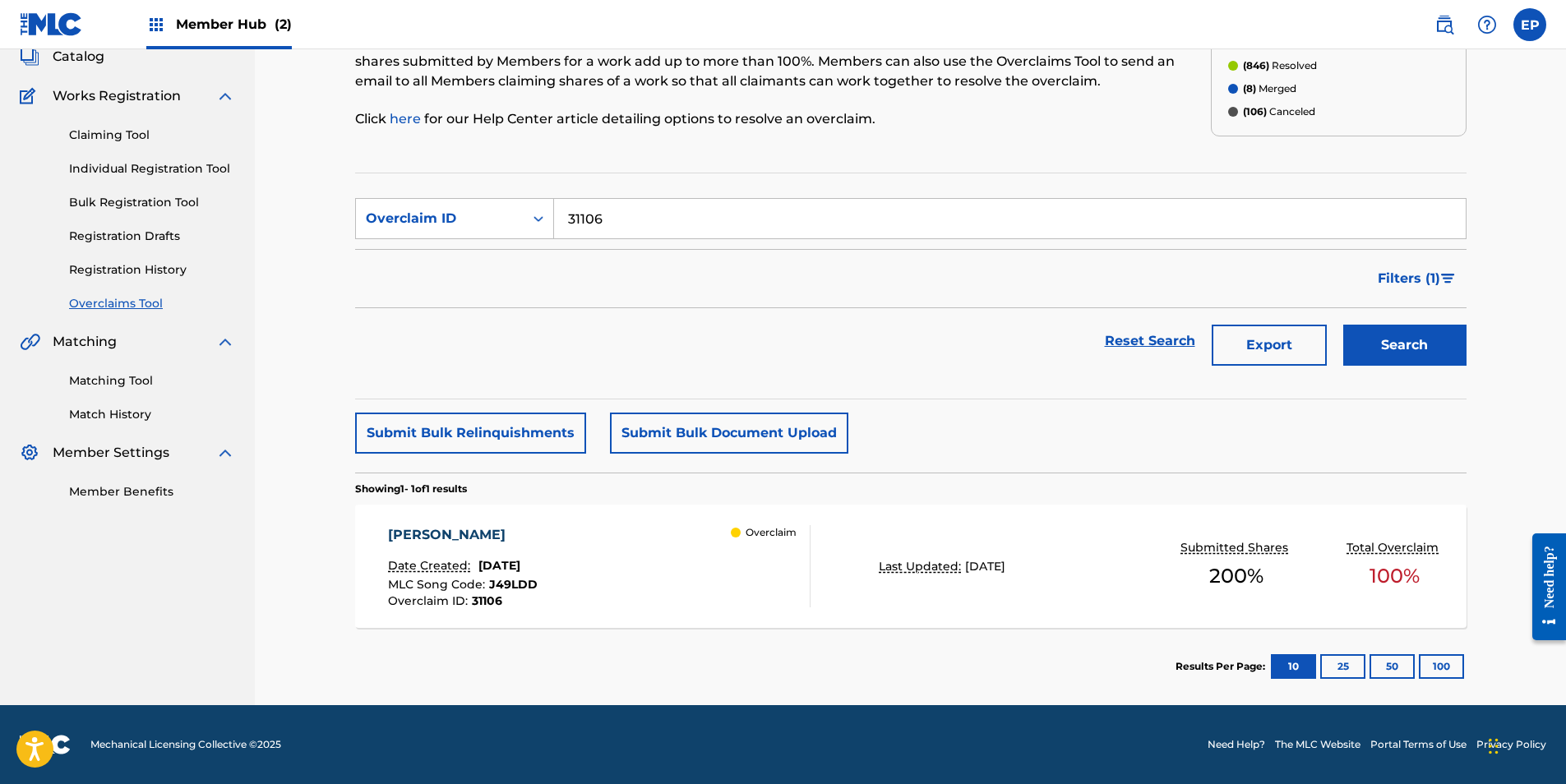
click at [672, 577] on div "[PERSON_NAME] Date Created: [DATE] MLC Song Code : J49LDD Overclaim ID : 31106 …" at bounding box center [600, 566] width 423 height 82
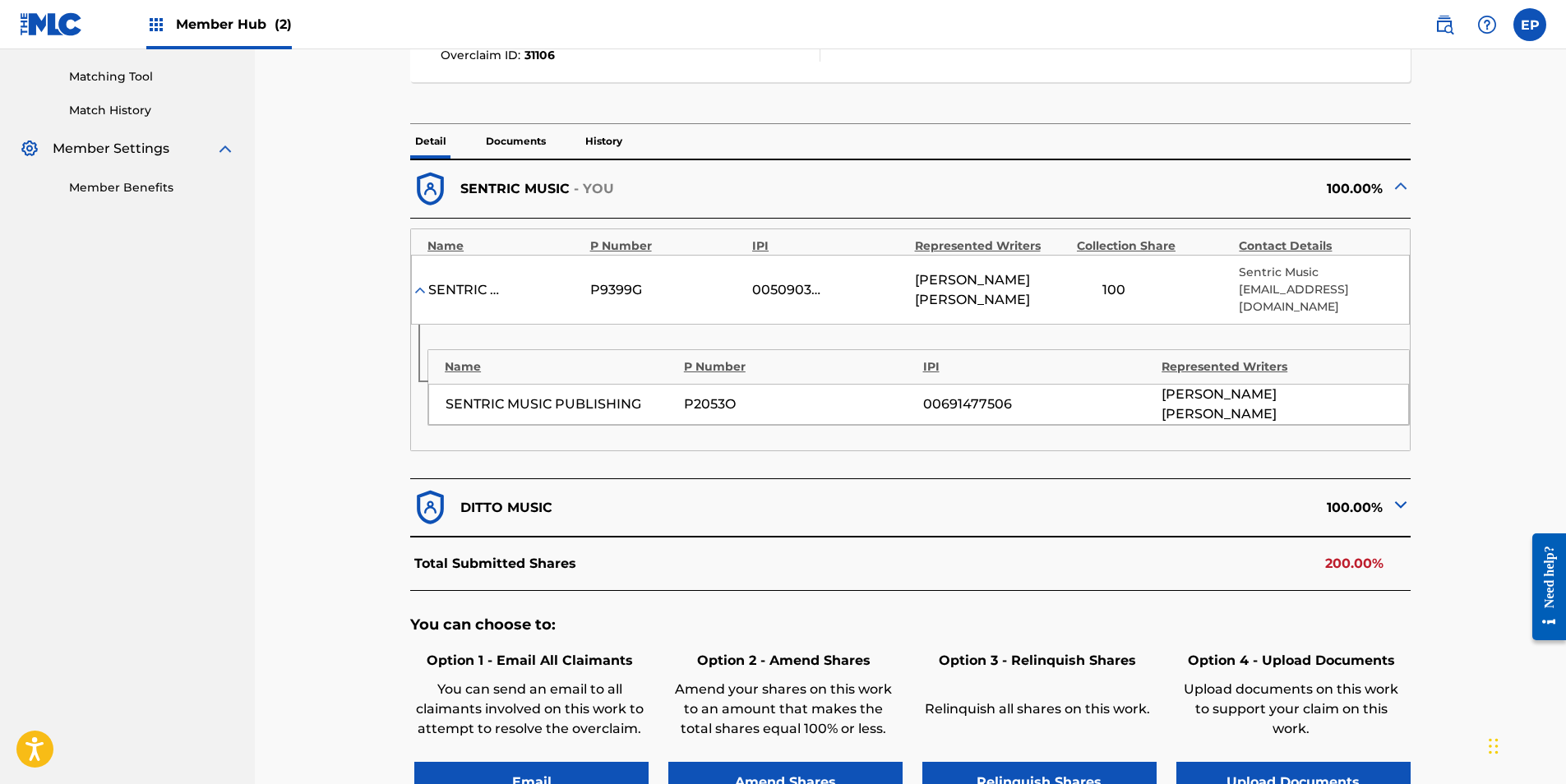
scroll to position [493, 0]
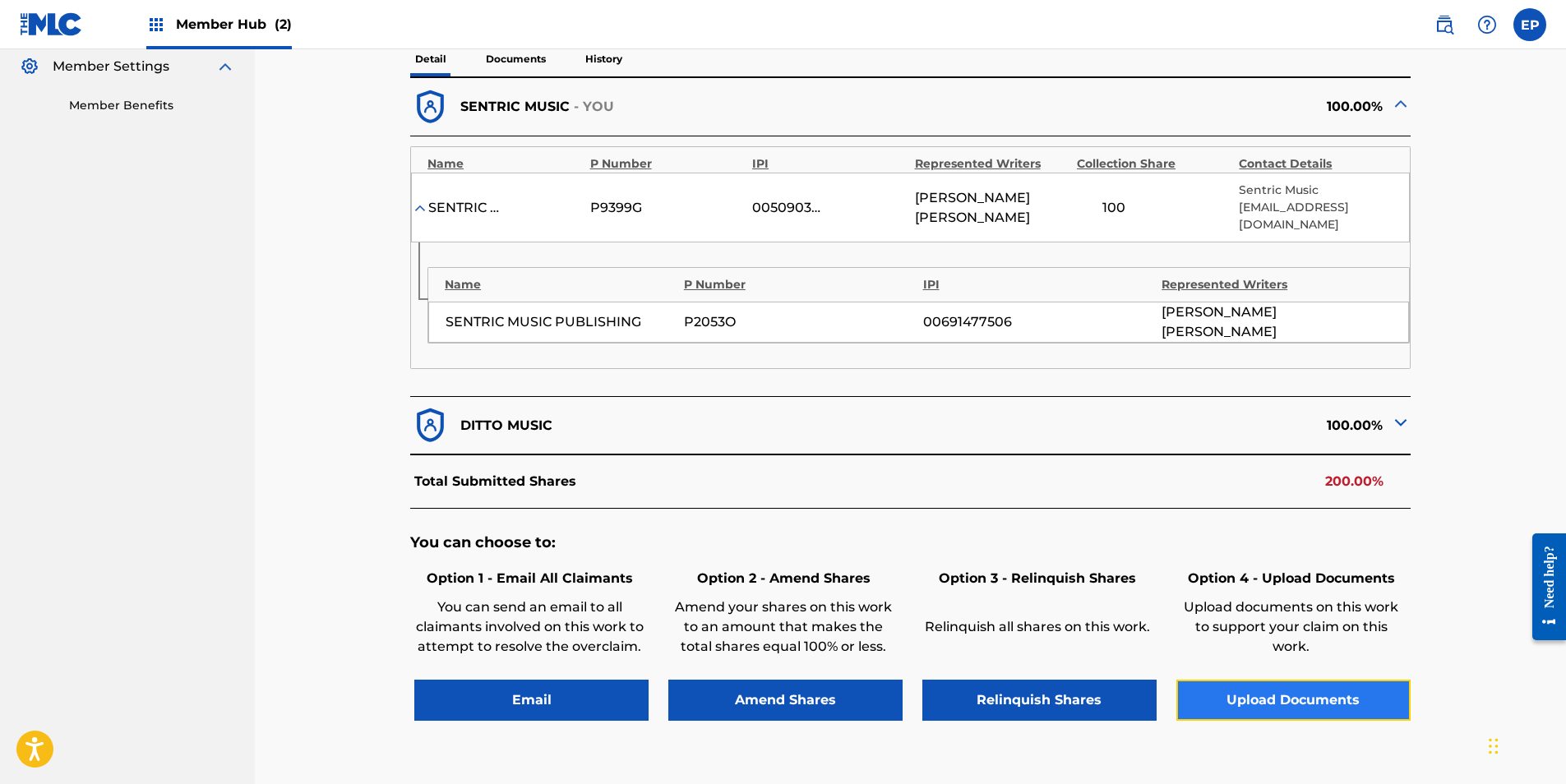
click at [1293, 686] on button "Upload Documents" at bounding box center [1292, 700] width 234 height 41
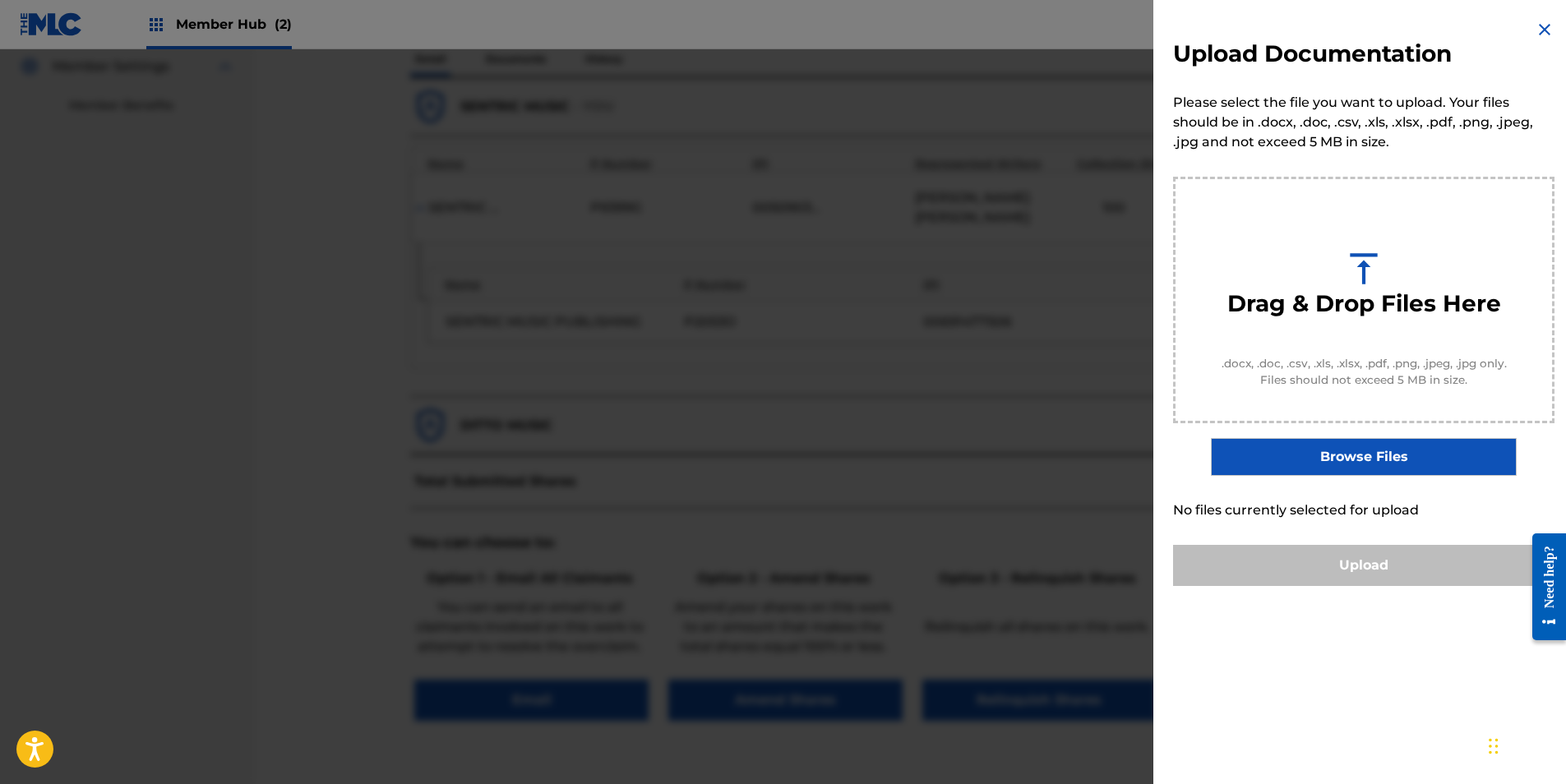
click at [1293, 471] on label "Browse Files" at bounding box center [1364, 457] width 305 height 38
click at [0, 0] on input "Browse Files" at bounding box center [0, 0] width 0 height 0
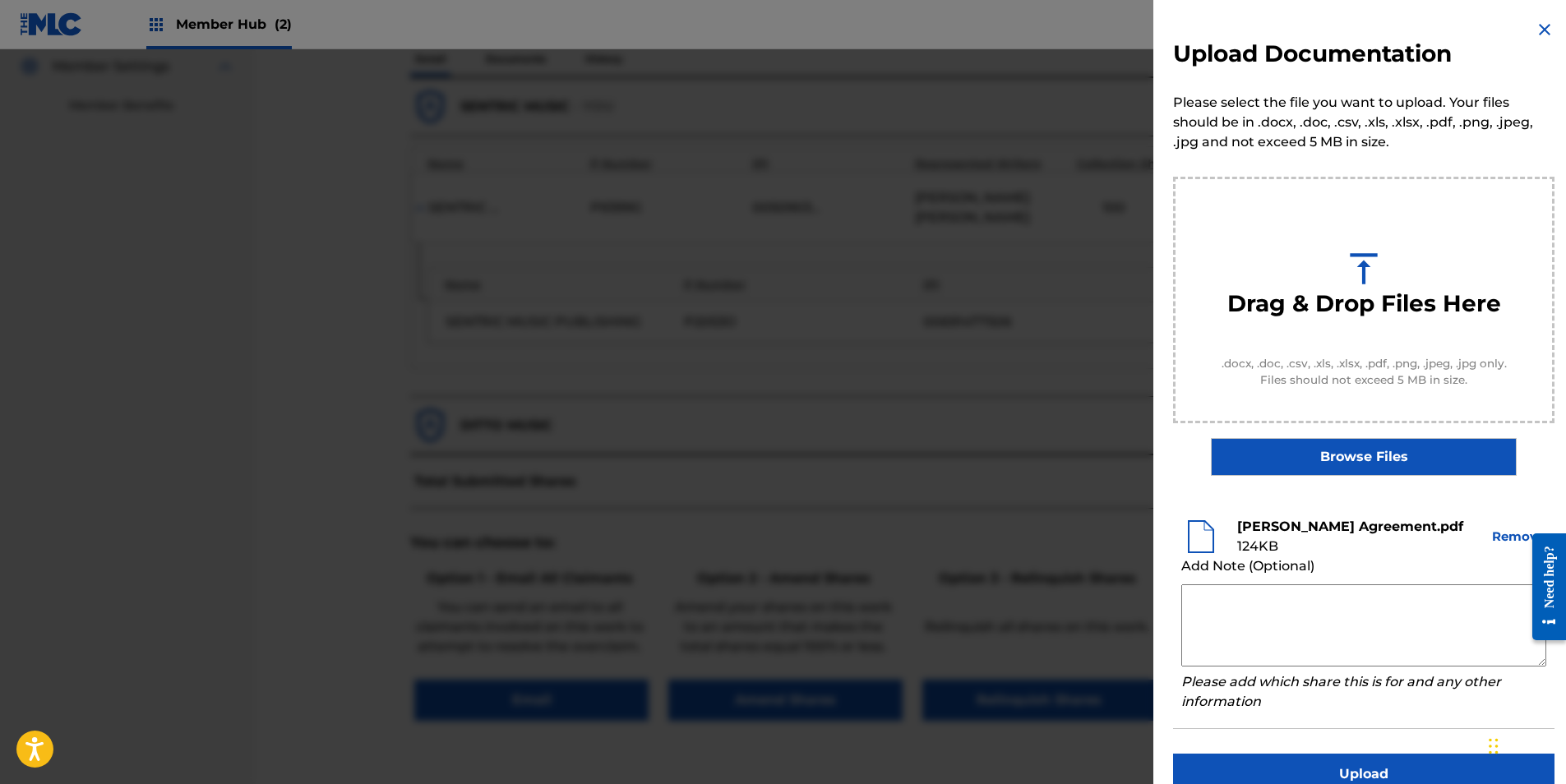
click at [1401, 523] on b "[PERSON_NAME] Agreement.pdf" at bounding box center [1349, 526] width 226 height 16
click at [1332, 526] on b "[PERSON_NAME] Agreement.pdf" at bounding box center [1349, 526] width 226 height 16
click at [1277, 599] on textarea at bounding box center [1363, 625] width 365 height 82
click at [1221, 600] on textarea at bounding box center [1363, 625] width 365 height 82
paste textarea "Our self service agreement is signed via digital signature and is active until …"
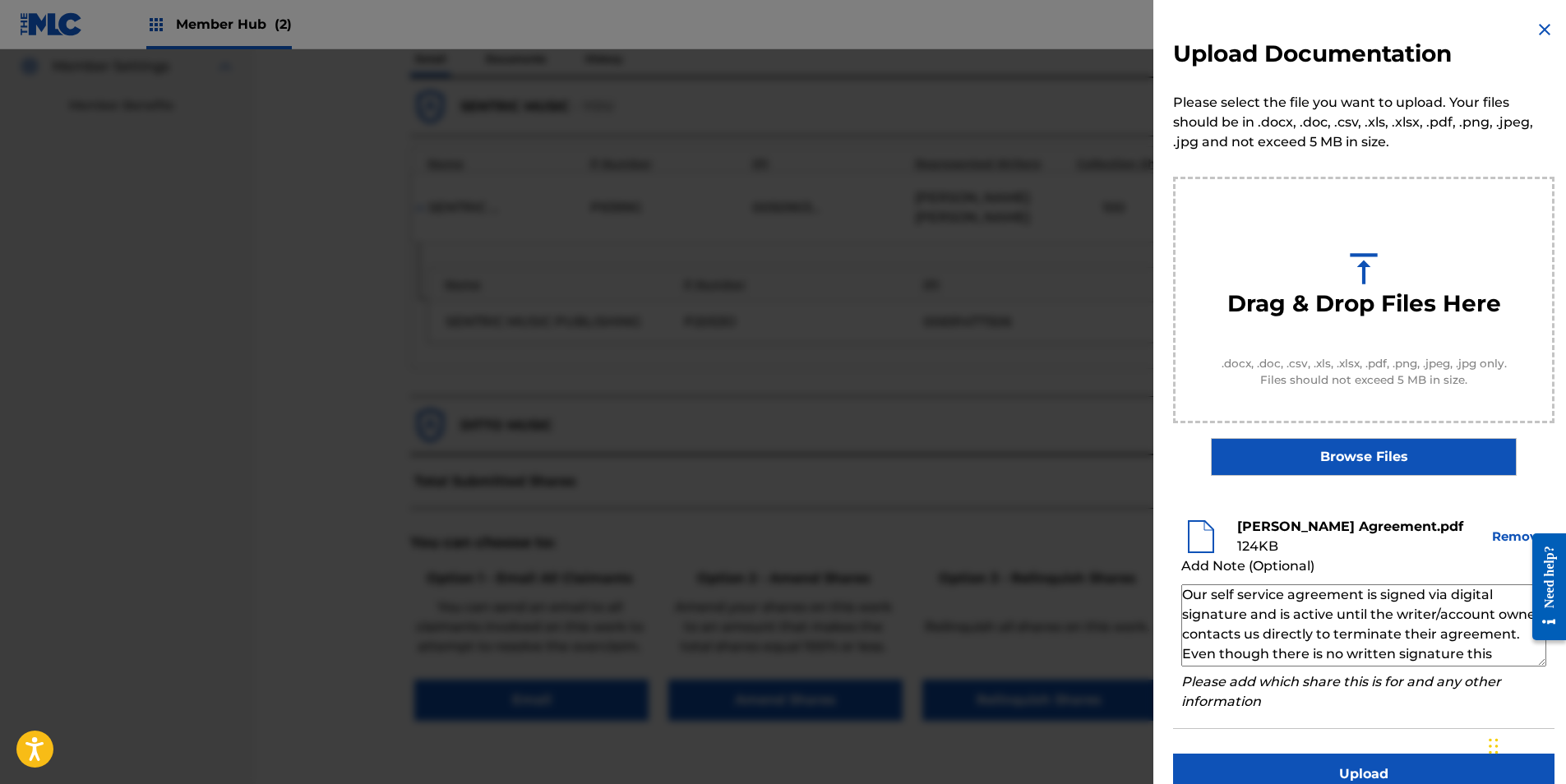
scroll to position [55, 0]
type textarea "Our self service agreement is signed via digital signature and is active until …"
click at [1366, 753] on div "Upload Documentation Please select the file you want to upload. Your files shou…" at bounding box center [1364, 407] width 421 height 814
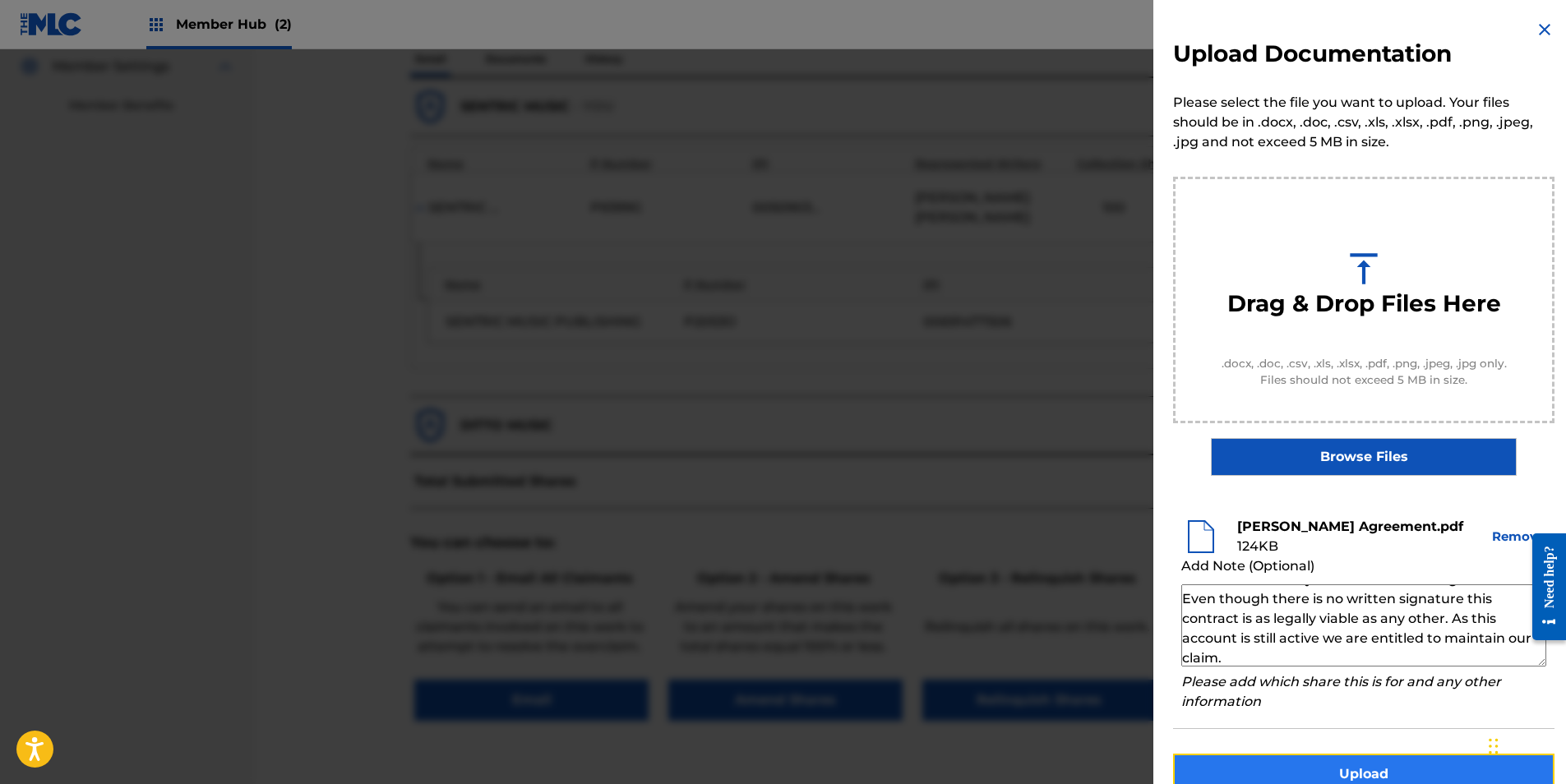
click at [1372, 765] on button "Upload" at bounding box center [1364, 773] width 381 height 41
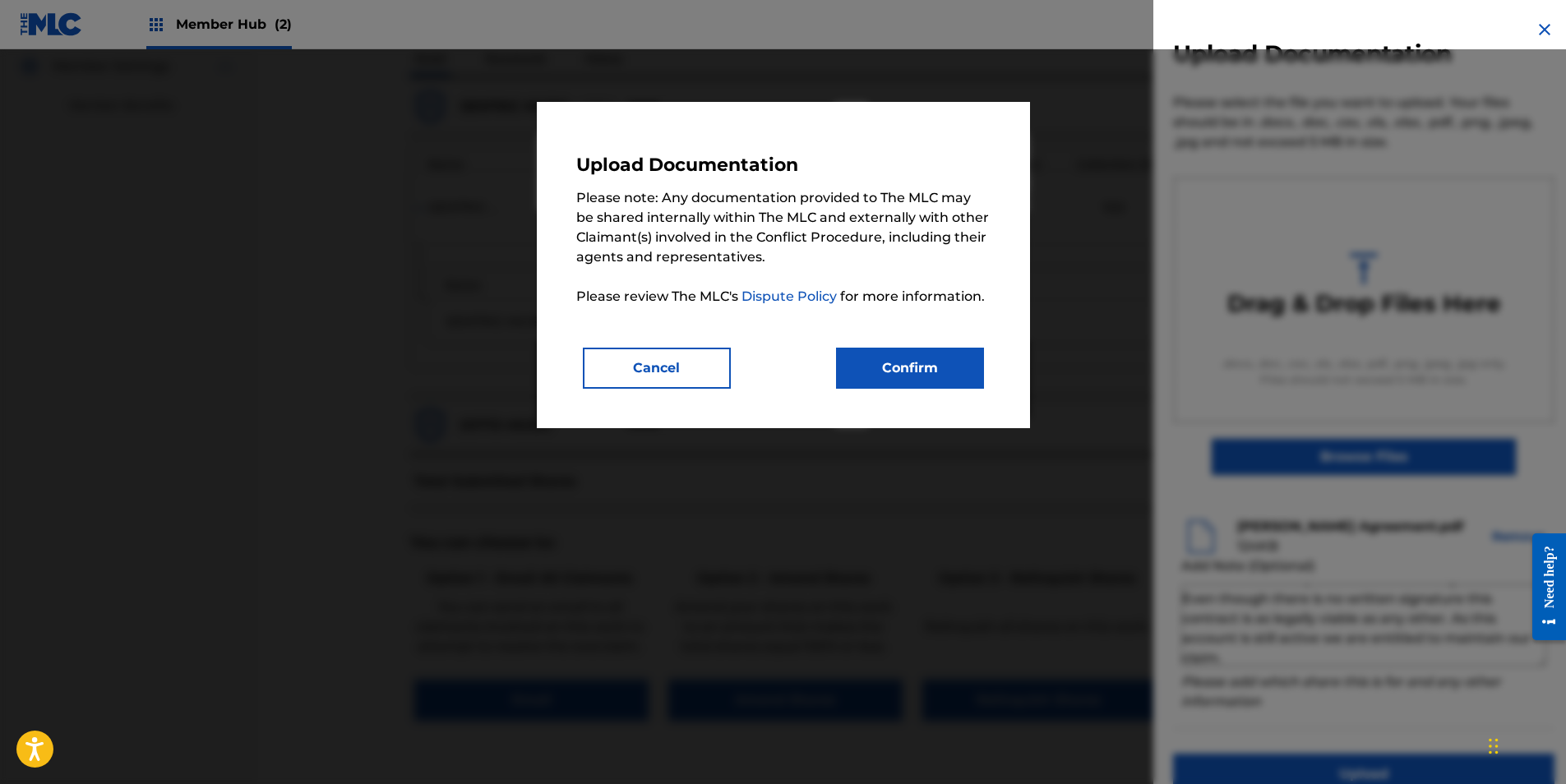
click at [848, 299] on p "Please note: Any documentation provided to The MLC may be shared internally wit…" at bounding box center [783, 246] width 414 height 118
click at [913, 378] on button "Confirm" at bounding box center [909, 368] width 148 height 41
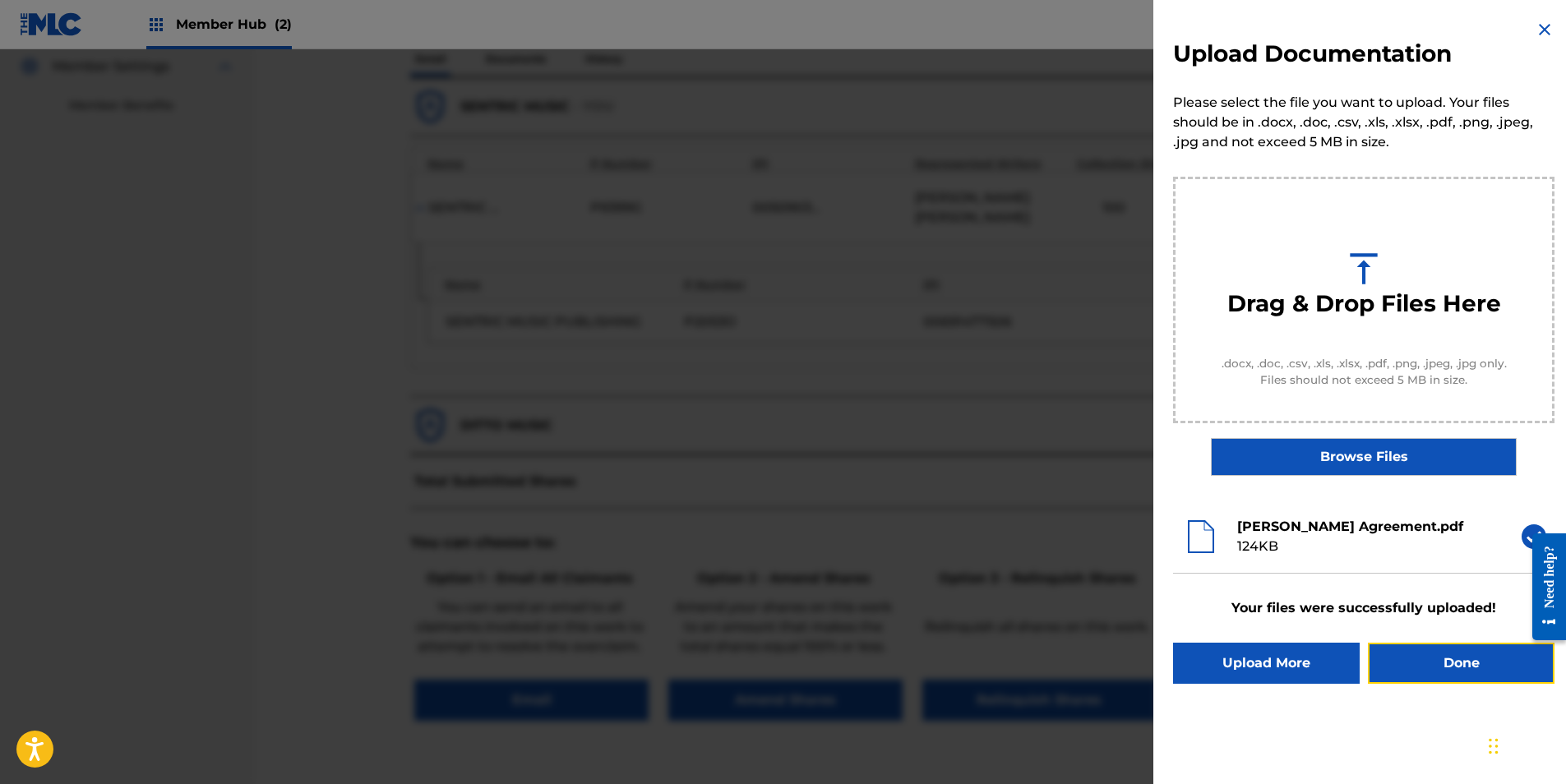
click at [1411, 652] on button "Done" at bounding box center [1460, 663] width 187 height 41
